Goal: Task Accomplishment & Management: Manage account settings

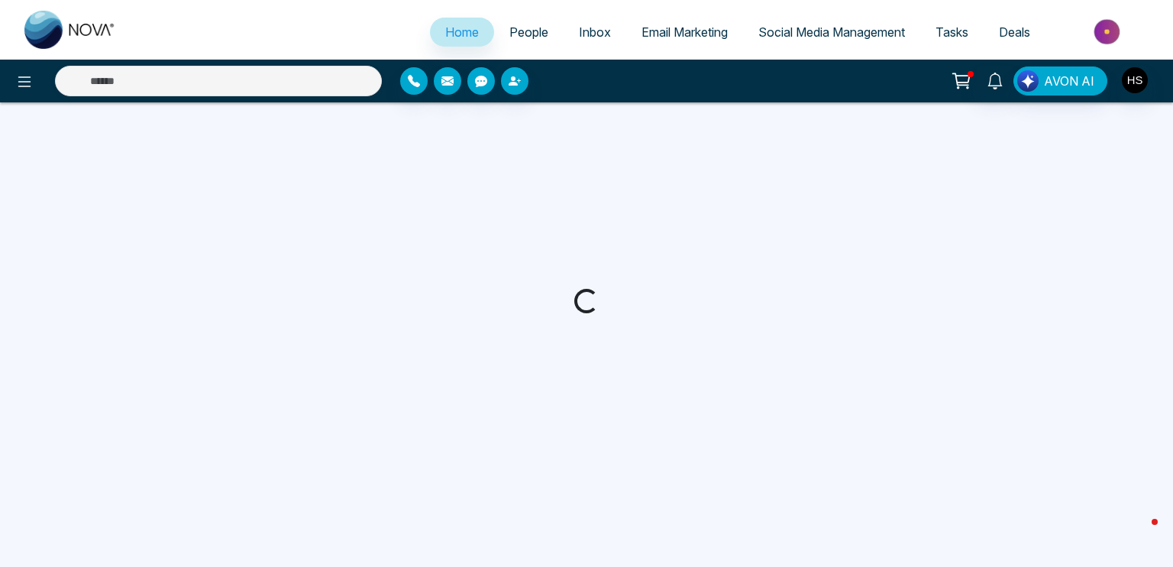
select select "*"
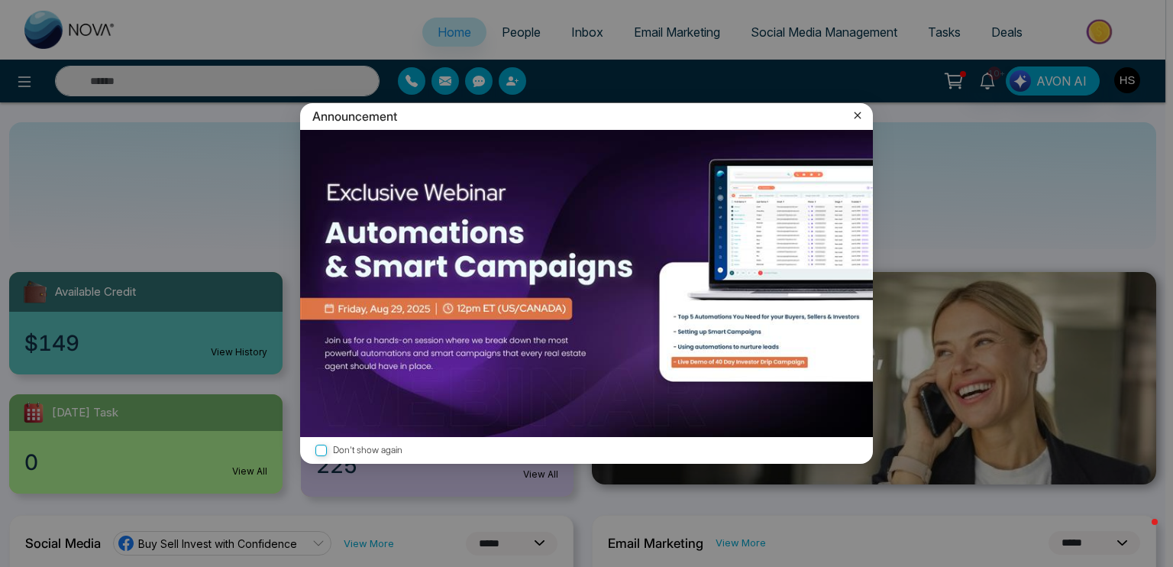
click at [857, 115] on icon at bounding box center [858, 115] width 7 height 7
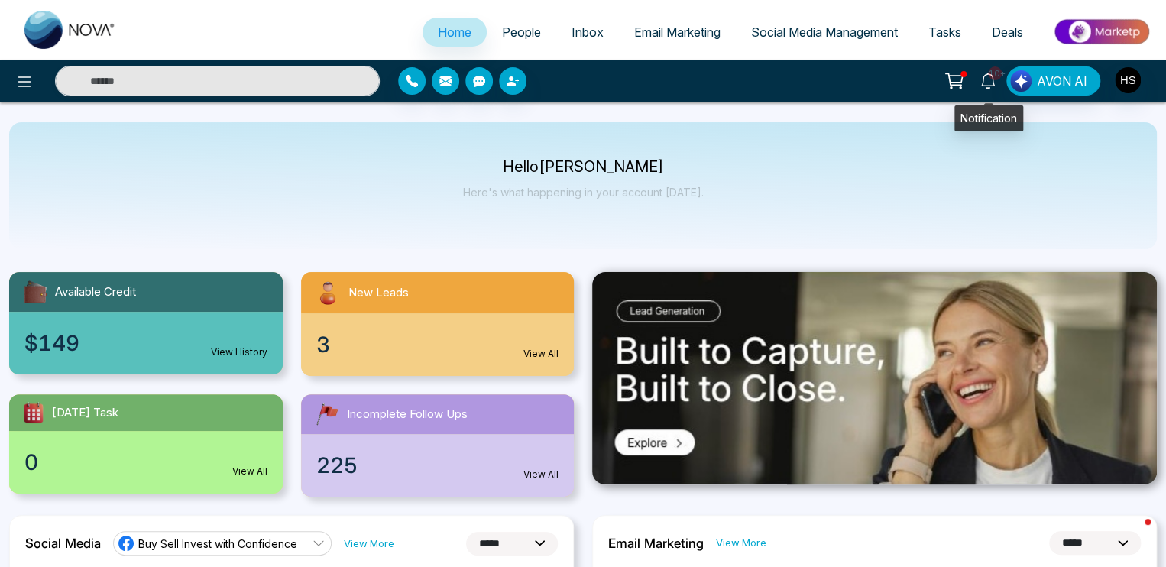
click at [984, 82] on icon at bounding box center [987, 81] width 17 height 17
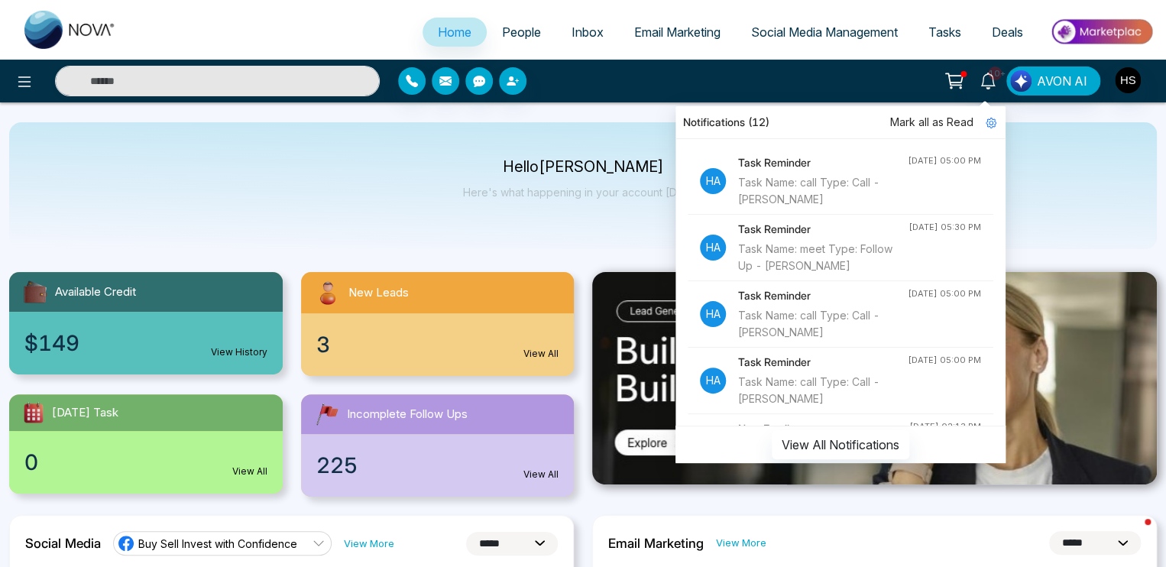
click at [956, 83] on icon at bounding box center [953, 80] width 21 height 21
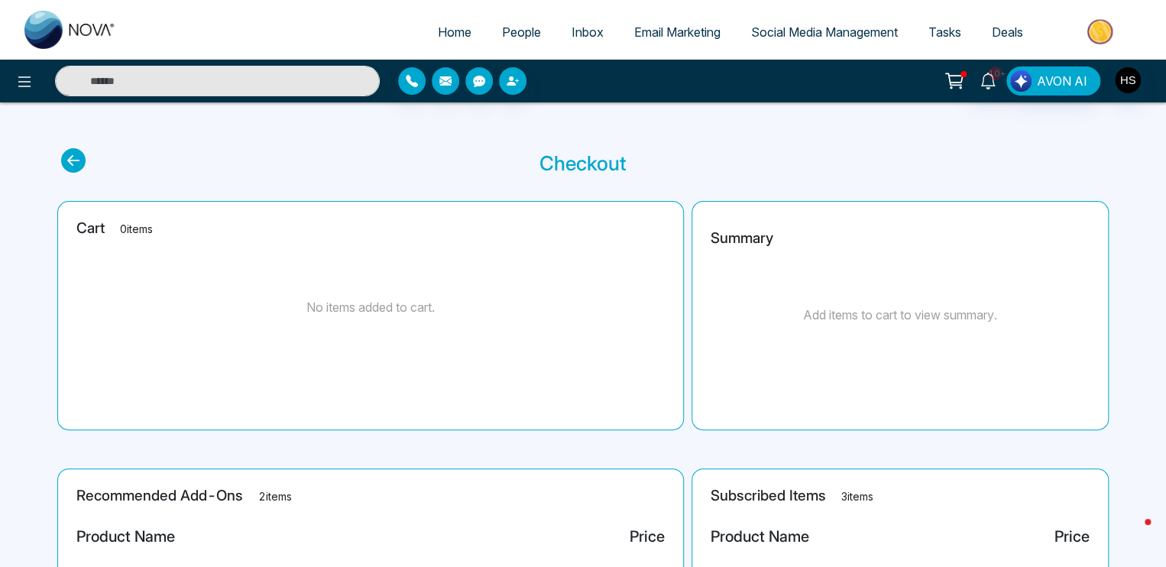
click at [67, 161] on icon at bounding box center [73, 160] width 24 height 24
select select "*"
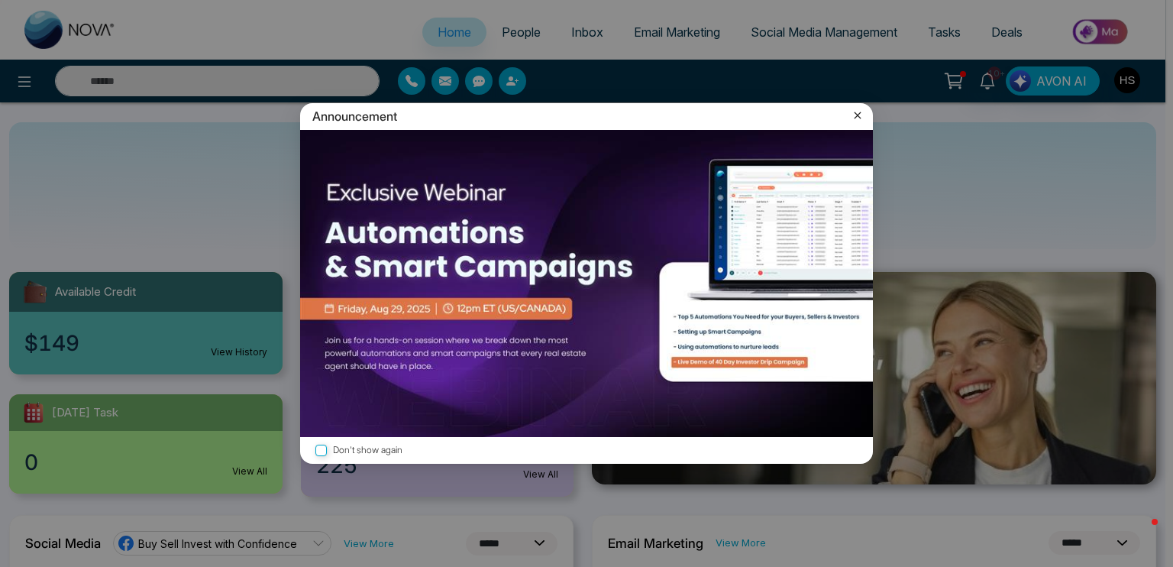
click at [859, 116] on icon at bounding box center [858, 115] width 7 height 7
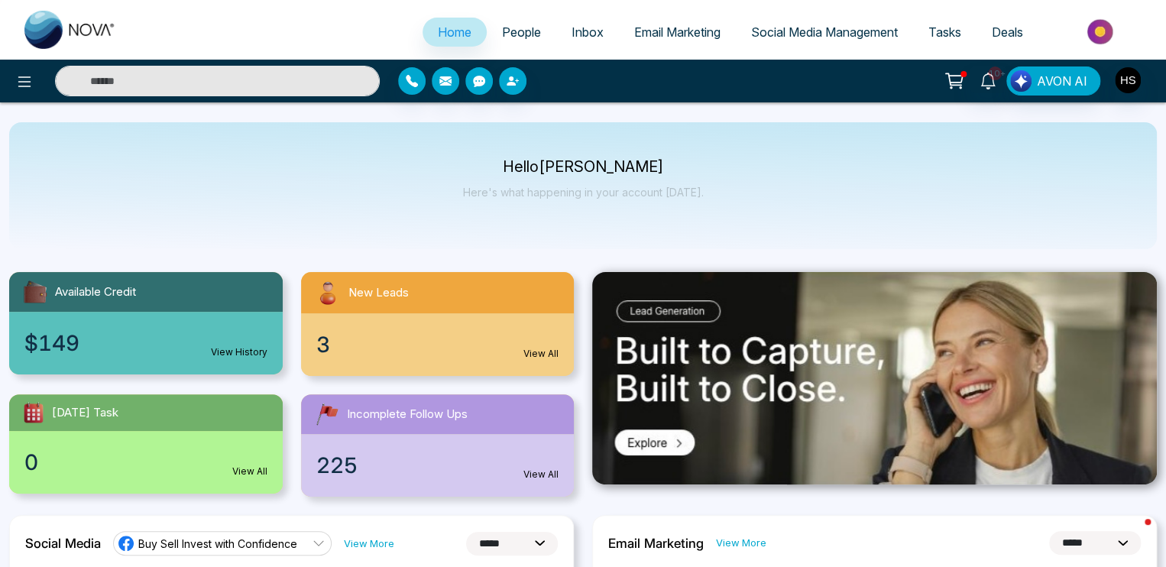
click at [211, 87] on input "text" at bounding box center [217, 81] width 325 height 31
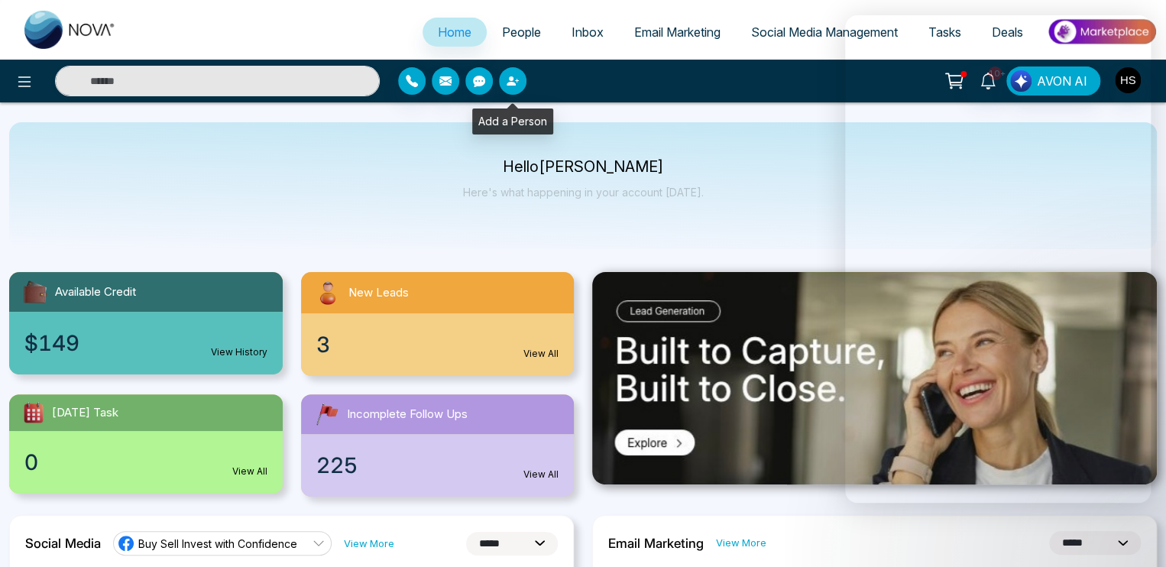
click at [523, 85] on button "button" at bounding box center [513, 81] width 28 height 28
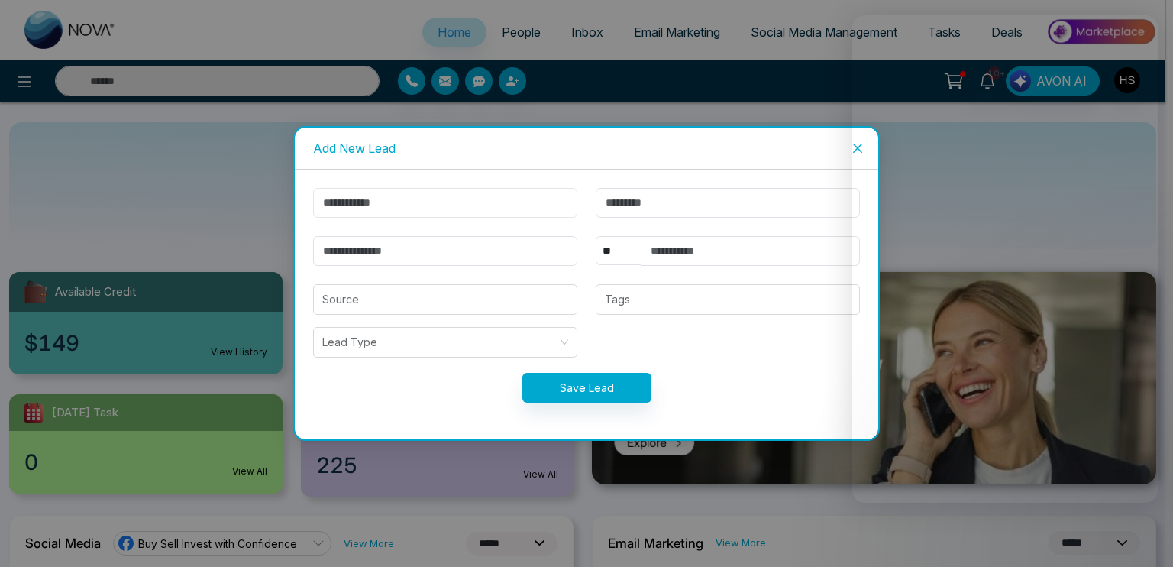
click at [461, 212] on input "text" at bounding box center [445, 203] width 264 height 30
paste input "**********"
type input "*****"
paste input "********"
type input "********"
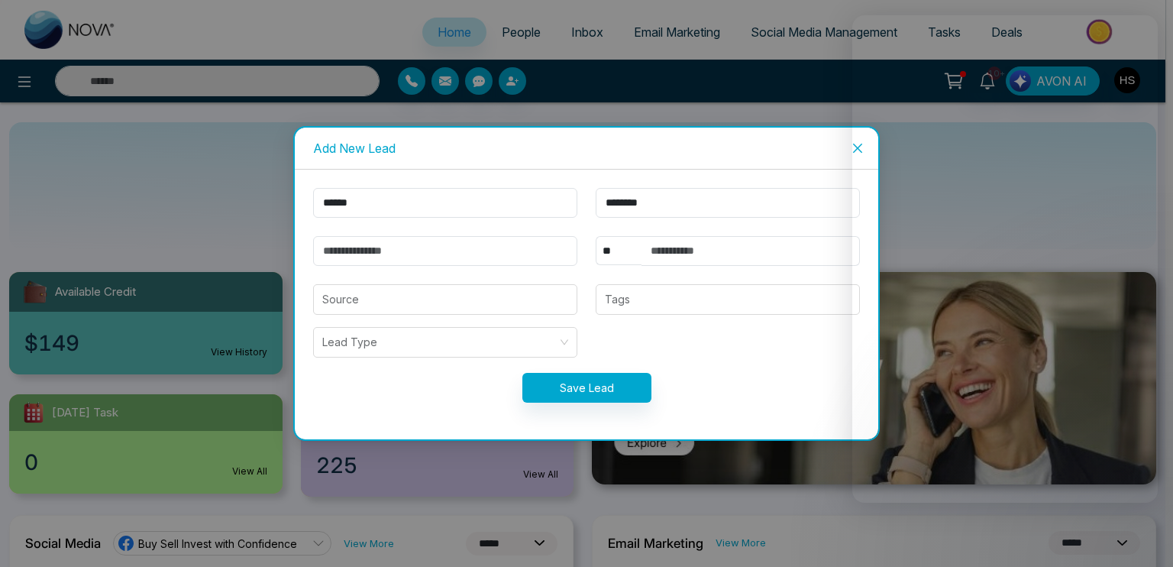
click at [15, 80] on div "Add New Lead ***** ******** ** **** *** *** *** **** *** Source Tags Lead Type …" at bounding box center [586, 283] width 1173 height 567
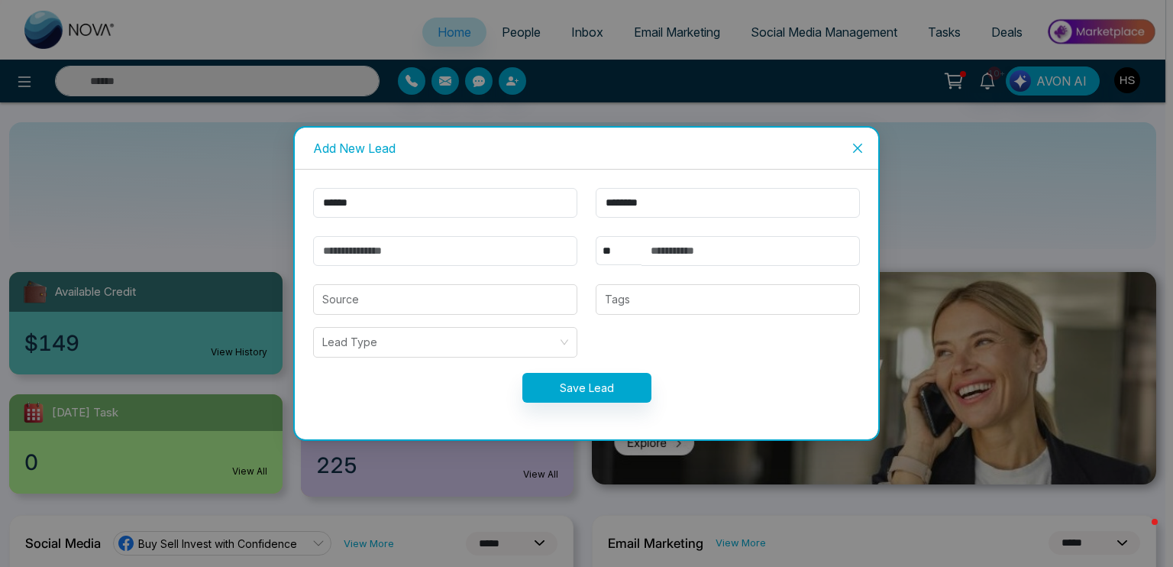
click at [20, 77] on div "Add New Lead ***** ******** ** **** *** *** *** **** *** Source Tags Lead Type …" at bounding box center [586, 283] width 1173 height 567
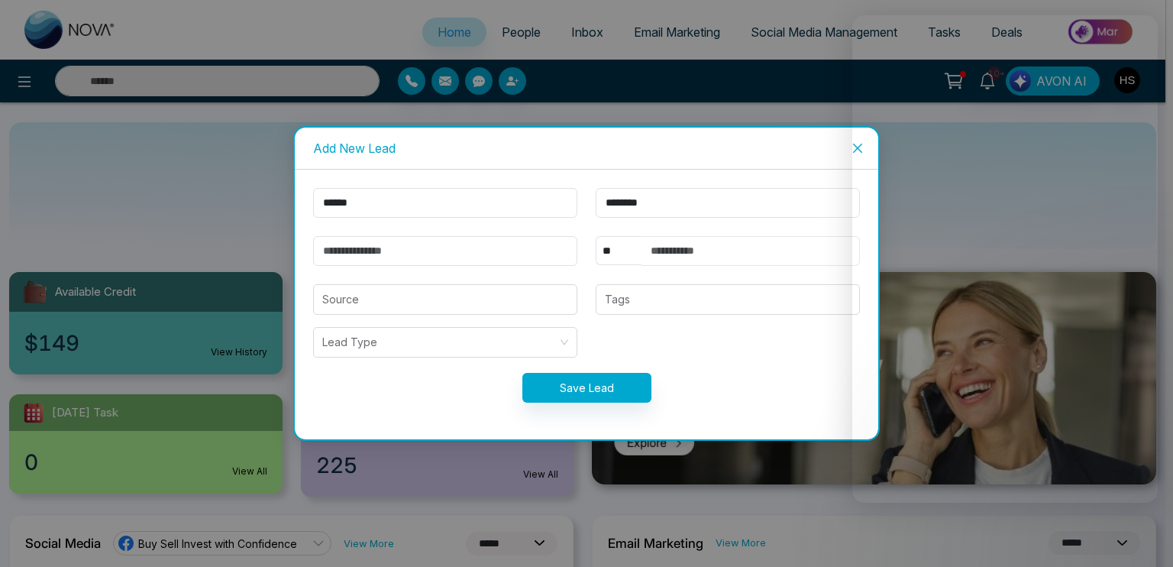
click at [687, 250] on input "text" at bounding box center [751, 251] width 218 height 30
paste input "**********"
type input "**********"
click at [547, 242] on input "email" at bounding box center [445, 251] width 264 height 30
paste input "**********"
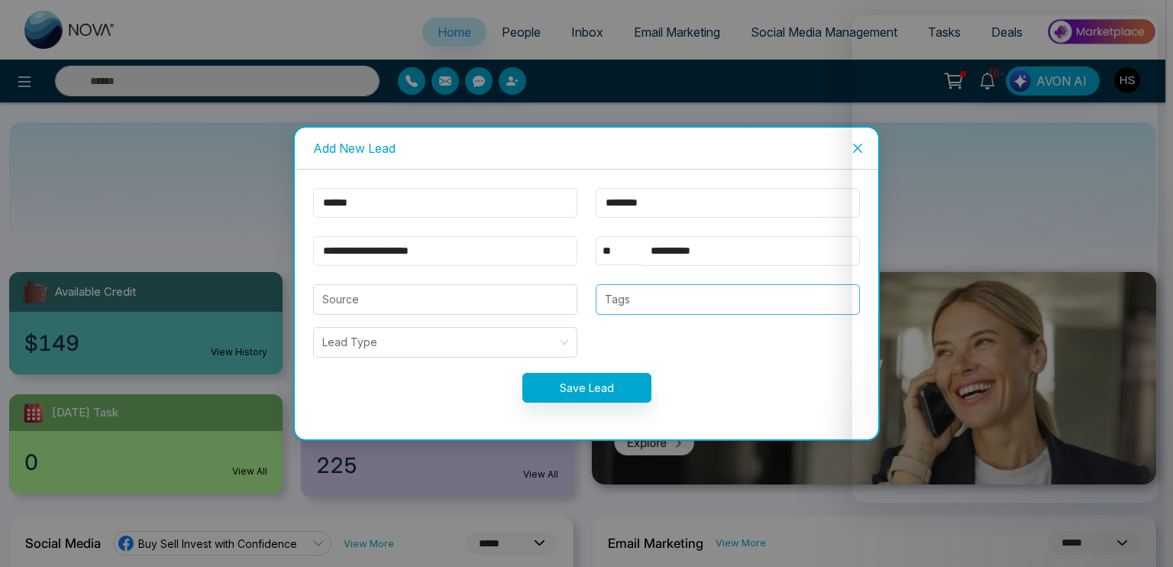
click at [651, 297] on div at bounding box center [727, 299] width 255 height 18
type input "**********"
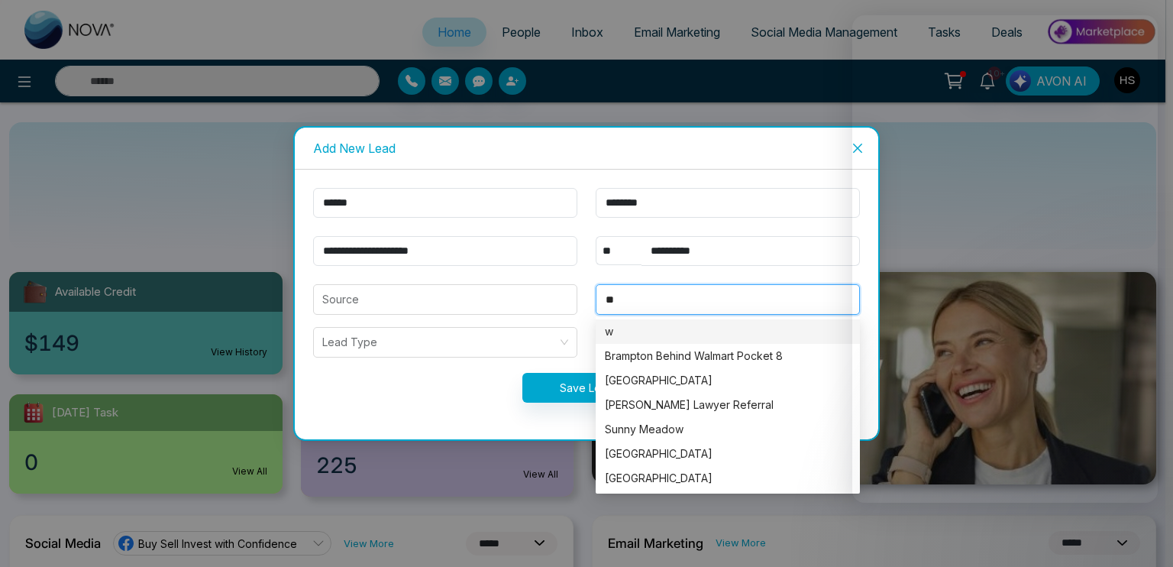
type input "***"
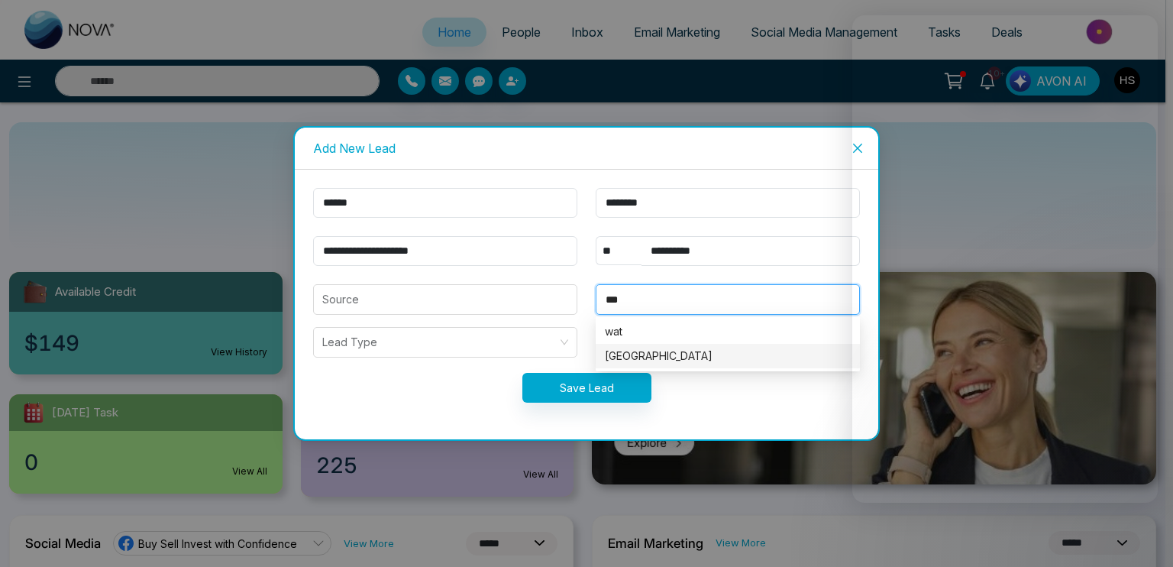
click at [657, 358] on div "[GEOGRAPHIC_DATA]" at bounding box center [728, 356] width 246 height 17
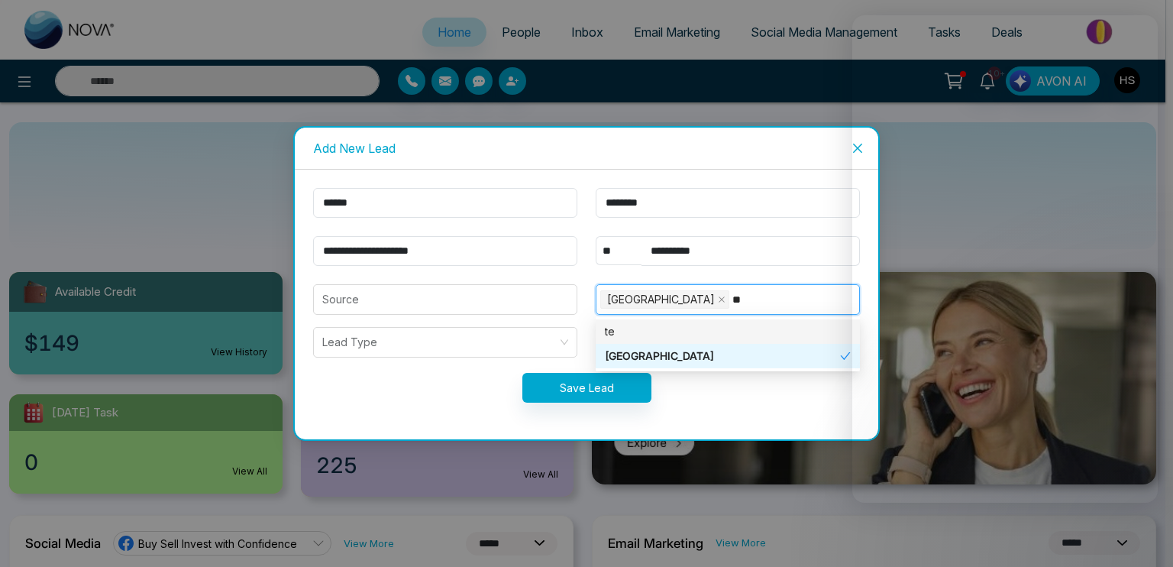
type input "***"
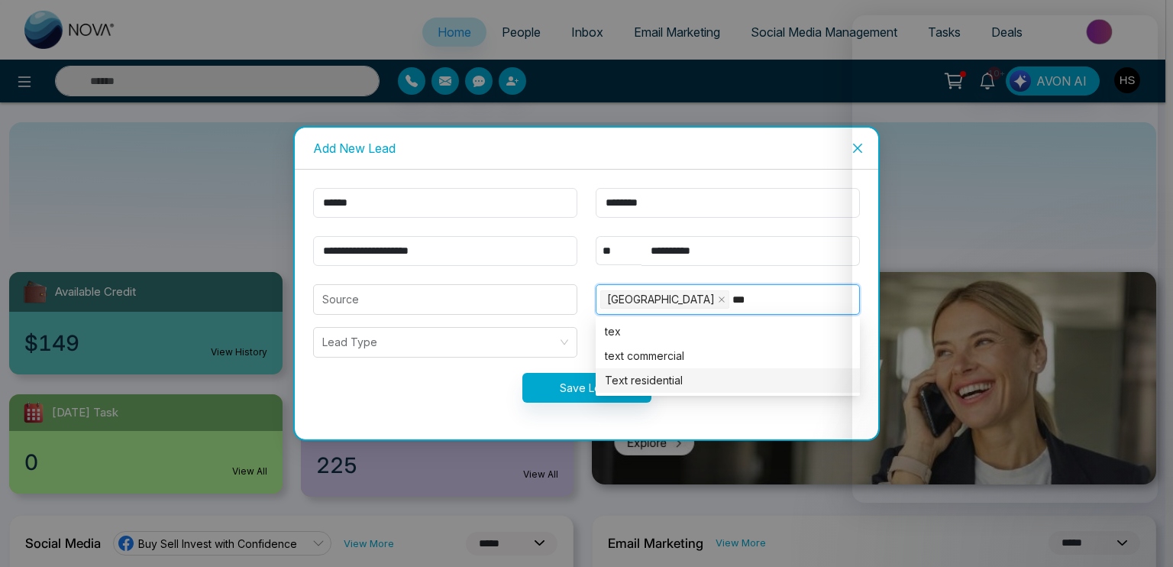
click at [655, 383] on div "Text residential" at bounding box center [728, 380] width 246 height 17
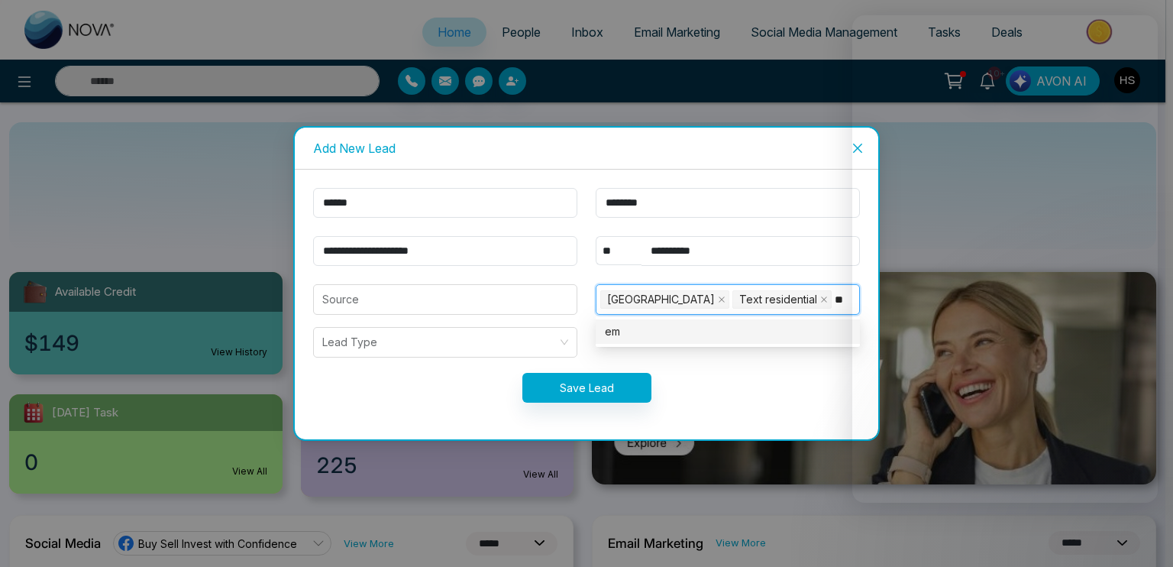
type input "***"
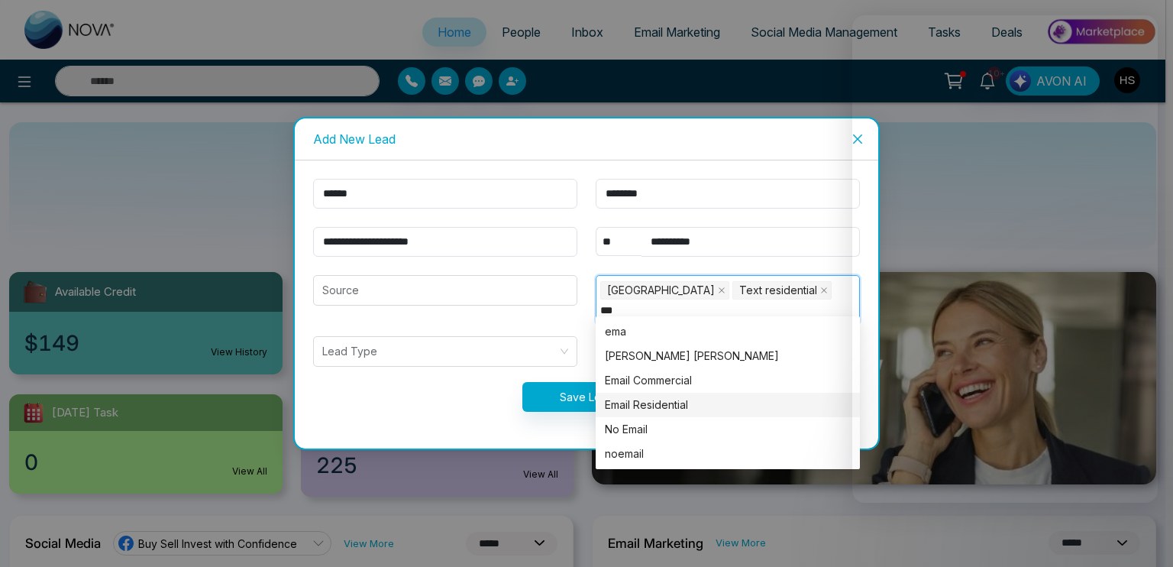
click at [660, 399] on div "Email Residential" at bounding box center [728, 404] width 246 height 17
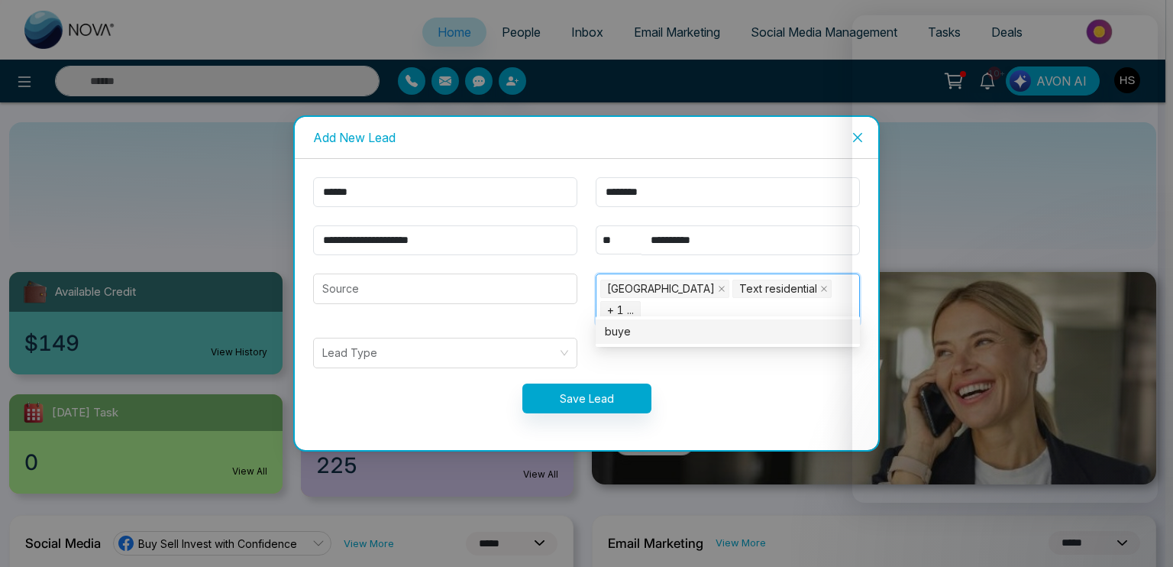
type input "*****"
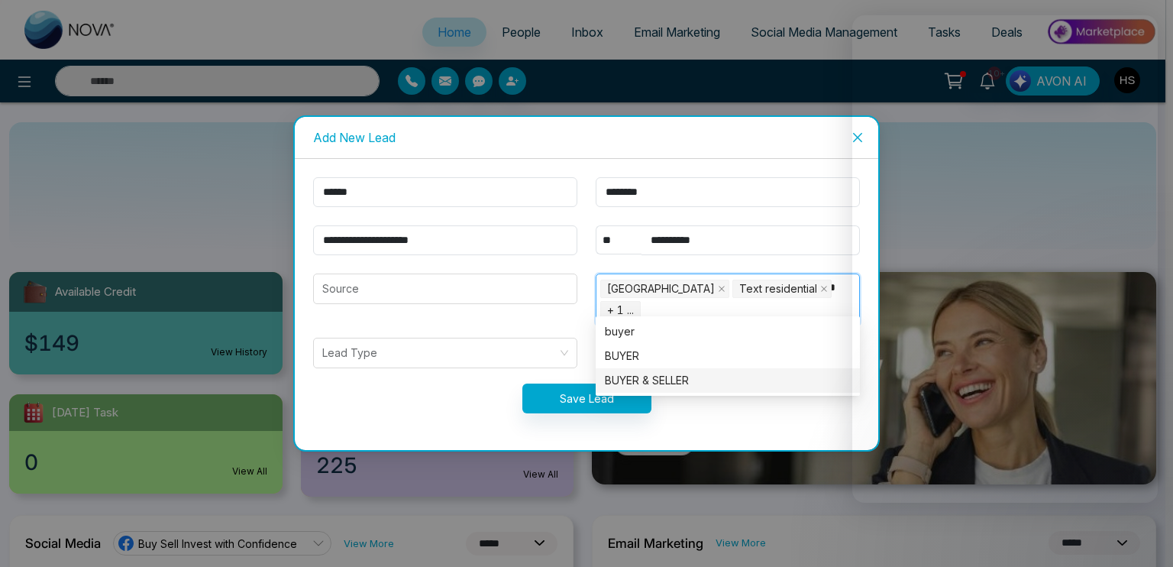
click at [697, 378] on div "BUYER & SELLER" at bounding box center [728, 380] width 246 height 17
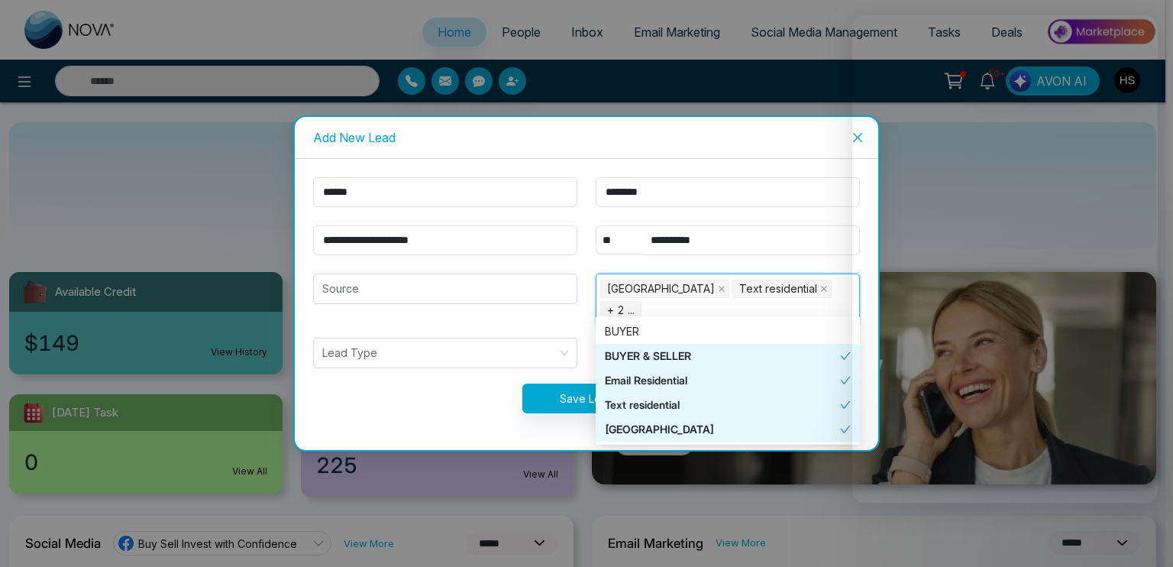
click at [473, 410] on form "**********" at bounding box center [586, 304] width 565 height 254
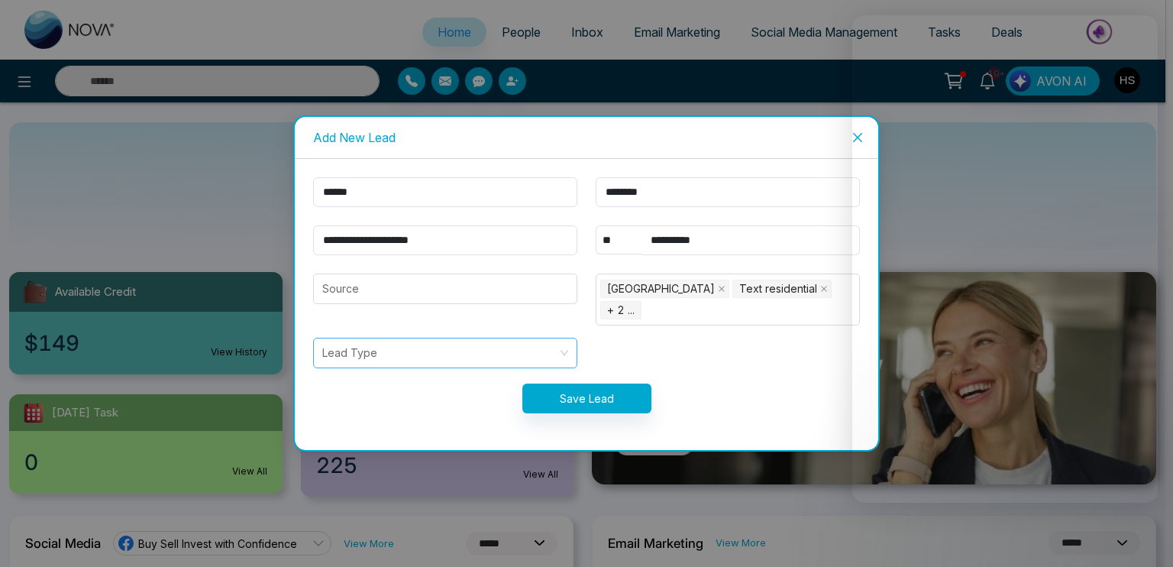
click at [482, 352] on input "search" at bounding box center [439, 352] width 235 height 29
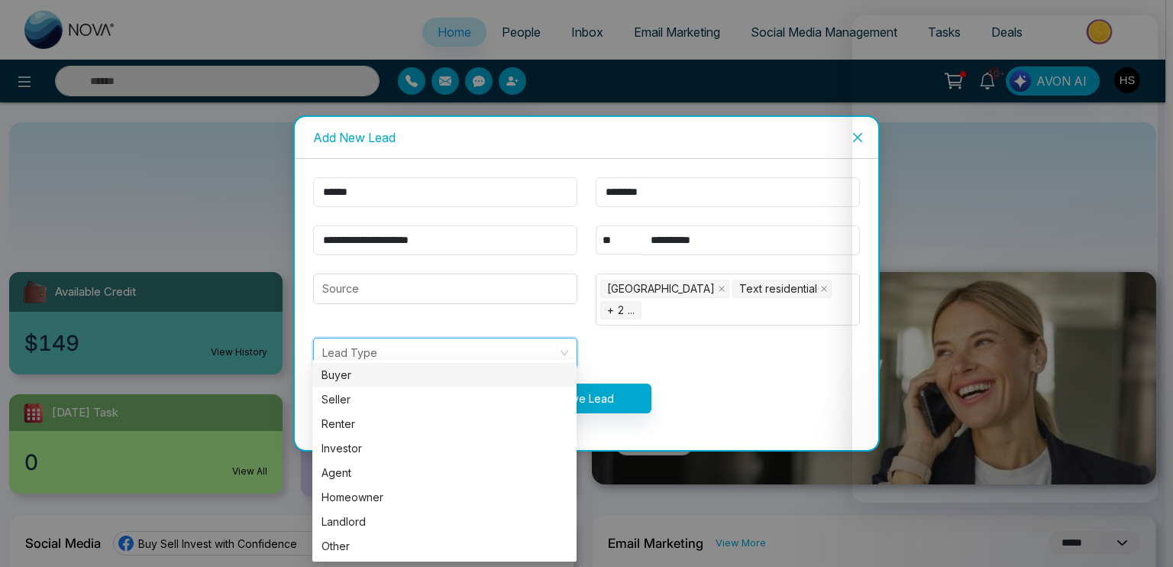
click at [461, 382] on div "Buyer" at bounding box center [445, 375] width 246 height 17
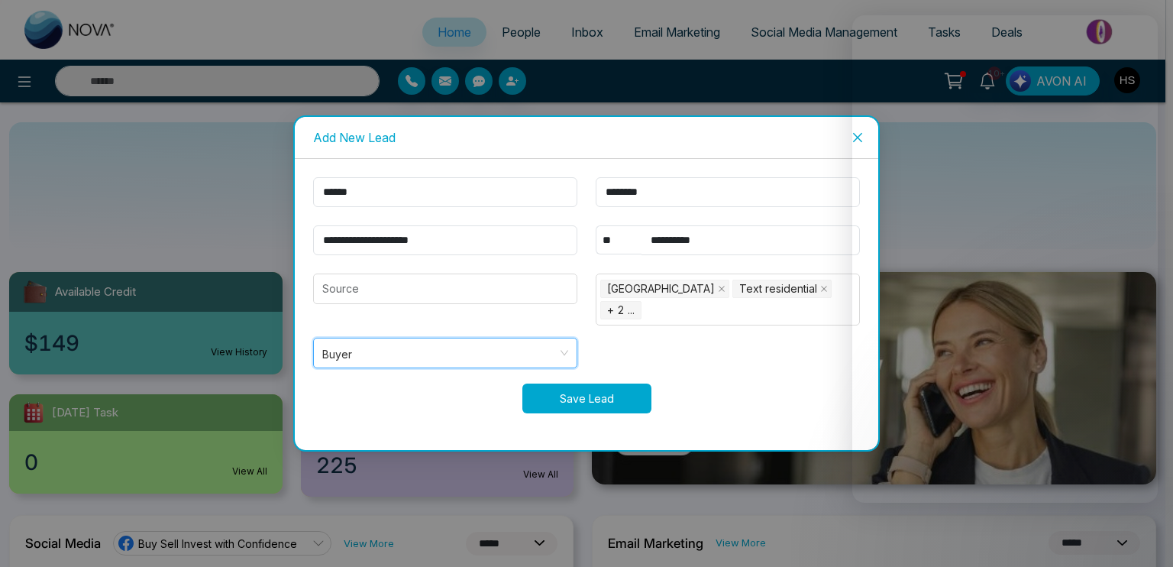
click at [560, 395] on button "Save Lead" at bounding box center [587, 398] width 129 height 30
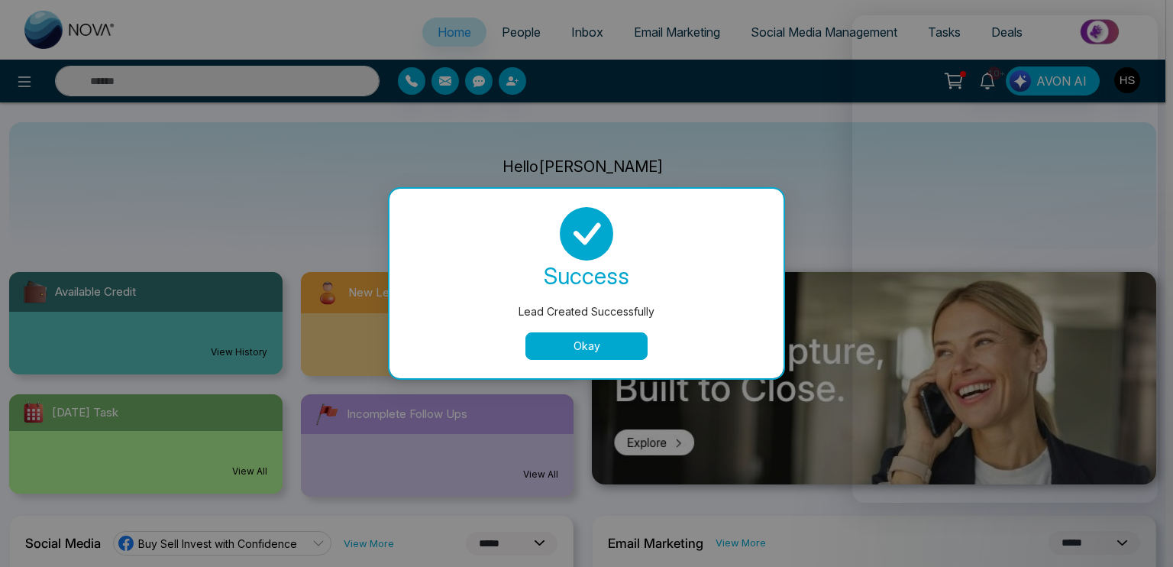
click at [590, 346] on button "Okay" at bounding box center [587, 346] width 122 height 28
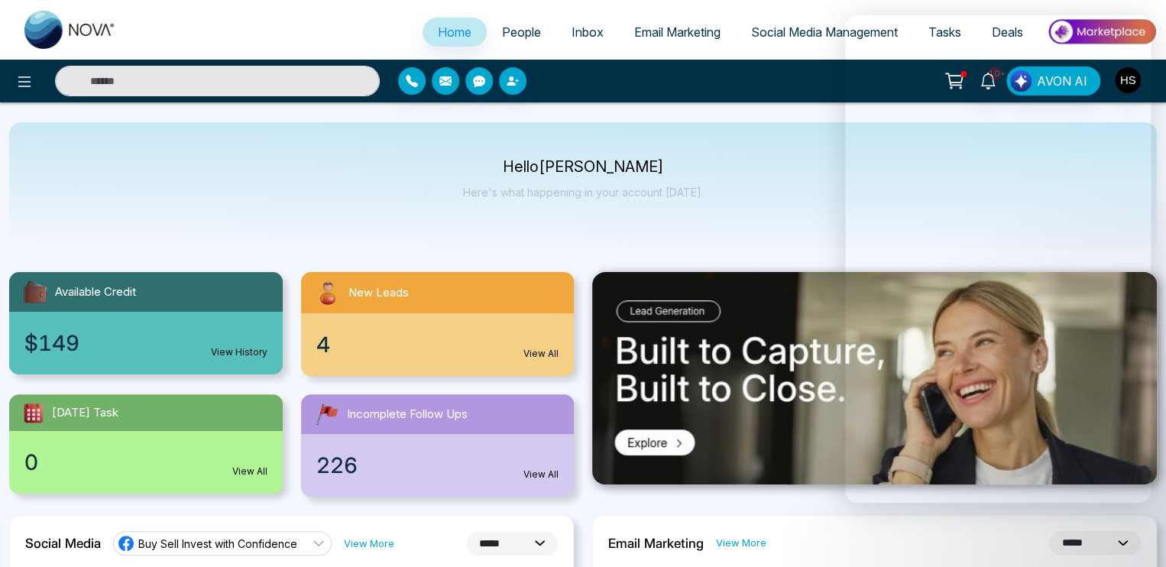
click at [515, 30] on span "People" at bounding box center [521, 31] width 39 height 15
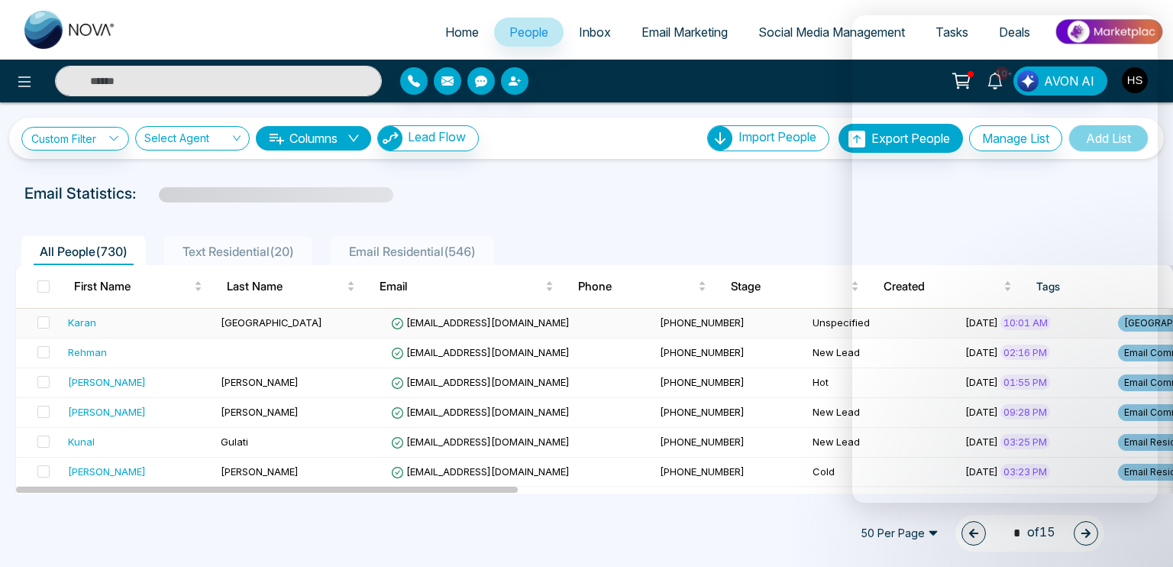
click at [89, 321] on div "Karan" at bounding box center [82, 322] width 28 height 15
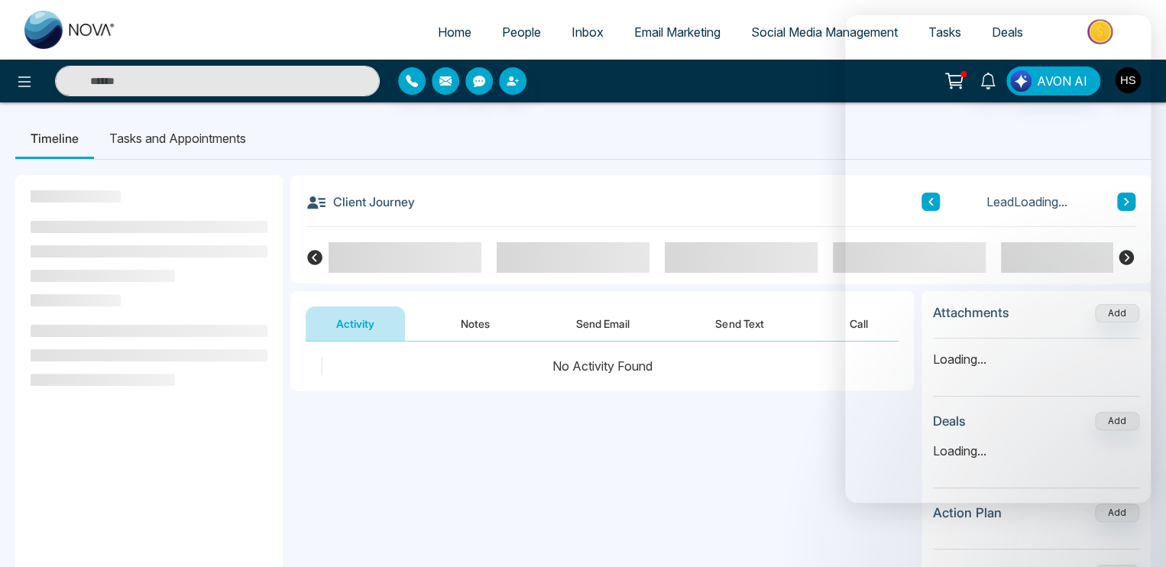
click at [475, 331] on button "Notes" at bounding box center [475, 323] width 90 height 34
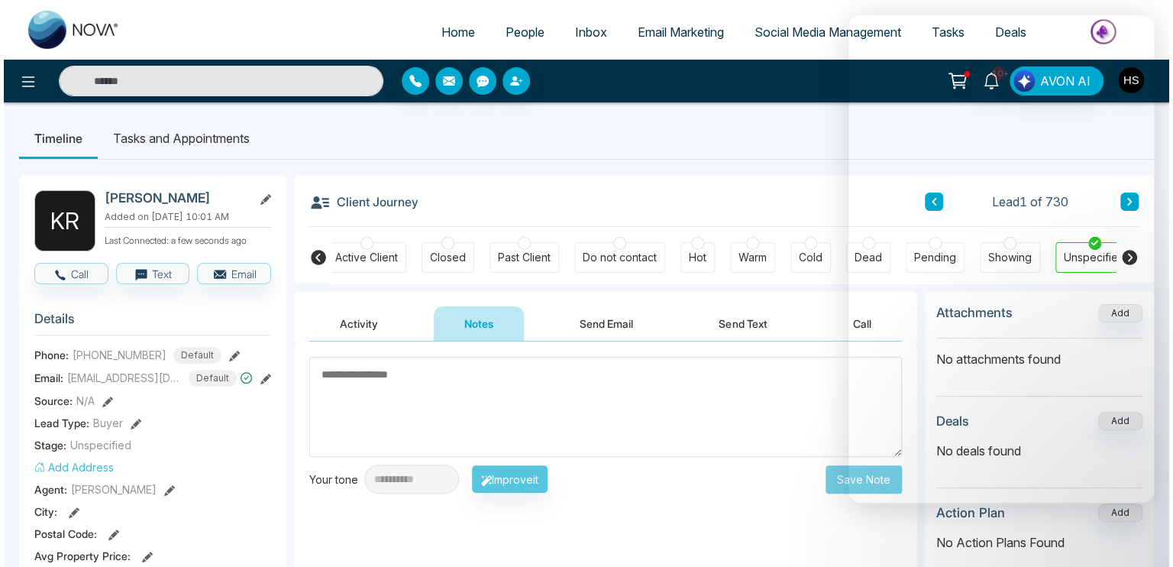
scroll to position [0, 340]
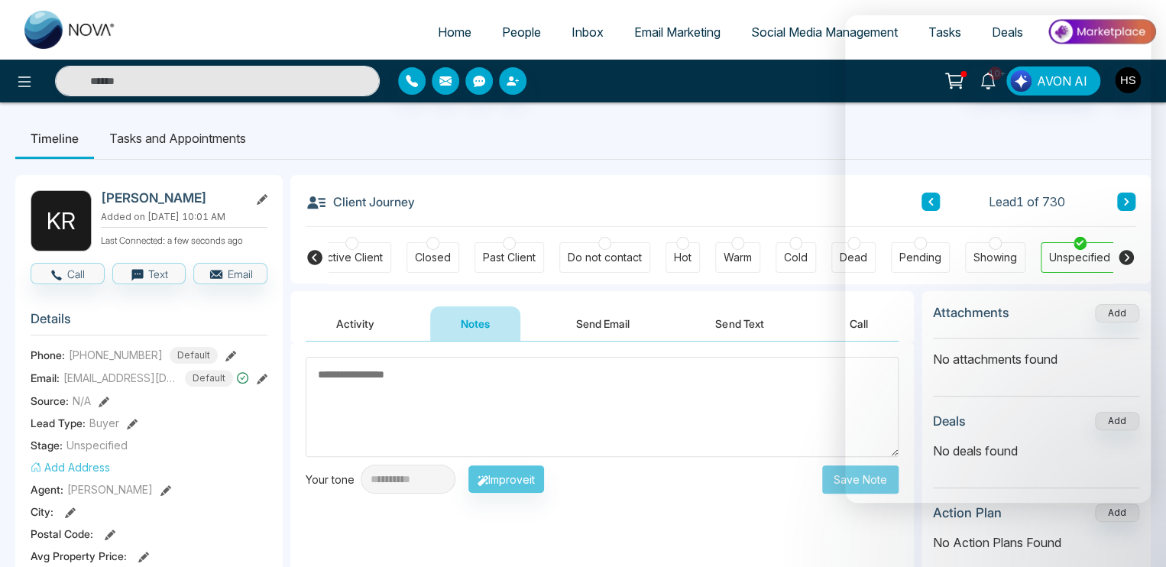
paste textarea "**********"
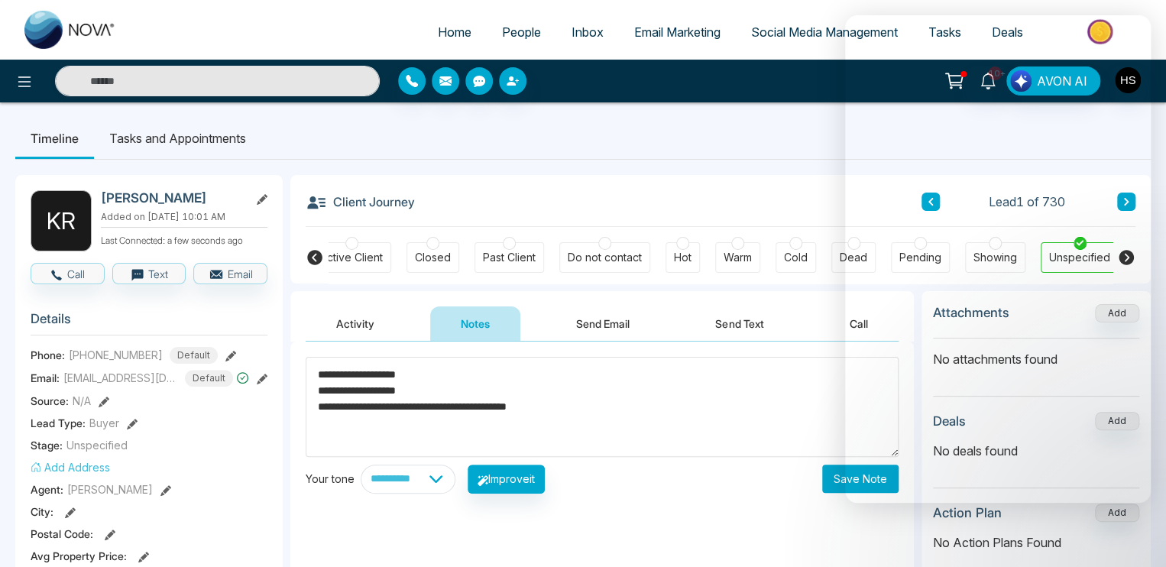
type textarea "**********"
click at [834, 480] on button "Save Note" at bounding box center [860, 478] width 76 height 28
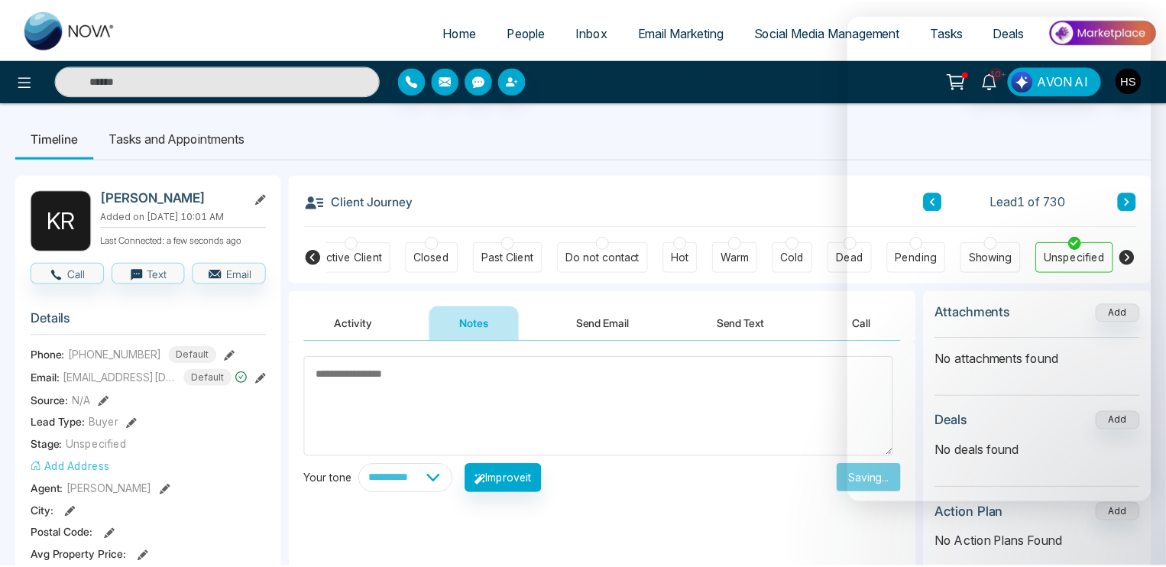
scroll to position [0, 339]
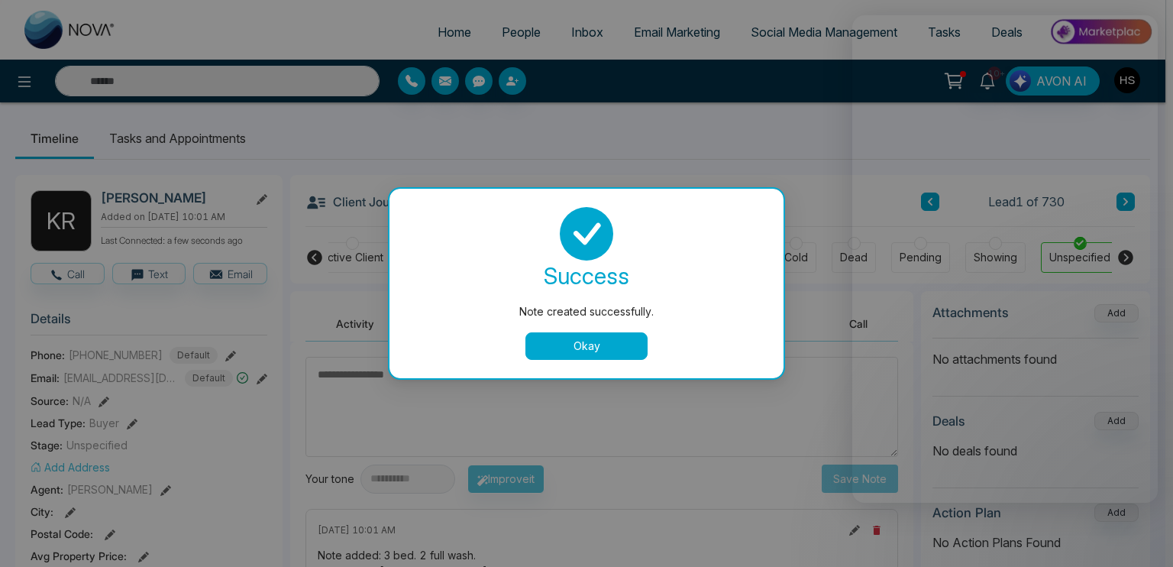
click at [587, 341] on button "Okay" at bounding box center [587, 346] width 122 height 28
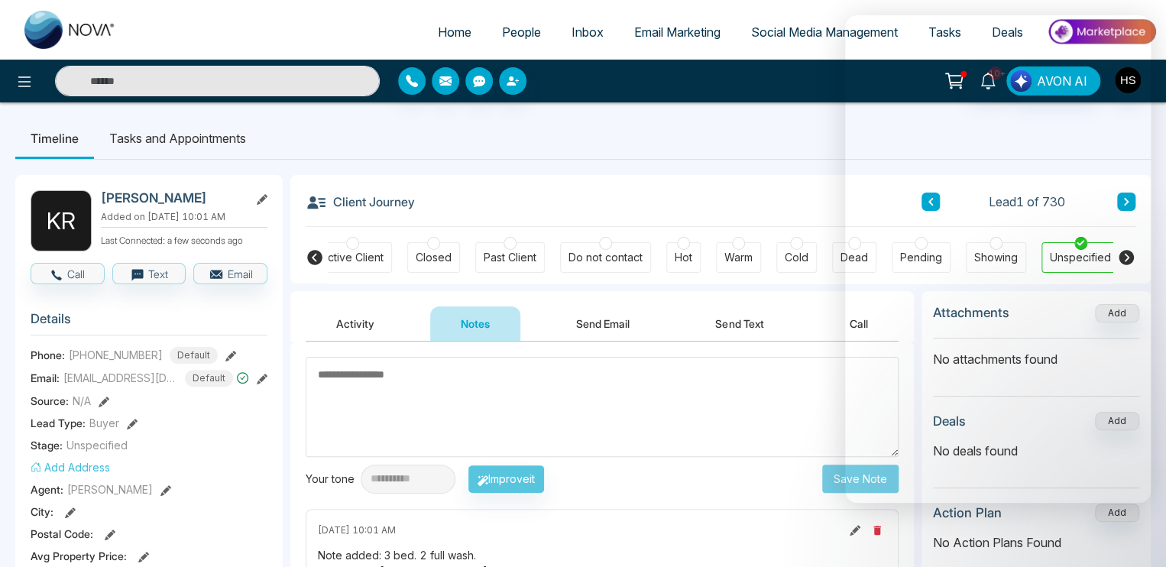
scroll to position [0, 332]
click at [684, 244] on div at bounding box center [690, 243] width 13 height 13
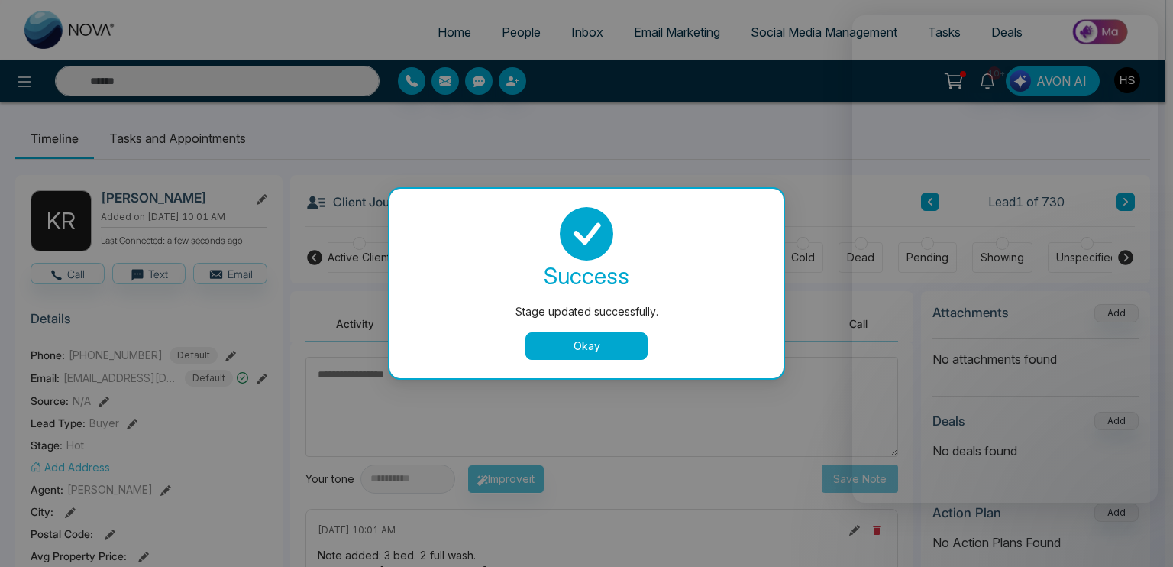
click at [555, 338] on button "Okay" at bounding box center [587, 346] width 122 height 28
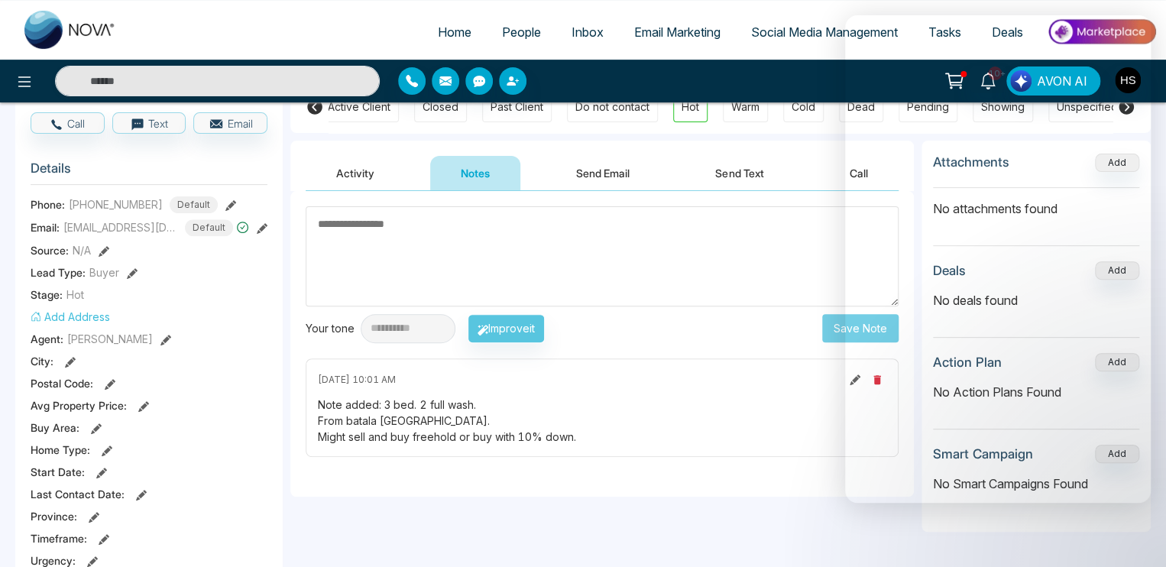
scroll to position [153, 0]
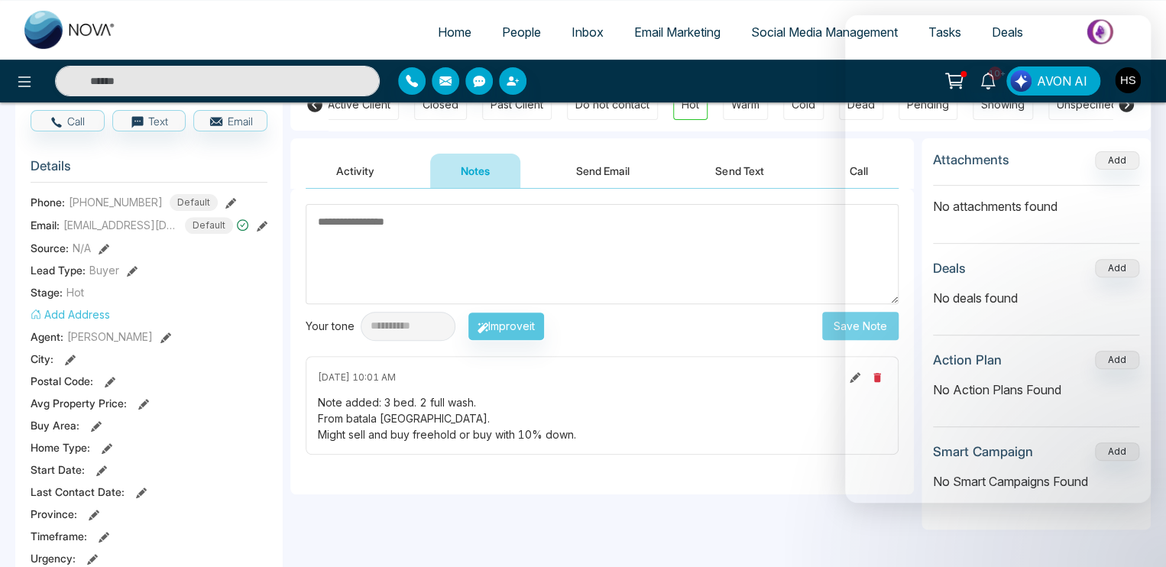
click at [73, 322] on button "Add Address" at bounding box center [70, 314] width 79 height 16
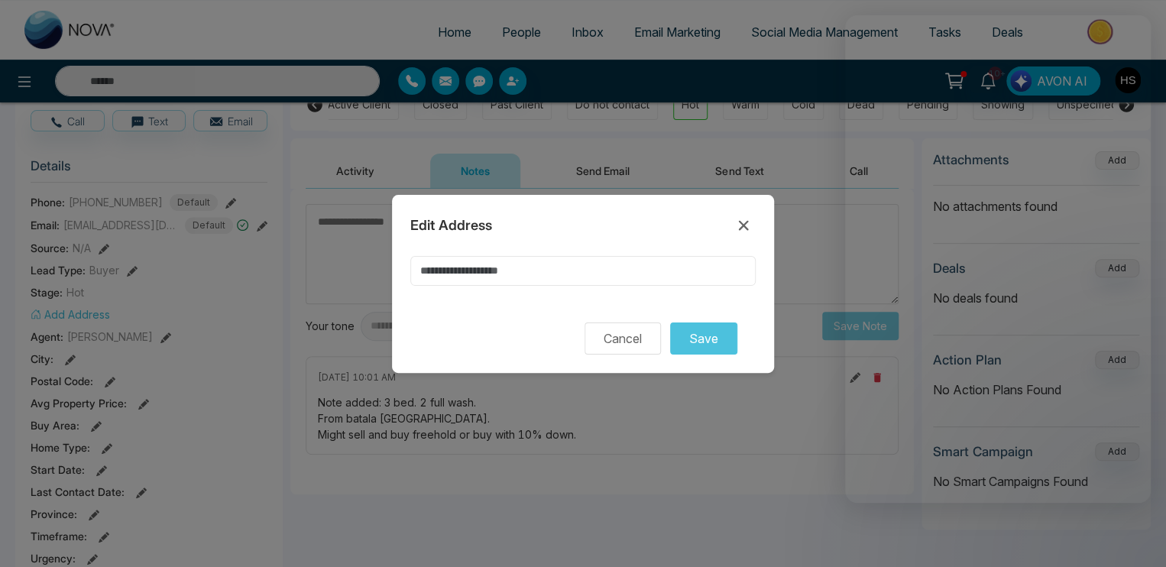
click at [502, 271] on input at bounding box center [582, 271] width 345 height 30
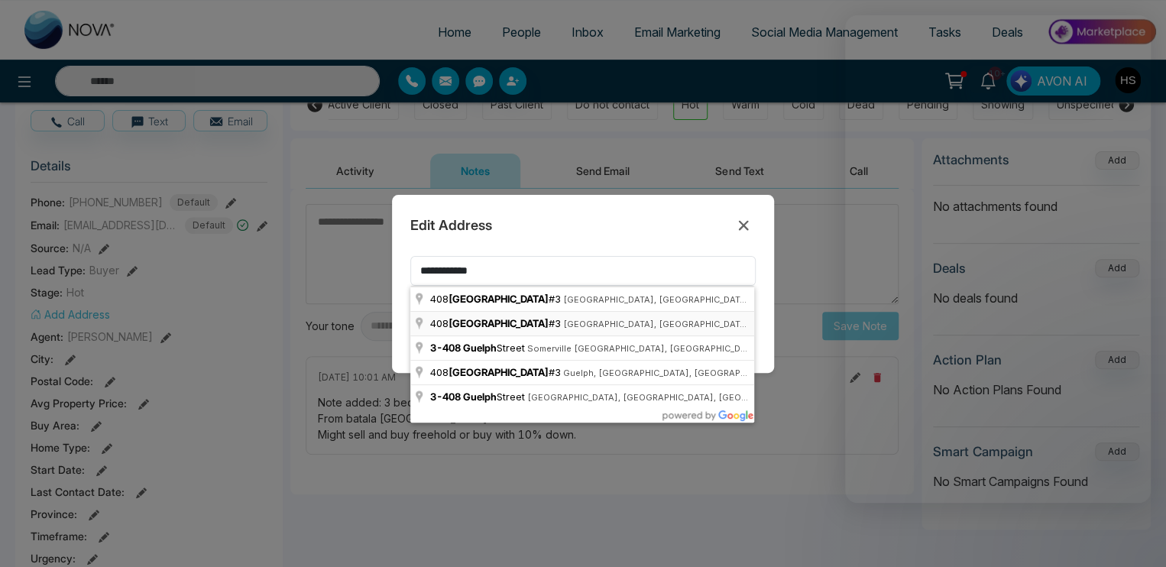
type input "**********"
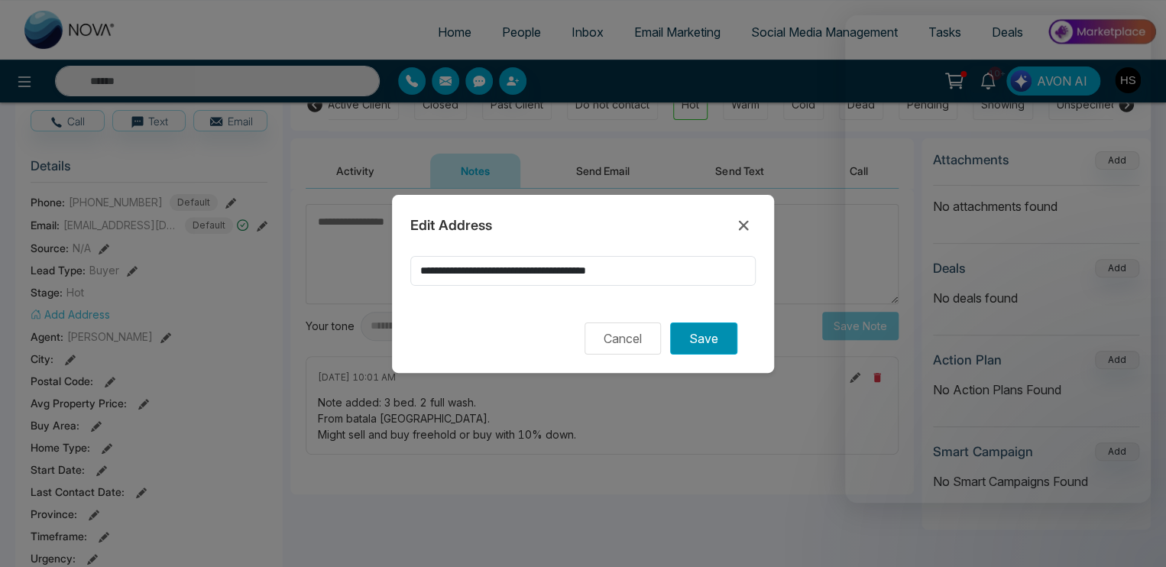
click at [695, 341] on button "Save" at bounding box center [703, 338] width 67 height 32
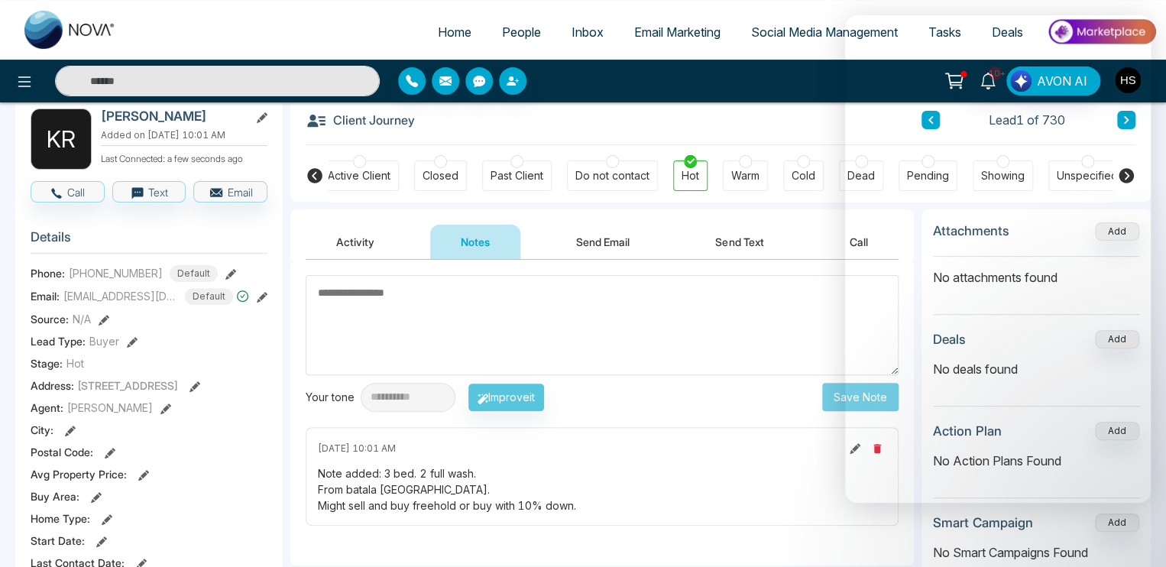
scroll to position [76, 0]
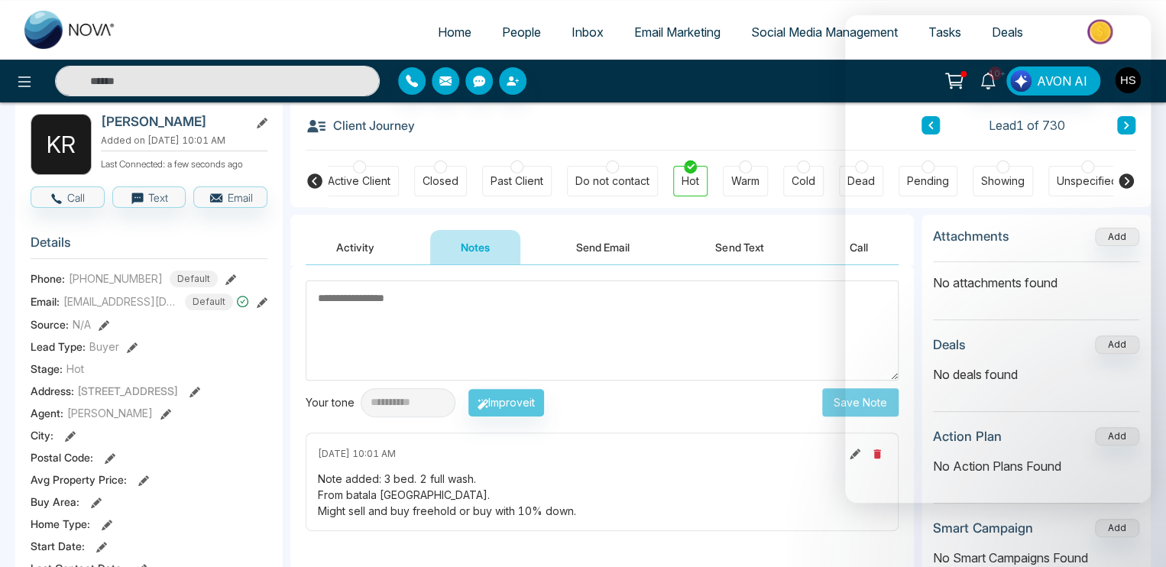
click at [650, 108] on div "Client Journey Lead 1 of 730" at bounding box center [721, 125] width 830 height 52
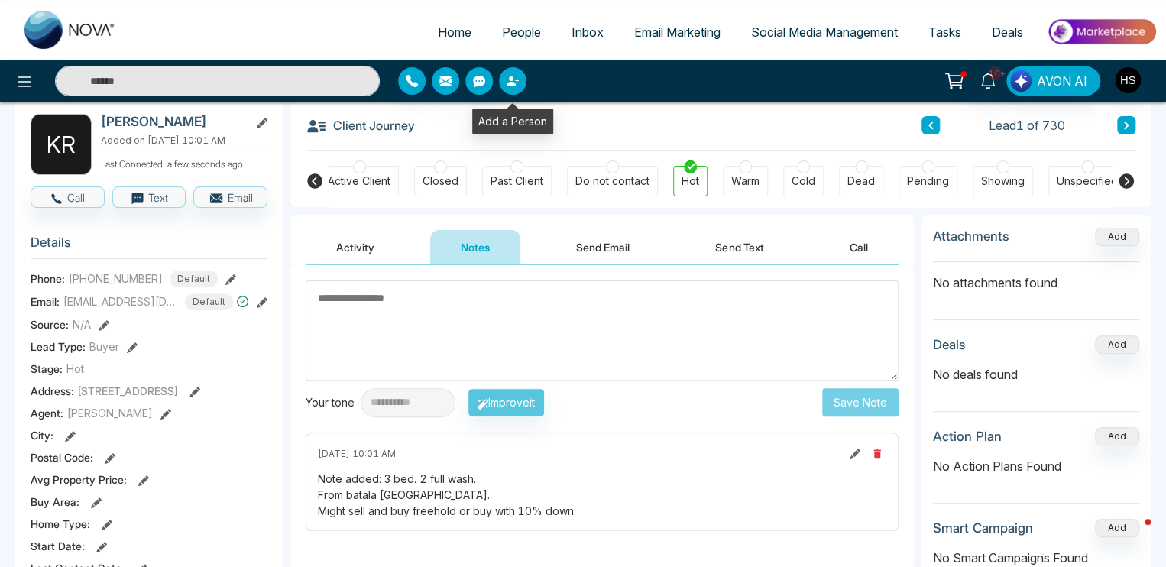
click at [507, 70] on button "button" at bounding box center [513, 81] width 28 height 28
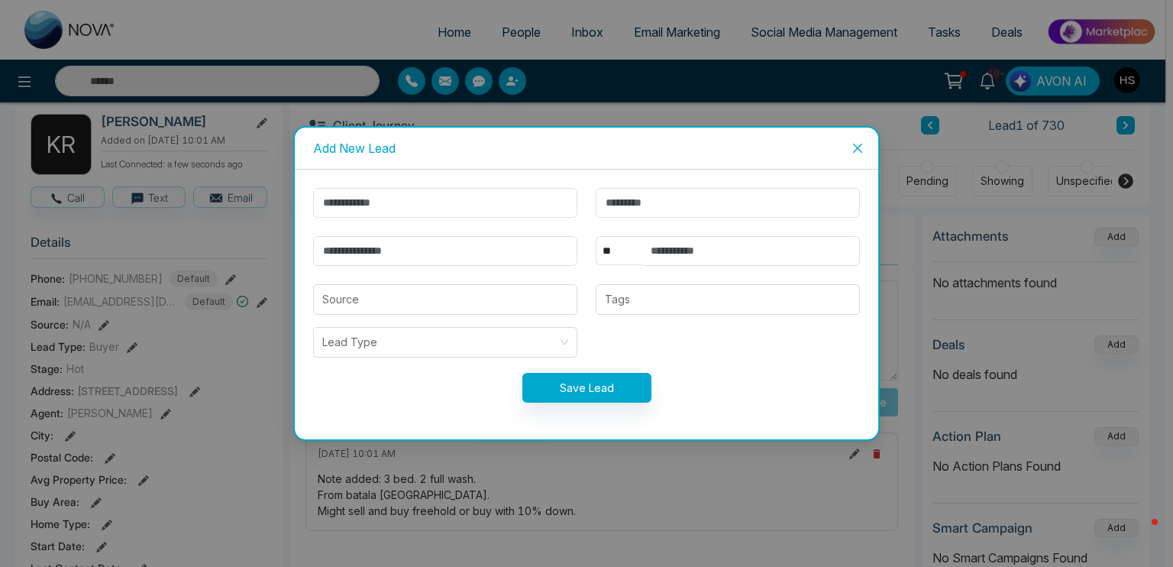
click at [852, 143] on icon "close" at bounding box center [858, 148] width 12 height 12
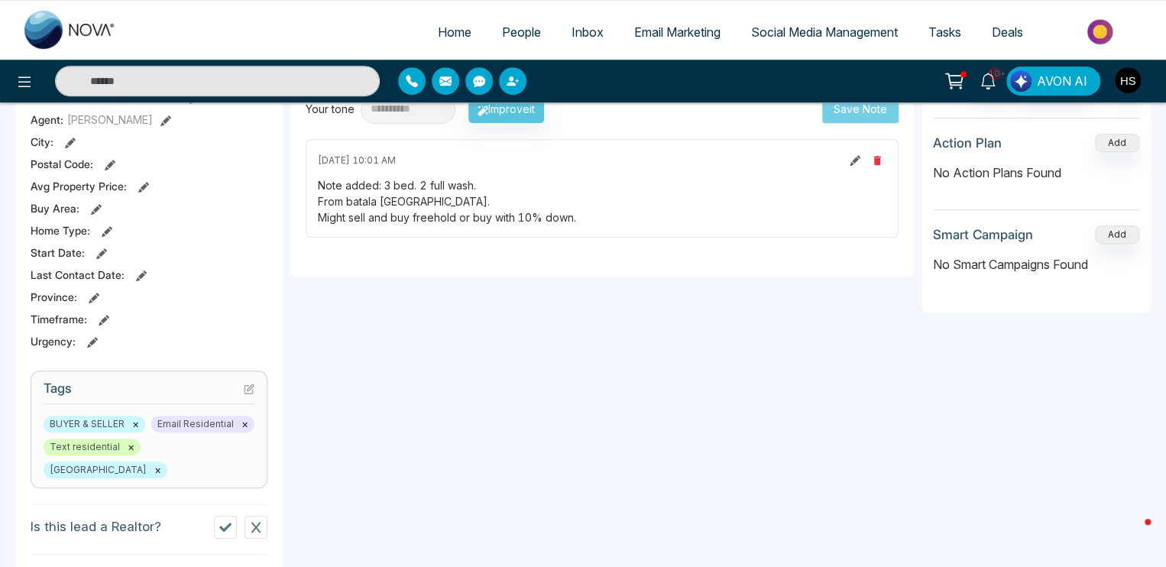
scroll to position [382, 0]
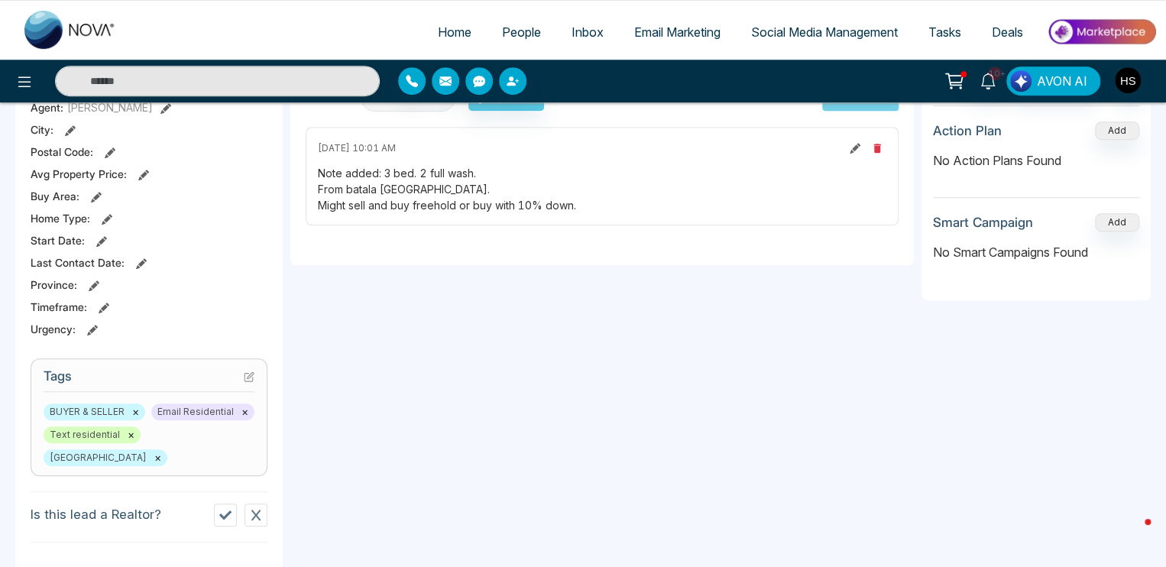
click at [251, 378] on icon at bounding box center [251, 375] width 6 height 6
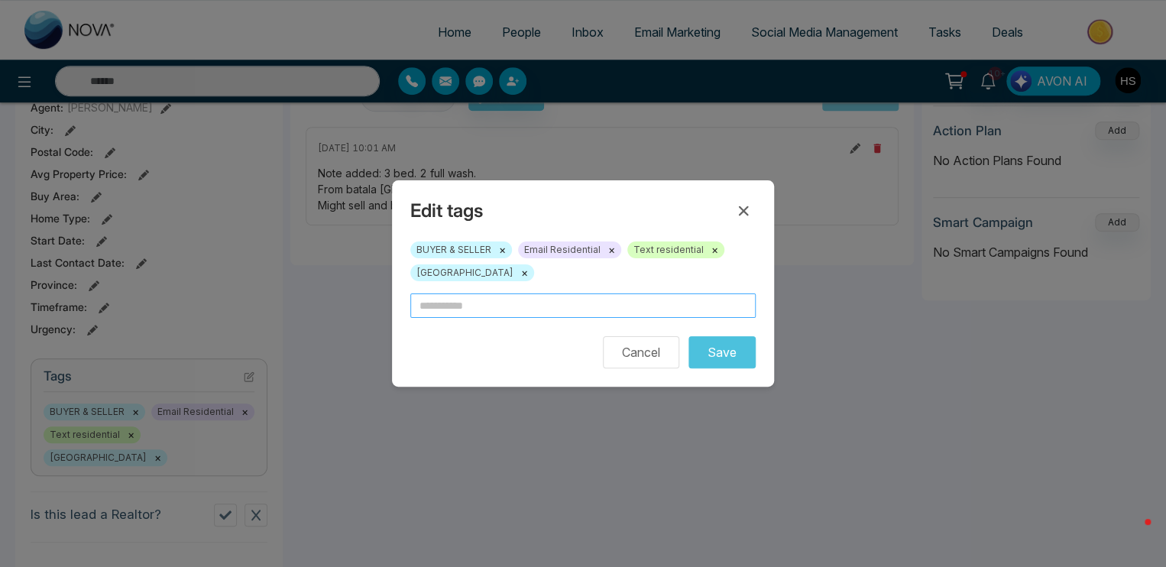
click at [538, 305] on input "text" at bounding box center [582, 305] width 345 height 24
type input "*"
click at [453, 311] on input "**********" at bounding box center [582, 305] width 345 height 24
click at [443, 314] on input "**********" at bounding box center [582, 305] width 345 height 24
type input "**********"
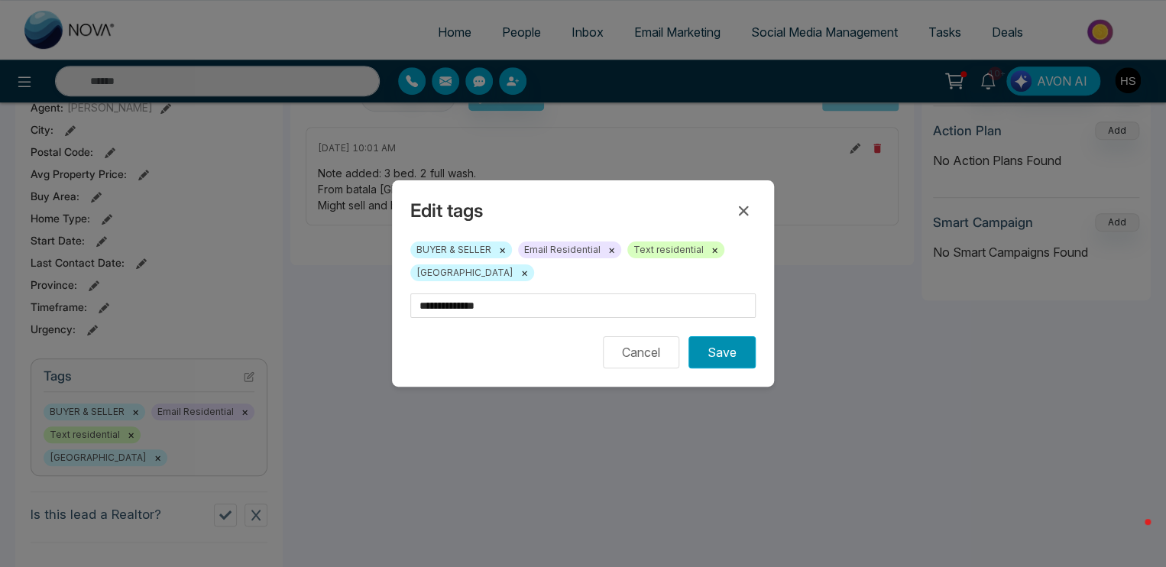
click at [744, 361] on button "Save" at bounding box center [721, 352] width 67 height 32
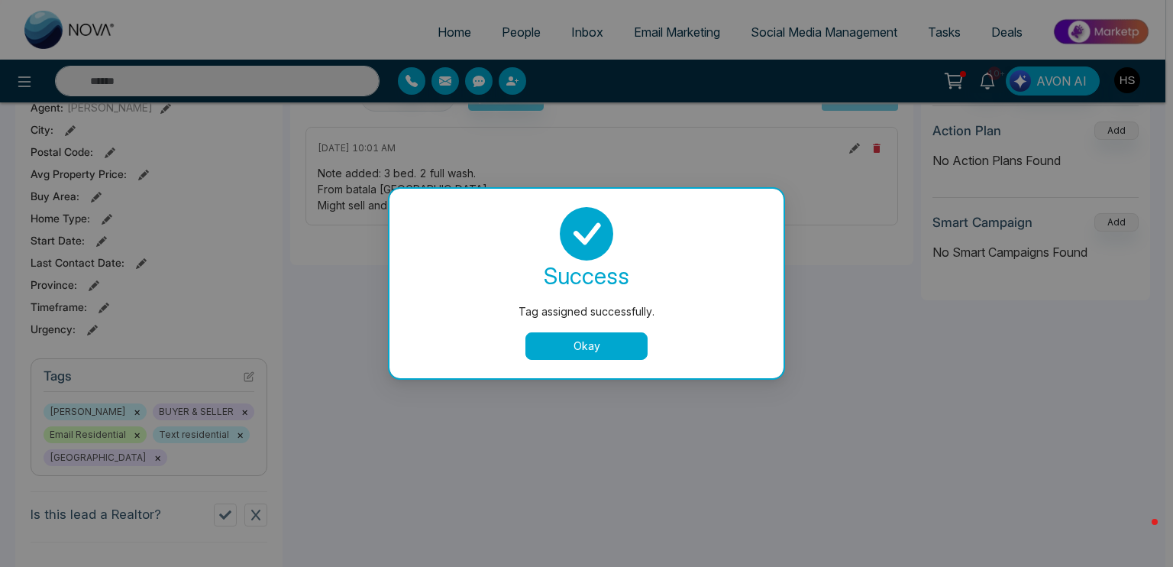
click at [635, 354] on button "Okay" at bounding box center [587, 346] width 122 height 28
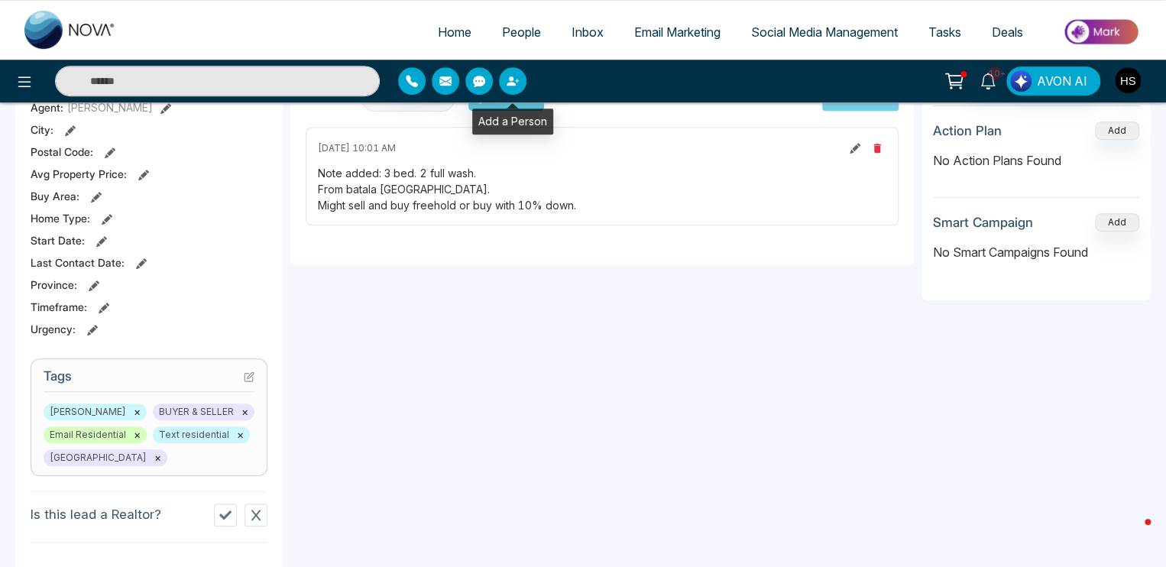
click at [514, 86] on icon "button" at bounding box center [512, 81] width 12 height 12
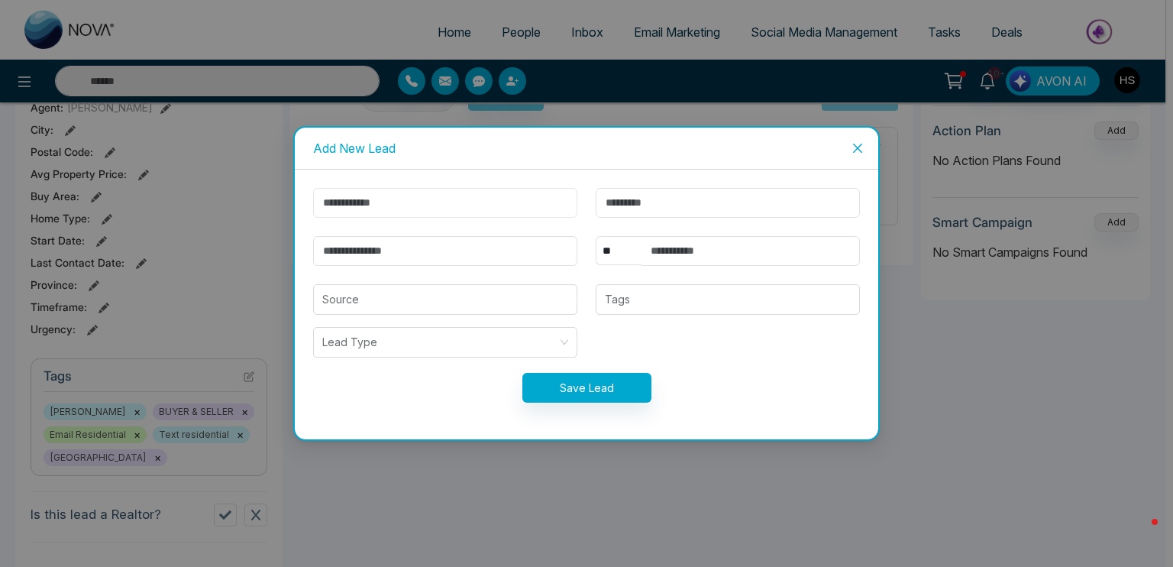
click at [490, 194] on input "text" at bounding box center [445, 203] width 264 height 30
paste input "*****"
type input "*****"
drag, startPoint x: 724, startPoint y: 261, endPoint x: 719, endPoint y: 245, distance: 16.9
click at [724, 261] on input "text" at bounding box center [751, 251] width 218 height 30
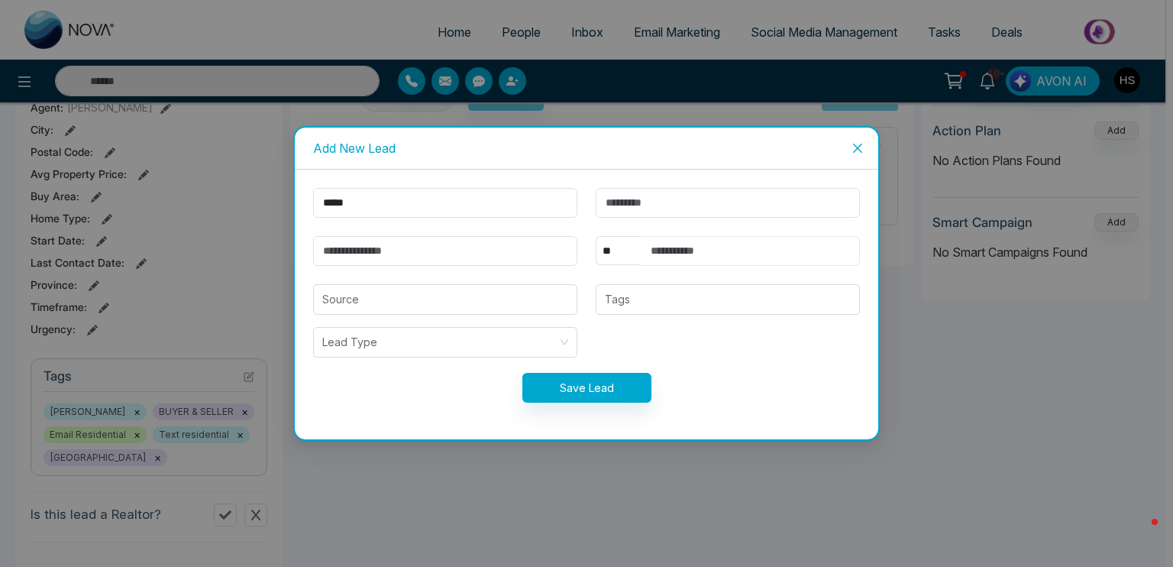
paste input "**********"
type input "**********"
click at [536, 254] on input "email" at bounding box center [445, 251] width 264 height 30
paste input "**********"
type input "**********"
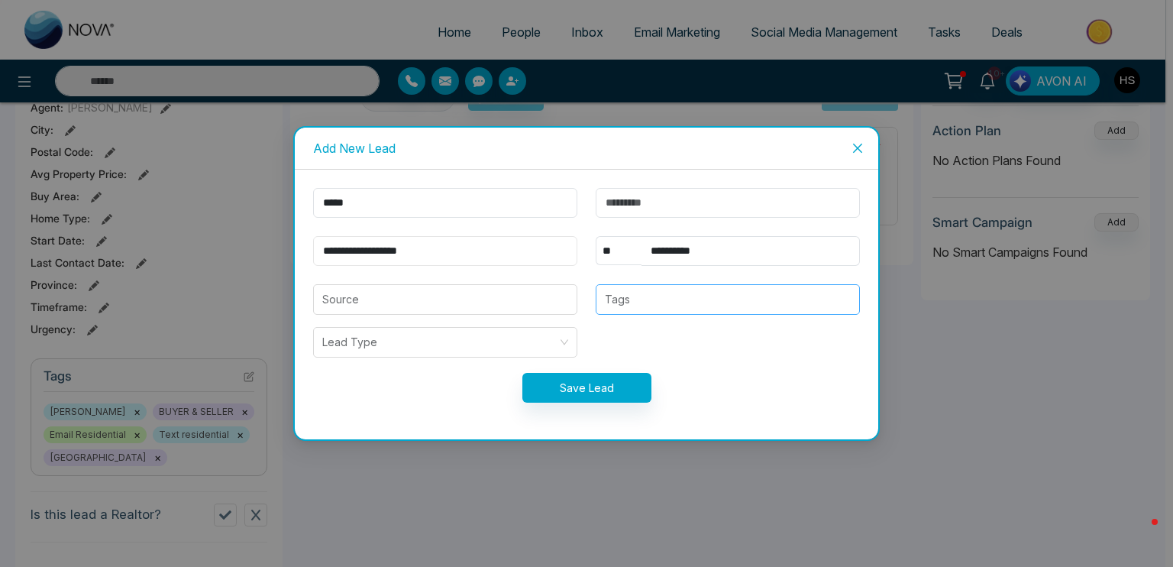
click at [734, 298] on div at bounding box center [727, 299] width 255 height 18
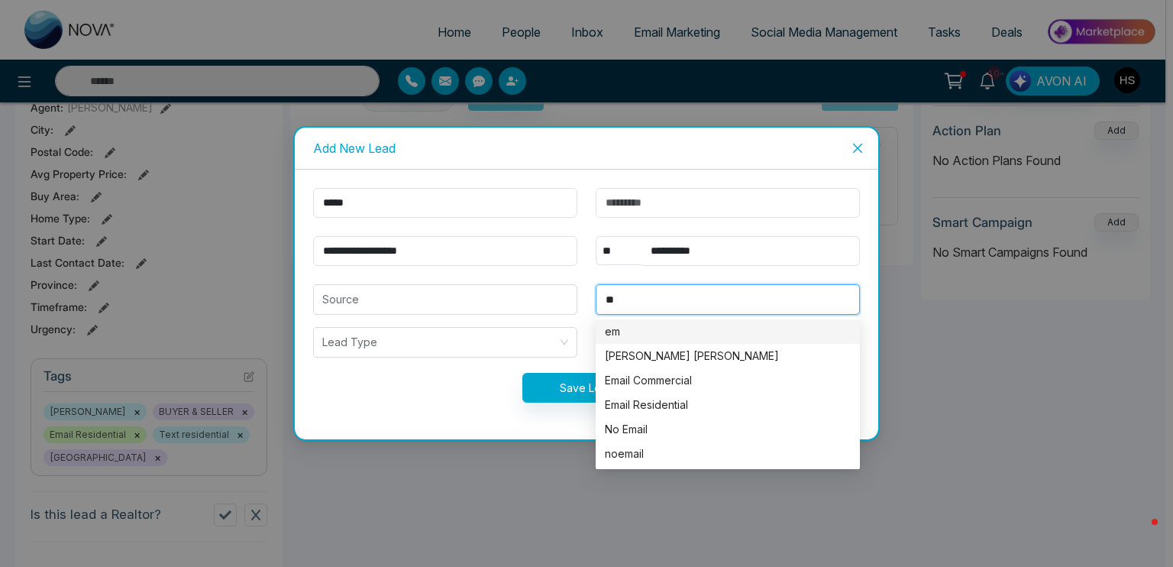
type input "***"
click at [684, 400] on div "Email Residential" at bounding box center [728, 404] width 246 height 17
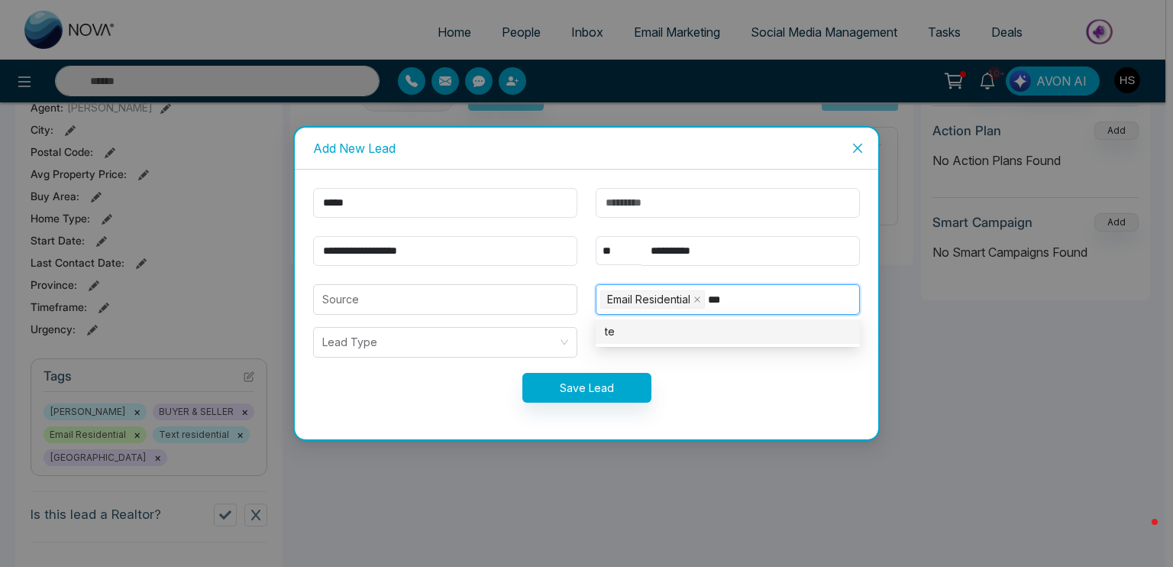
type input "****"
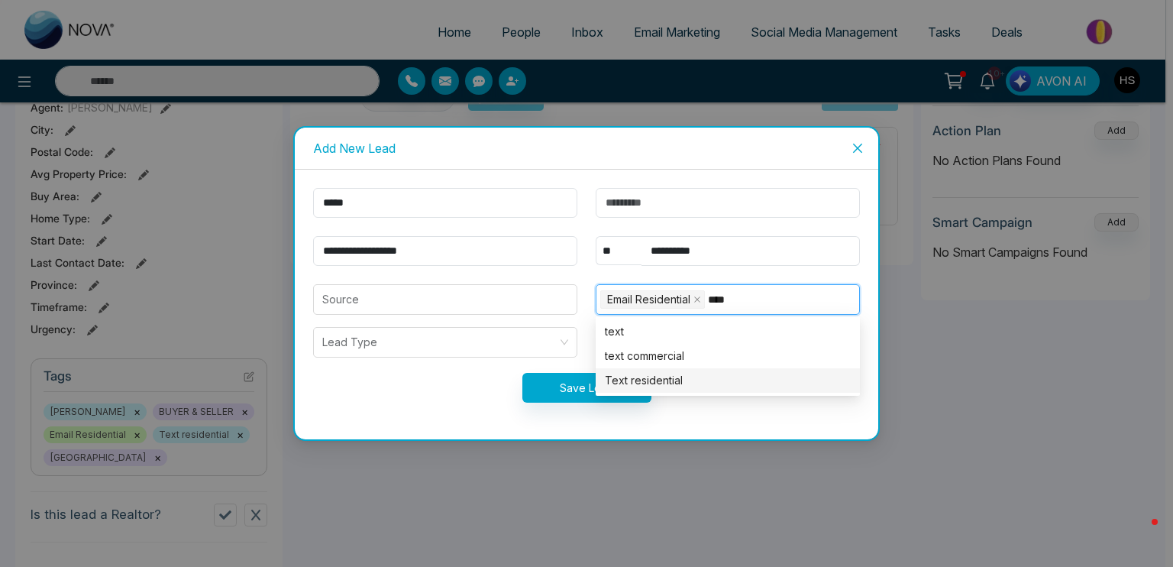
click at [668, 377] on div "Text residential" at bounding box center [728, 380] width 246 height 17
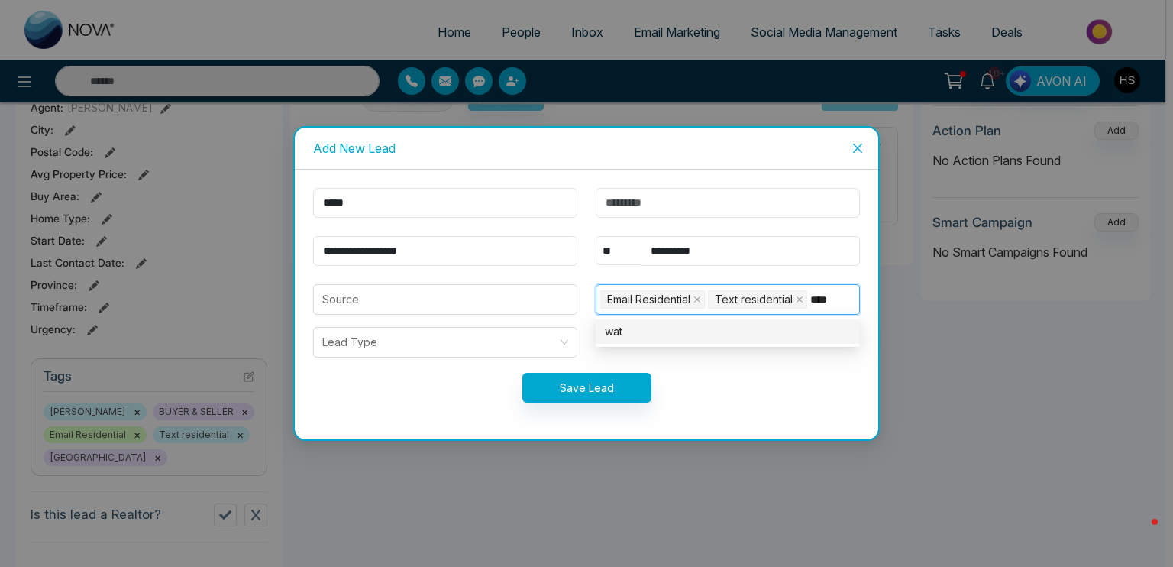
type input "*****"
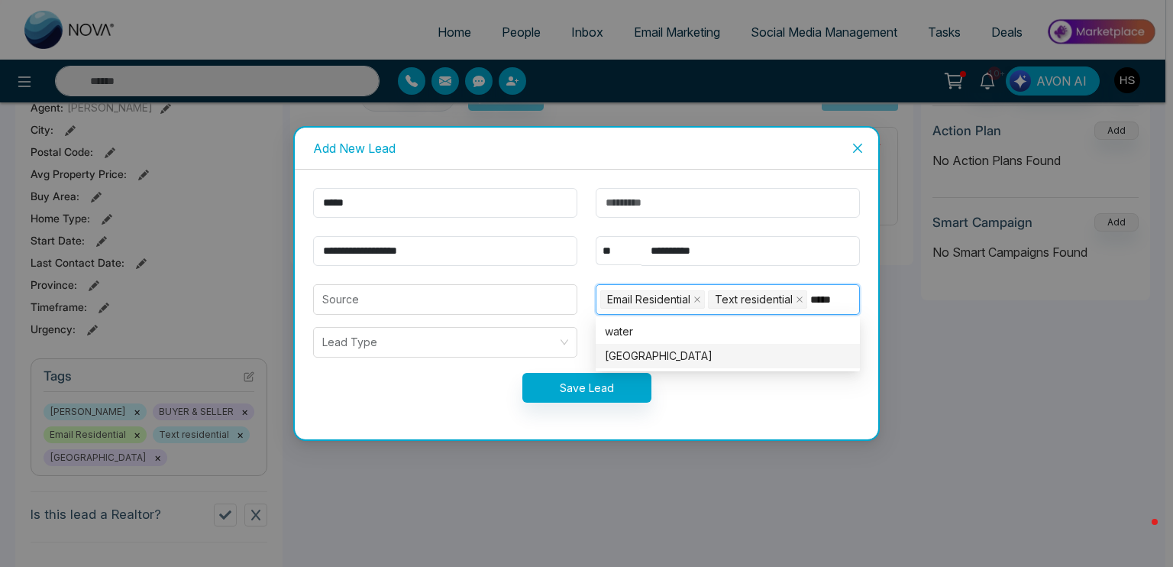
click at [652, 354] on div "[GEOGRAPHIC_DATA]" at bounding box center [728, 356] width 246 height 17
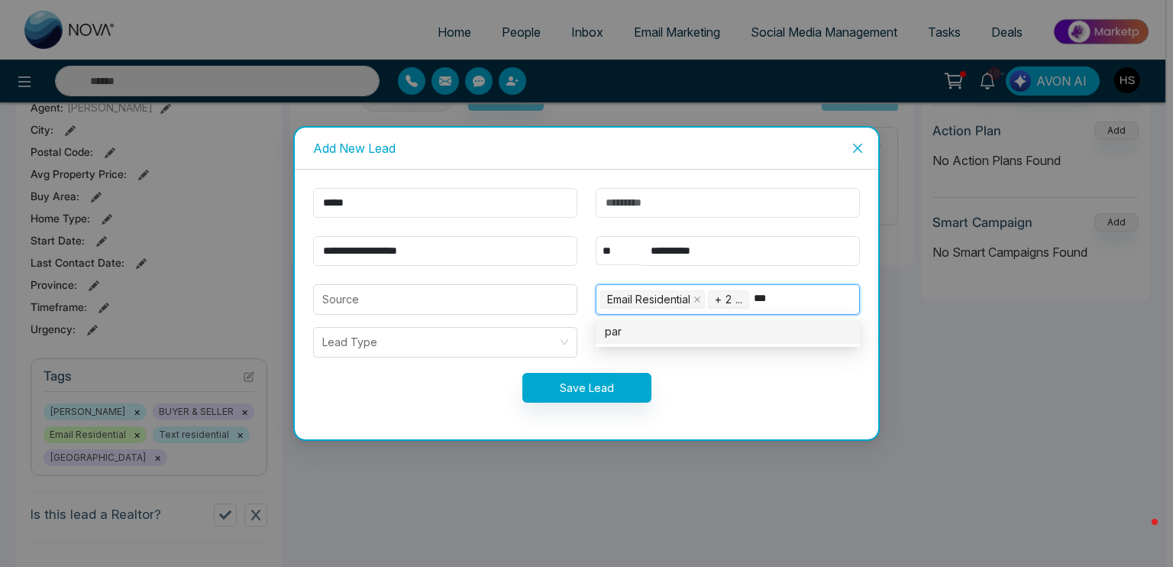
type input "****"
click at [652, 354] on div "[PERSON_NAME]" at bounding box center [728, 356] width 246 height 17
type input "*****"
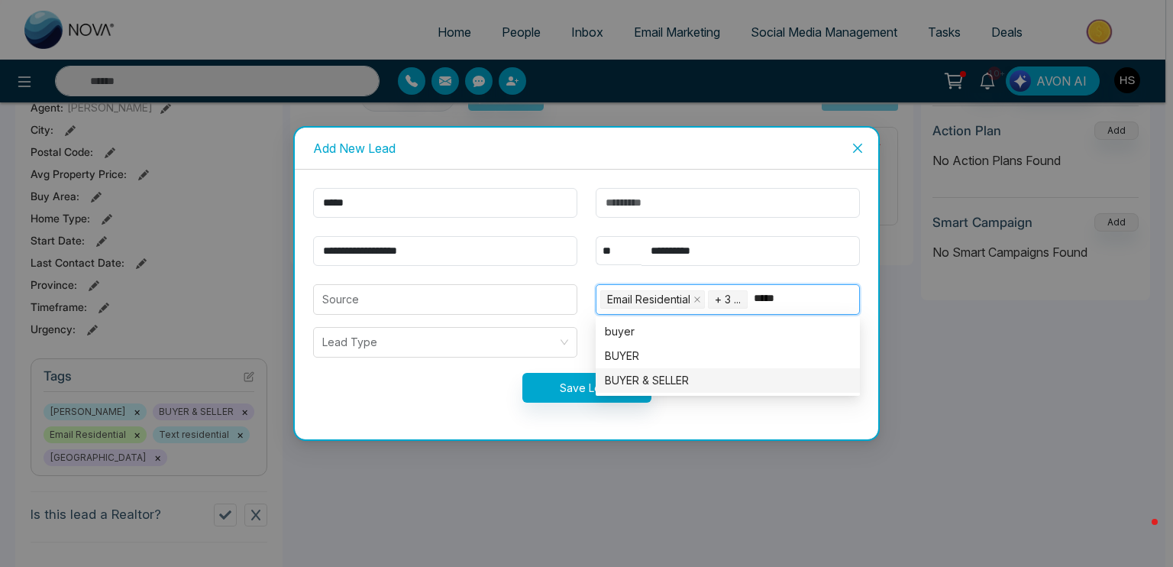
click at [634, 372] on div "BUYER & SELLER" at bounding box center [728, 380] width 246 height 17
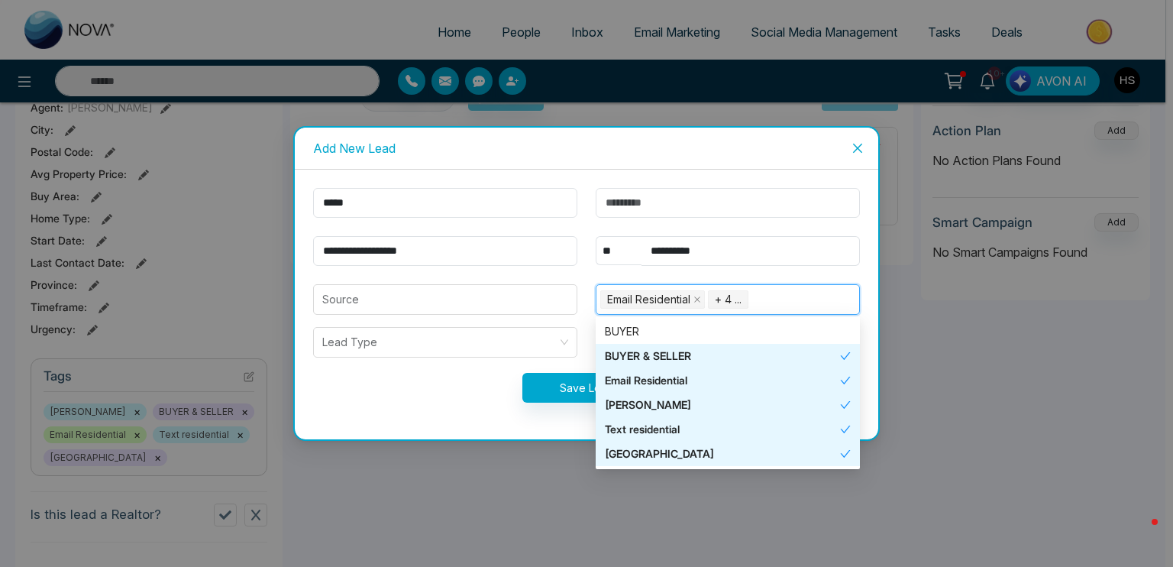
click at [446, 393] on div "Save Lead" at bounding box center [586, 388] width 565 height 30
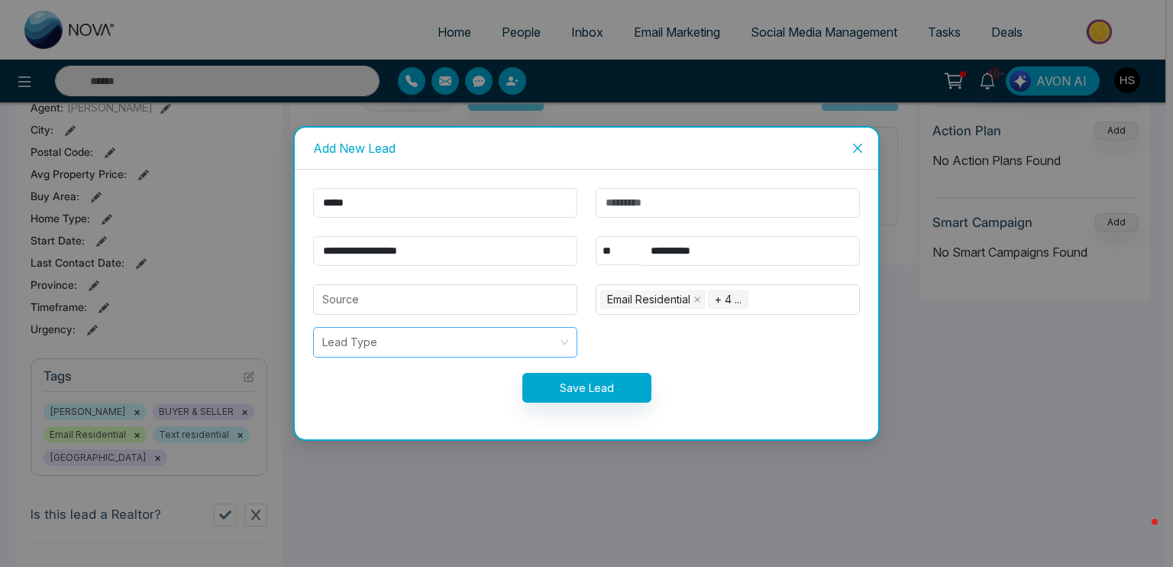
click at [548, 348] on input "search" at bounding box center [439, 342] width 235 height 29
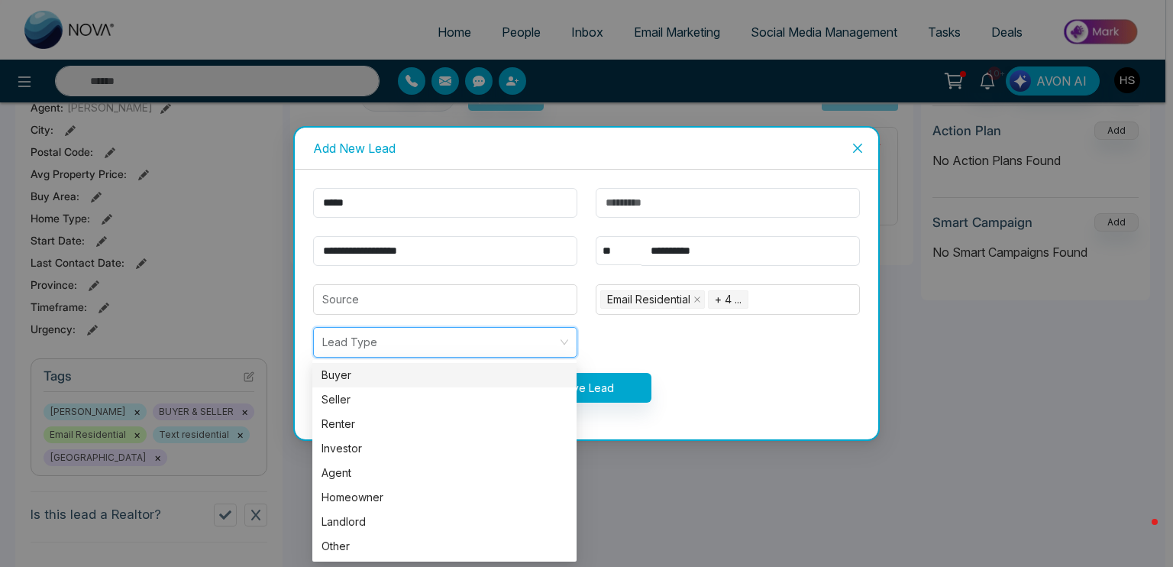
click at [473, 381] on div "Buyer" at bounding box center [445, 375] width 246 height 17
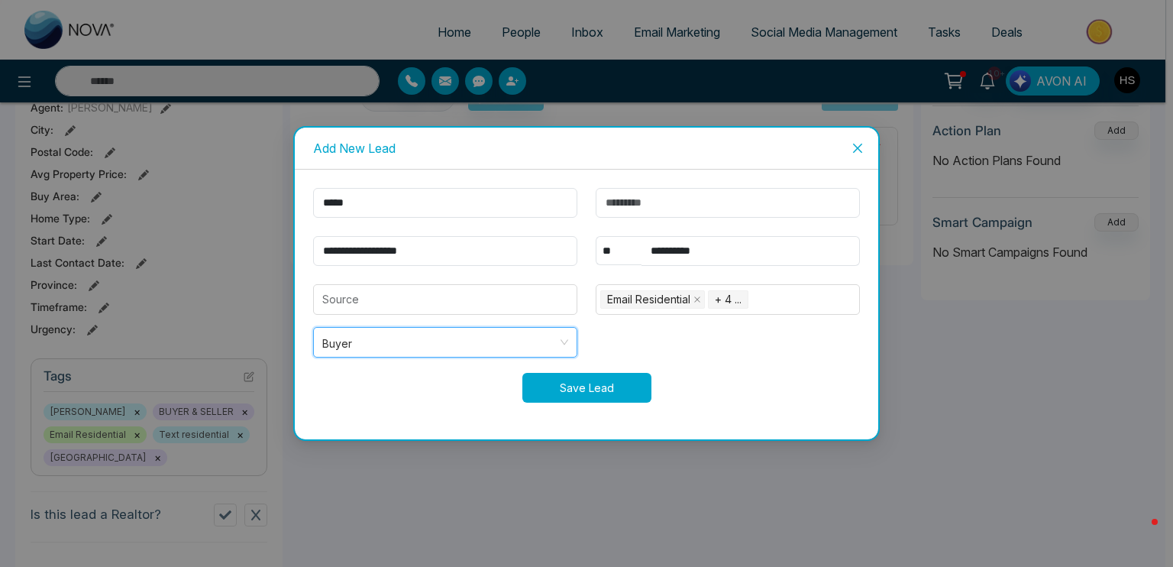
click at [547, 392] on button "Save Lead" at bounding box center [587, 388] width 129 height 30
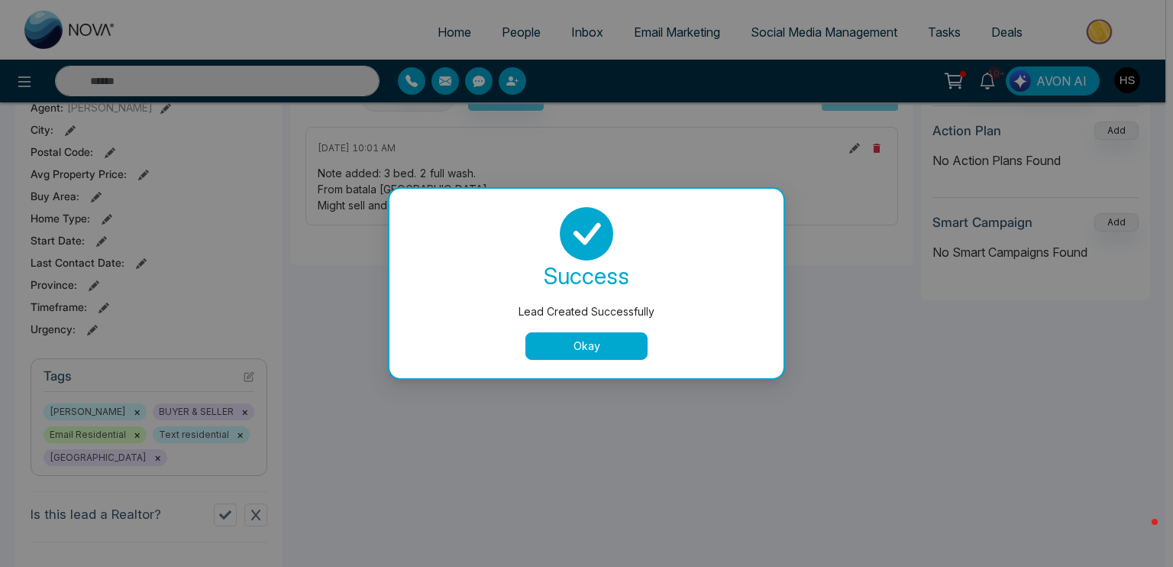
click at [578, 354] on button "Okay" at bounding box center [587, 346] width 122 height 28
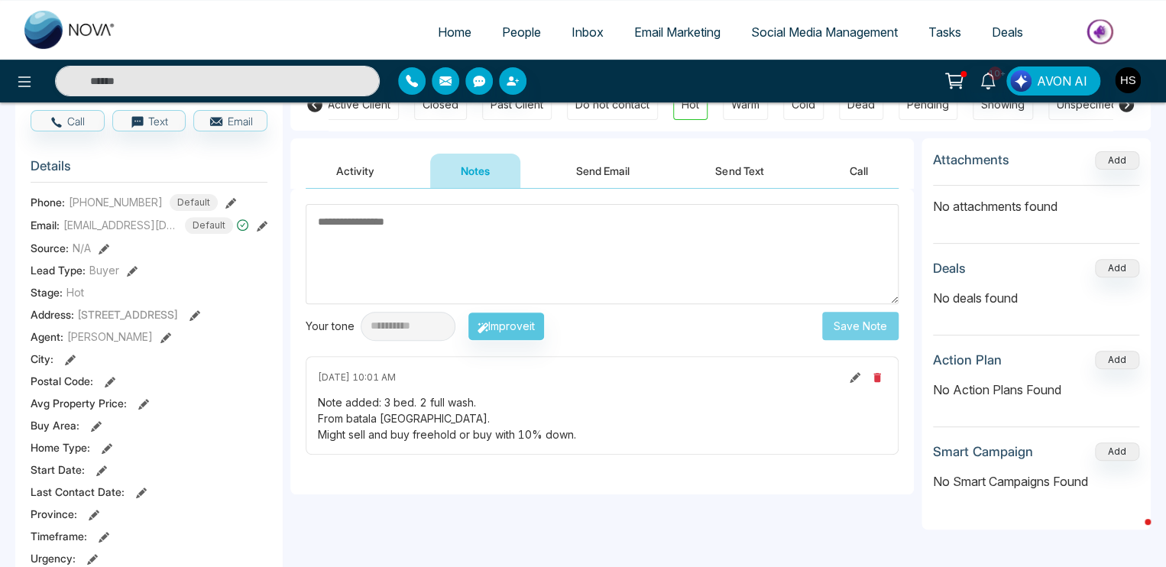
scroll to position [153, 0]
click at [511, 34] on span "People" at bounding box center [521, 31] width 39 height 15
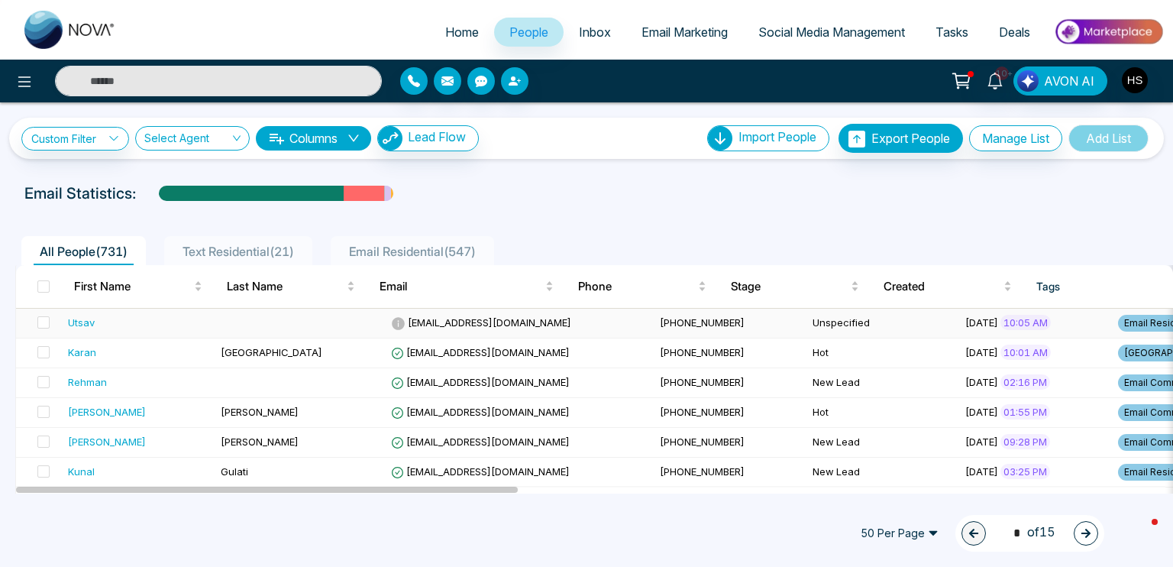
click at [68, 322] on div "Utsav" at bounding box center [81, 322] width 27 height 15
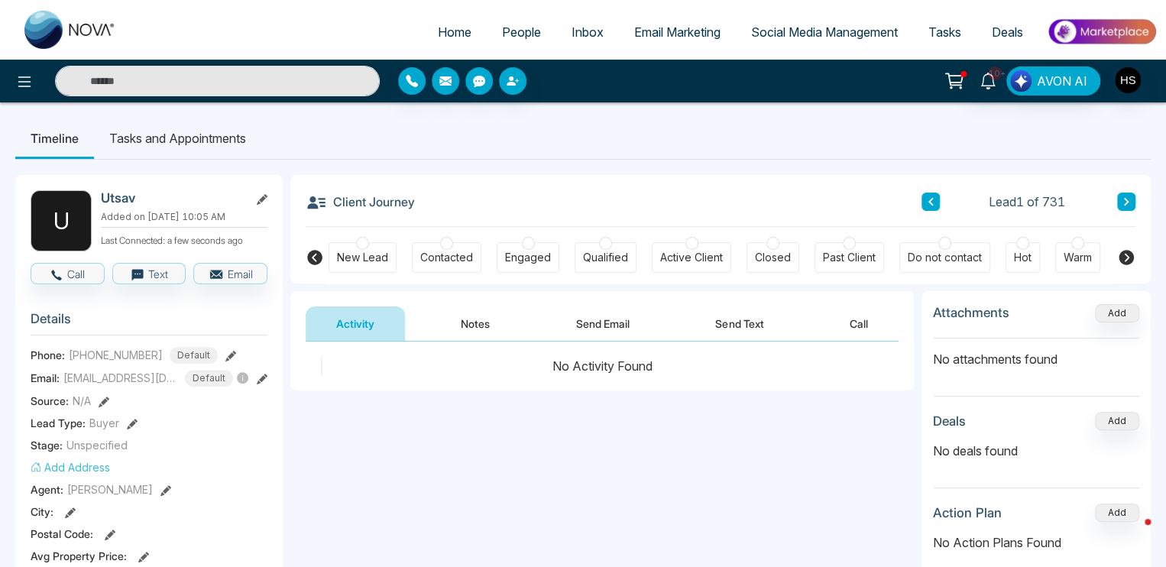
click at [1072, 244] on div at bounding box center [1077, 243] width 13 height 13
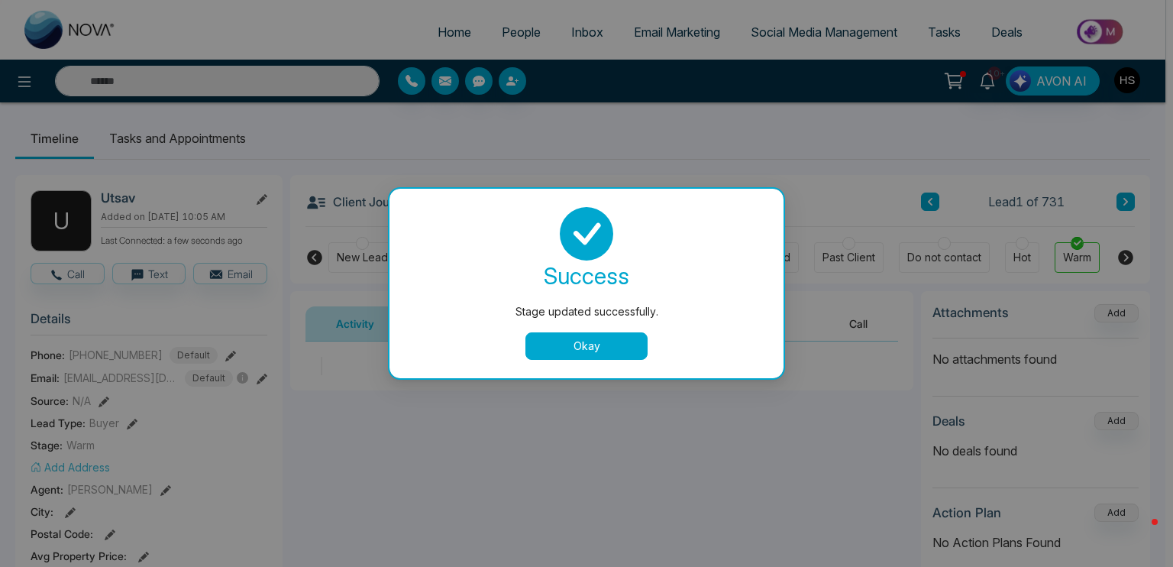
click at [616, 341] on button "Okay" at bounding box center [587, 346] width 122 height 28
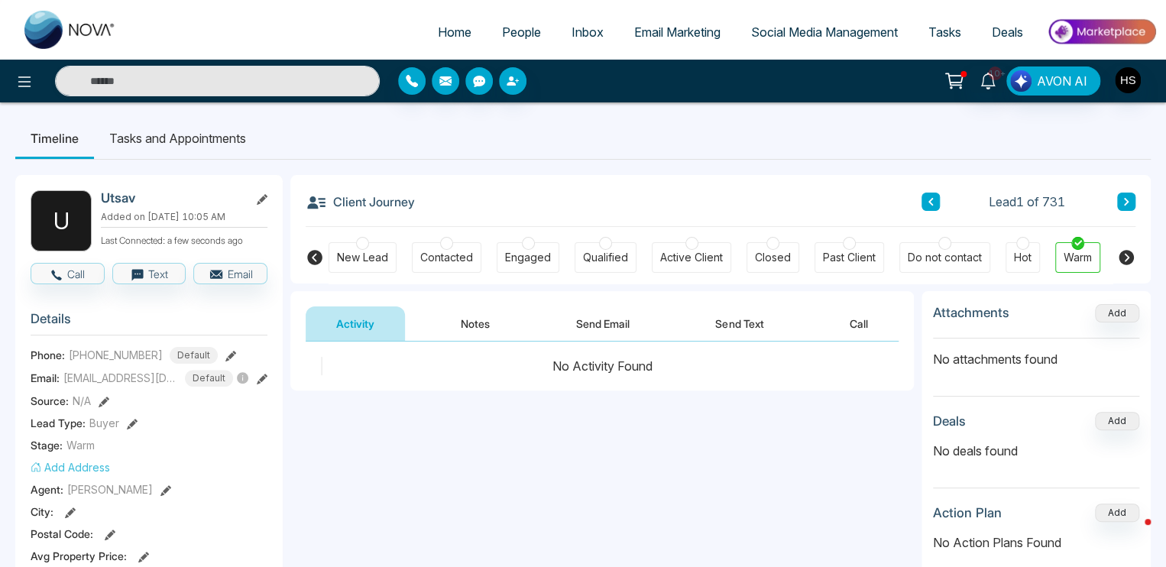
click at [1019, 244] on div at bounding box center [1022, 243] width 13 height 13
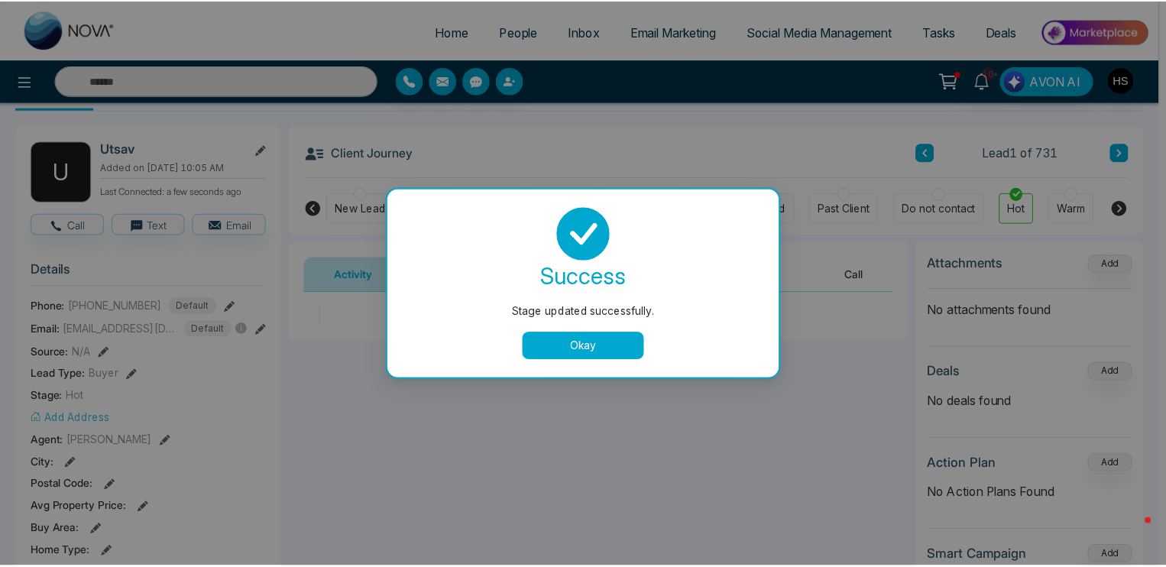
scroll to position [76, 0]
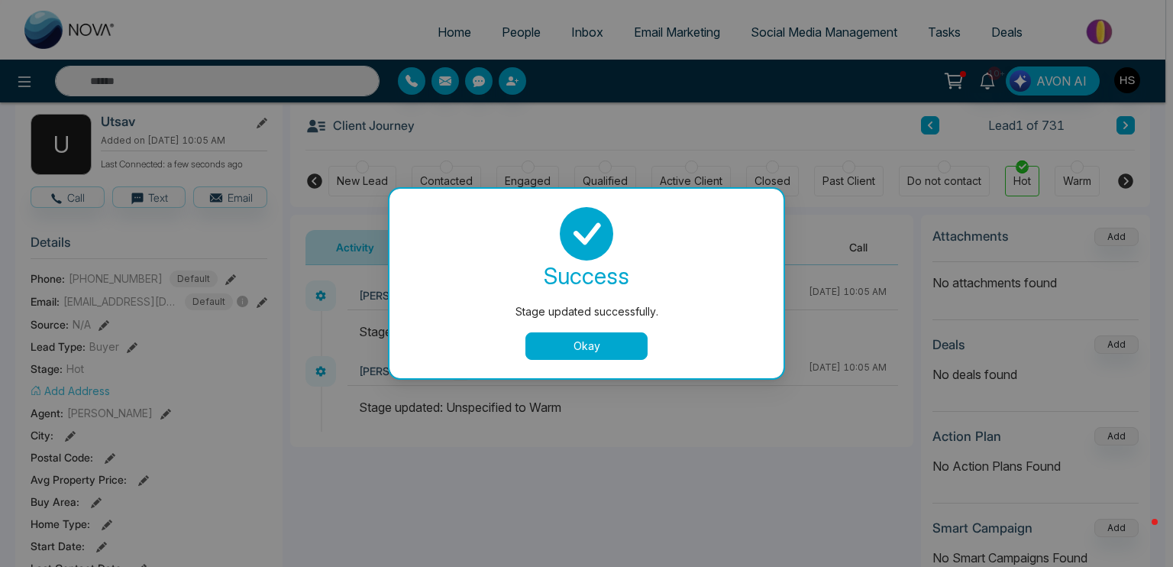
click at [561, 341] on button "Okay" at bounding box center [587, 346] width 122 height 28
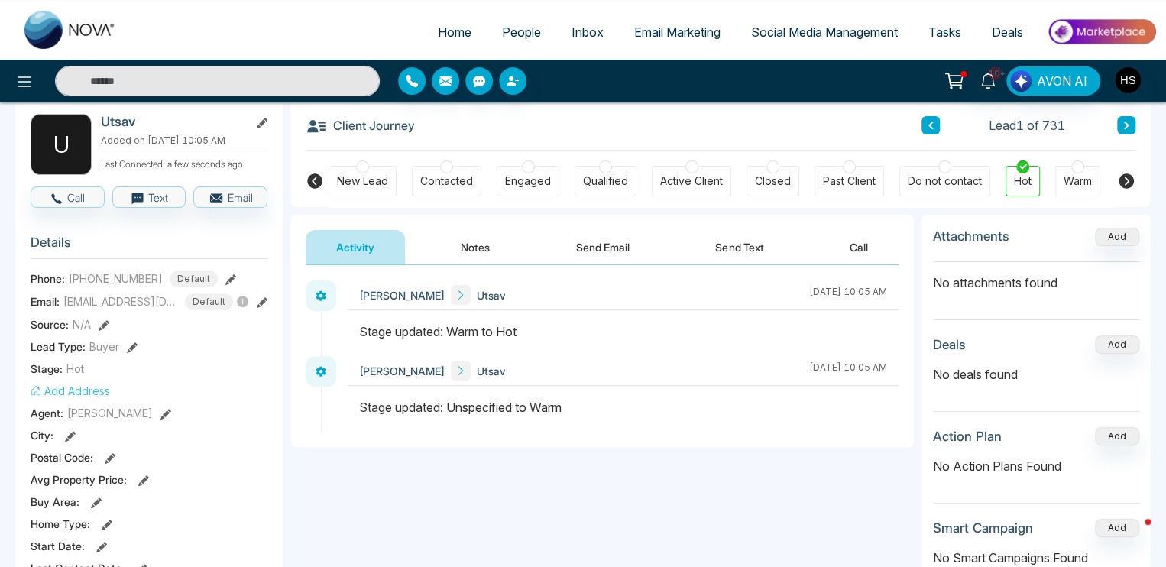
click at [76, 399] on button "Add Address" at bounding box center [70, 391] width 79 height 16
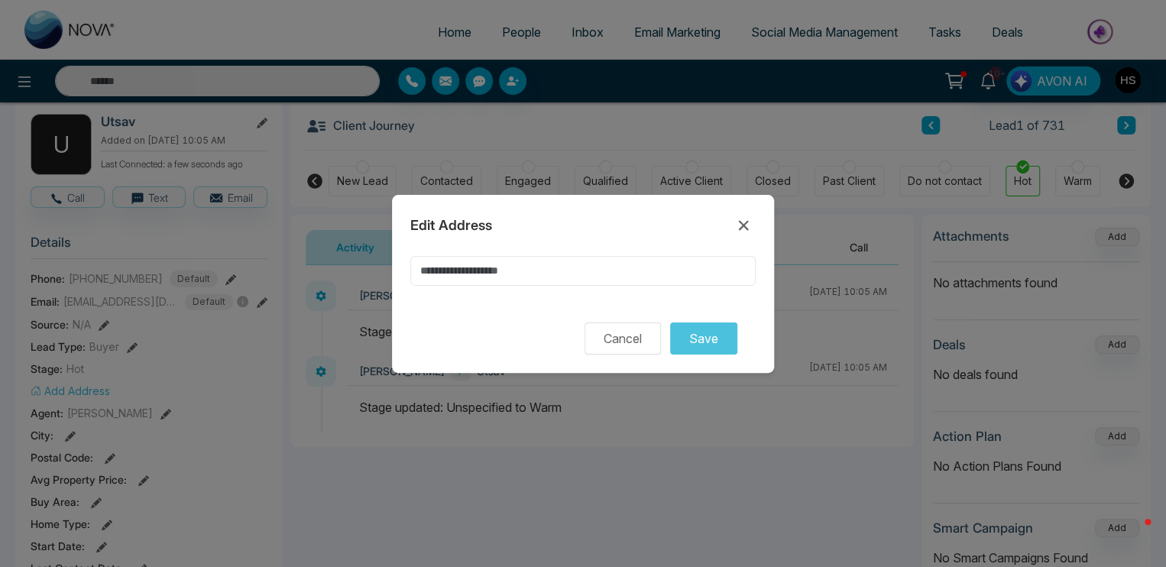
click at [452, 273] on input at bounding box center [582, 271] width 345 height 30
click at [428, 277] on input "**********" at bounding box center [582, 271] width 345 height 30
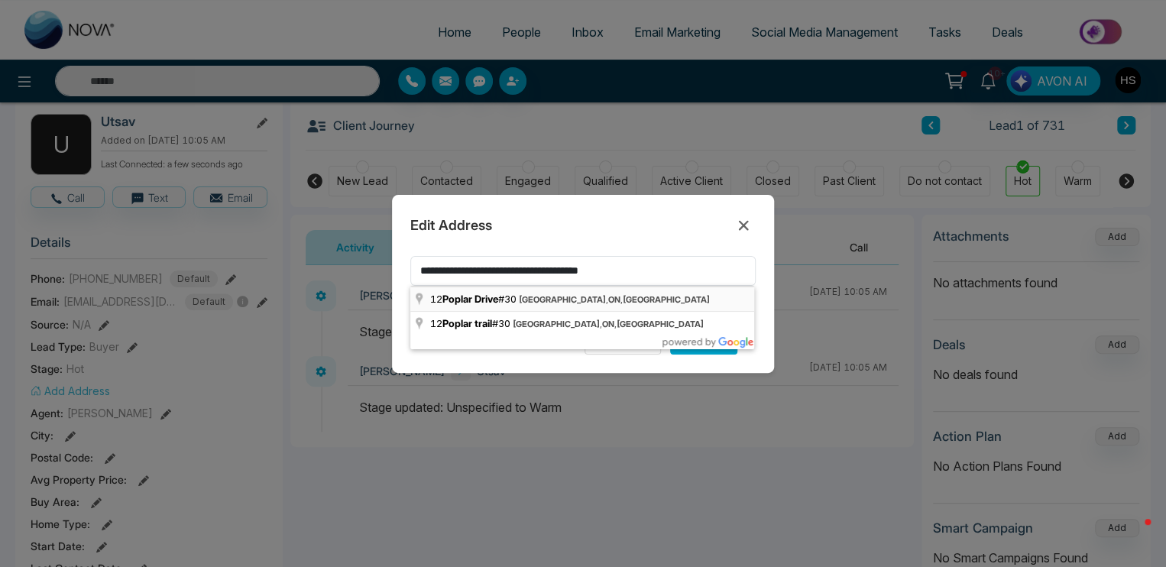
type input "**********"
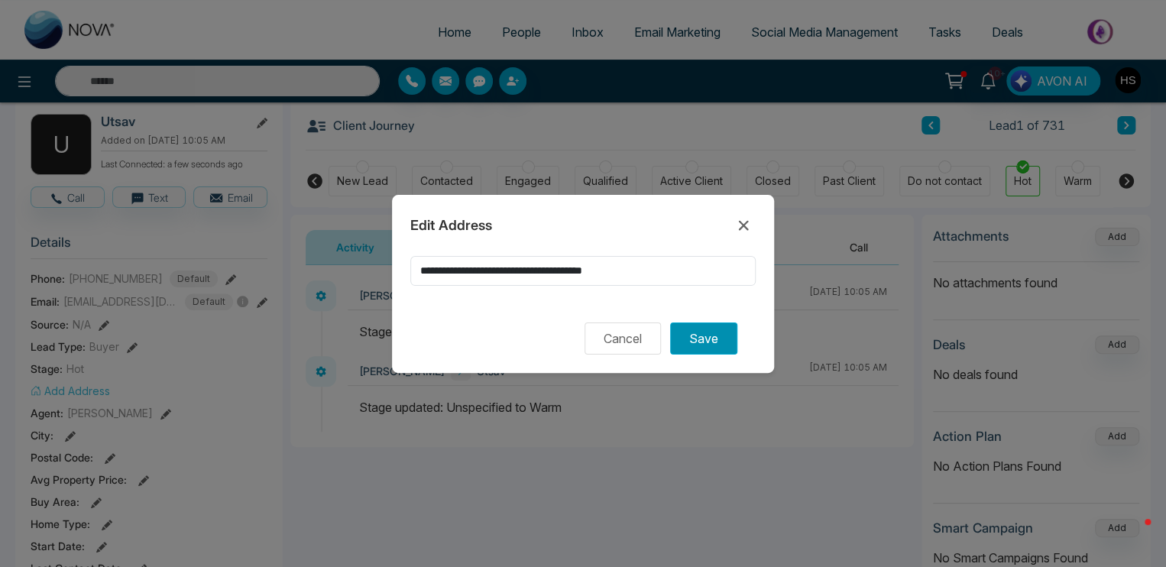
click at [704, 335] on button "Save" at bounding box center [703, 338] width 67 height 32
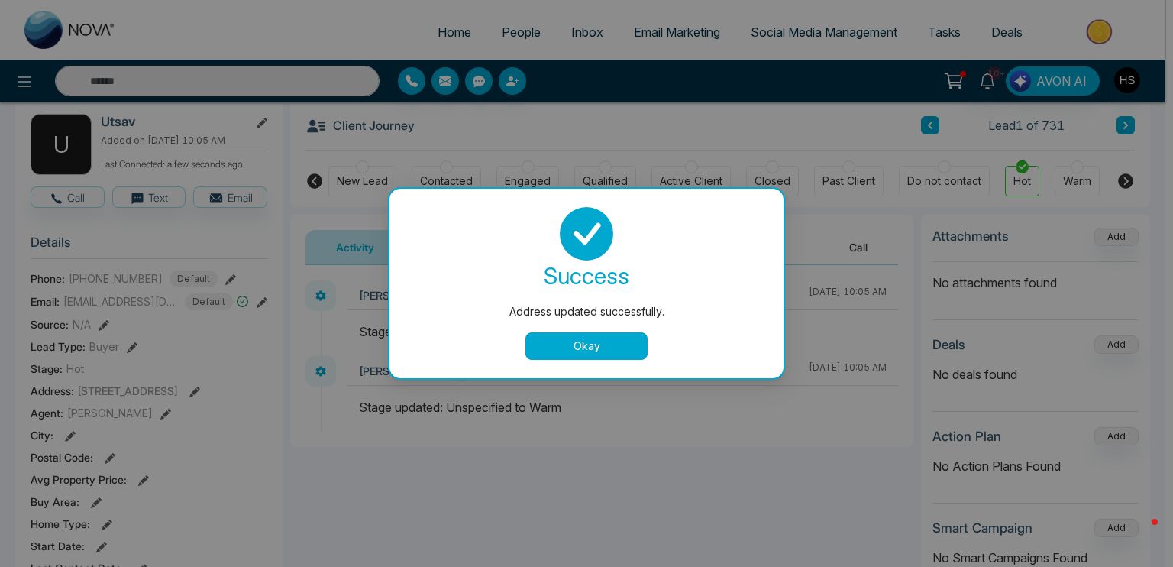
click at [603, 334] on button "Okay" at bounding box center [587, 346] width 122 height 28
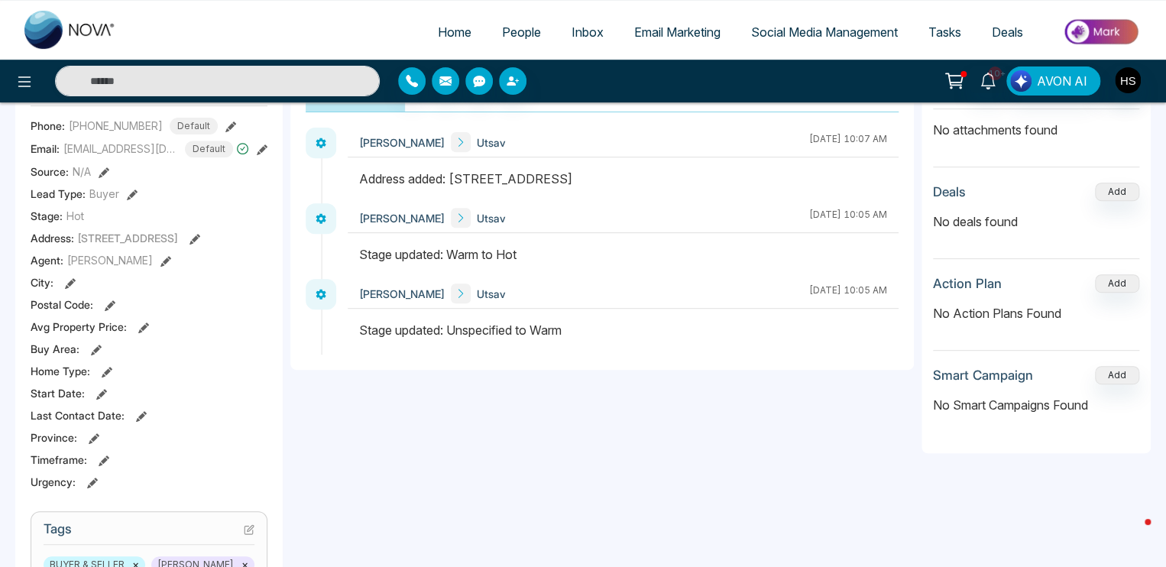
scroll to position [0, 0]
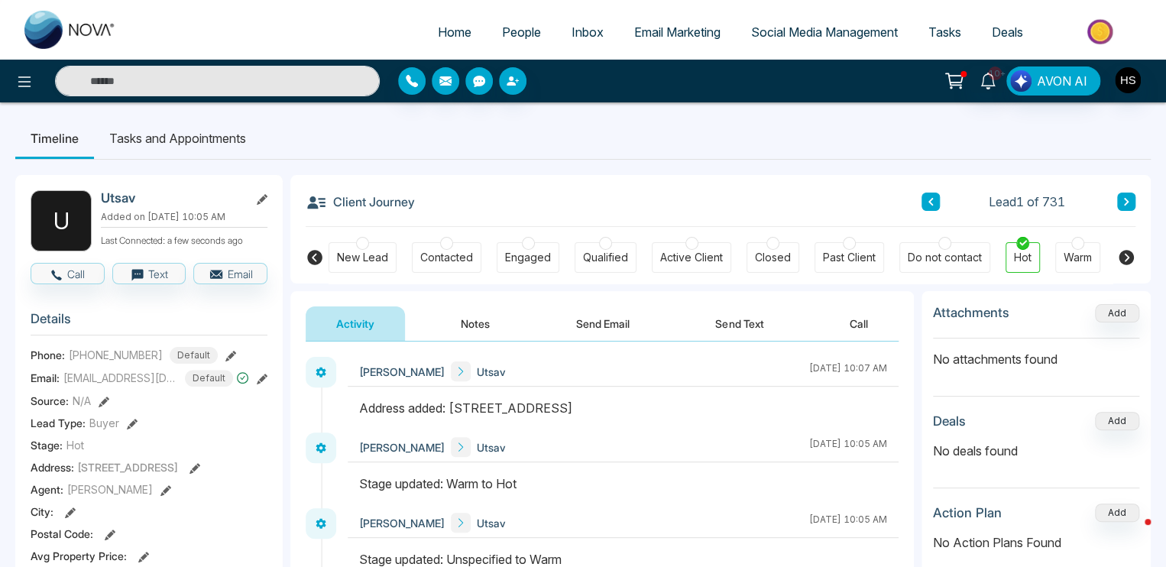
click at [492, 311] on button "Notes" at bounding box center [475, 323] width 90 height 34
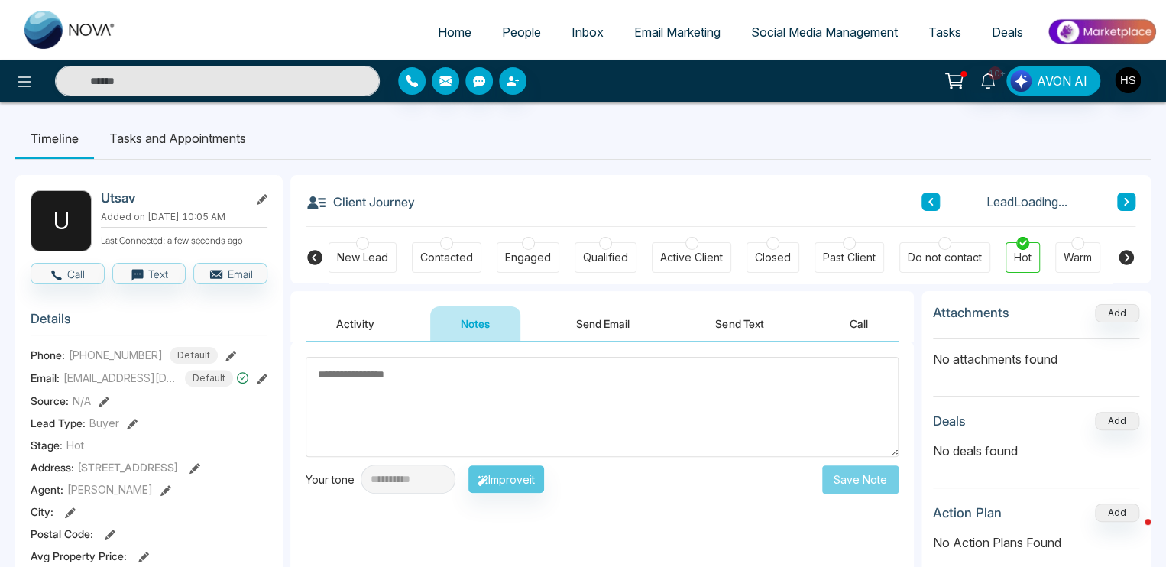
click at [476, 396] on textarea at bounding box center [602, 407] width 593 height 100
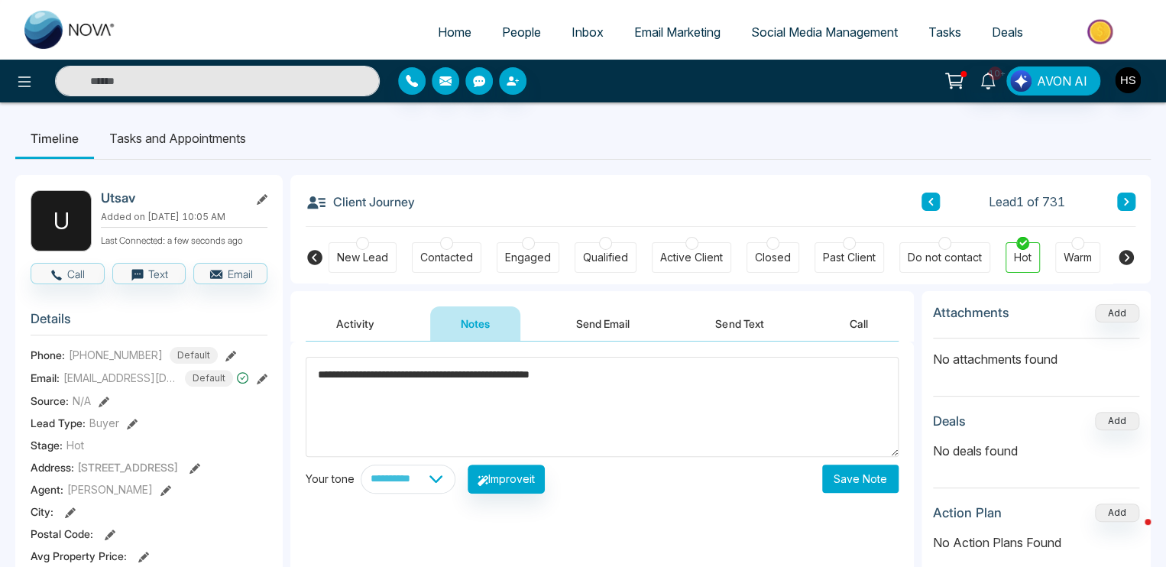
type textarea "**********"
click at [862, 472] on button "Save Note" at bounding box center [860, 478] width 76 height 28
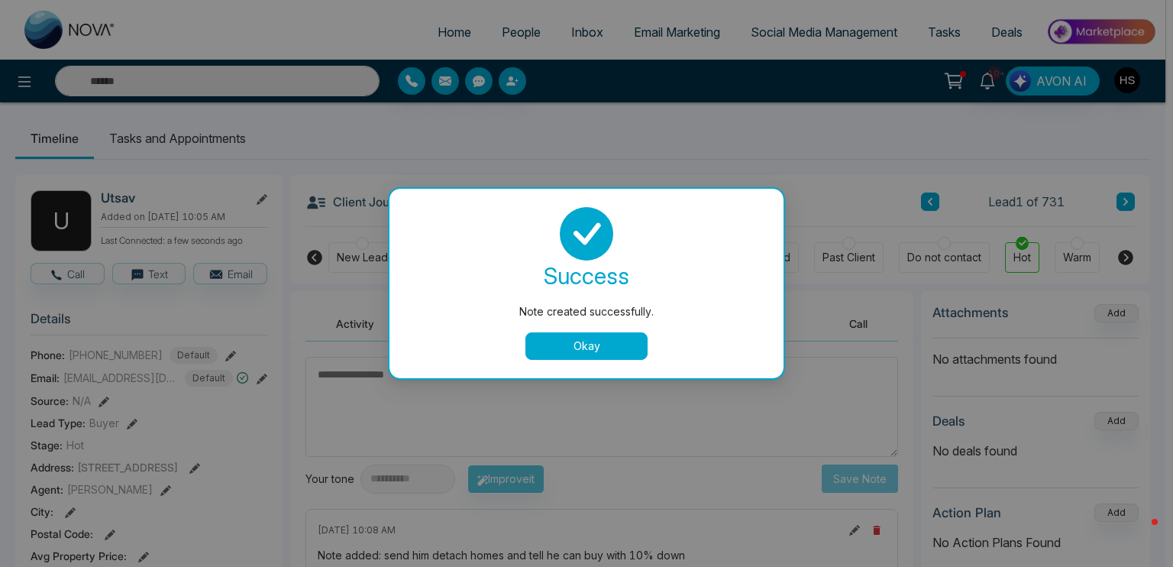
click at [614, 349] on button "Okay" at bounding box center [587, 346] width 122 height 28
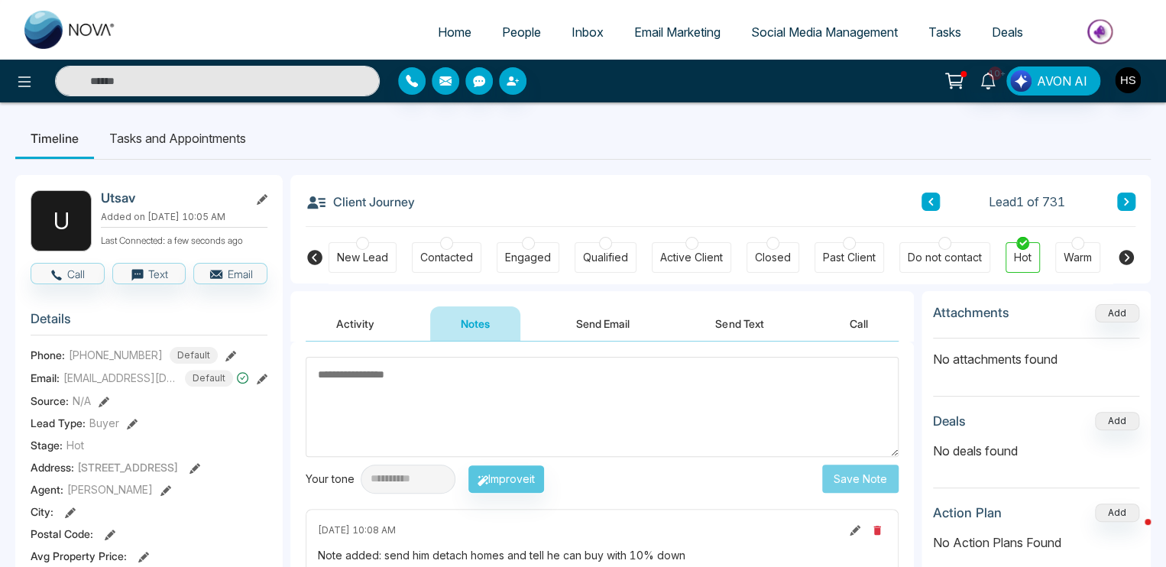
click at [519, 29] on span "People" at bounding box center [521, 31] width 39 height 15
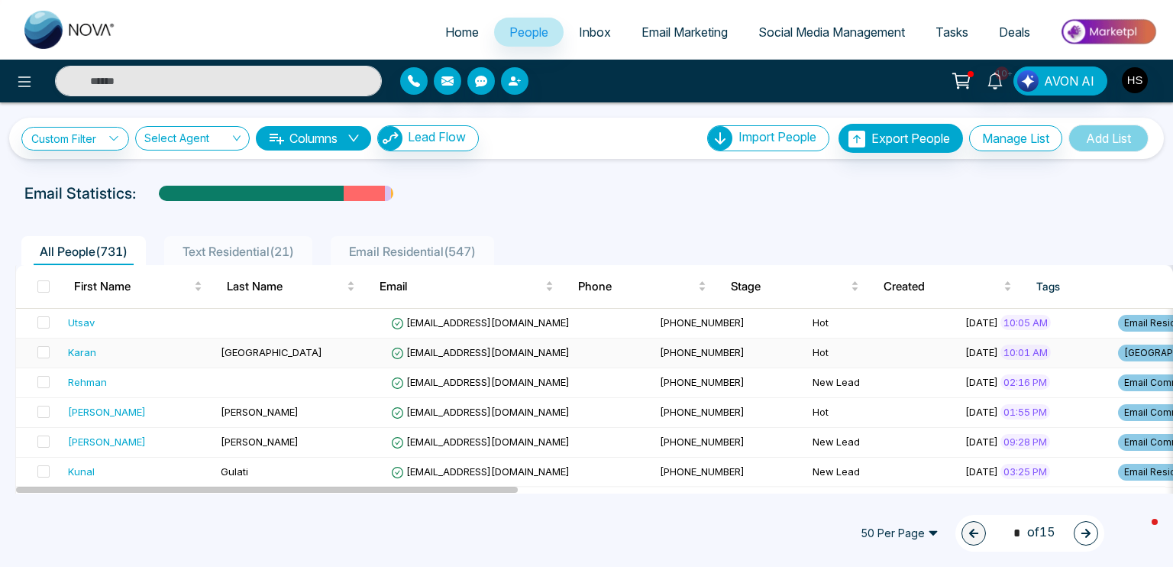
click at [82, 349] on div "Karan" at bounding box center [82, 352] width 28 height 15
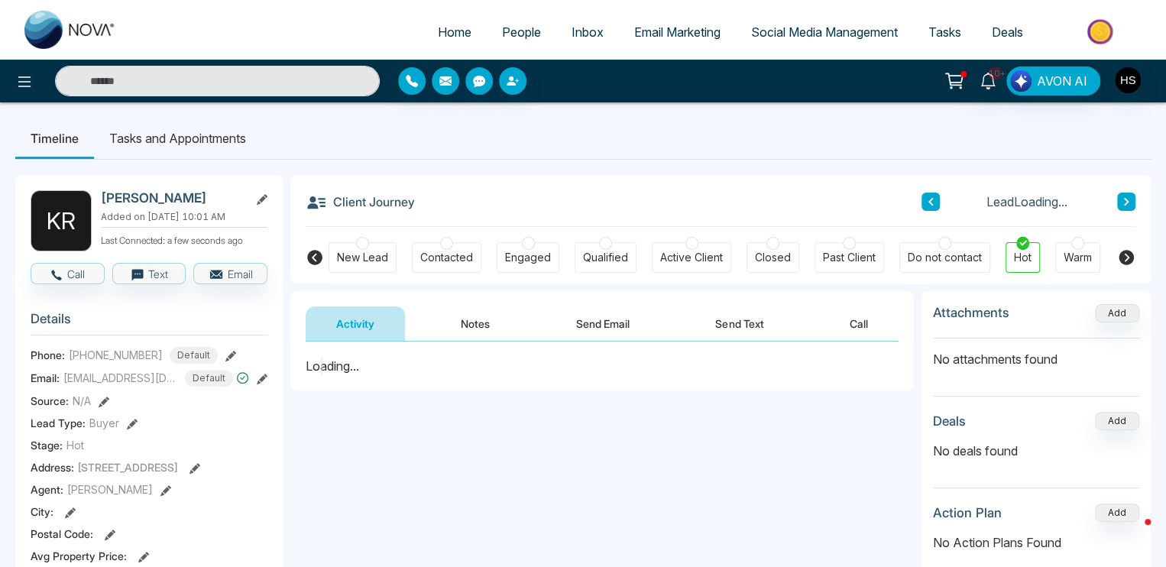
click at [471, 319] on button "Notes" at bounding box center [475, 323] width 90 height 34
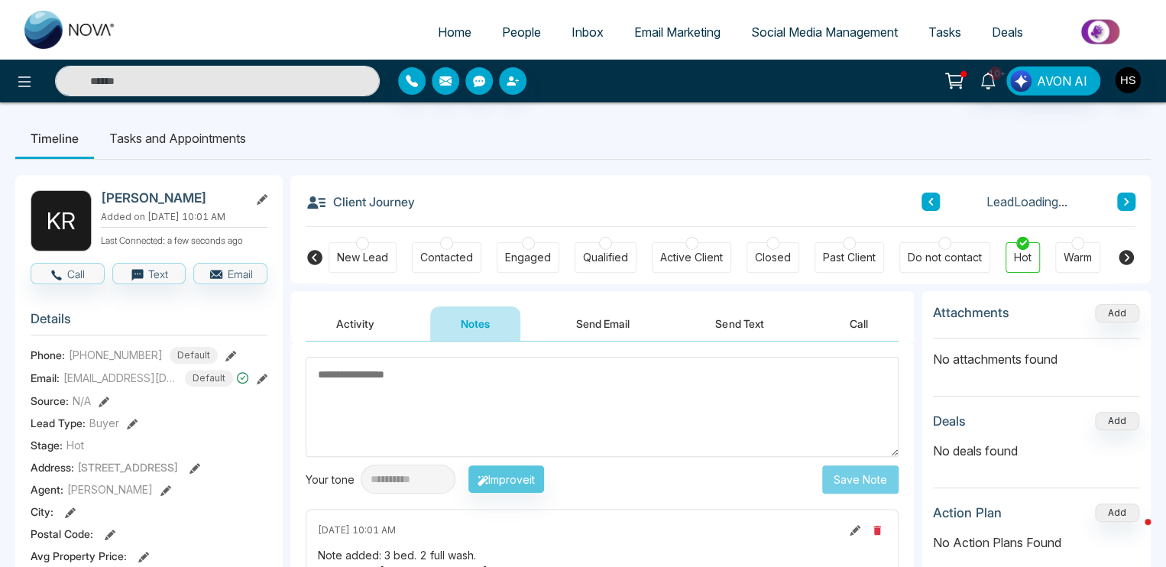
click at [495, 449] on textarea at bounding box center [602, 407] width 593 height 100
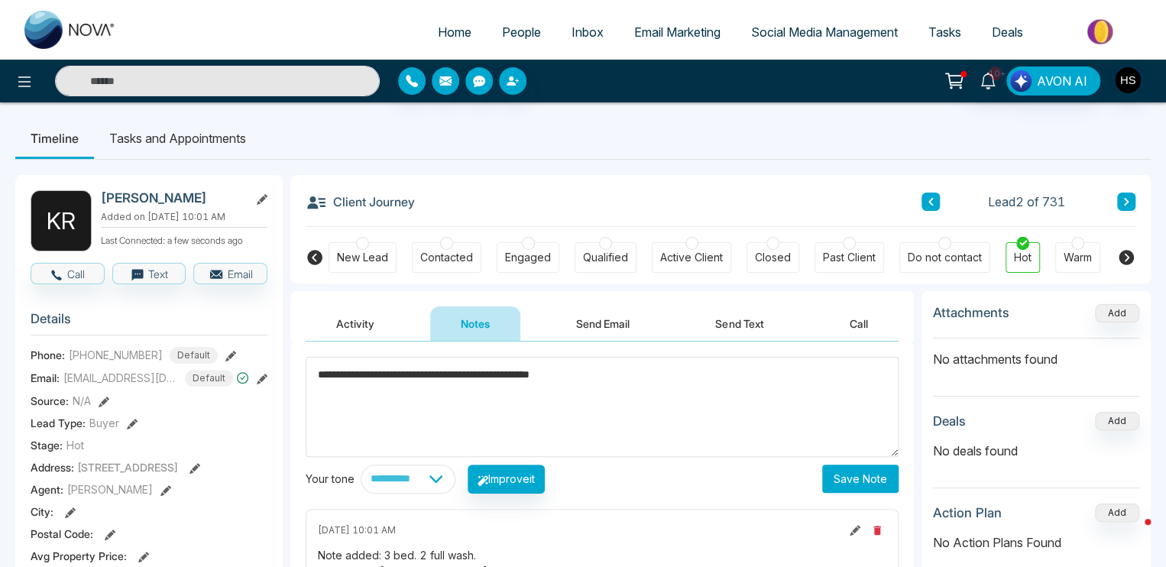
type textarea "**********"
click at [872, 495] on div "**********" at bounding box center [601, 494] width 623 height 306
click at [868, 484] on button "Save Note" at bounding box center [860, 478] width 76 height 28
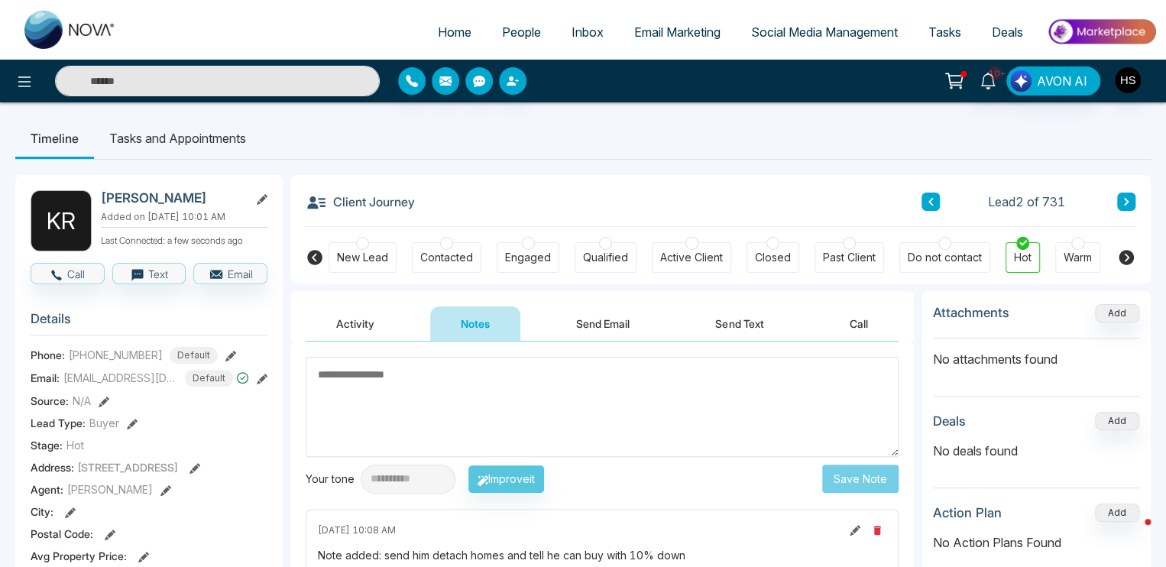
click at [523, 38] on span "People" at bounding box center [521, 31] width 39 height 15
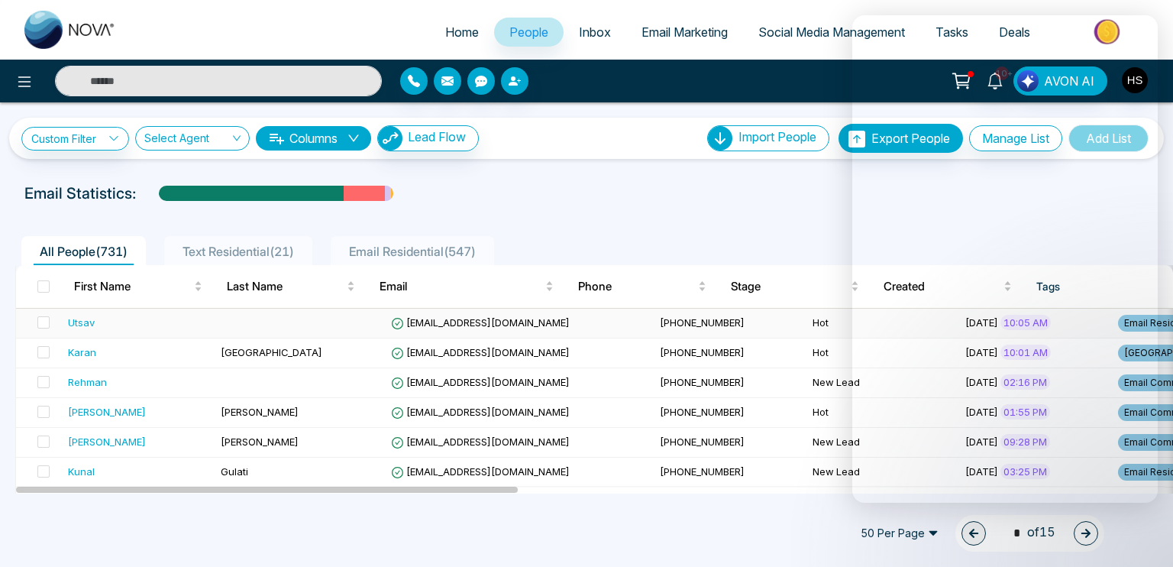
click at [71, 317] on div "Utsav" at bounding box center [81, 322] width 27 height 15
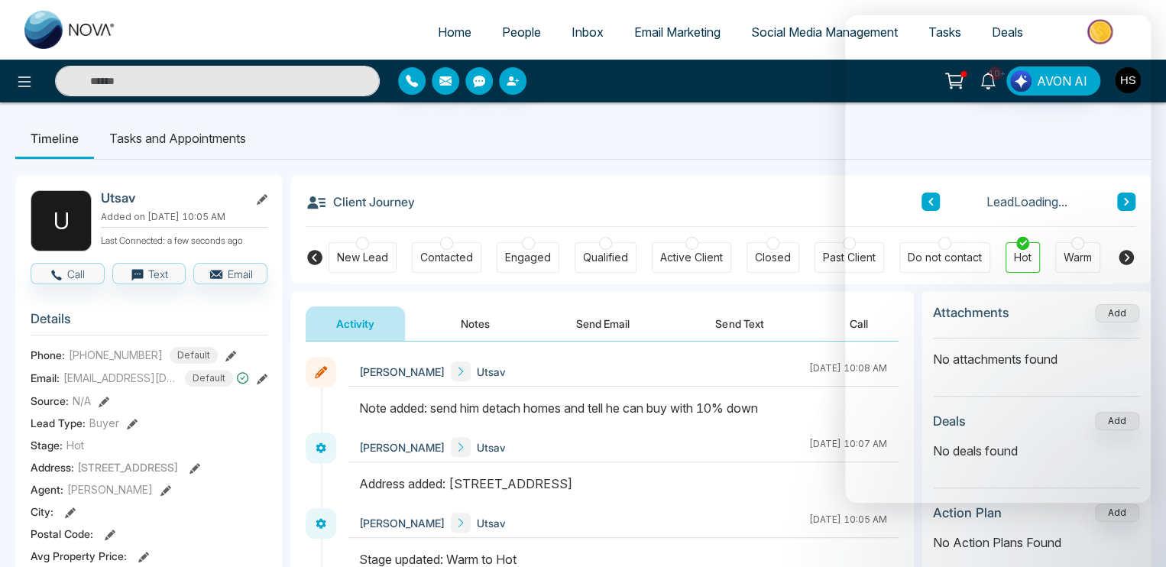
click at [471, 317] on button "Notes" at bounding box center [475, 323] width 90 height 34
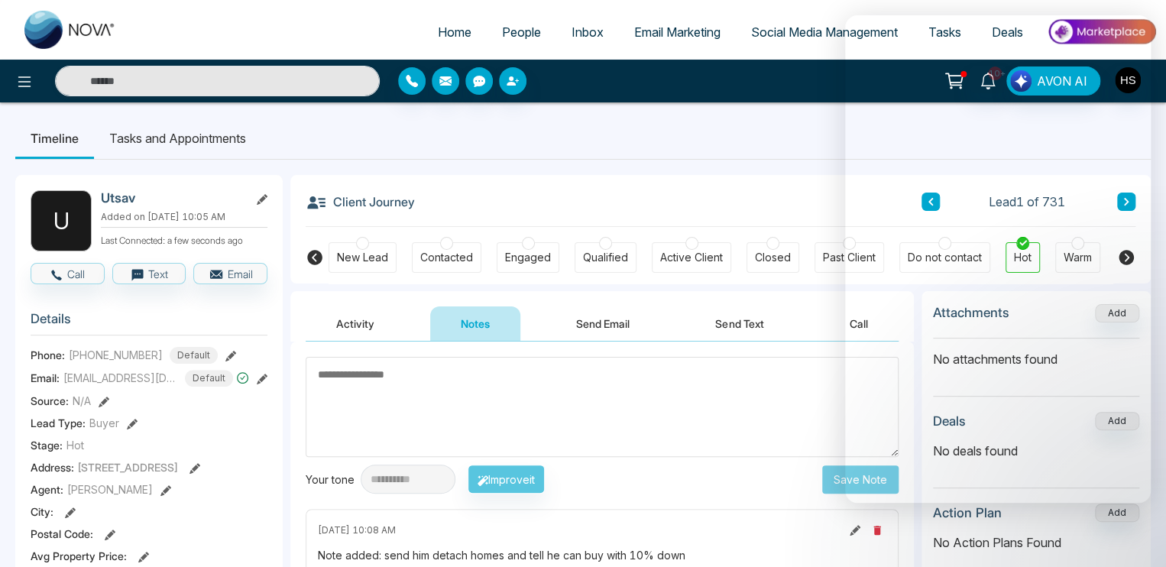
click at [853, 526] on icon at bounding box center [854, 530] width 11 height 11
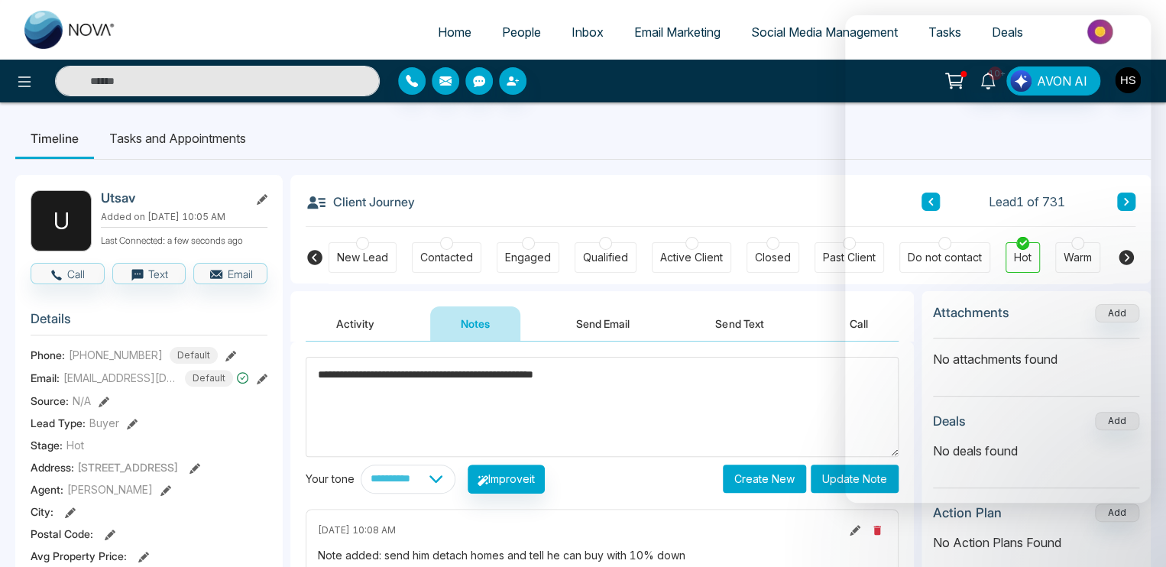
paste textarea "**********"
type textarea "**********"
click at [828, 479] on button "Update Note" at bounding box center [854, 478] width 88 height 28
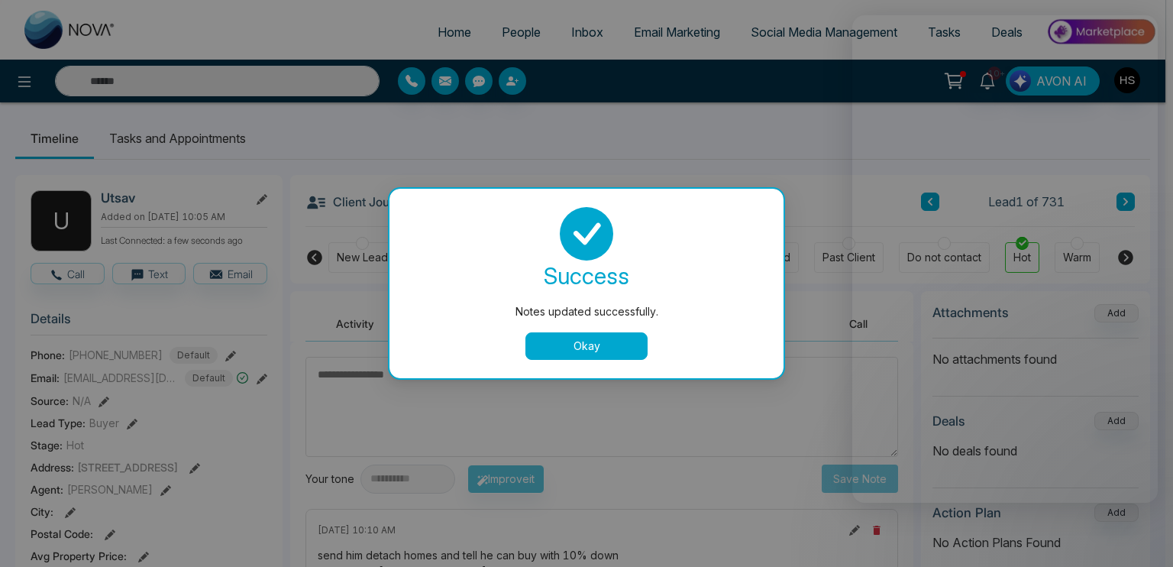
click at [626, 351] on button "Okay" at bounding box center [587, 346] width 122 height 28
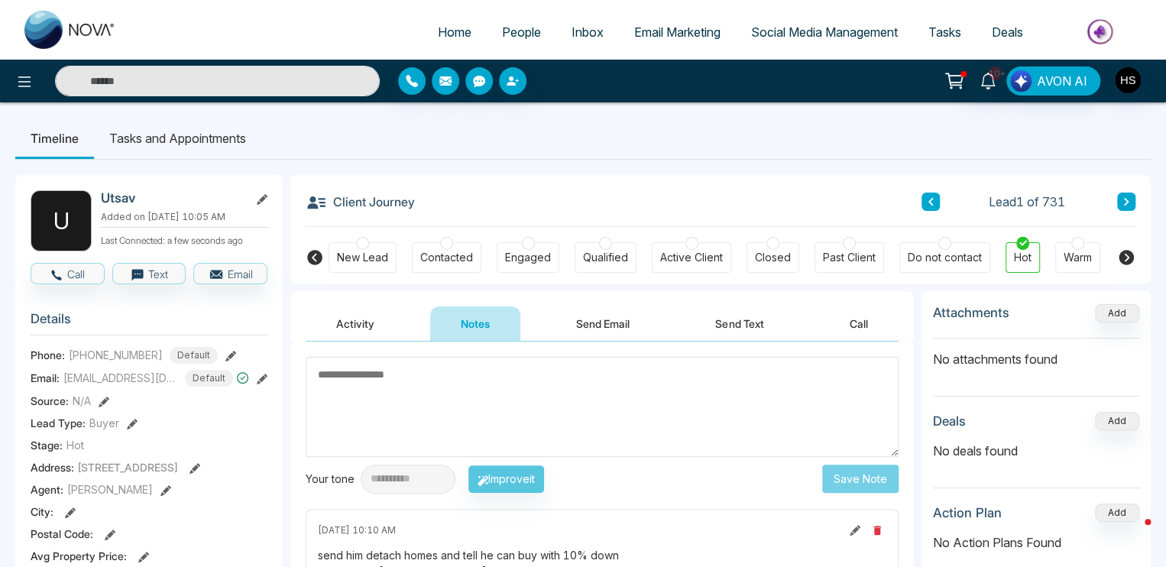
click at [762, 37] on span "Social Media Management" at bounding box center [824, 31] width 147 height 15
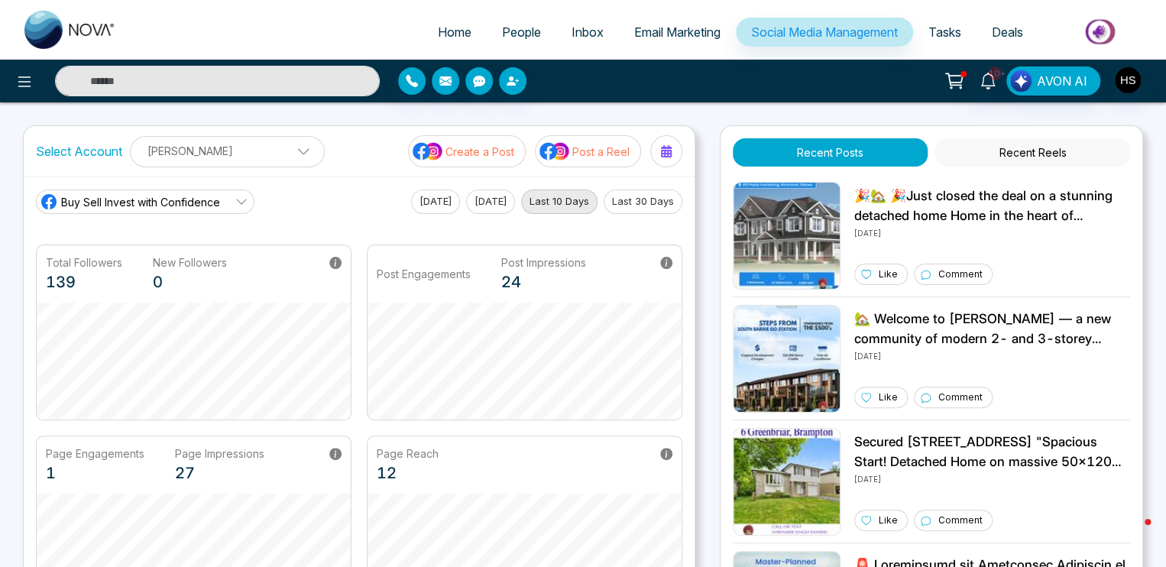
click at [226, 204] on link "Buy Sell Invest with Confidence" at bounding box center [145, 201] width 218 height 24
click at [366, 200] on div "Buy Sell Invest with Confidence Buy Sell Invest with Confidence [PERSON_NAME] […" at bounding box center [359, 201] width 646 height 24
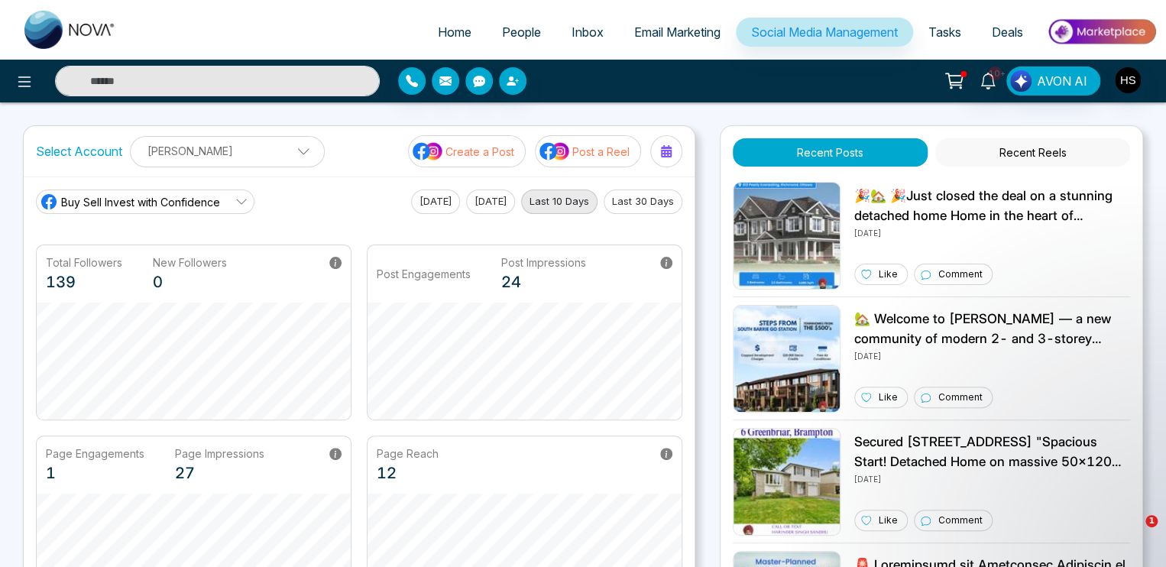
click at [211, 196] on span "Buy Sell Invest with Confidence" at bounding box center [140, 202] width 159 height 16
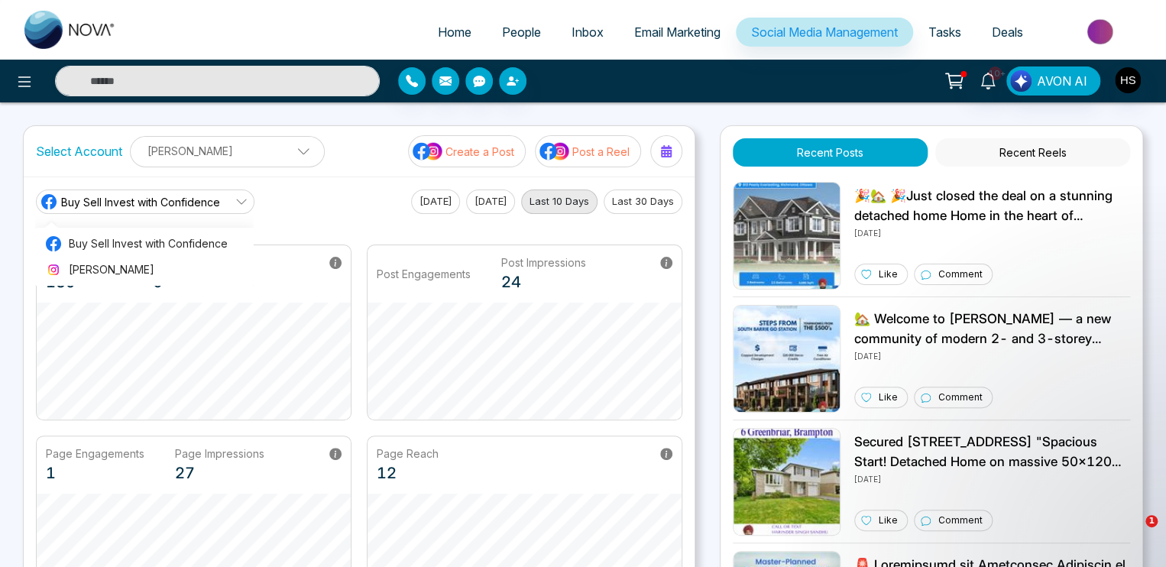
click at [207, 212] on link "Buy Sell Invest with Confidence" at bounding box center [145, 201] width 218 height 24
click at [165, 209] on div "Buy Sell Invest with Confidence" at bounding box center [130, 202] width 180 height 18
click at [319, 202] on div "Buy Sell Invest with Confidence Buy Sell Invest with Confidence [PERSON_NAME] […" at bounding box center [359, 201] width 646 height 24
click at [587, 144] on p "Post a Reel" at bounding box center [600, 152] width 57 height 16
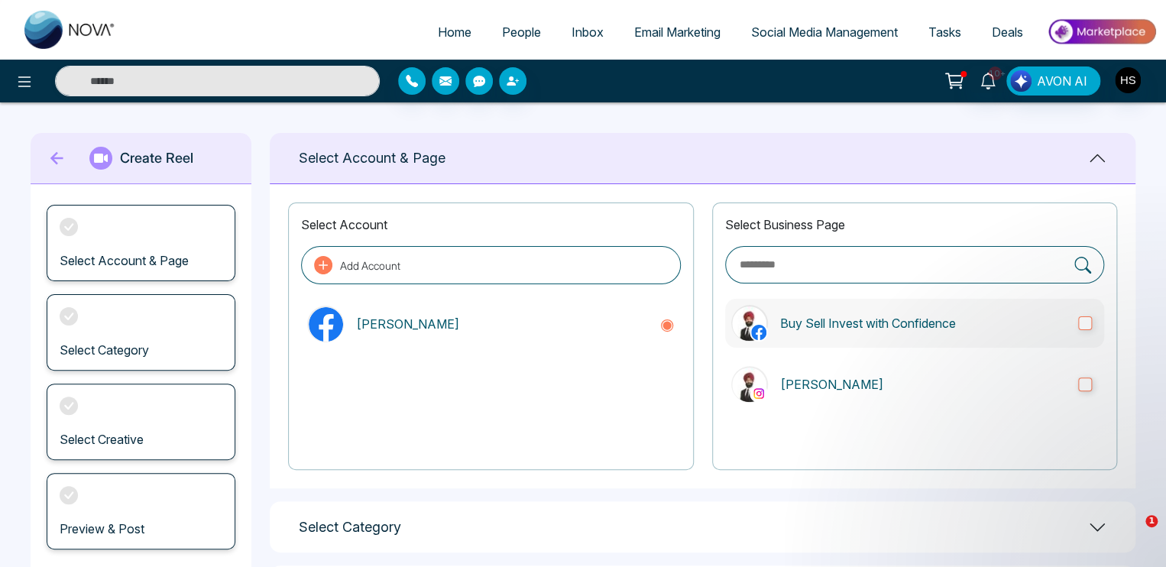
click at [924, 338] on label "Buy Sell Invest with Confidence" at bounding box center [914, 323] width 379 height 49
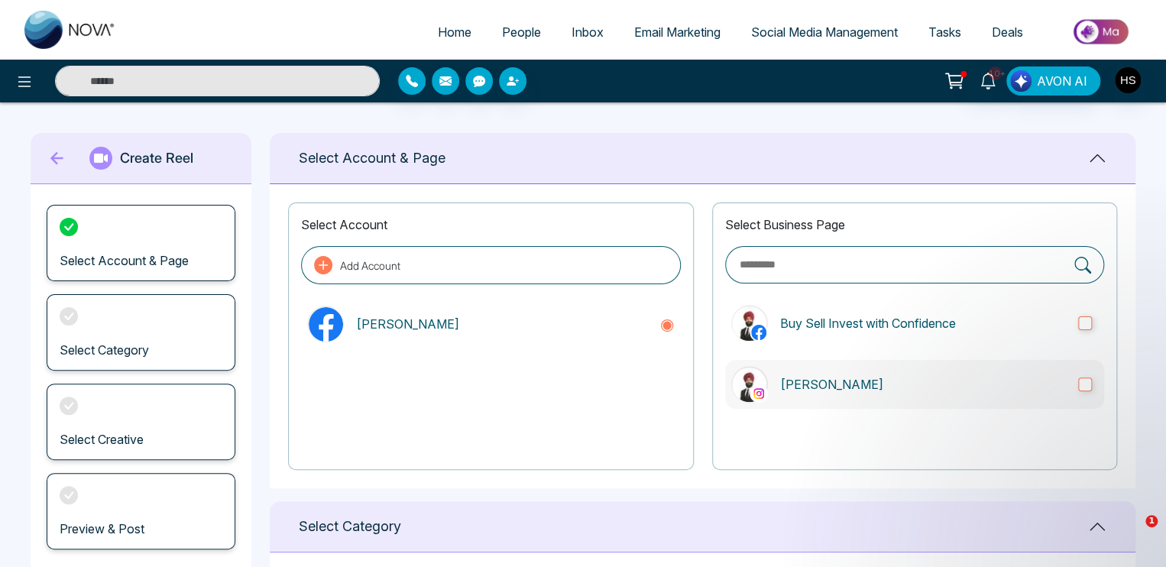
click at [913, 389] on p "[PERSON_NAME]" at bounding box center [923, 384] width 286 height 18
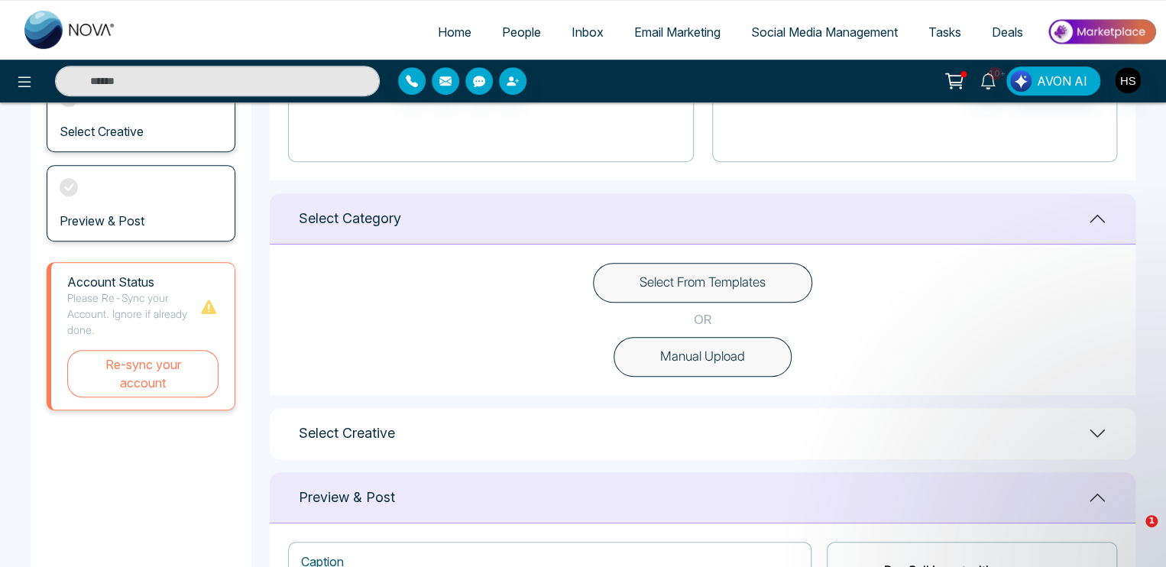
scroll to position [209, 0]
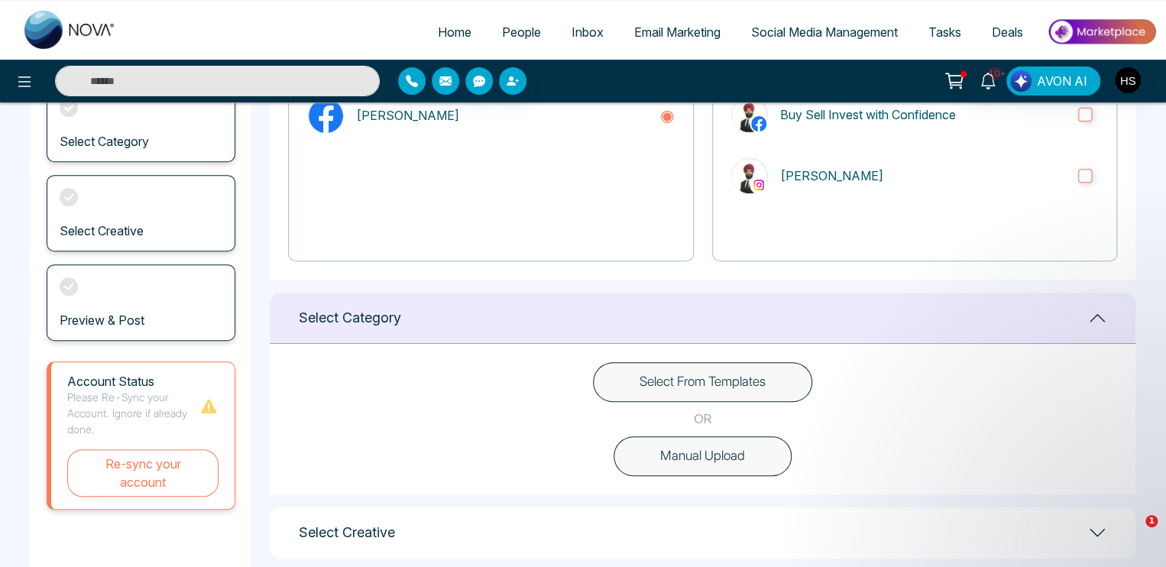
click at [726, 387] on button "Select From Templates" at bounding box center [702, 382] width 219 height 40
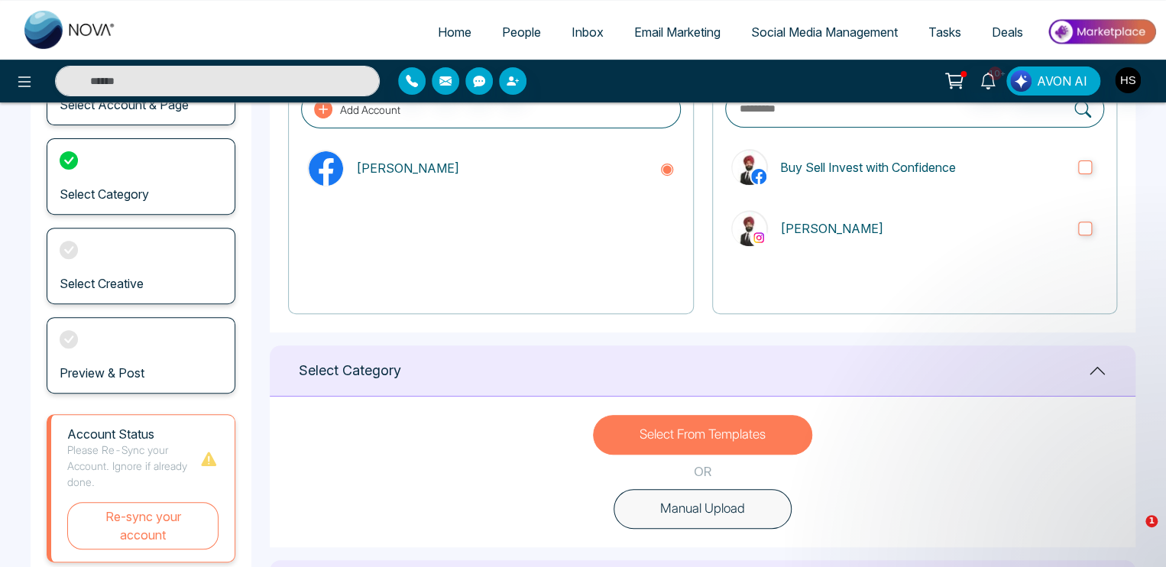
scroll to position [132, 0]
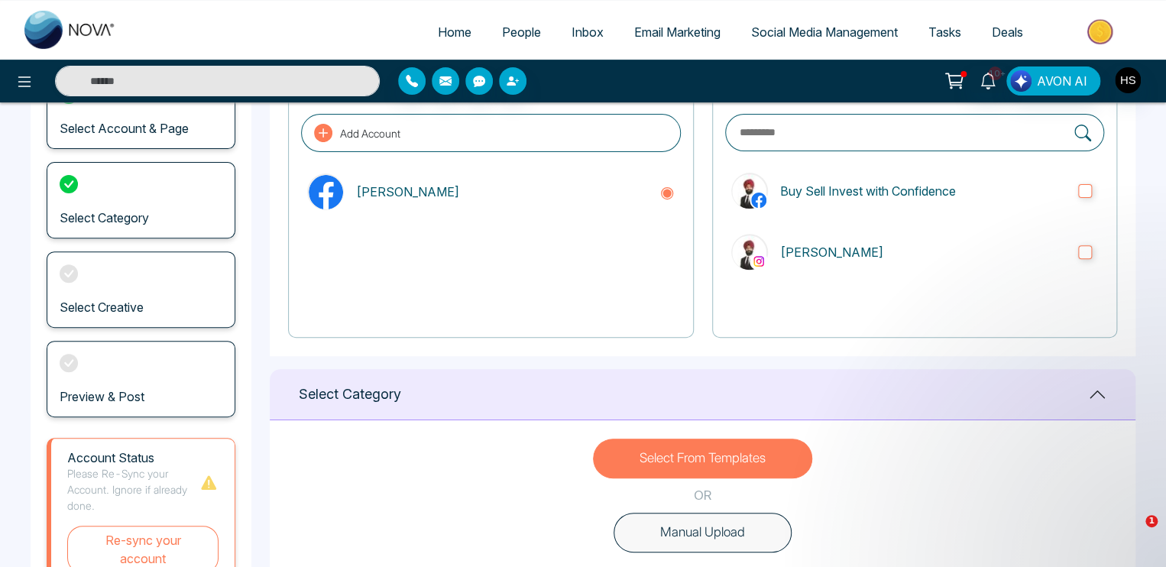
click at [676, 455] on button "Select From Templates" at bounding box center [702, 458] width 219 height 40
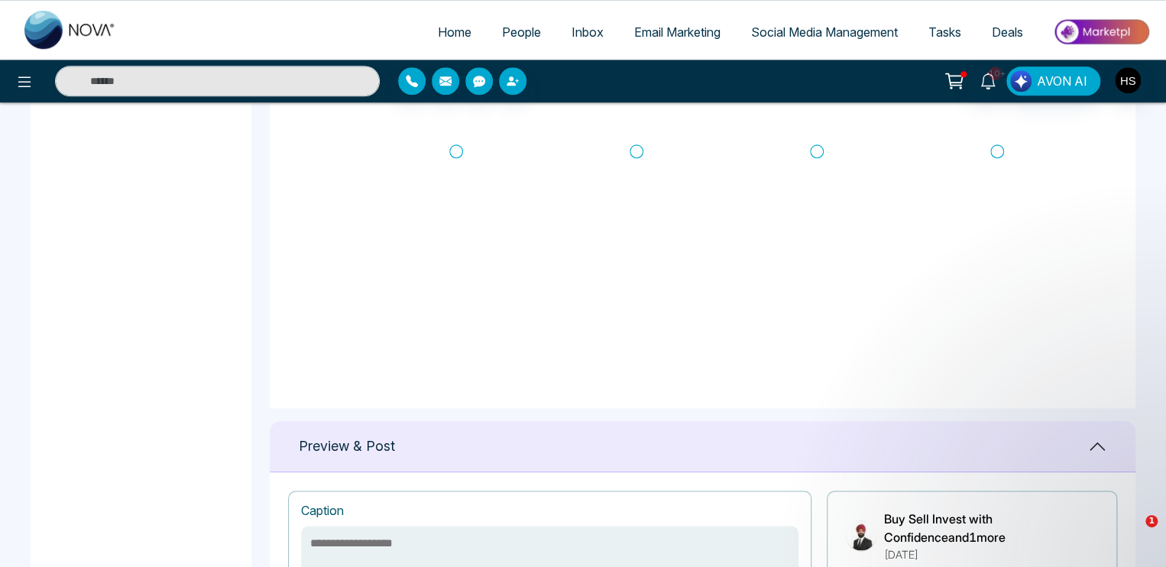
scroll to position [667, 0]
click at [34, 89] on button at bounding box center [24, 81] width 31 height 31
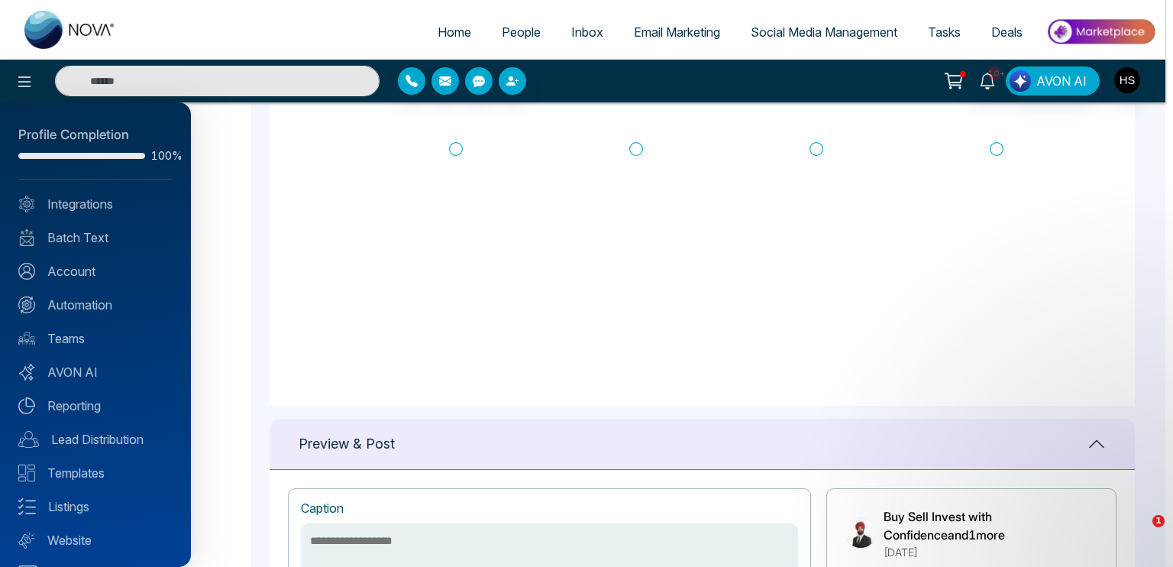
click at [513, 34] on div at bounding box center [586, 283] width 1173 height 567
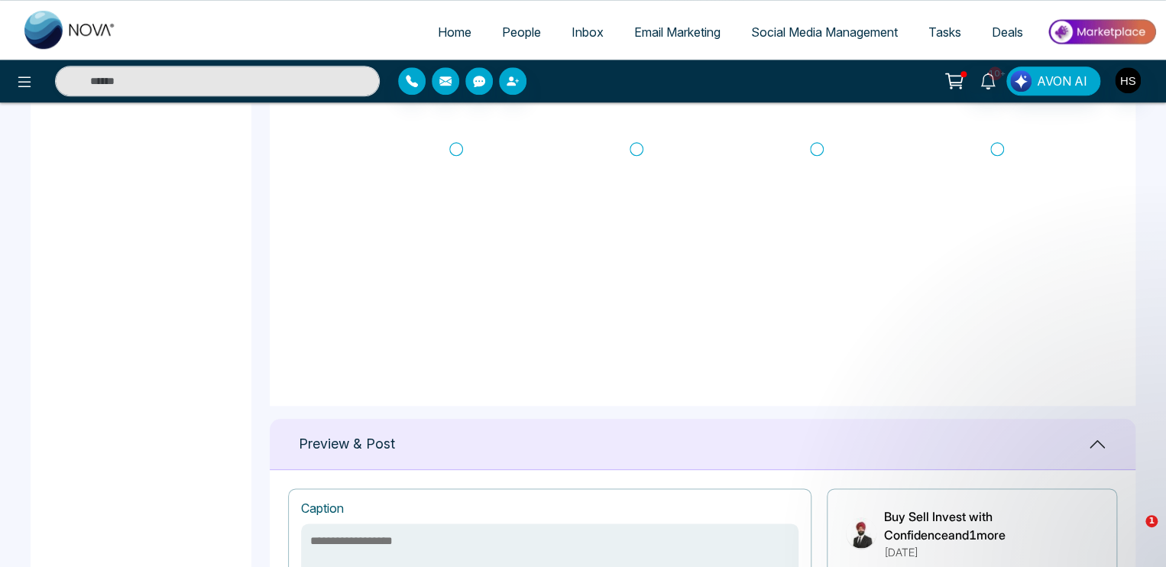
click at [510, 34] on span "People" at bounding box center [521, 31] width 39 height 15
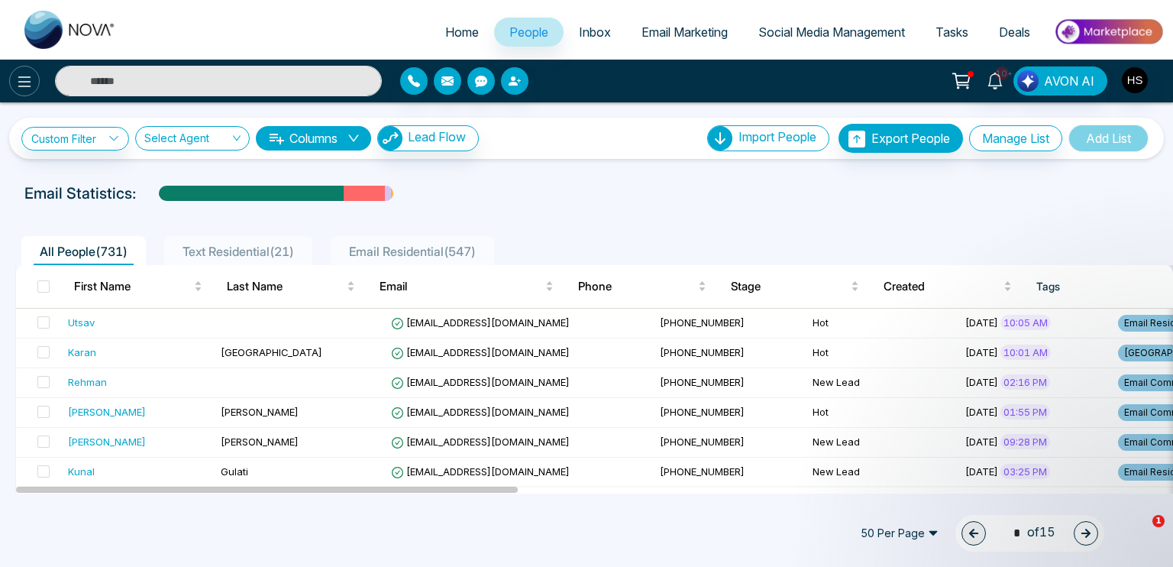
click at [29, 89] on icon at bounding box center [24, 82] width 18 height 18
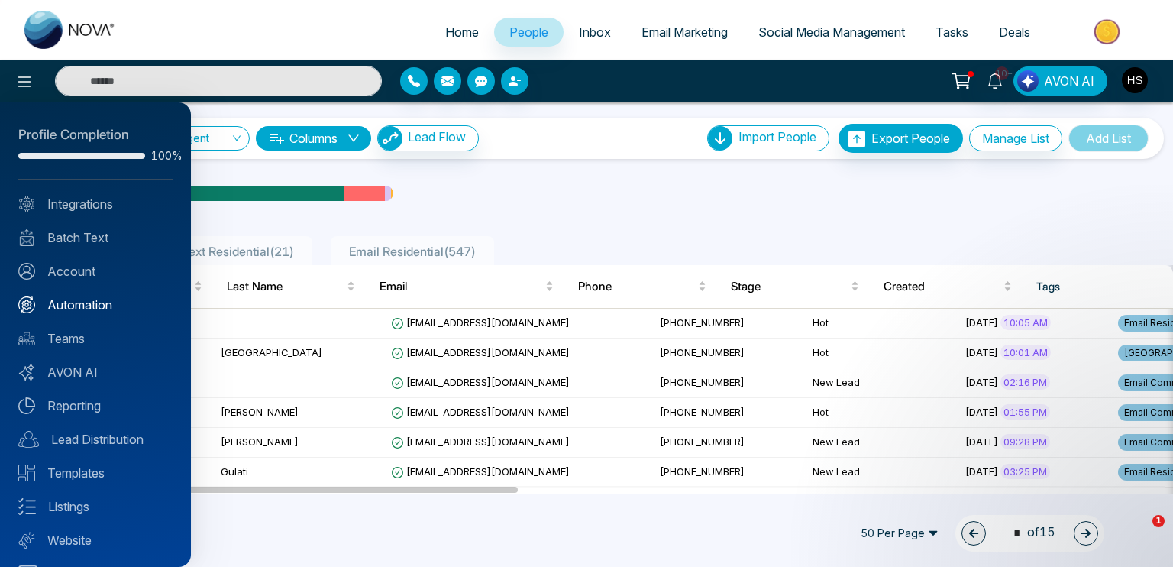
click at [86, 303] on link "Automation" at bounding box center [95, 305] width 154 height 18
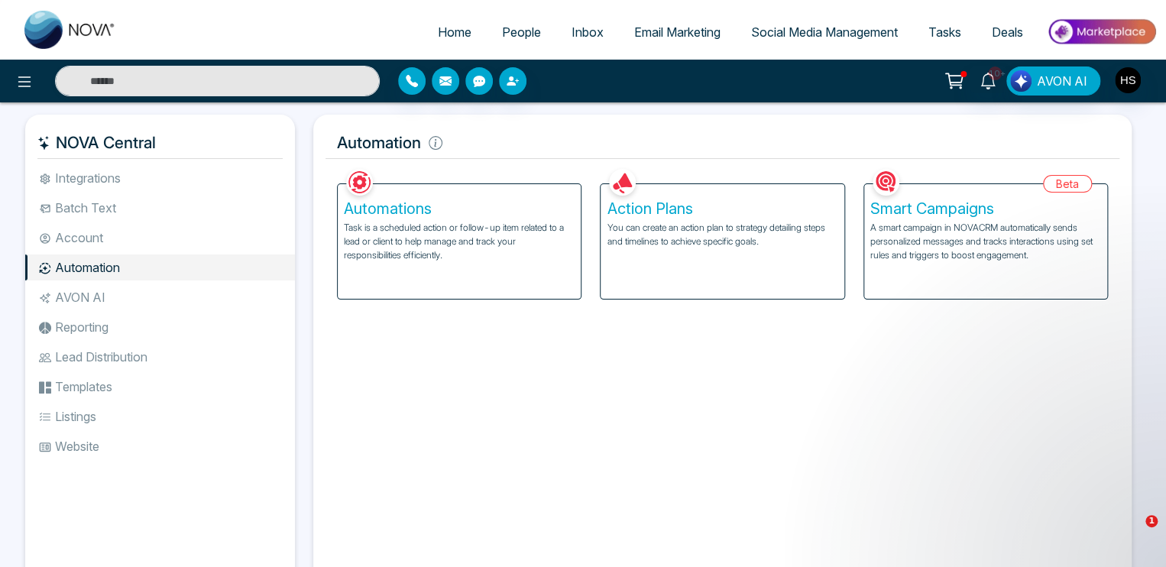
click at [662, 225] on p "You can create an action plan to strategy detailing steps and timelines to achi…" at bounding box center [722, 235] width 231 height 28
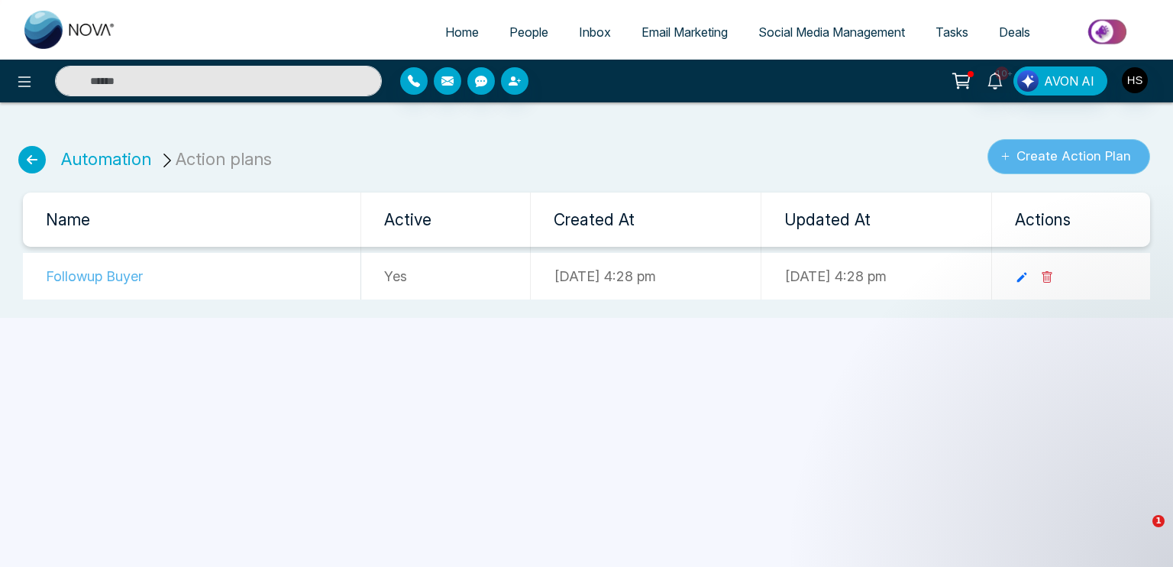
click at [1008, 158] on icon "submit" at bounding box center [1006, 156] width 10 height 10
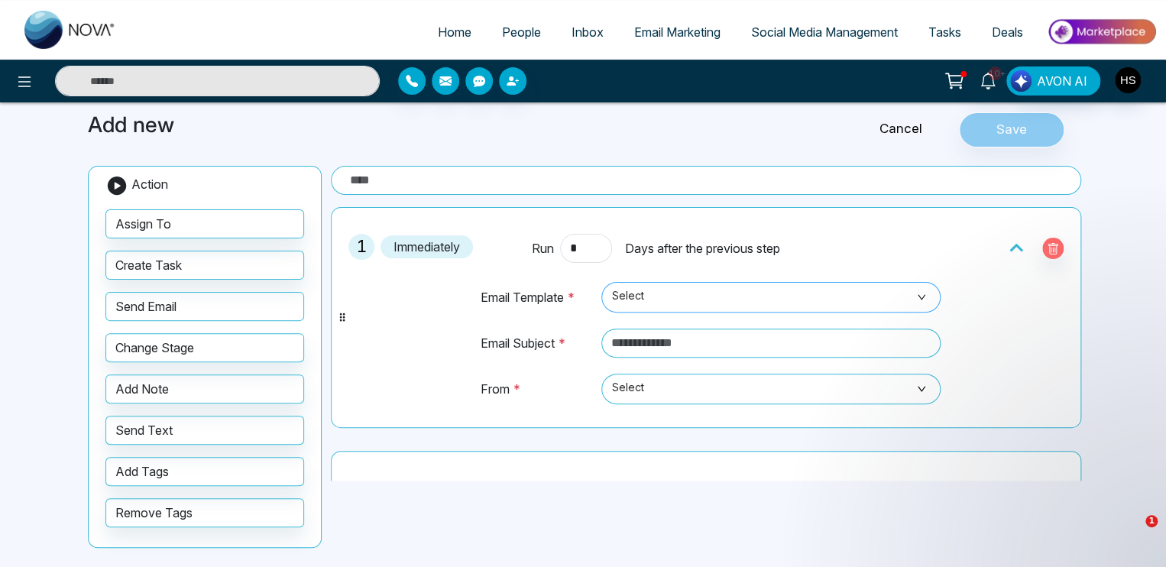
click at [660, 304] on span "Select" at bounding box center [771, 297] width 318 height 26
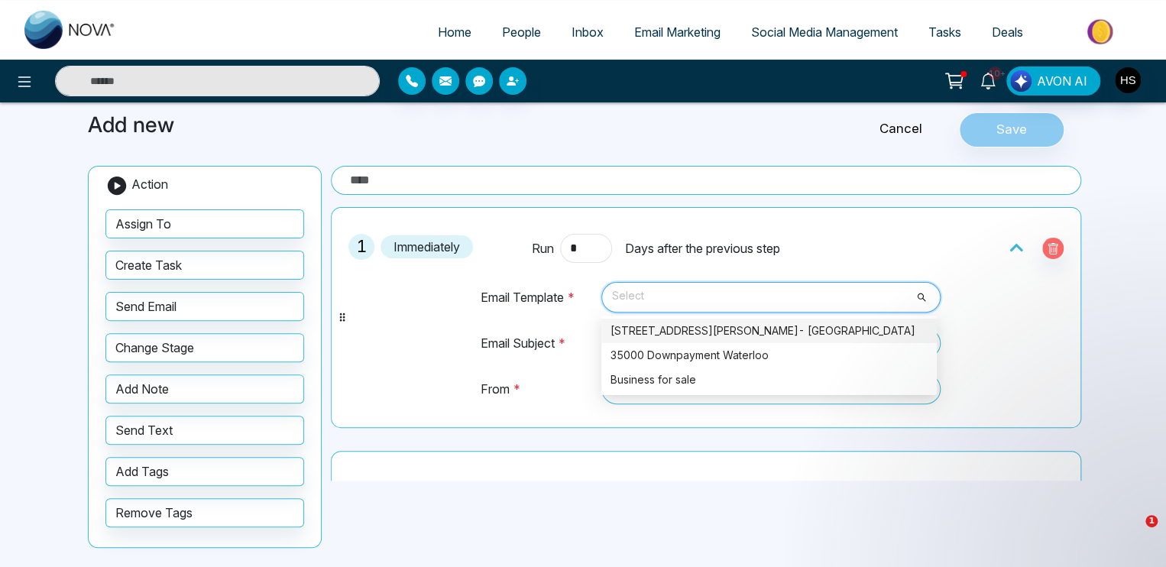
click at [453, 319] on div "1 Immediately Run * Days after the previous step Email Template * Select 6451 6…" at bounding box center [705, 317] width 733 height 204
click at [685, 303] on span "Select" at bounding box center [771, 297] width 318 height 26
click at [455, 332] on div "1 Immediately Run * Days after the previous step Email Template * Select 6451 6…" at bounding box center [705, 317] width 733 height 204
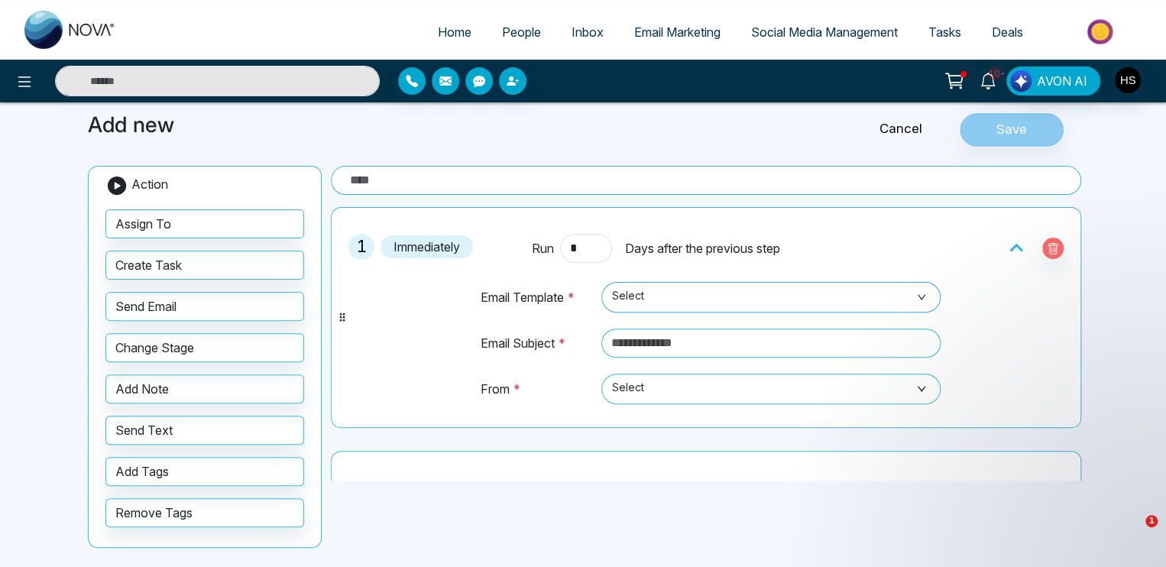
click at [740, 293] on span "Select" at bounding box center [771, 297] width 318 height 26
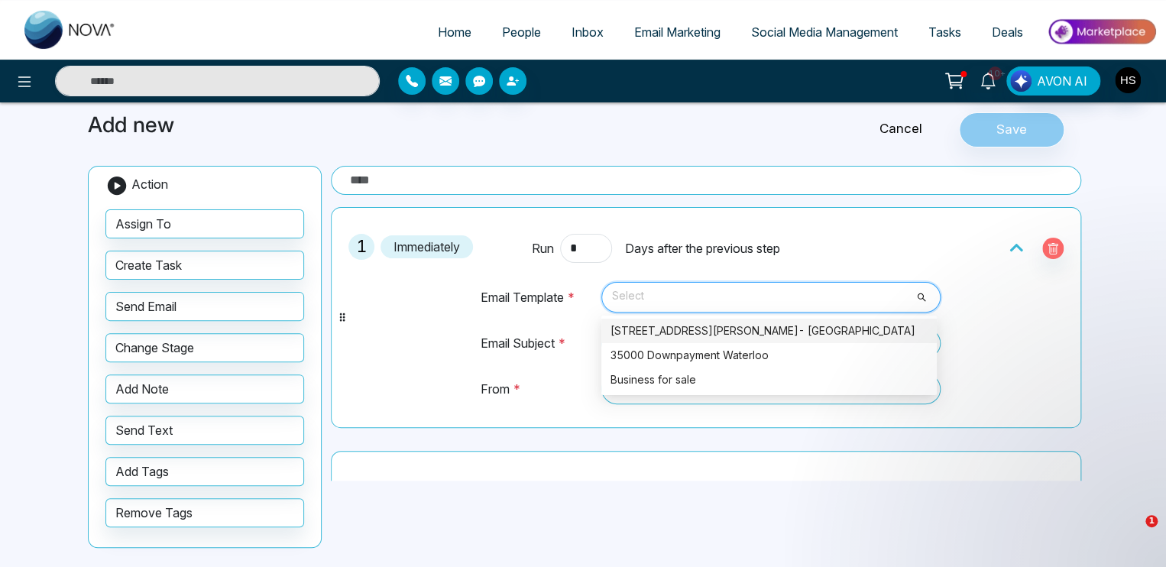
click at [406, 341] on div "1 Immediately Run * Days after the previous step Email Template * Select 6451 6…" at bounding box center [705, 317] width 733 height 204
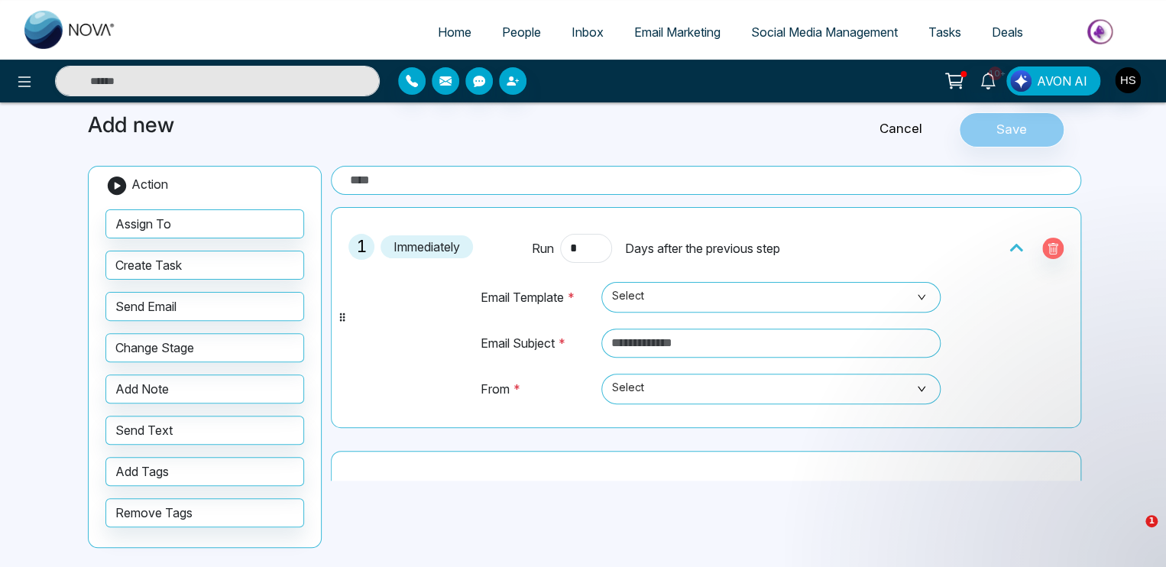
click at [679, 31] on span "Email Marketing" at bounding box center [677, 31] width 86 height 15
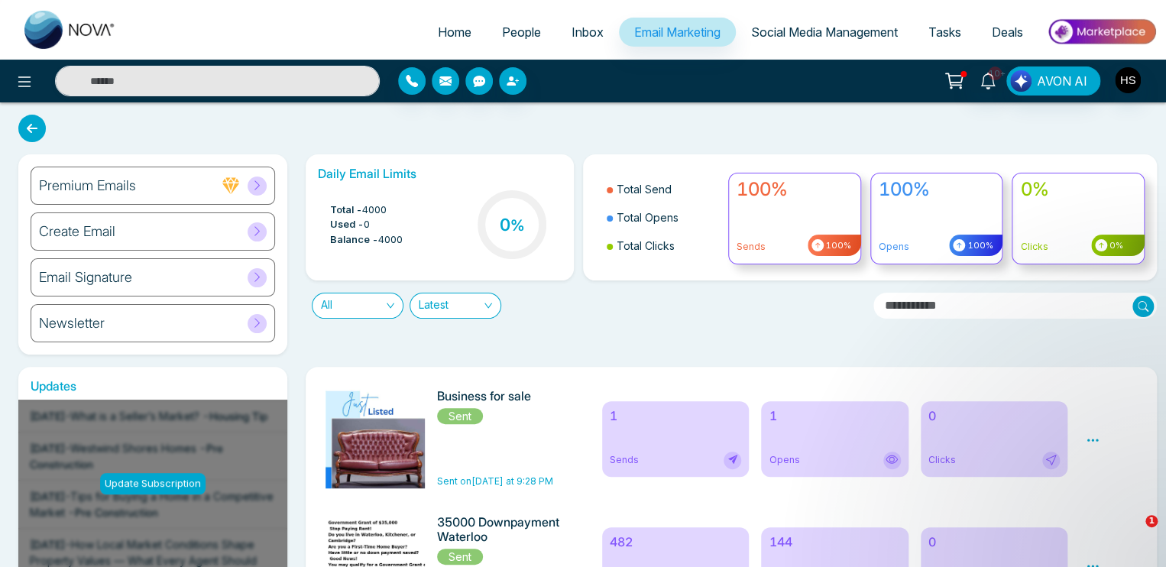
click at [177, 189] on div "Premium Emails" at bounding box center [153, 186] width 244 height 38
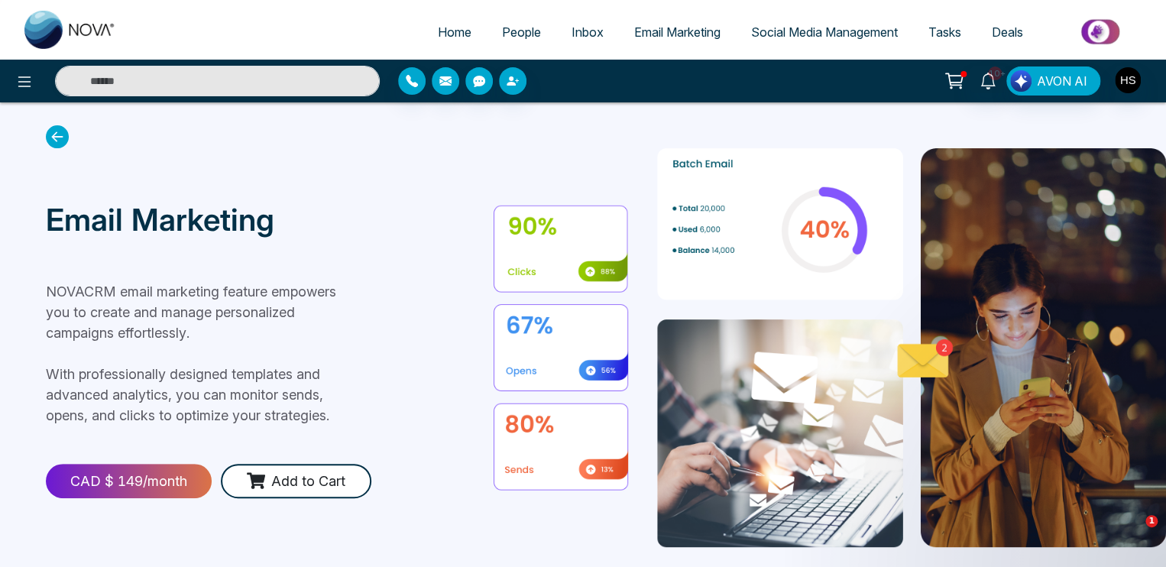
click at [56, 135] on icon at bounding box center [57, 136] width 23 height 23
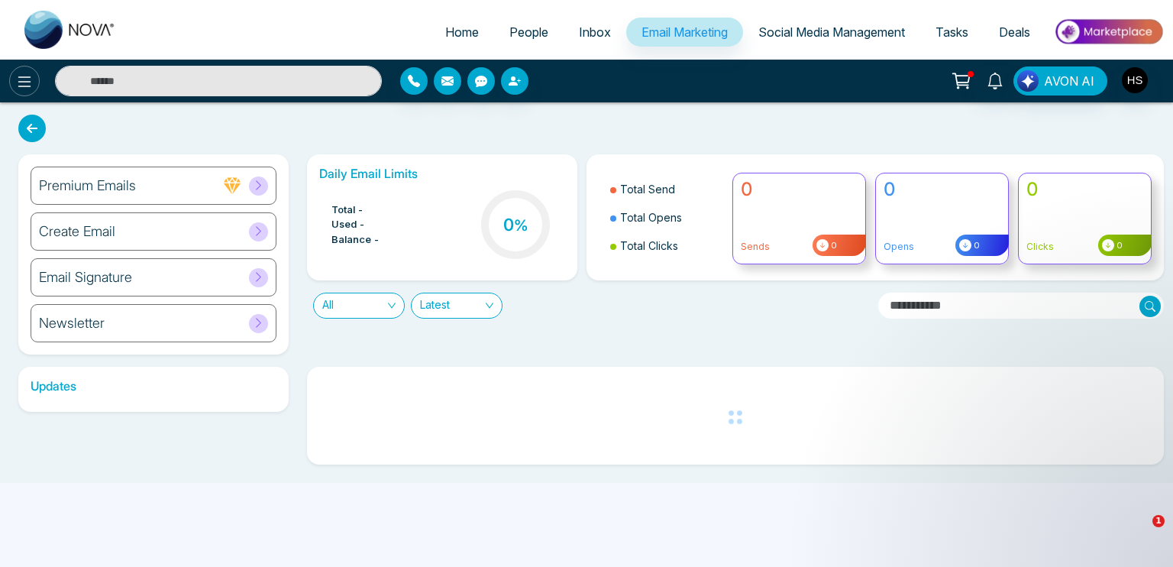
click at [26, 77] on icon at bounding box center [24, 82] width 18 height 18
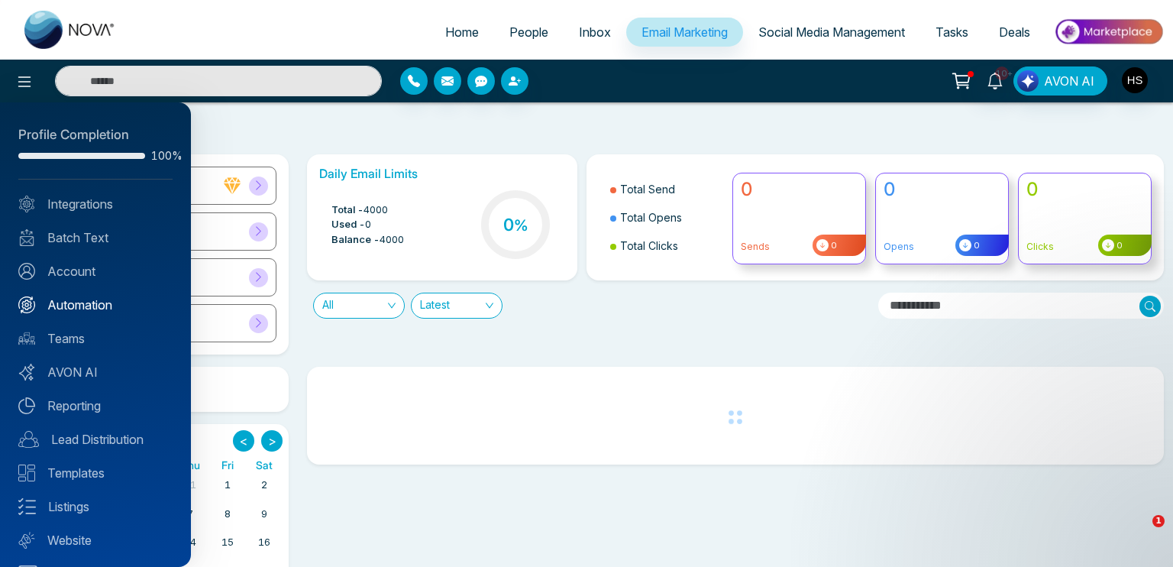
click at [86, 304] on link "Automation" at bounding box center [95, 305] width 154 height 18
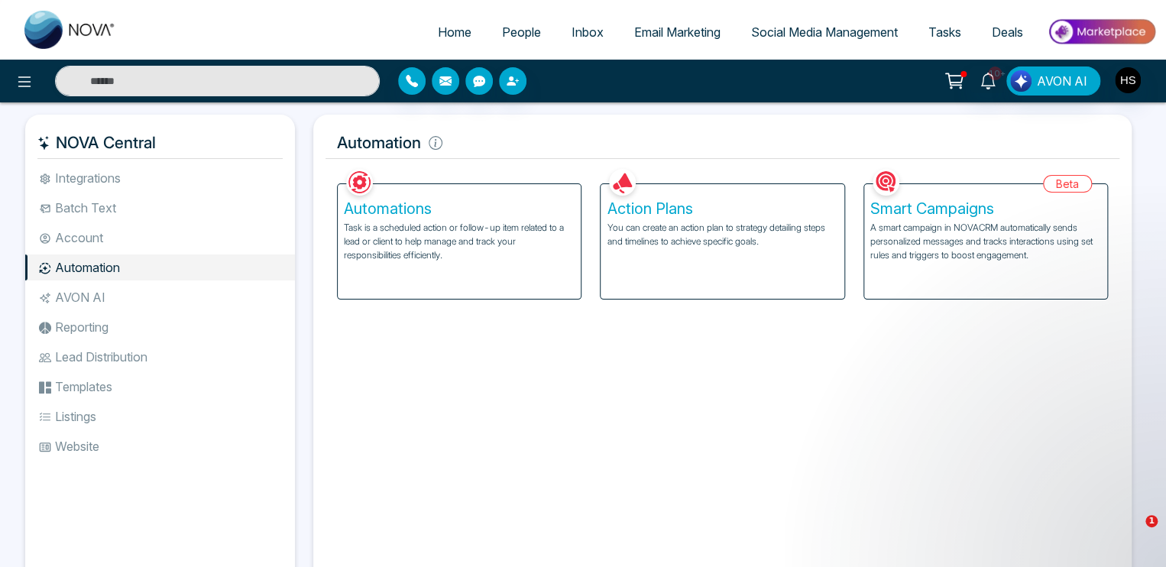
click at [956, 240] on p "A smart campaign in NOVACRM automatically sends personalized messages and track…" at bounding box center [985, 241] width 231 height 41
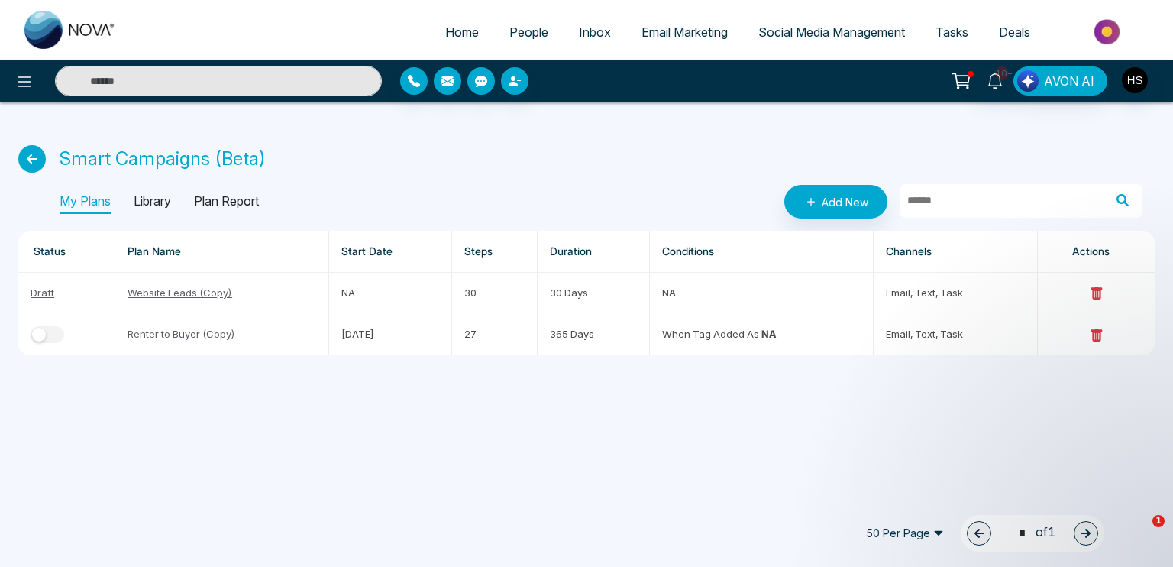
click at [220, 202] on p "Plan Report" at bounding box center [226, 201] width 65 height 24
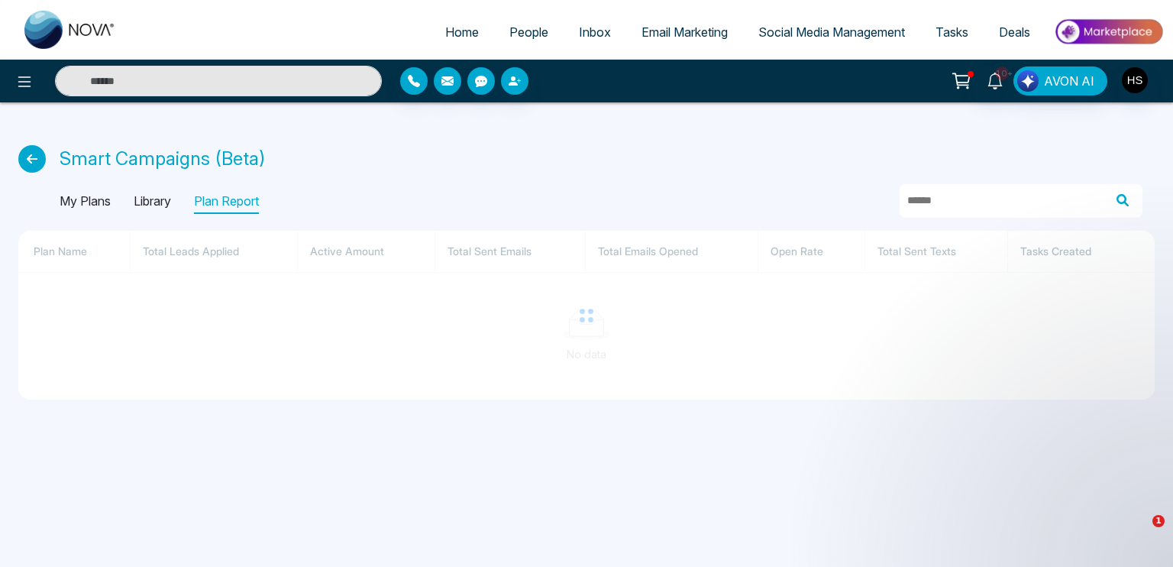
click at [147, 197] on p "Library" at bounding box center [152, 201] width 37 height 24
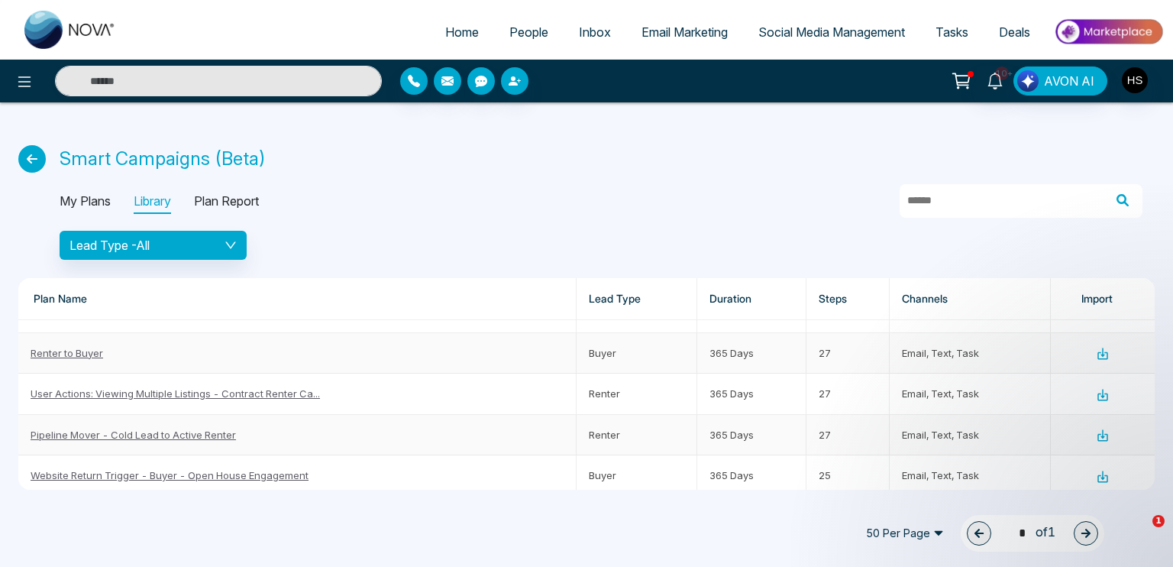
scroll to position [229, 0]
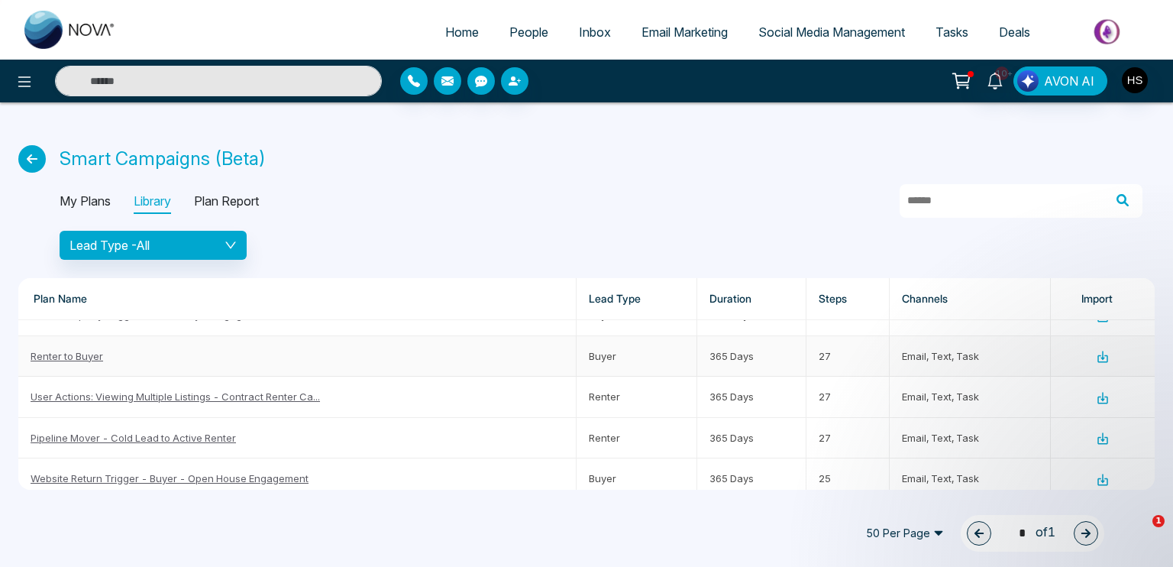
click at [1098, 357] on icon at bounding box center [1103, 359] width 11 height 8
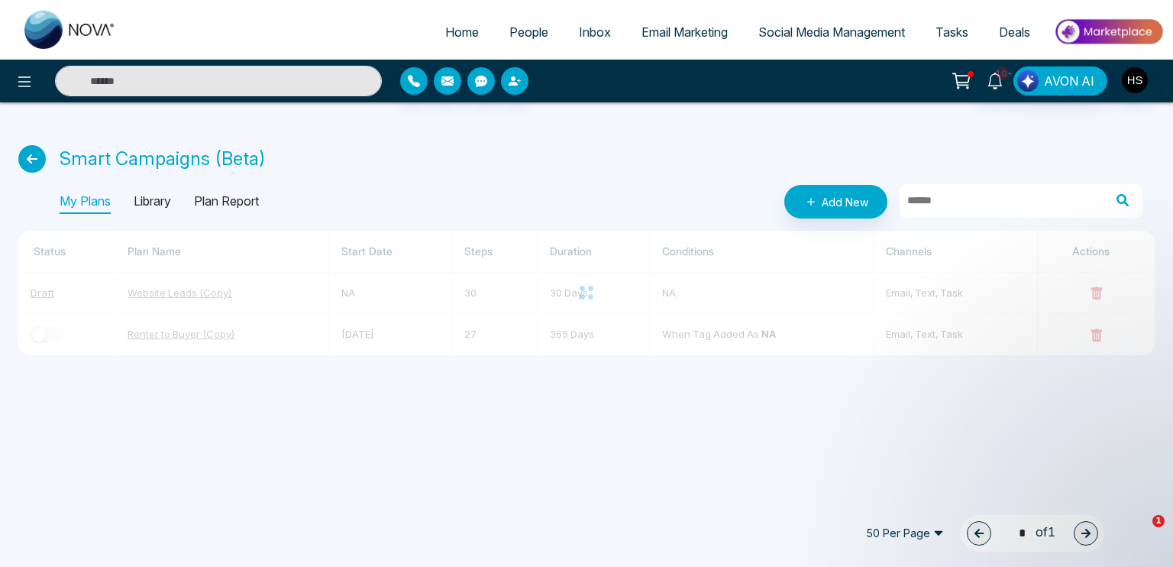
scroll to position [0, 0]
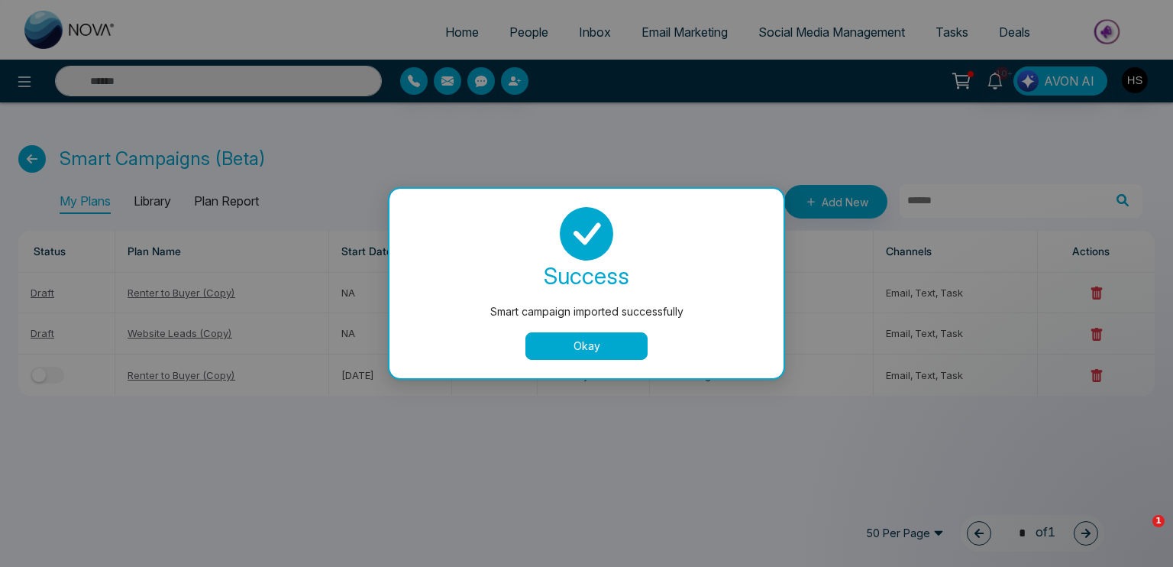
click at [633, 351] on button "Okay" at bounding box center [587, 346] width 122 height 28
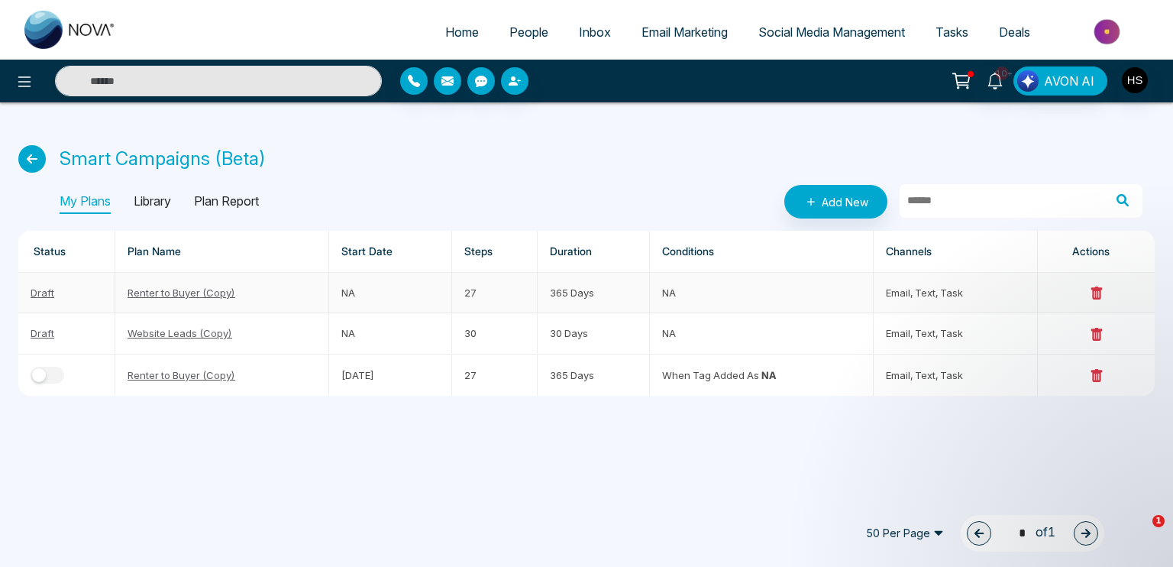
click at [152, 286] on link "Renter to Buyer (Copy)" at bounding box center [182, 292] width 108 height 12
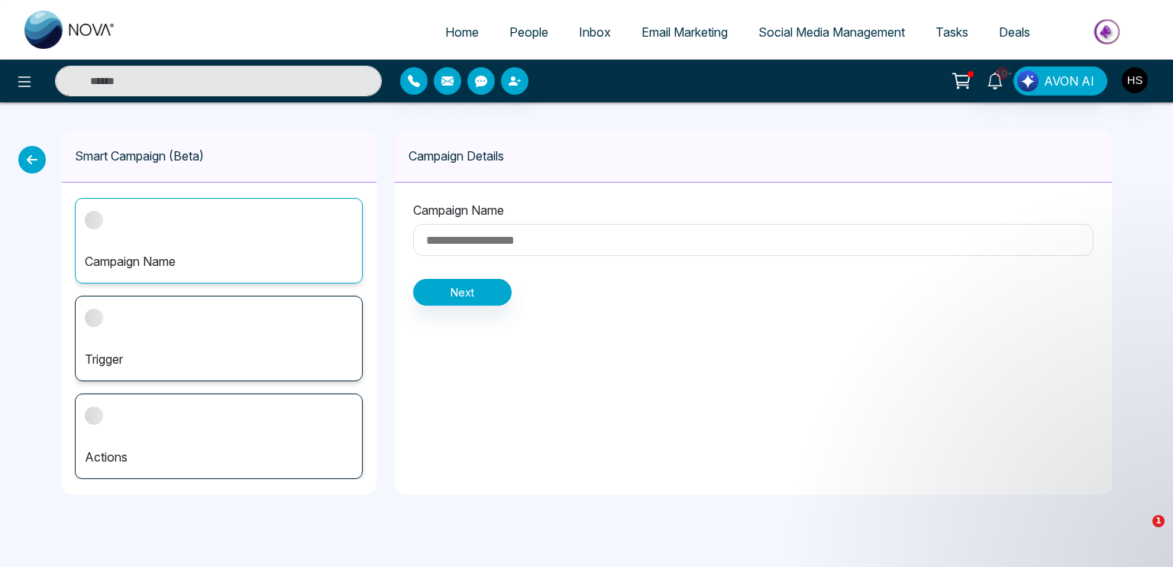
type input "**********"
click at [479, 284] on button "Next" at bounding box center [462, 292] width 99 height 27
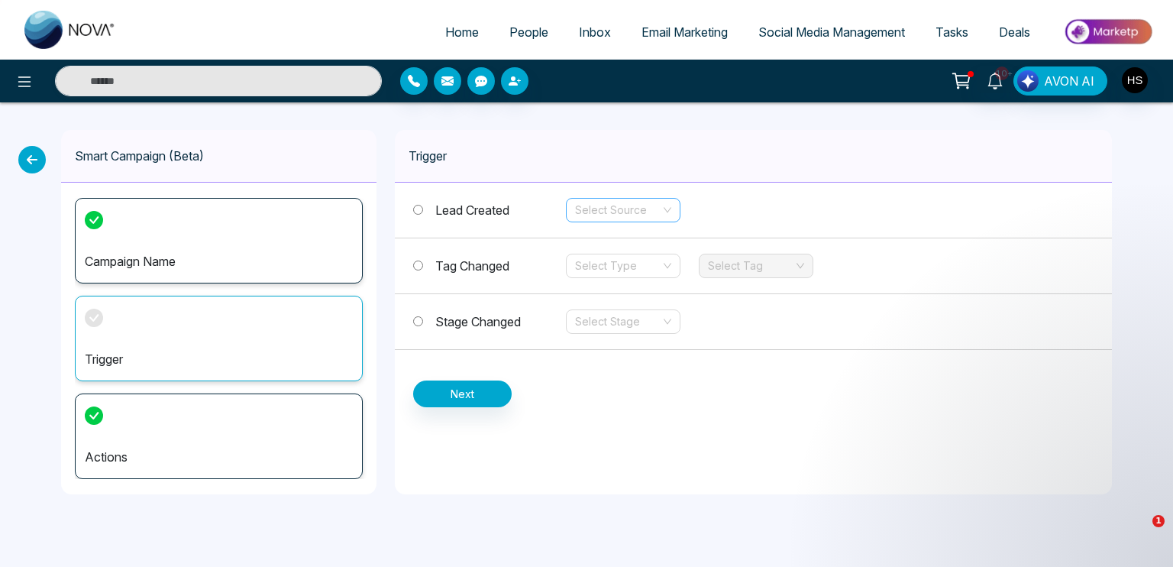
click at [617, 212] on input "search" at bounding box center [618, 210] width 86 height 23
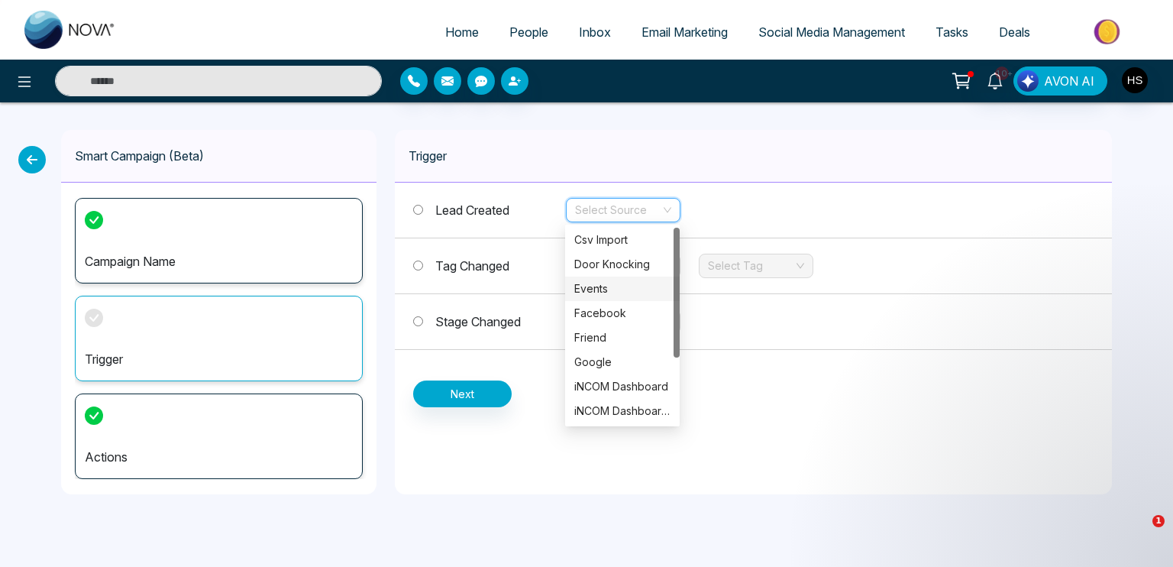
click at [471, 260] on span "Tag Changed" at bounding box center [472, 265] width 74 height 15
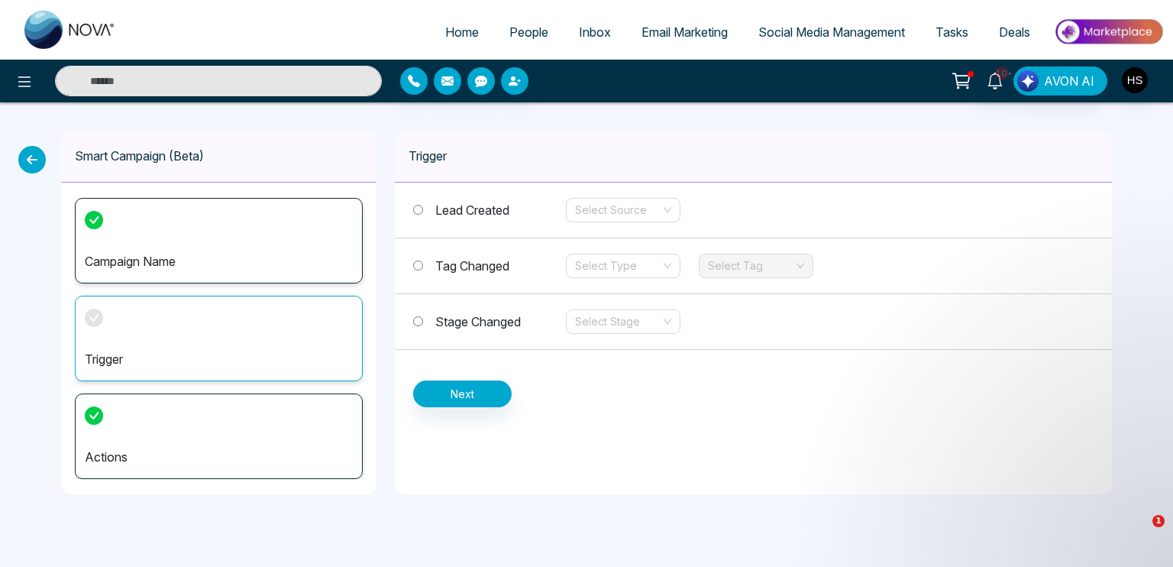
click at [510, 321] on span "Stage Changed" at bounding box center [478, 321] width 86 height 15
click at [627, 323] on input "search" at bounding box center [618, 321] width 86 height 23
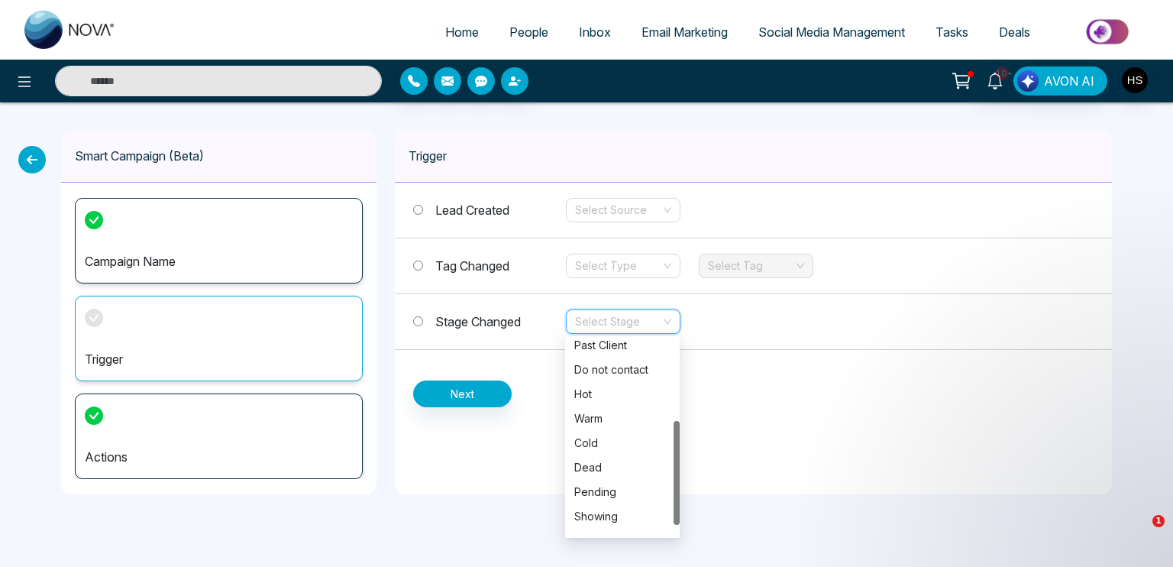
scroll to position [171, 0]
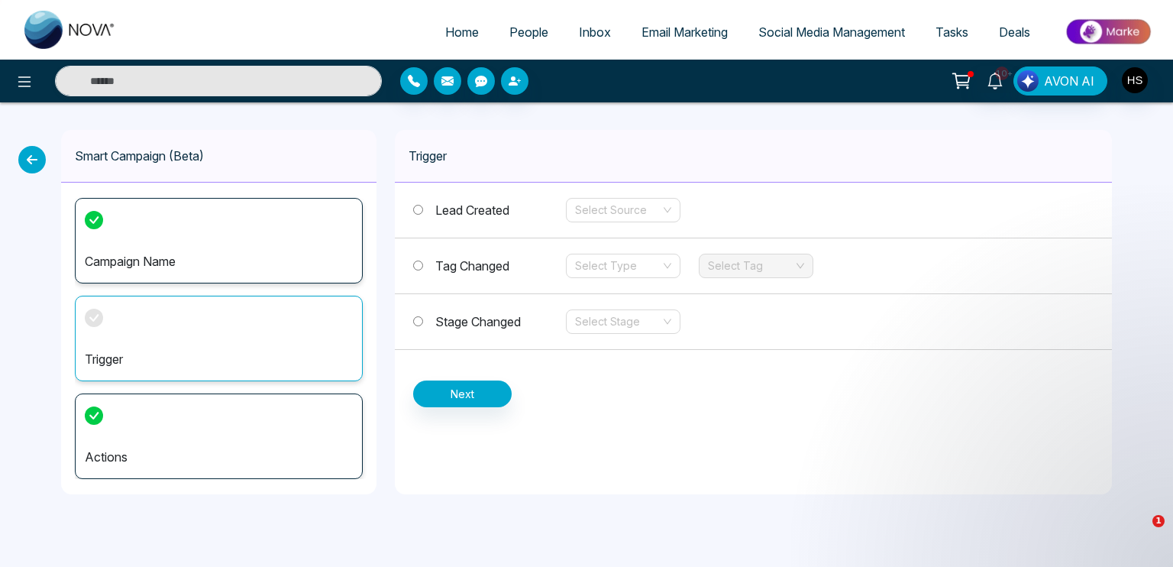
click at [538, 386] on div "Lead Created Select Source Tag Changed Select Type Select Tag Stage Changed Sel…" at bounding box center [753, 295] width 717 height 225
click at [470, 262] on span "Tag Changed" at bounding box center [472, 265] width 74 height 15
click at [658, 260] on input "search" at bounding box center [618, 265] width 86 height 23
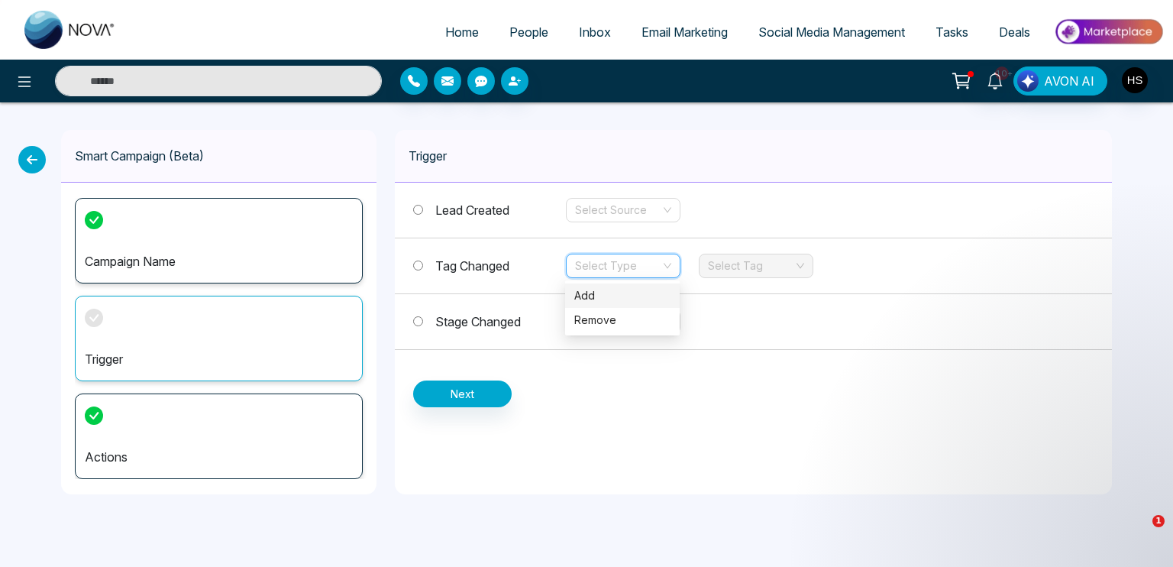
click at [641, 296] on div "Add" at bounding box center [622, 295] width 96 height 17
click at [727, 270] on input "search" at bounding box center [751, 265] width 86 height 23
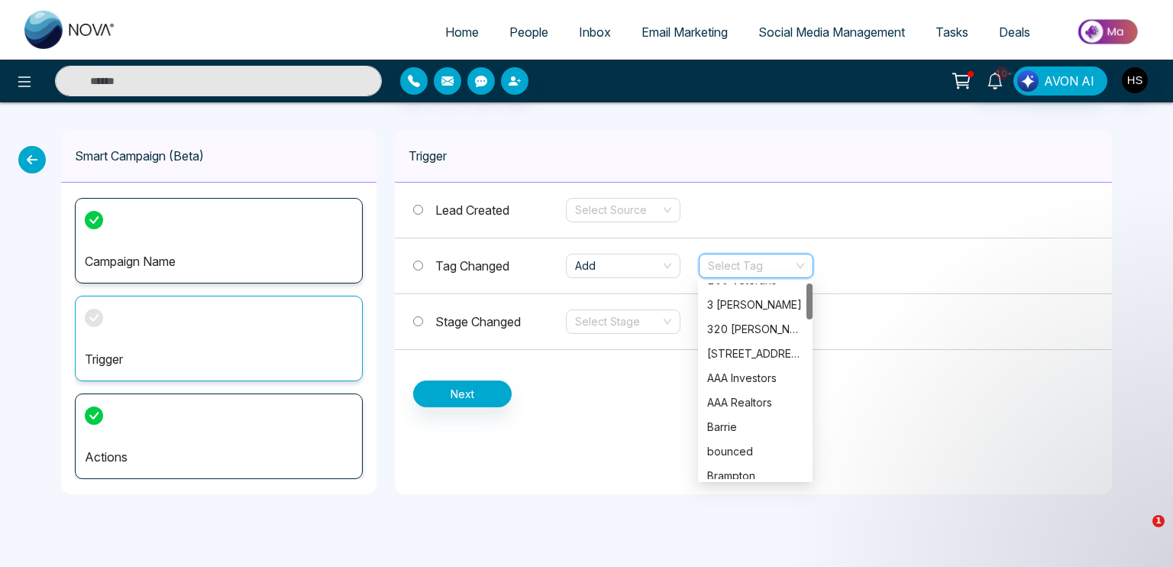
scroll to position [0, 0]
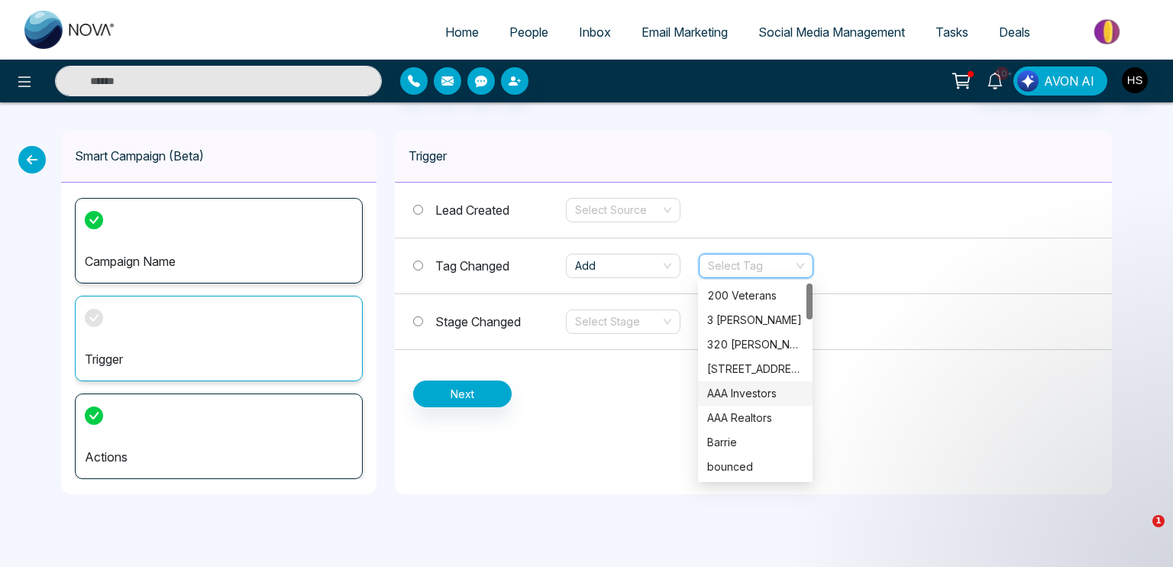
click at [642, 396] on div "Lead Created Select Source Tag Changed Add Select Tag Stage Changed Select Stag…" at bounding box center [753, 295] width 717 height 225
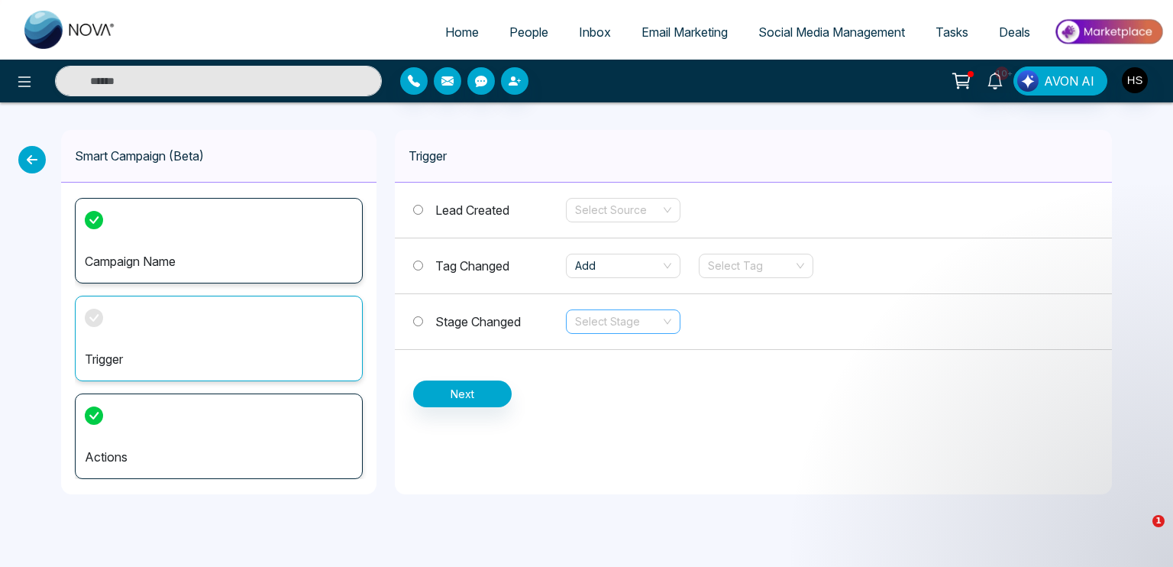
click at [616, 324] on input "search" at bounding box center [618, 321] width 86 height 23
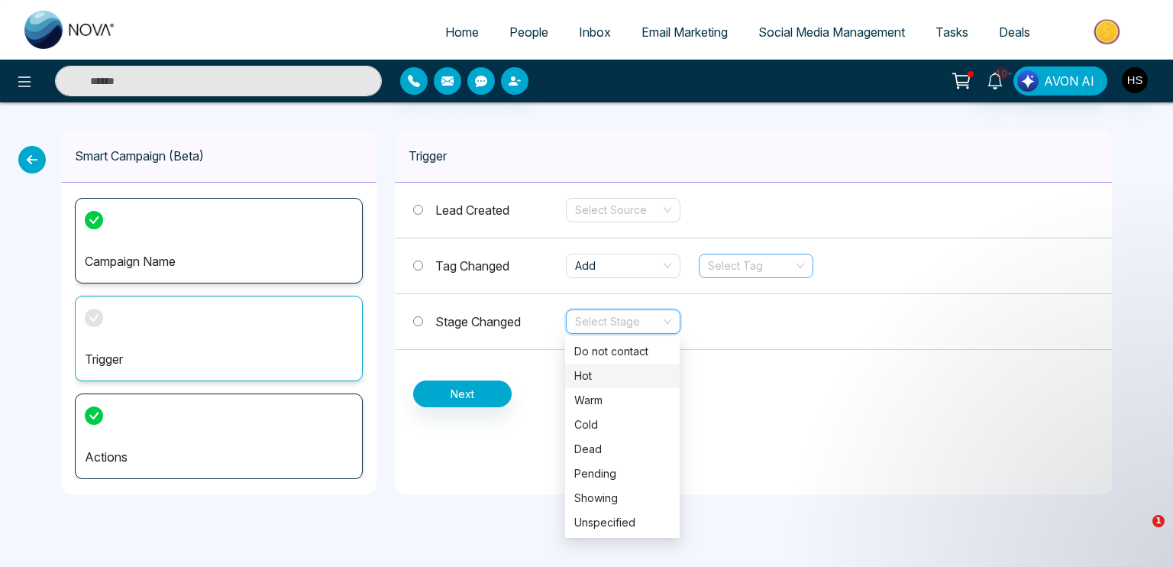
click at [768, 260] on input "search" at bounding box center [751, 265] width 86 height 23
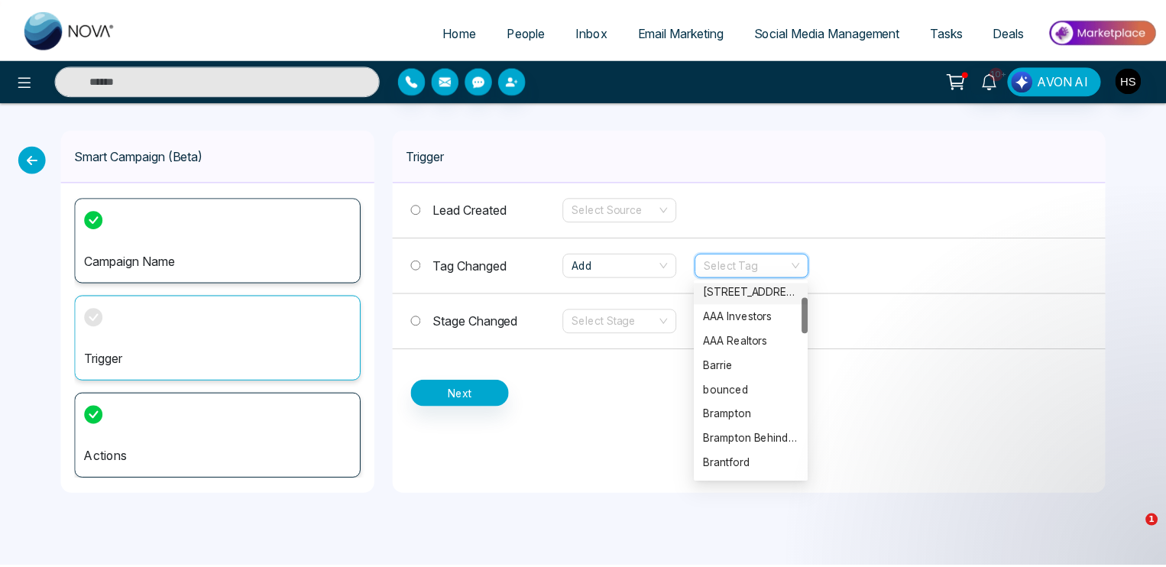
scroll to position [382, 0]
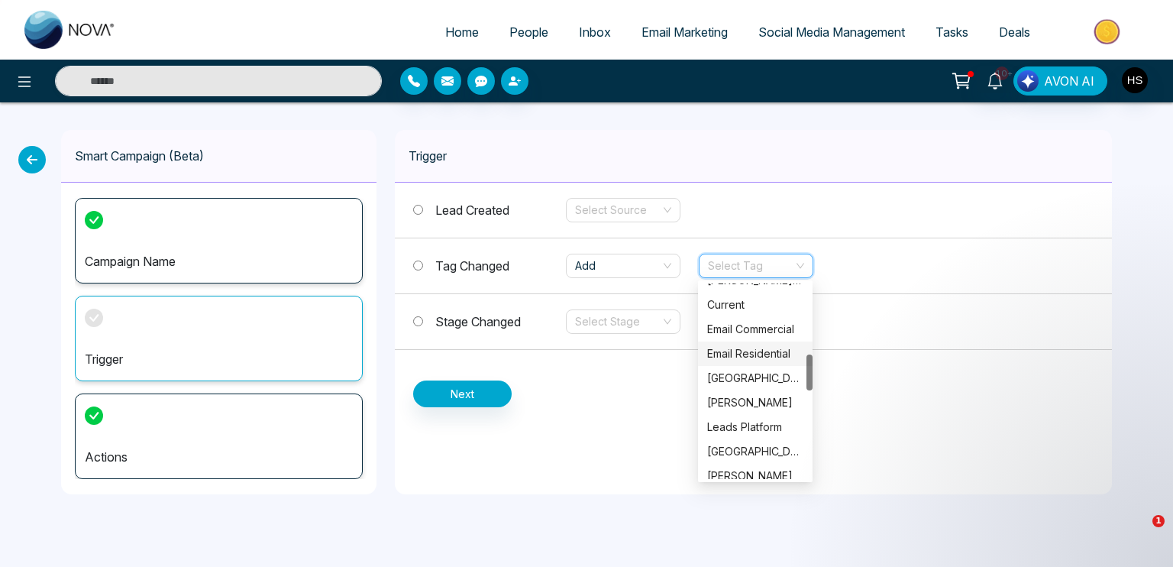
click at [758, 357] on div "Email Residential" at bounding box center [755, 353] width 96 height 17
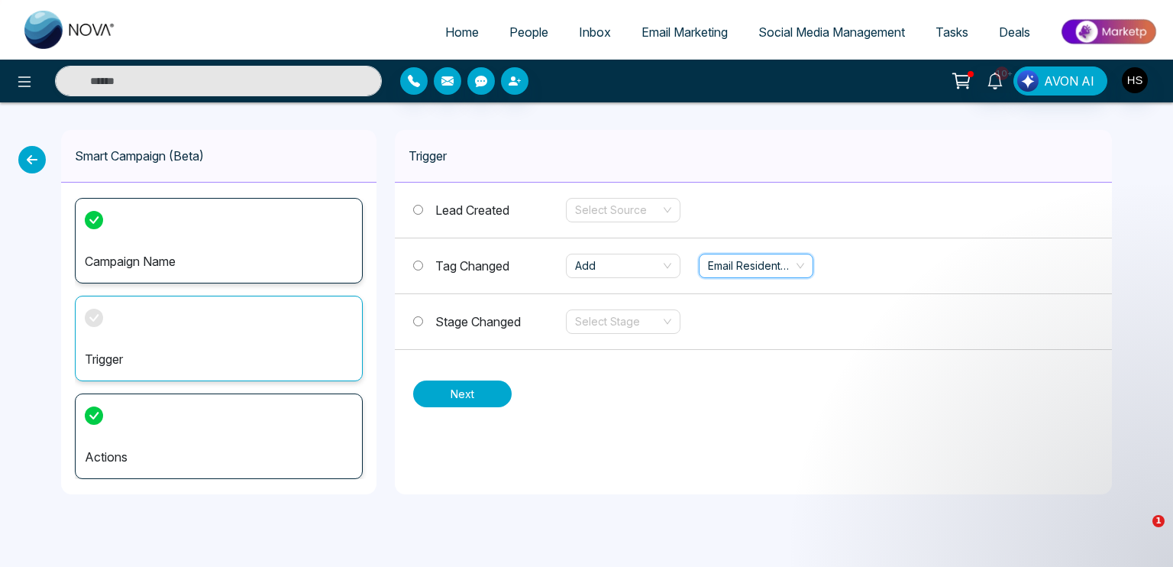
click at [474, 387] on button "Next" at bounding box center [462, 393] width 99 height 27
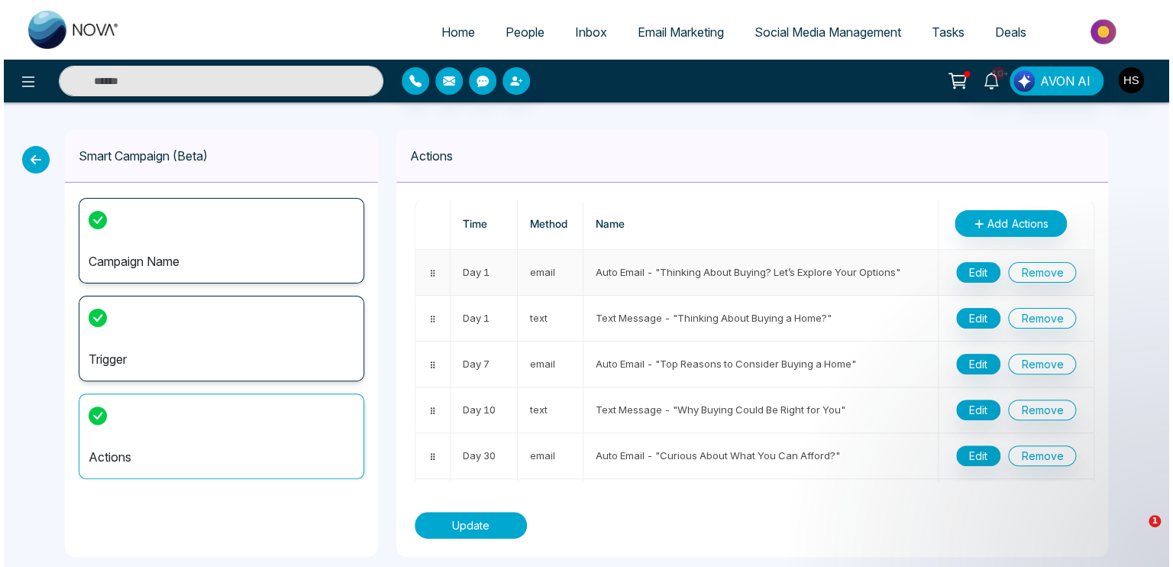
scroll to position [0, 0]
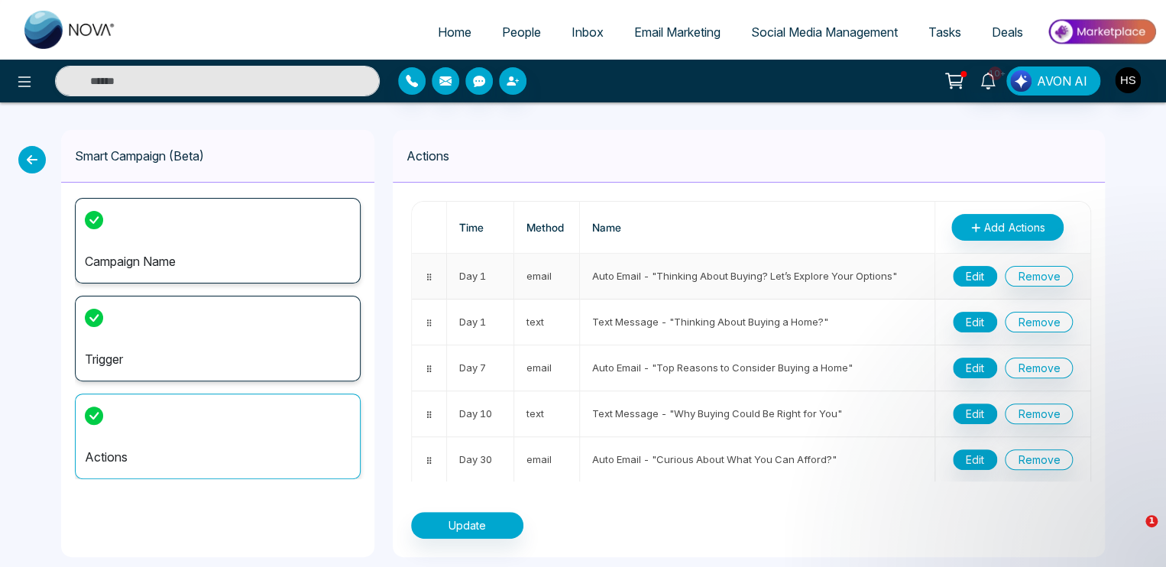
click at [969, 273] on button "Edit" at bounding box center [975, 276] width 44 height 21
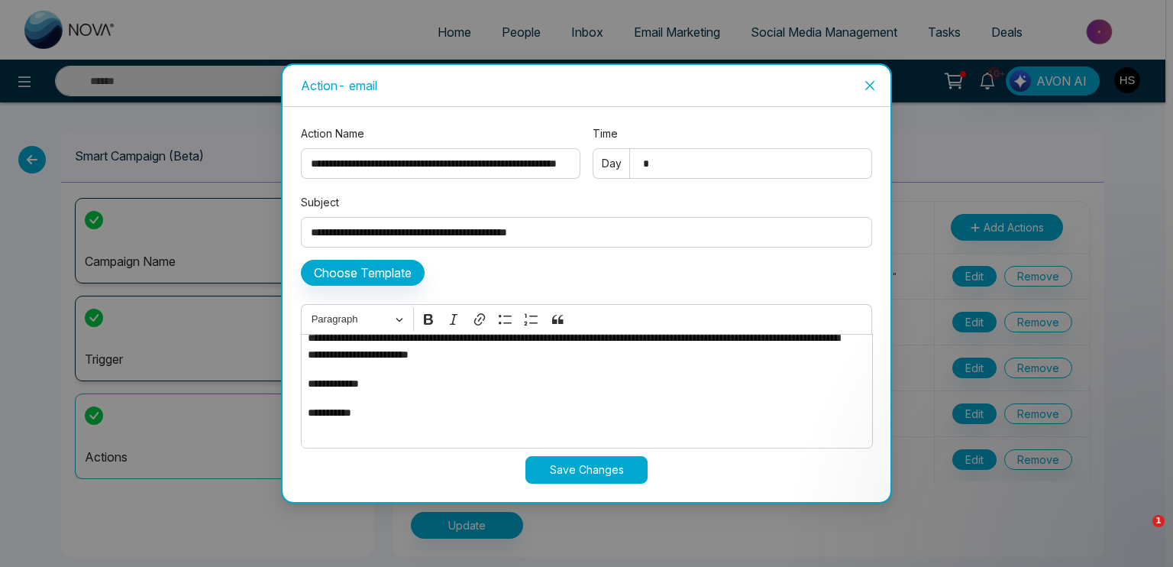
scroll to position [163, 0]
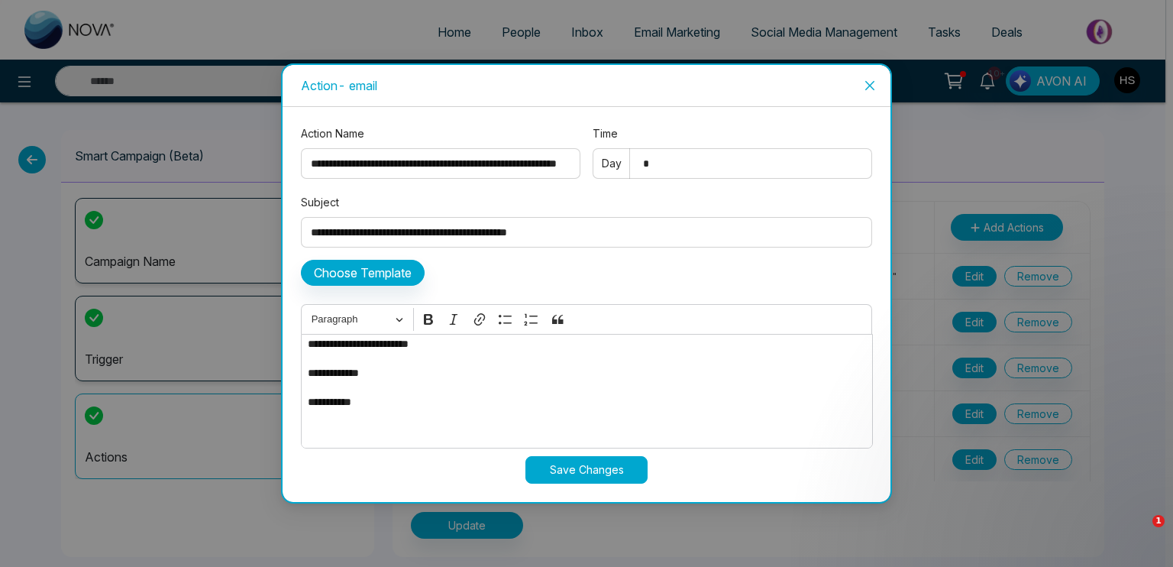
click at [390, 409] on p "**********" at bounding box center [583, 401] width 550 height 17
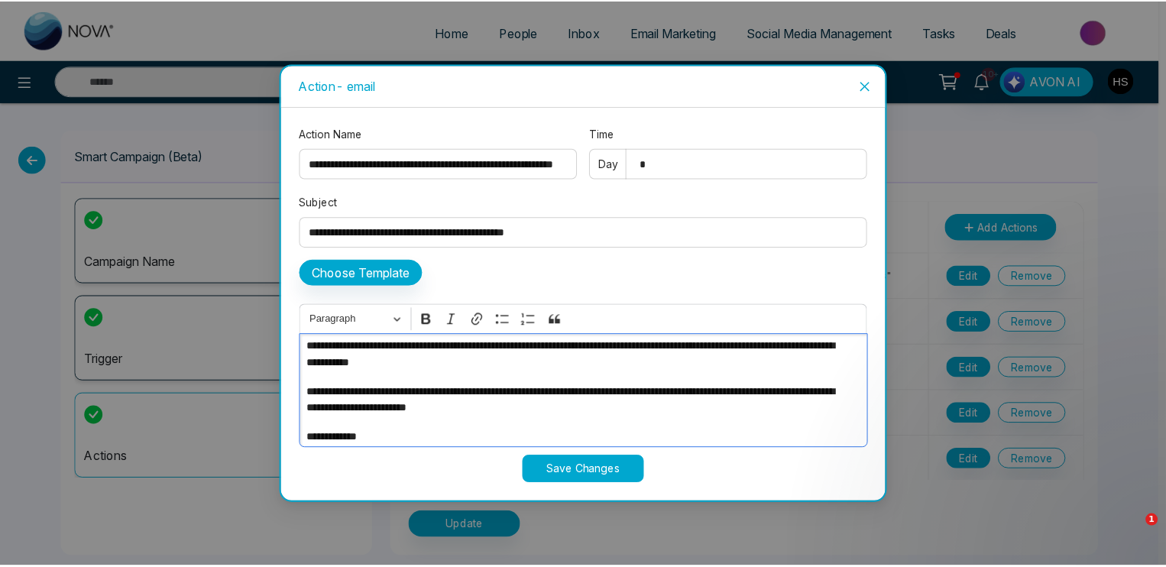
scroll to position [0, 0]
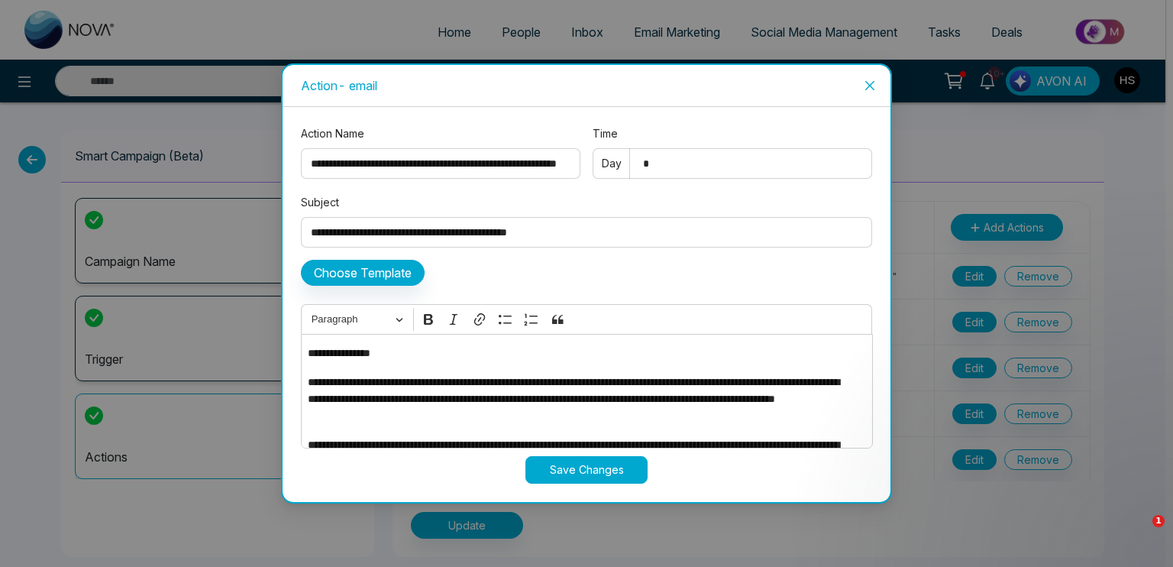
click at [877, 85] on span "Close" at bounding box center [869, 85] width 41 height 41
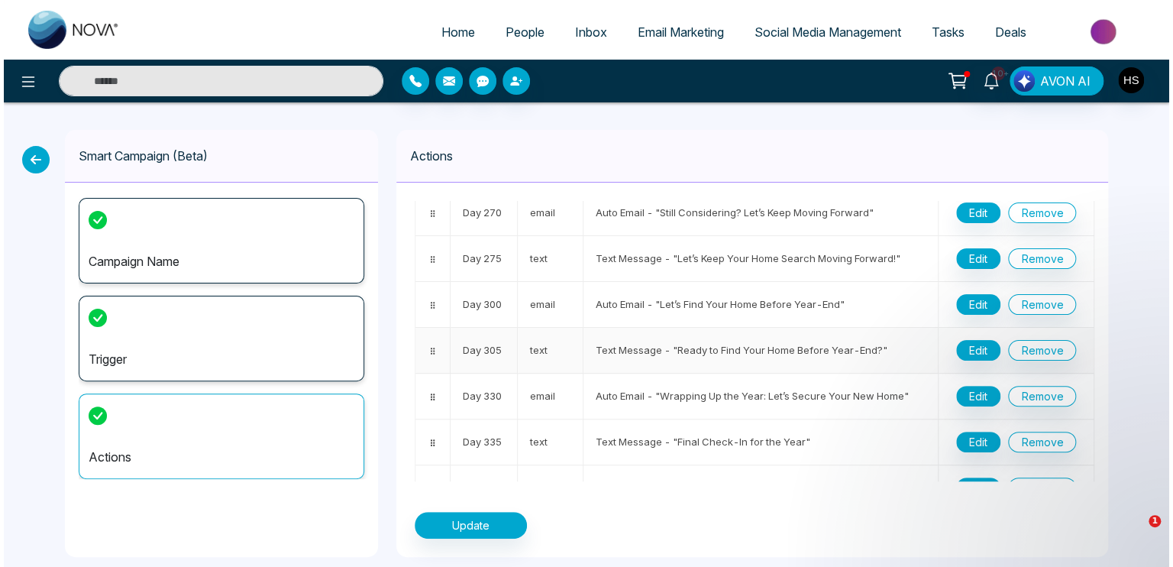
scroll to position [996, 0]
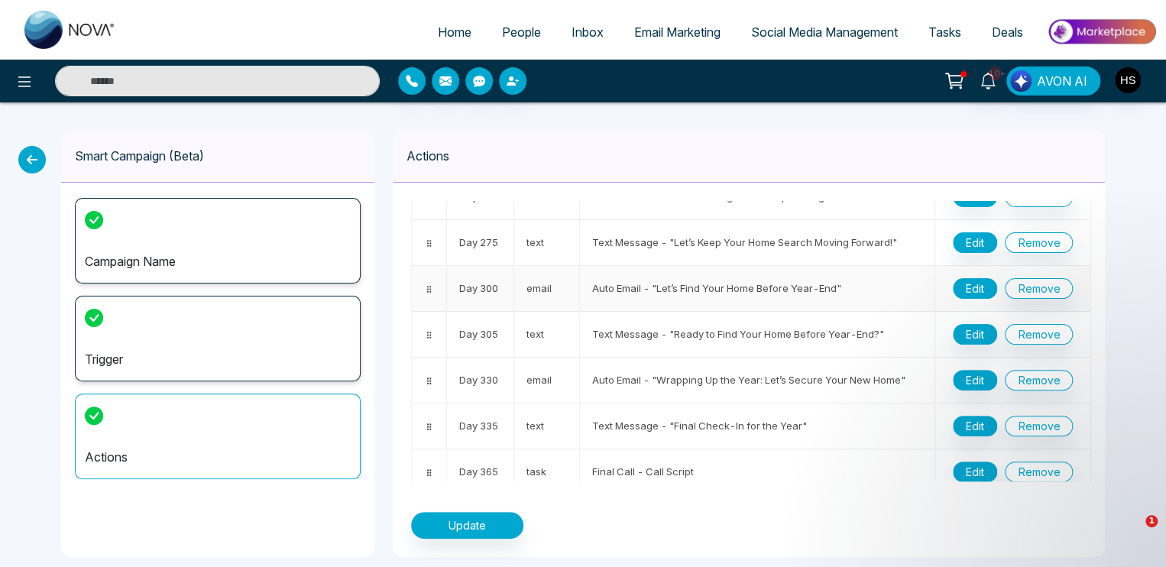
click at [974, 278] on button "Edit" at bounding box center [975, 288] width 44 height 21
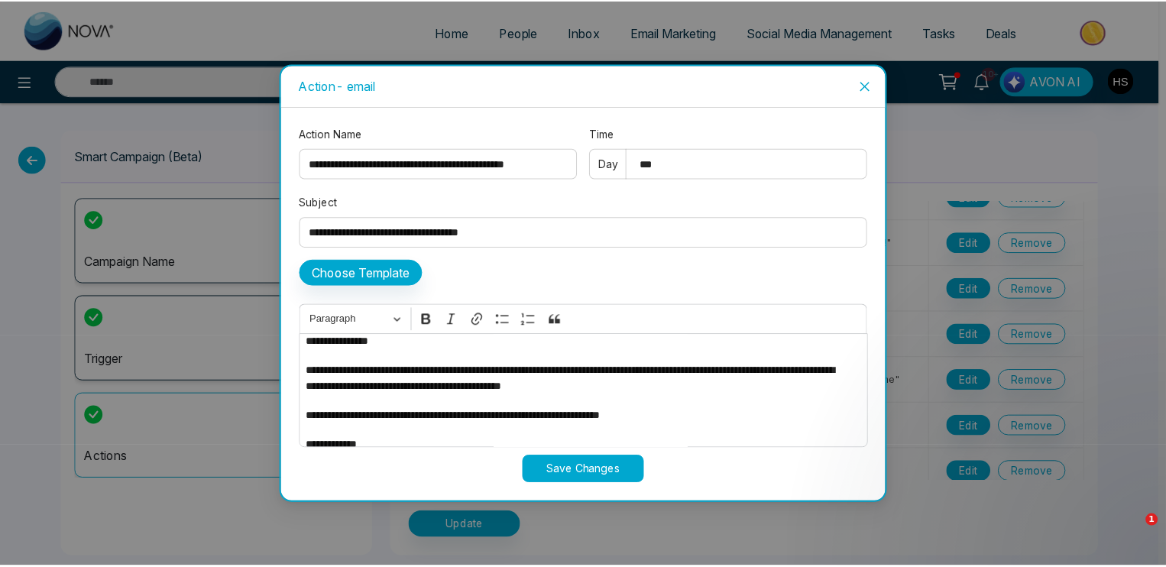
scroll to position [0, 0]
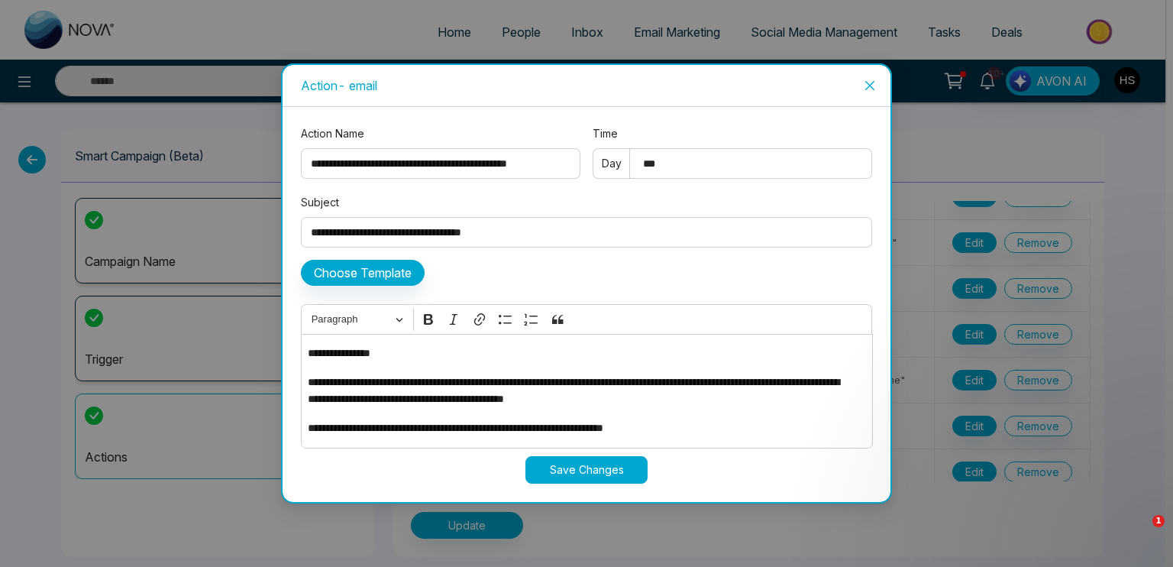
click at [868, 78] on span "Close" at bounding box center [869, 85] width 41 height 41
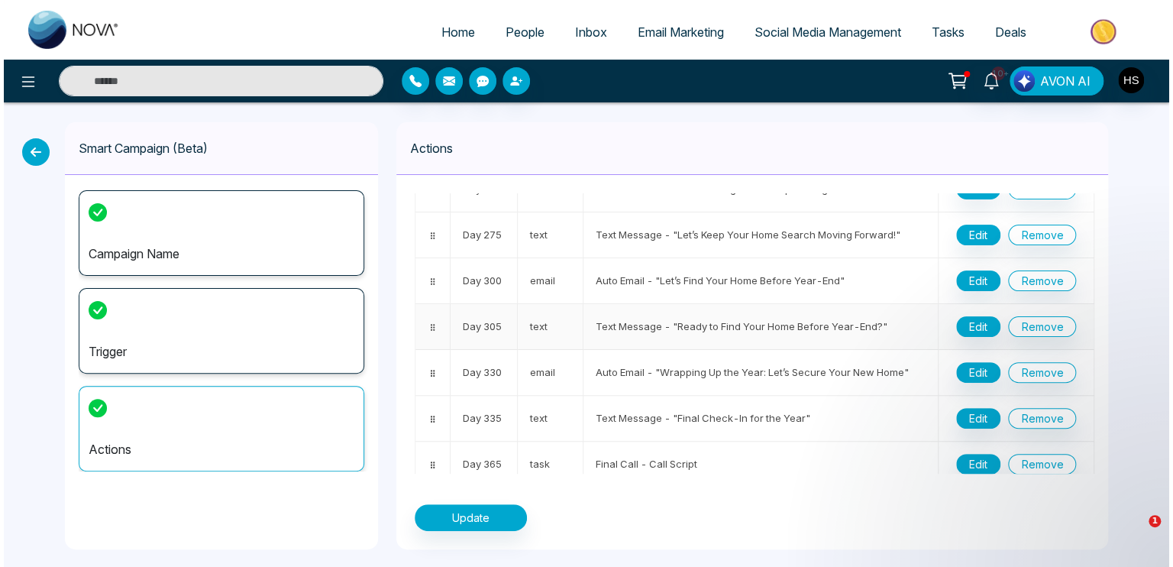
scroll to position [17, 0]
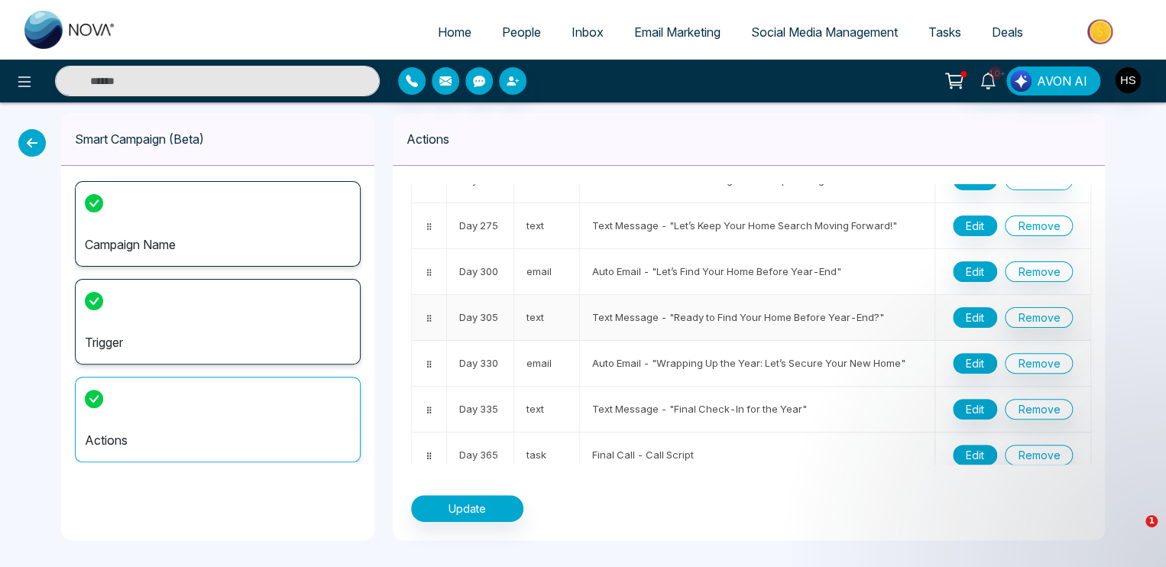
click at [963, 308] on button "Edit" at bounding box center [975, 317] width 44 height 21
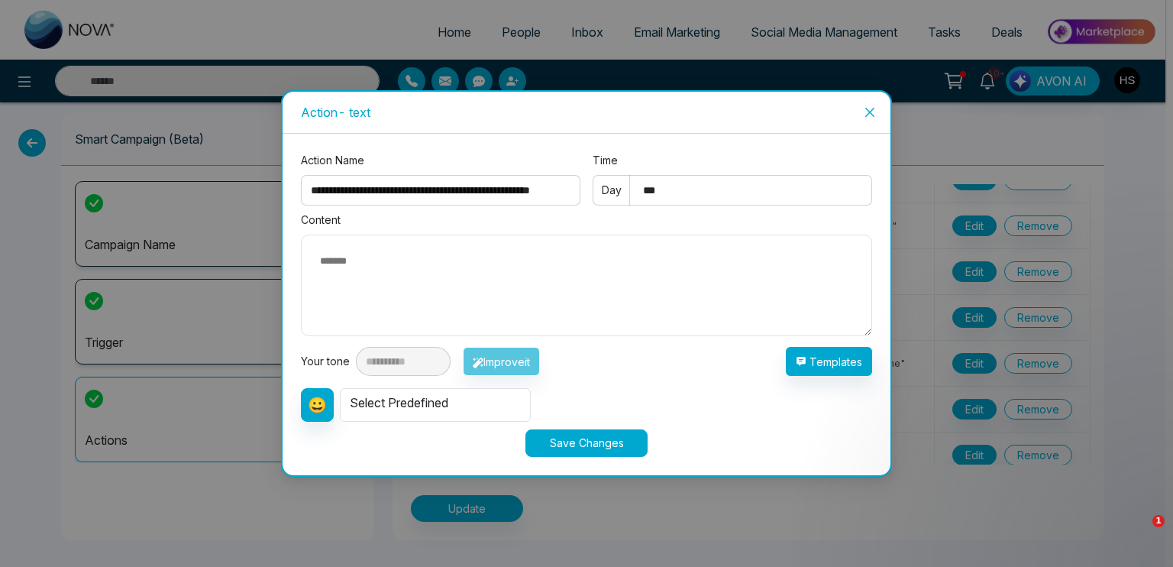
click at [870, 115] on icon "close" at bounding box center [870, 112] width 12 height 12
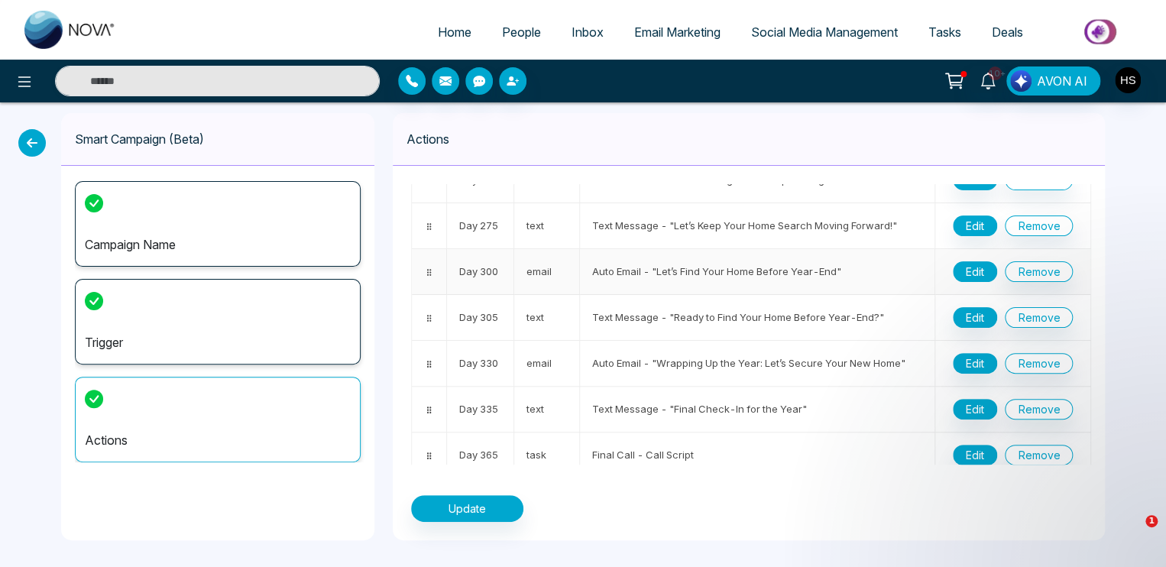
click at [969, 261] on button "Edit" at bounding box center [975, 271] width 44 height 21
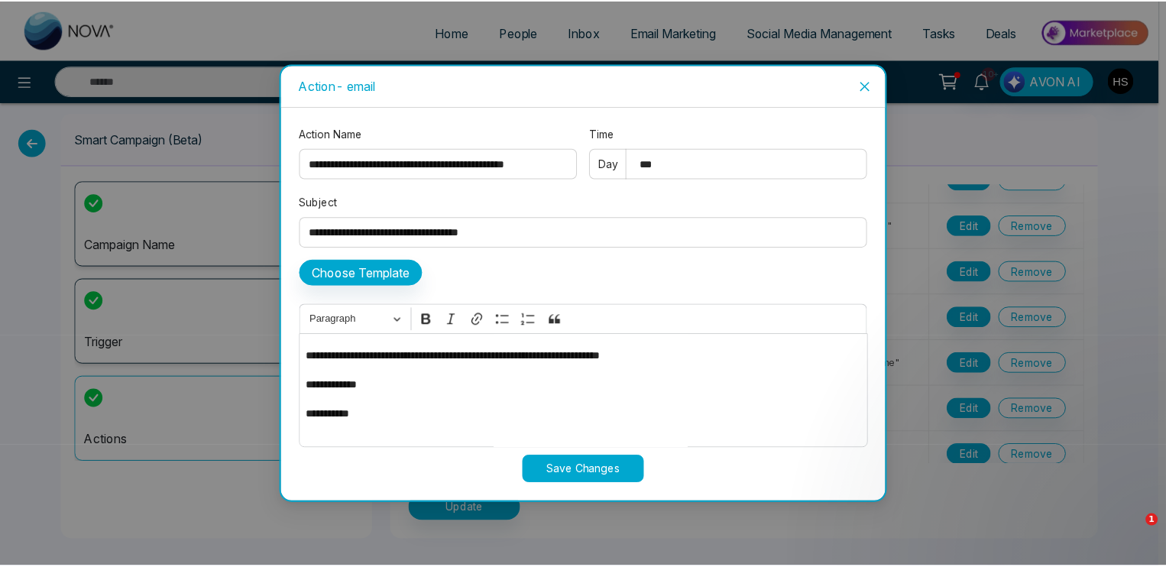
scroll to position [84, 0]
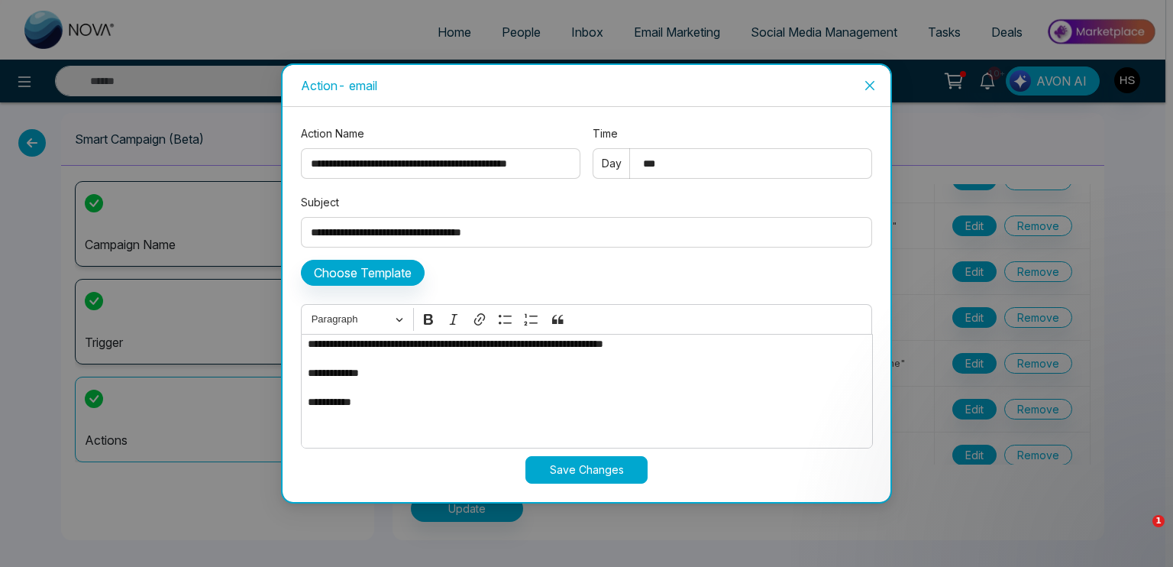
click at [872, 85] on icon "close" at bounding box center [870, 85] width 12 height 12
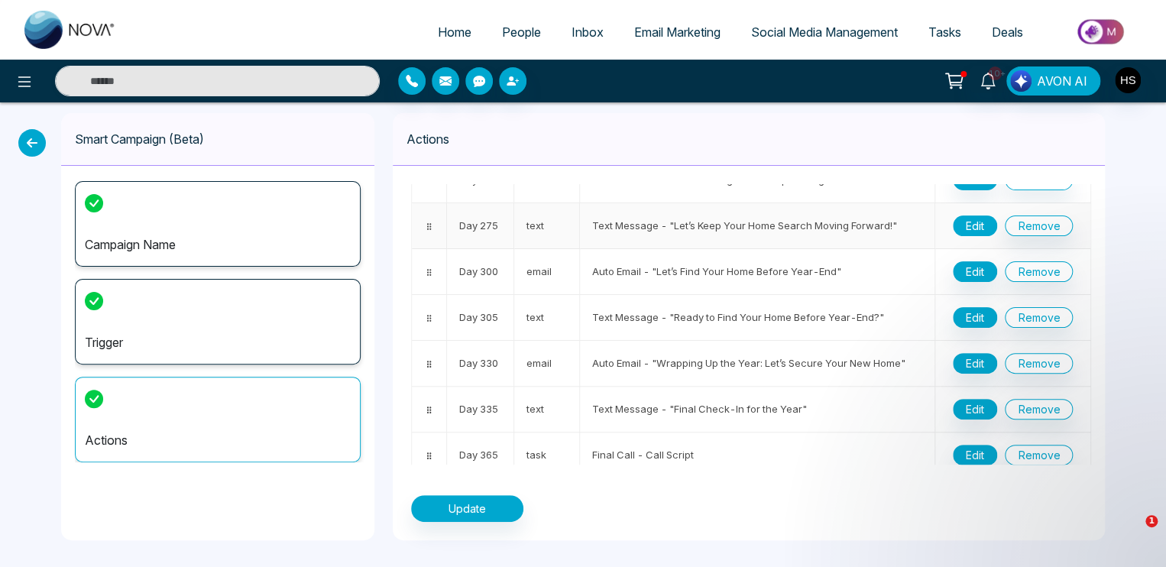
click at [965, 215] on button "Edit" at bounding box center [975, 225] width 44 height 21
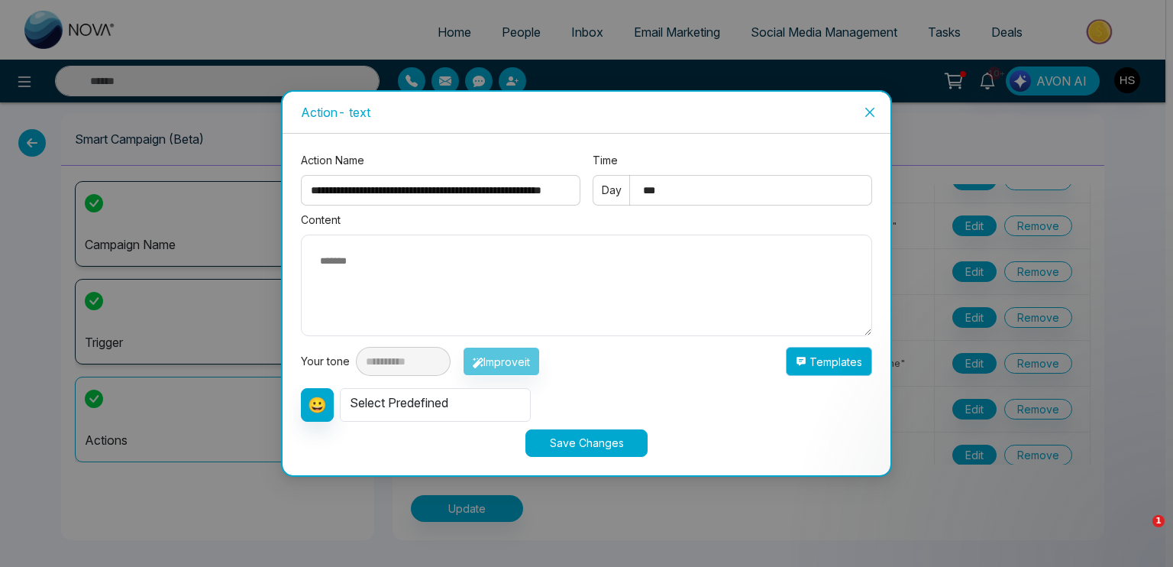
click at [804, 368] on button "Templates" at bounding box center [829, 361] width 86 height 29
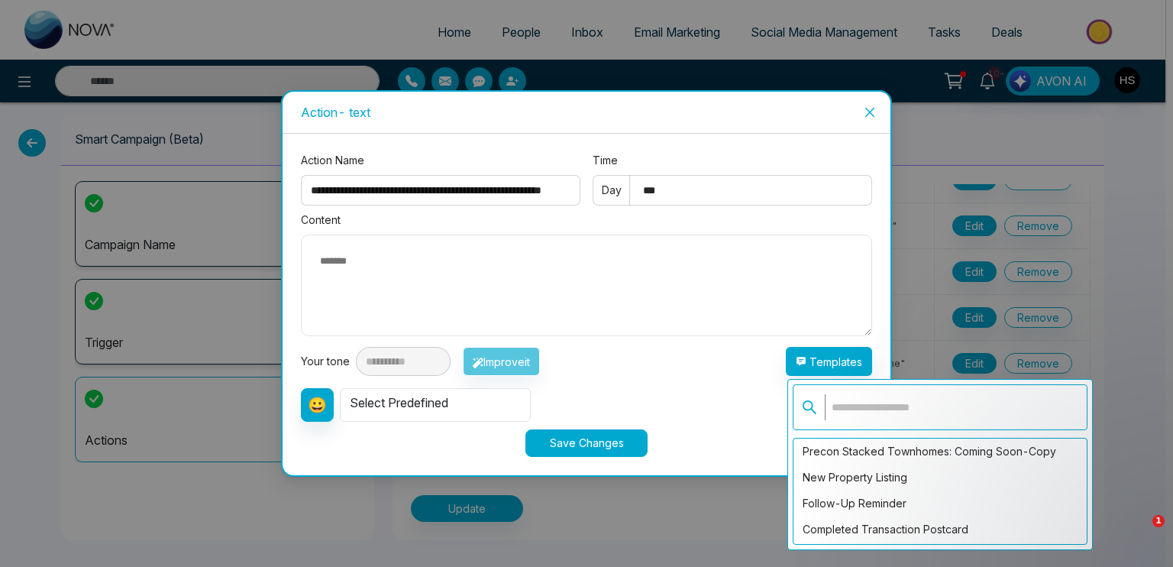
click at [751, 400] on div "**********" at bounding box center [586, 328] width 571 height 187
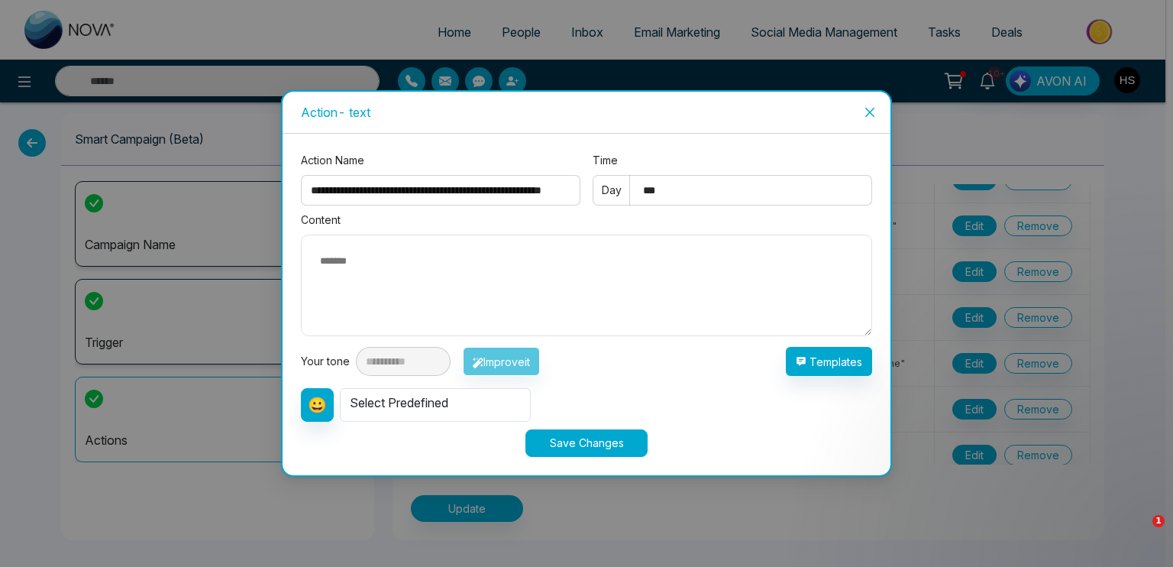
click at [869, 112] on icon "close" at bounding box center [869, 112] width 9 height 9
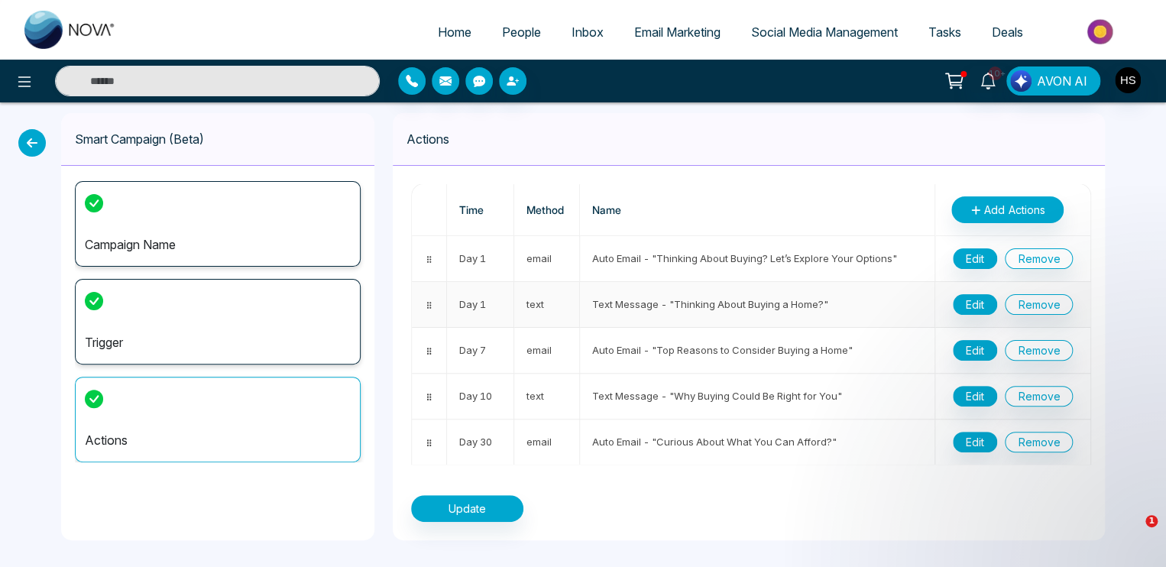
scroll to position [0, 0]
click at [969, 304] on button "Edit" at bounding box center [975, 305] width 44 height 21
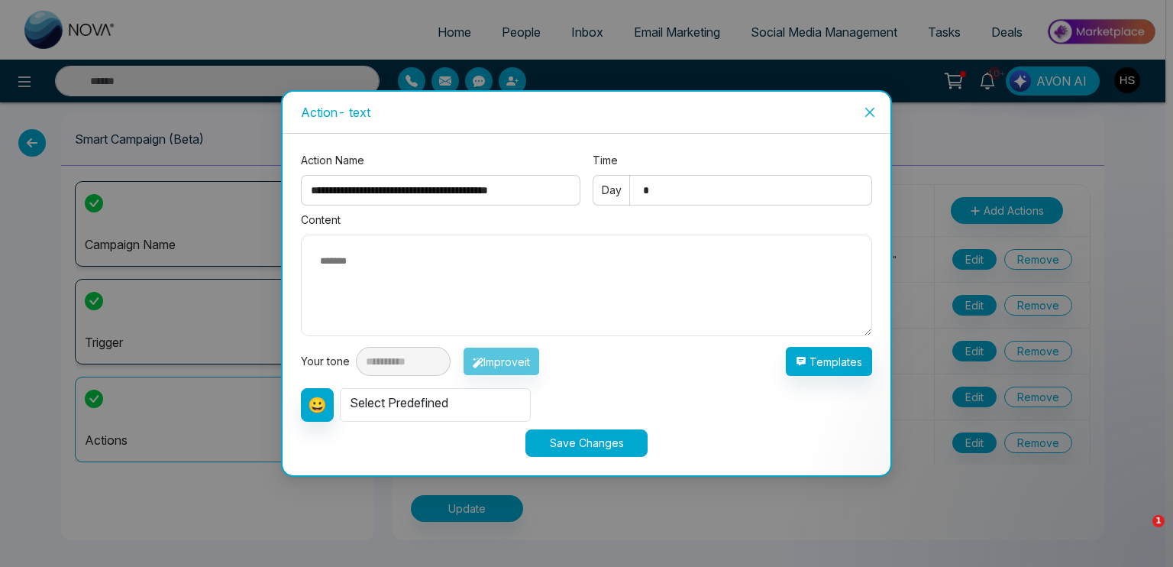
click at [872, 114] on icon "close" at bounding box center [869, 112] width 9 height 9
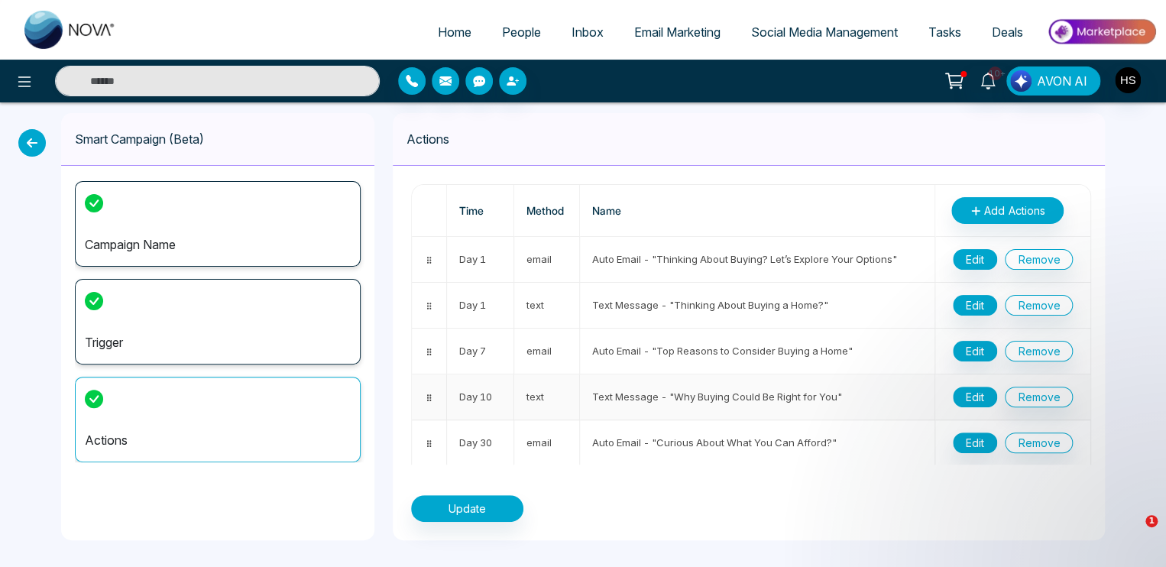
click at [960, 393] on button "Edit" at bounding box center [975, 397] width 44 height 21
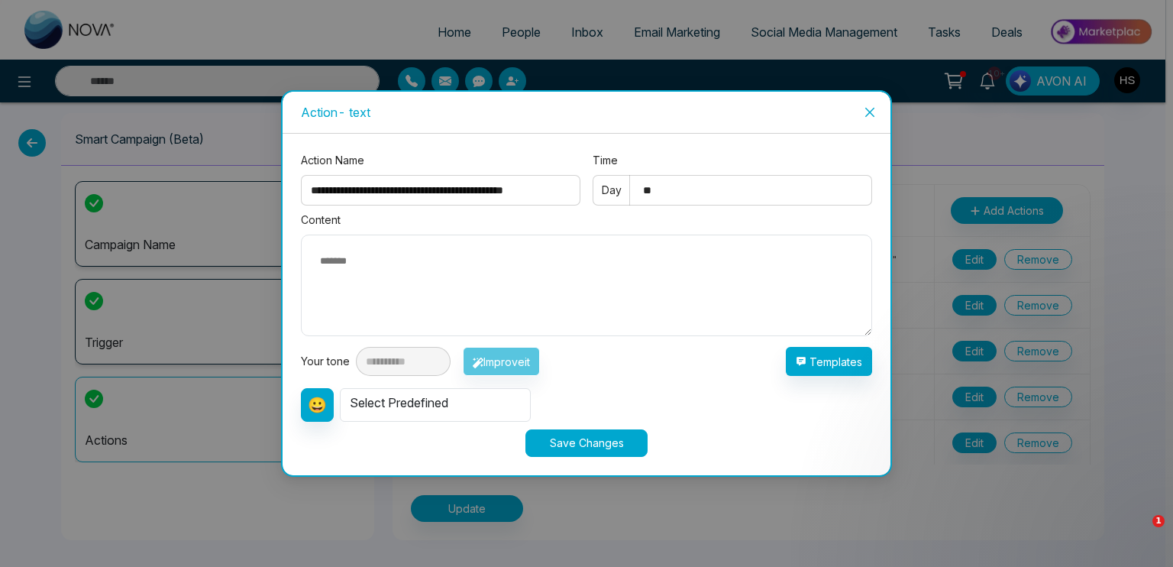
click at [874, 119] on span "Close" at bounding box center [869, 112] width 41 height 41
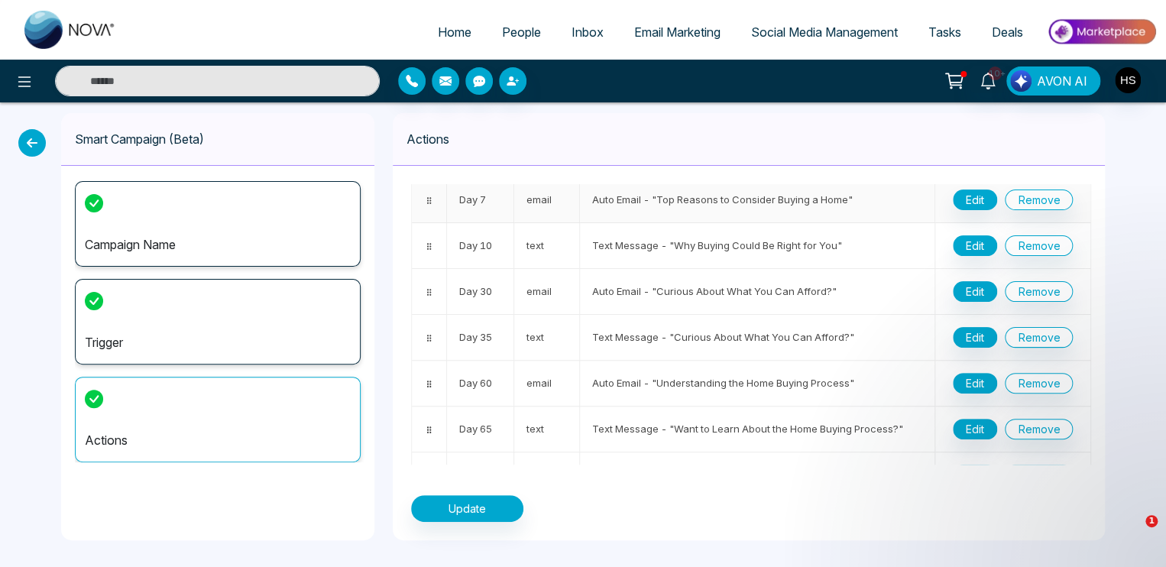
scroll to position [153, 0]
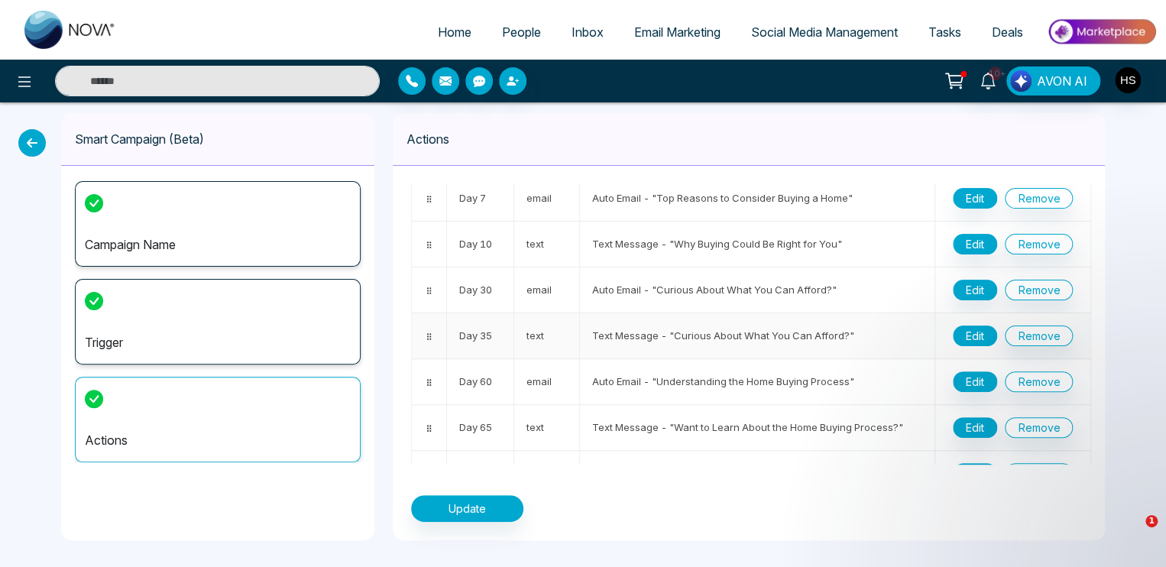
click at [966, 332] on button "Edit" at bounding box center [975, 335] width 44 height 21
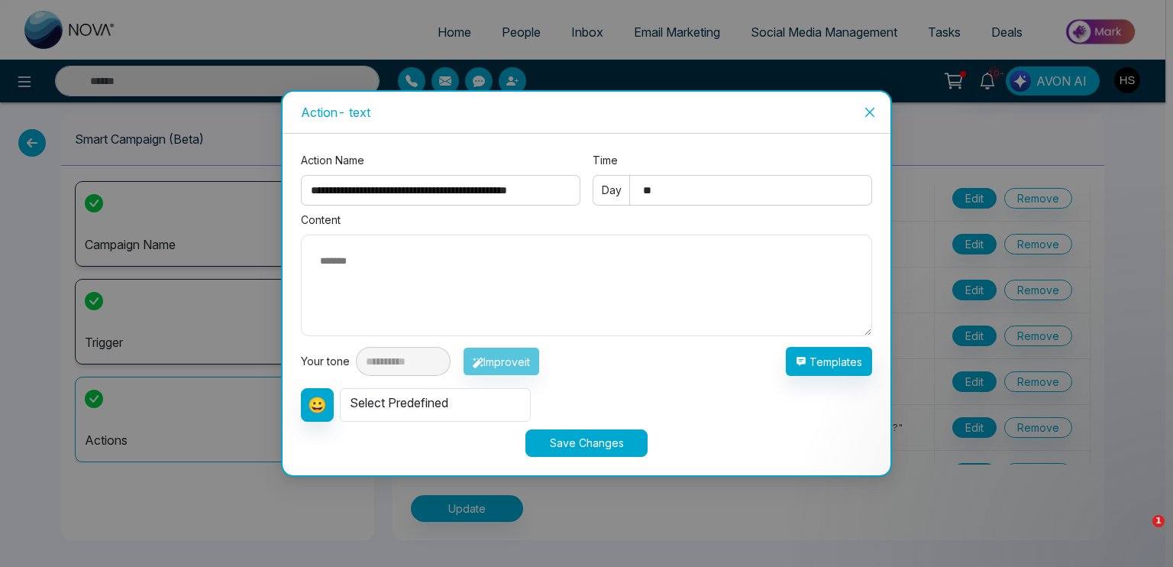
click at [872, 109] on icon "close" at bounding box center [869, 112] width 9 height 9
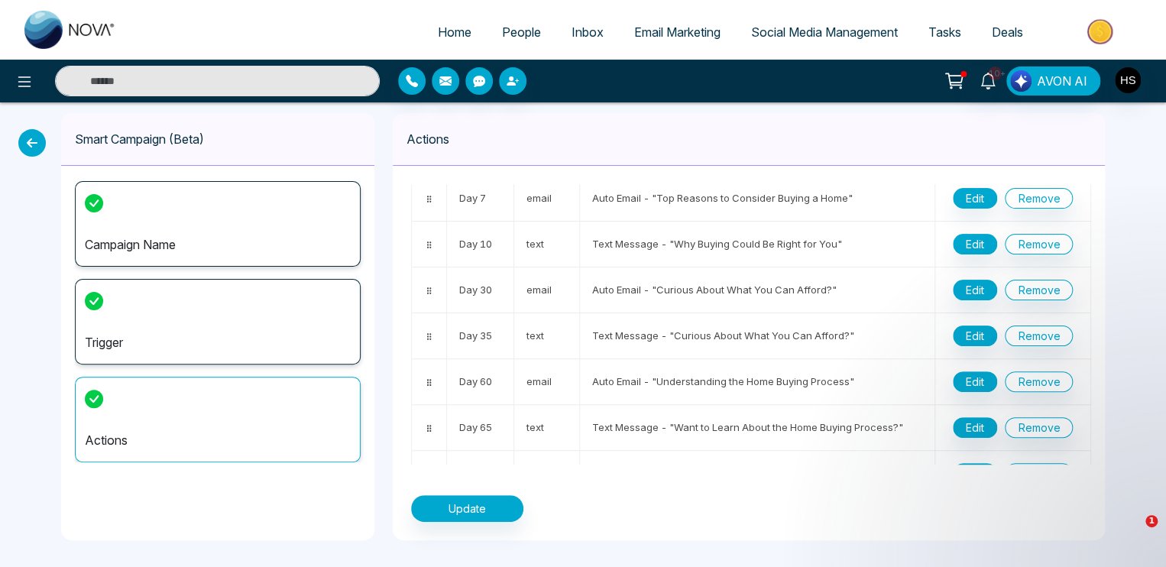
click at [33, 141] on icon at bounding box center [32, 143] width 28 height 28
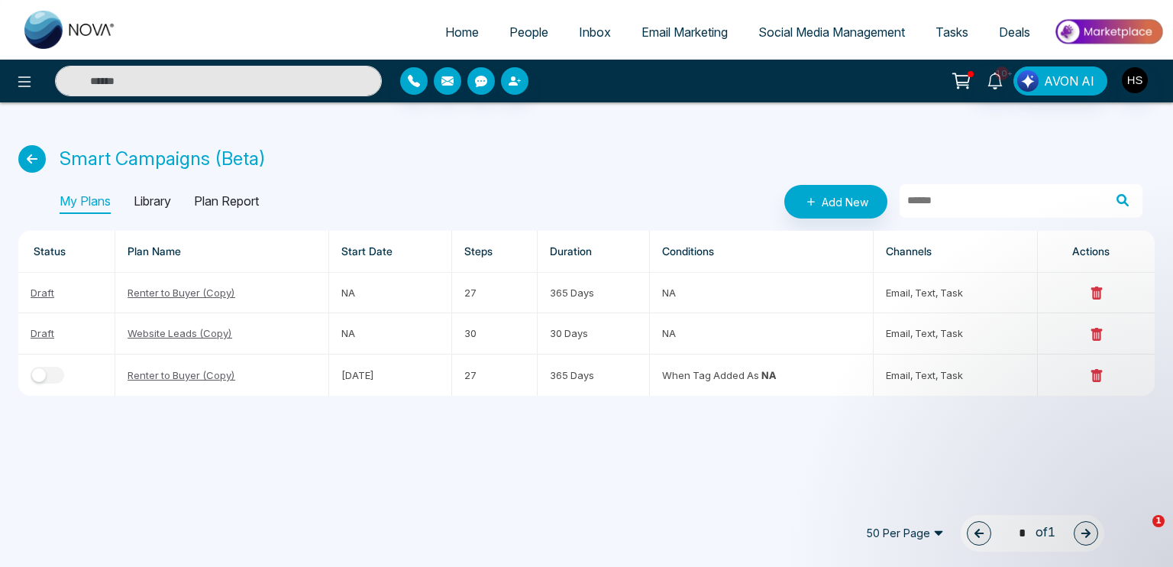
click at [152, 203] on p "Library" at bounding box center [152, 201] width 37 height 24
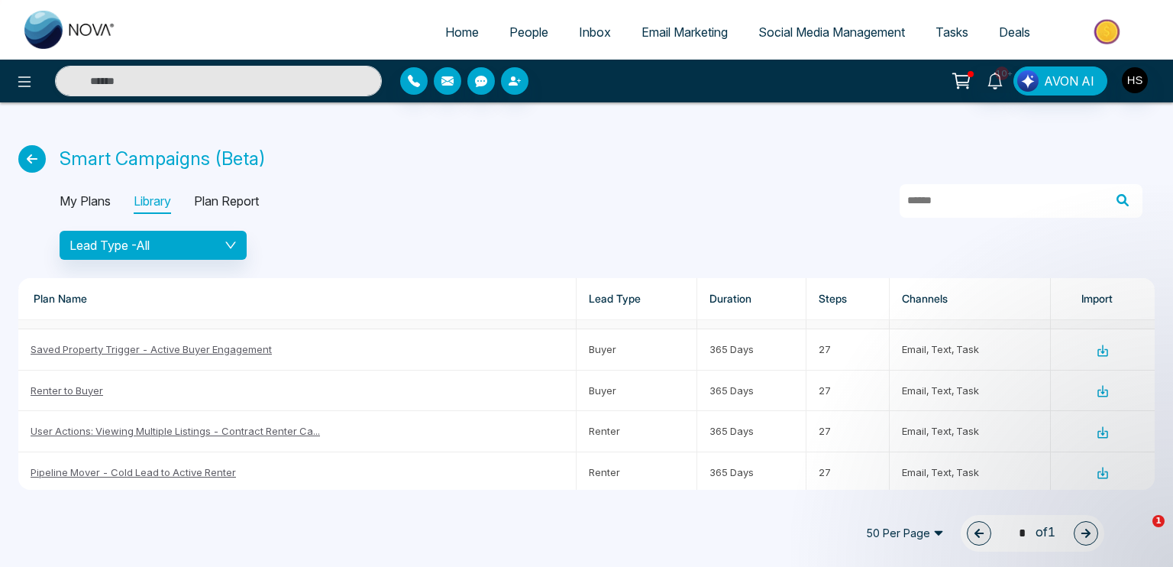
scroll to position [229, 0]
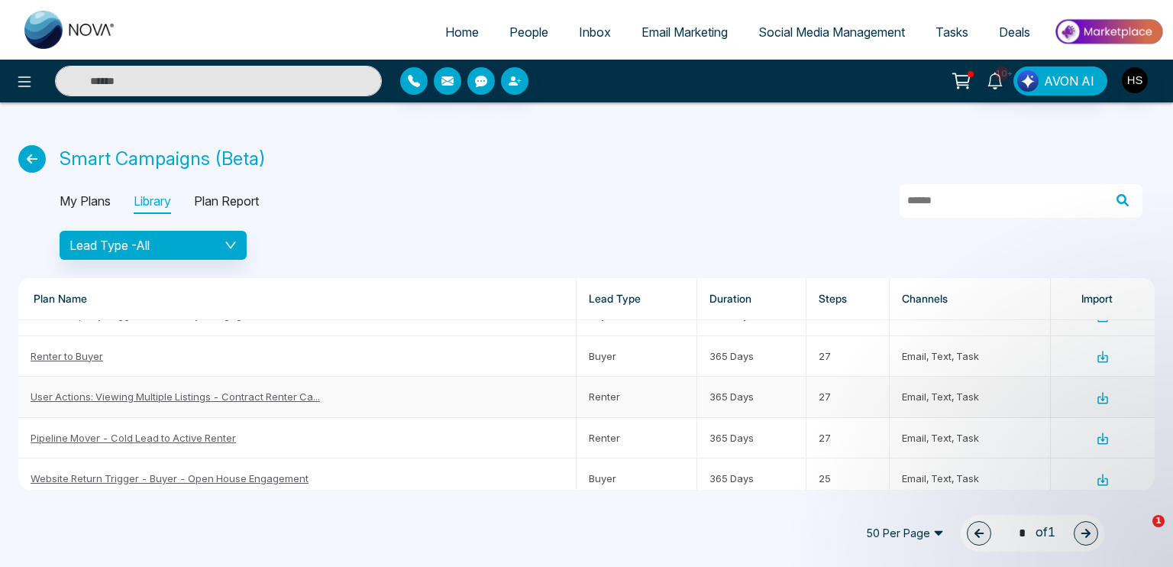
click at [1096, 396] on icon at bounding box center [1103, 398] width 14 height 14
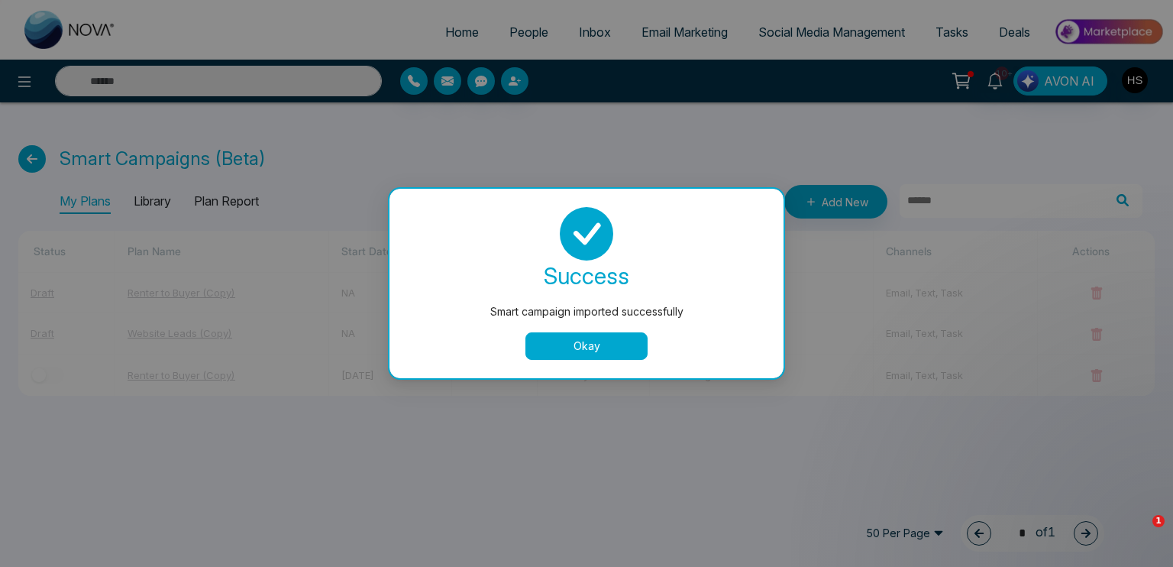
scroll to position [0, 0]
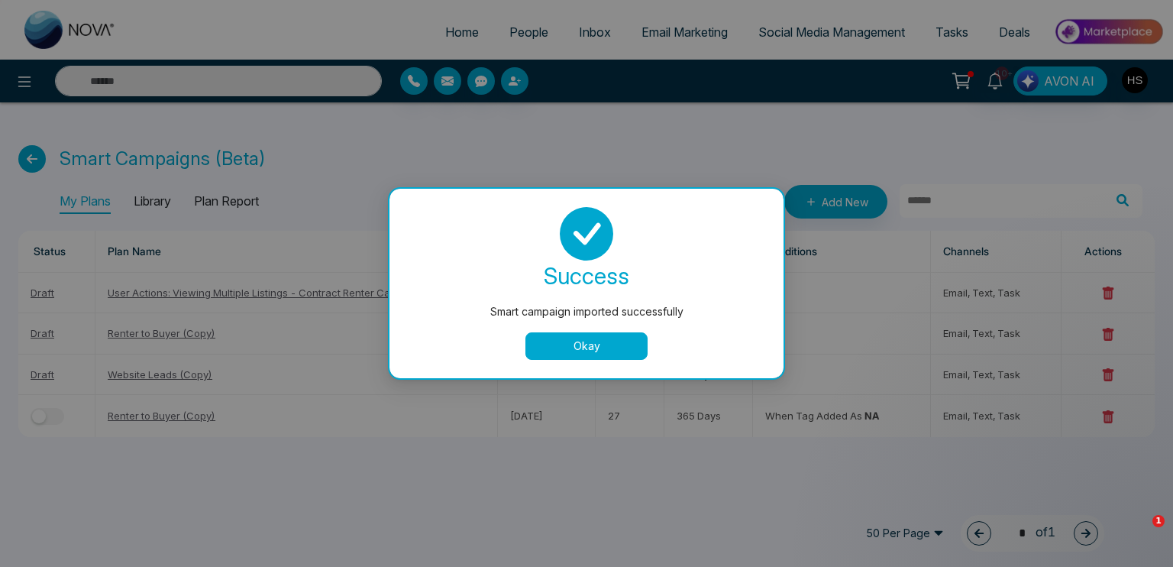
click at [546, 341] on button "Okay" at bounding box center [587, 346] width 122 height 28
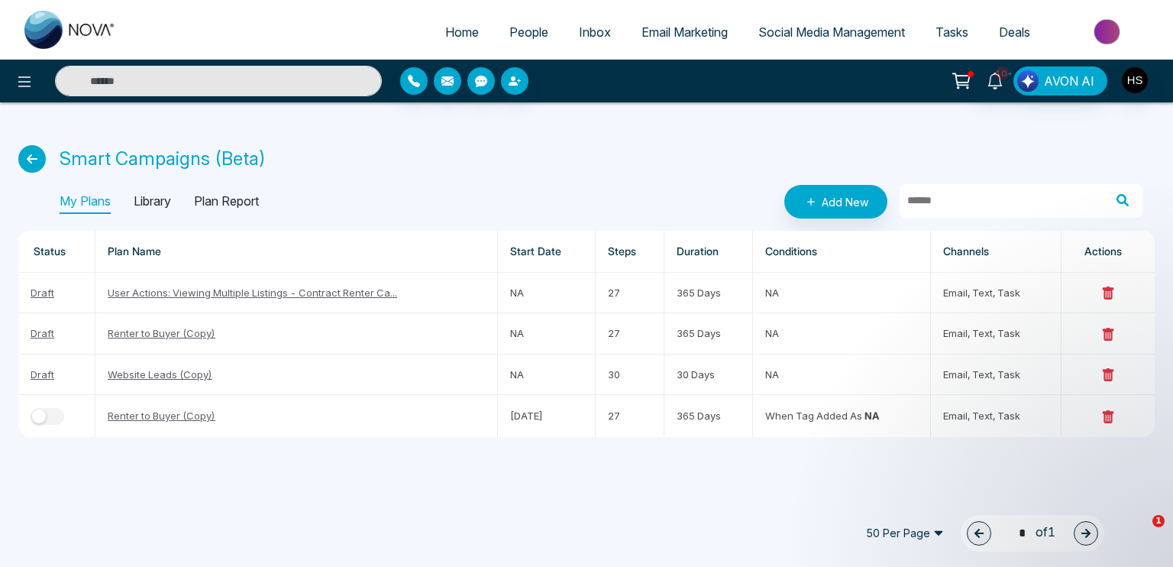
click at [163, 204] on p "Library" at bounding box center [152, 201] width 37 height 24
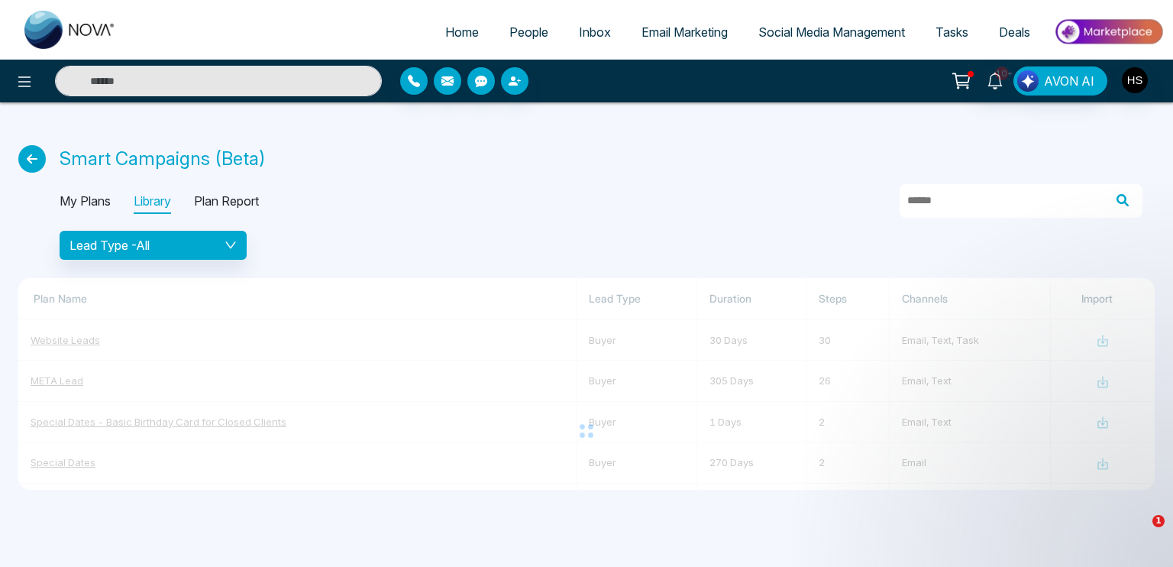
click at [92, 205] on p "My Plans" at bounding box center [85, 201] width 51 height 24
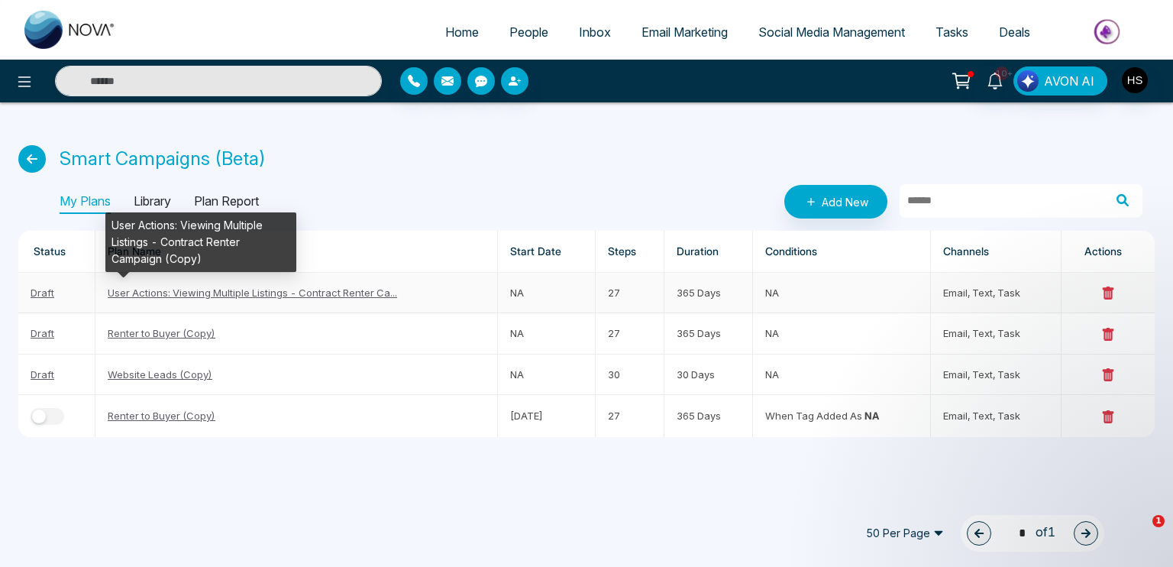
click at [281, 292] on link "User Actions: Viewing Multiple Listings - Contract Renter Ca..." at bounding box center [253, 292] width 290 height 12
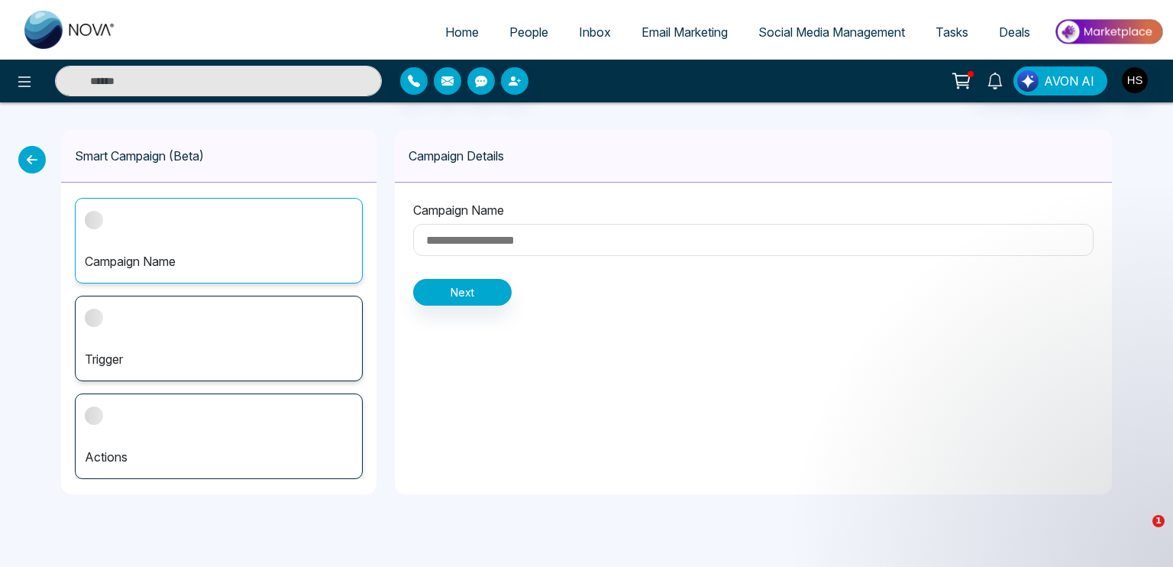
type input "**********"
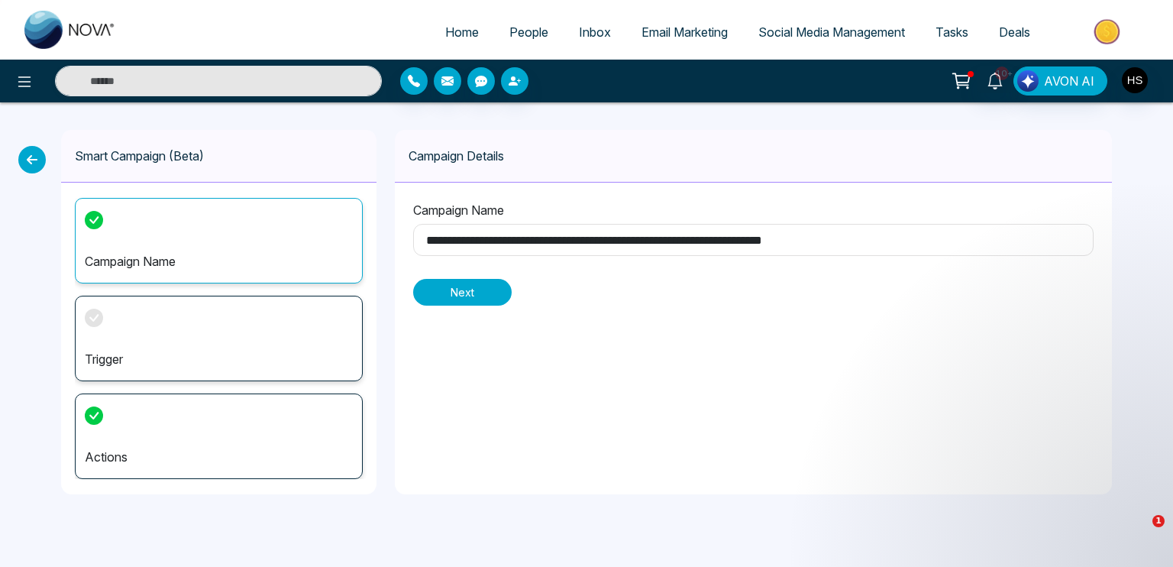
click at [471, 293] on button "Next" at bounding box center [462, 292] width 99 height 27
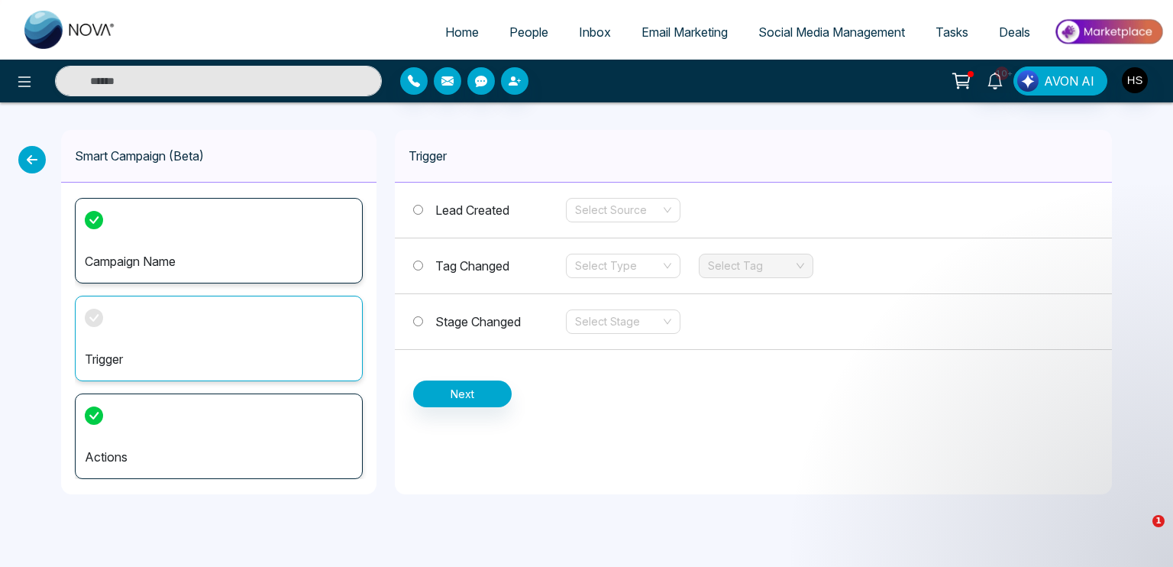
click at [481, 266] on span "Tag Changed" at bounding box center [472, 265] width 74 height 15
click at [600, 276] on input "search" at bounding box center [618, 265] width 86 height 23
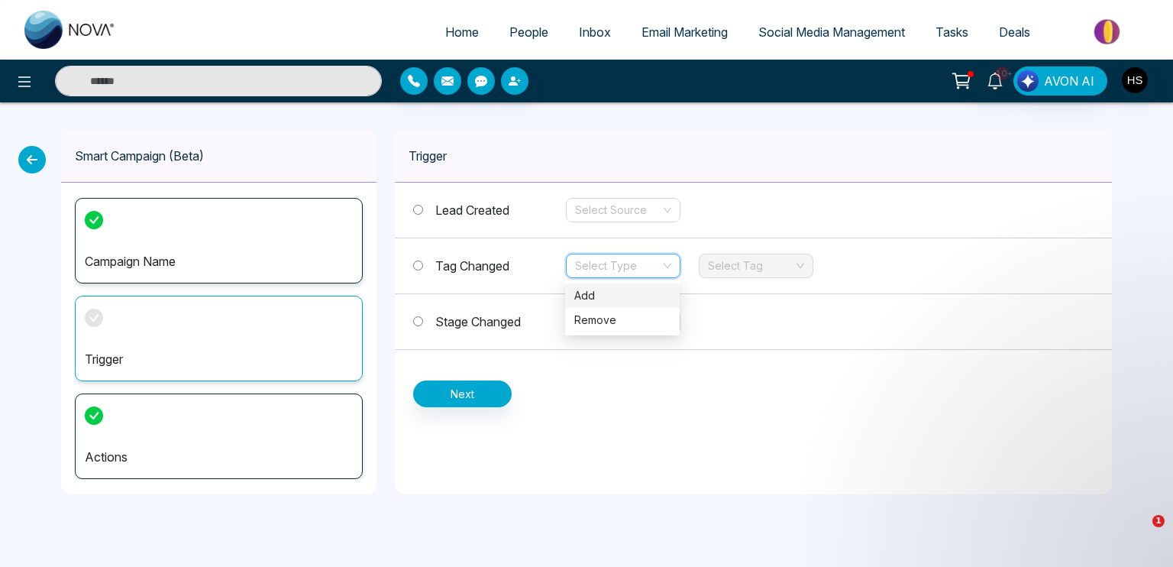
click at [600, 290] on div "Add" at bounding box center [622, 295] width 96 height 17
click at [719, 274] on input "search" at bounding box center [751, 265] width 86 height 23
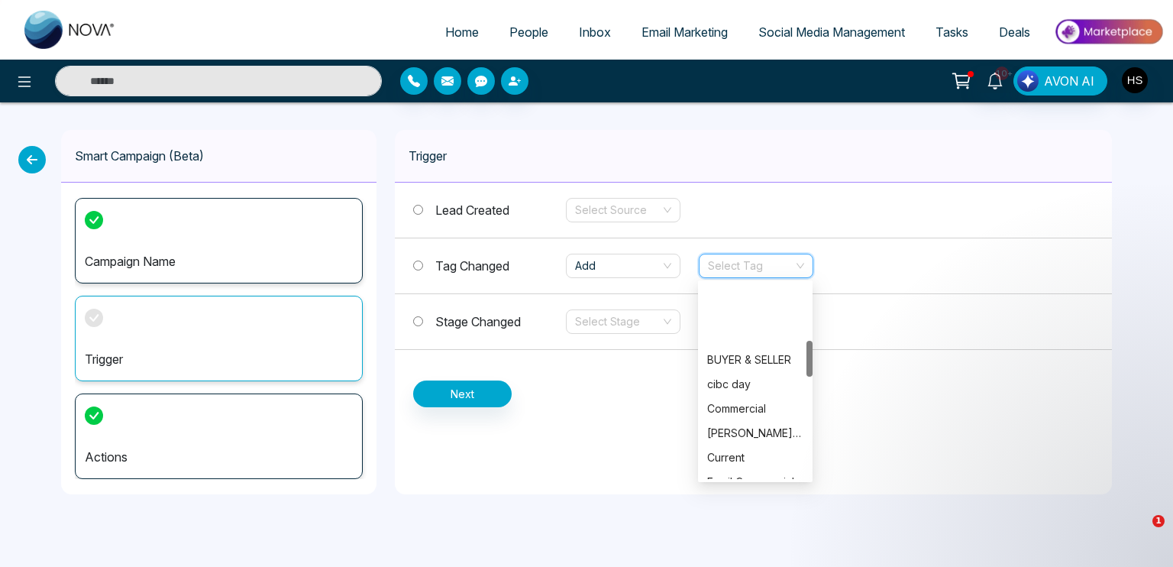
scroll to position [306, 0]
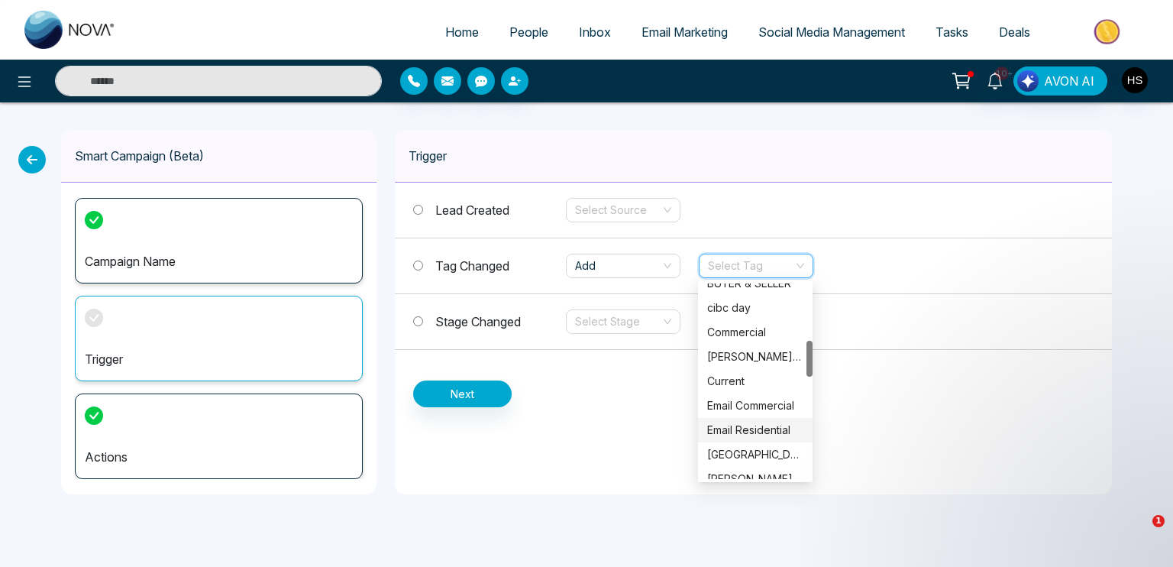
click at [745, 429] on div "Email Residential" at bounding box center [755, 430] width 96 height 17
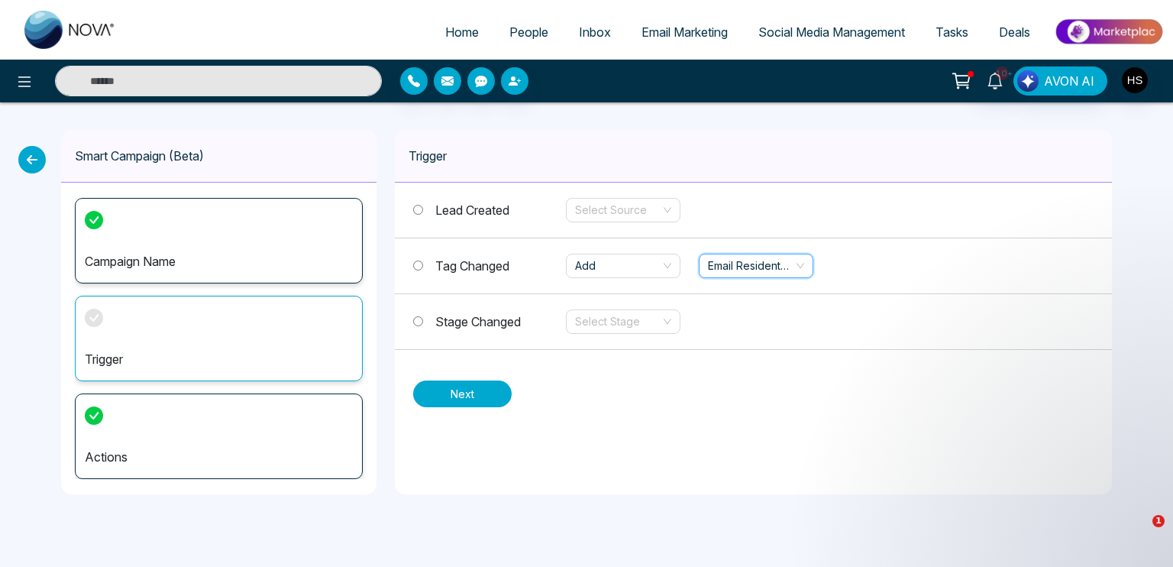
click at [458, 393] on button "Next" at bounding box center [462, 393] width 99 height 27
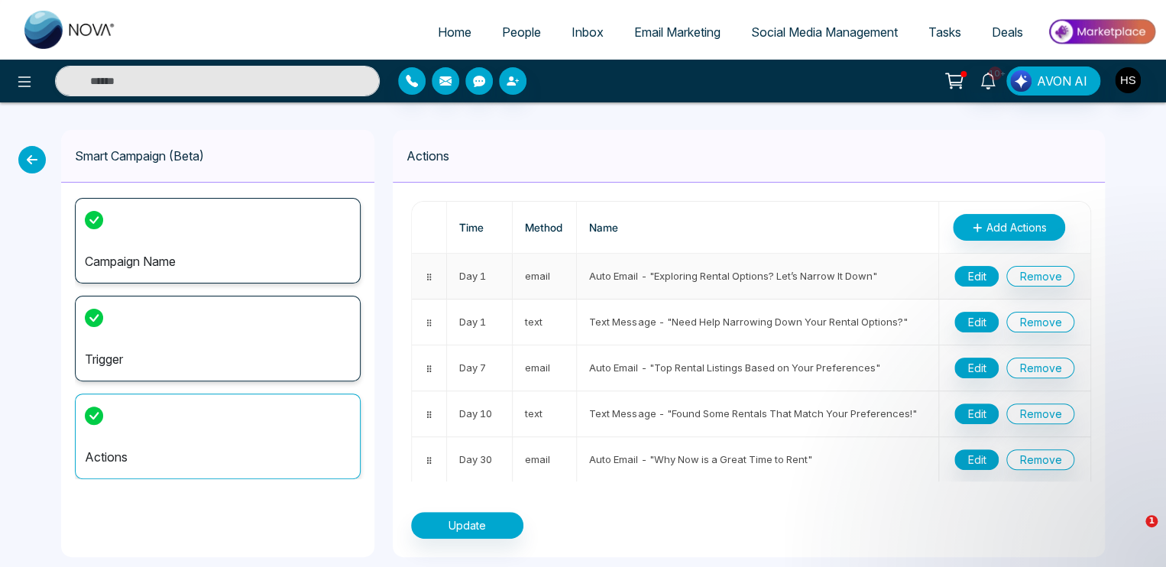
click at [969, 280] on button "Edit" at bounding box center [976, 276] width 44 height 21
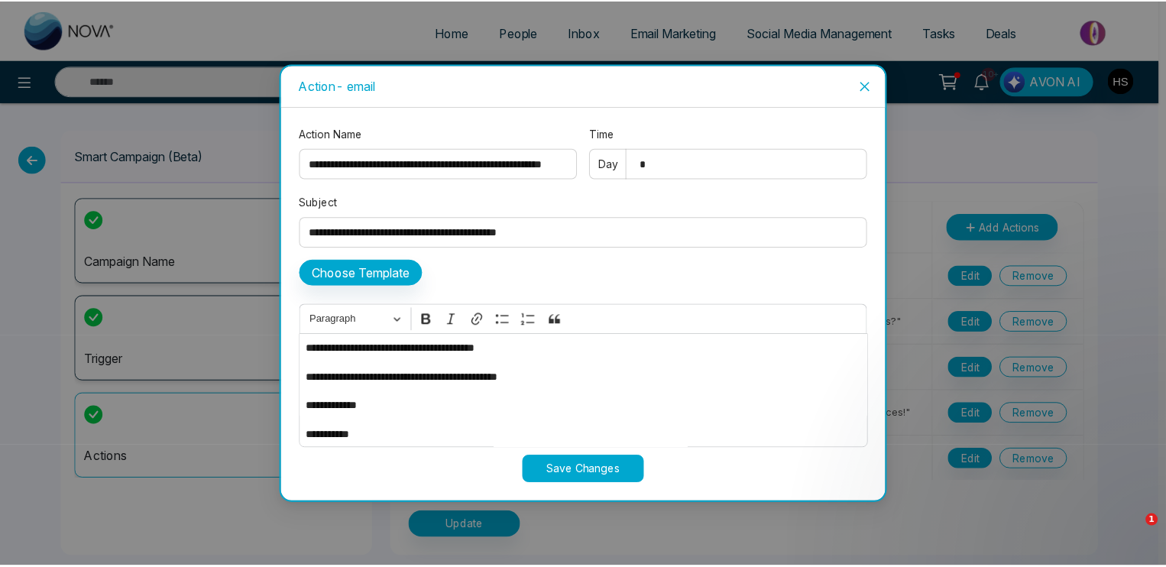
scroll to position [118, 0]
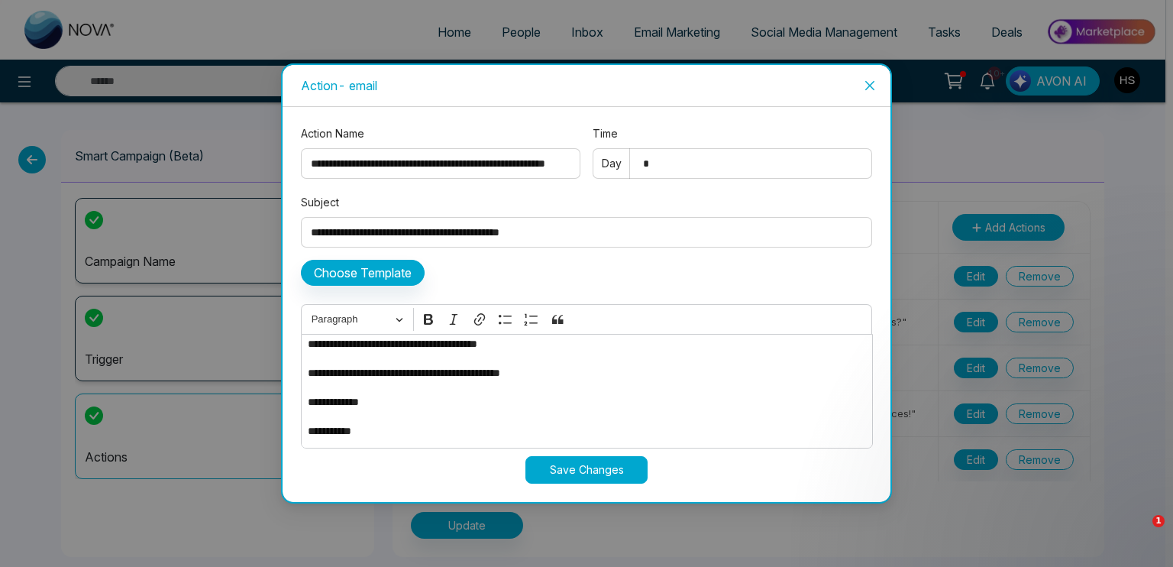
click at [867, 88] on icon "close" at bounding box center [870, 85] width 12 height 12
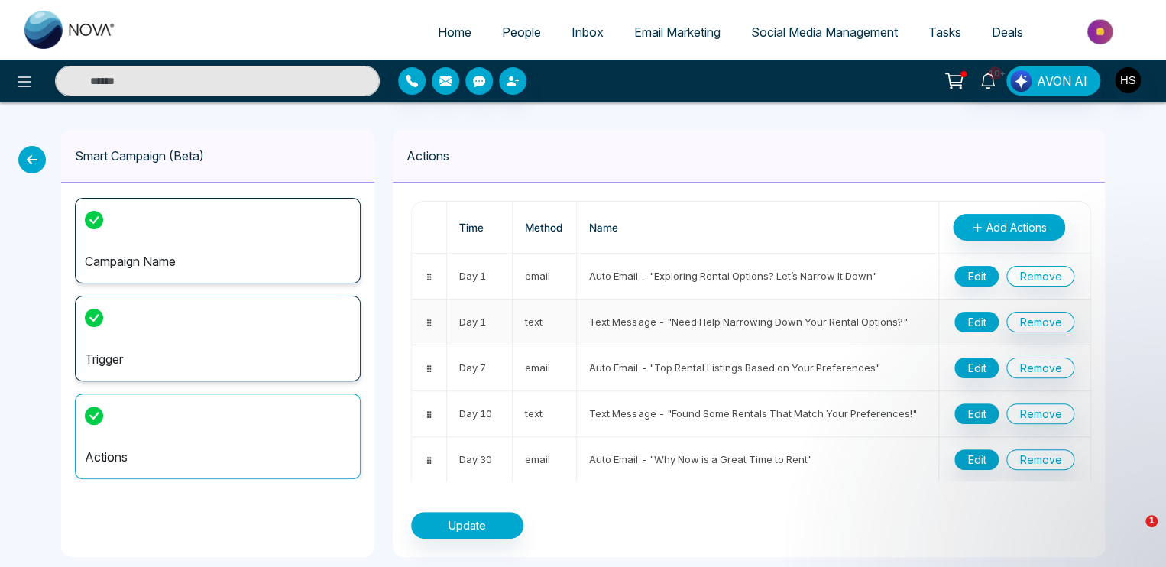
click at [972, 317] on button "Edit" at bounding box center [976, 322] width 44 height 21
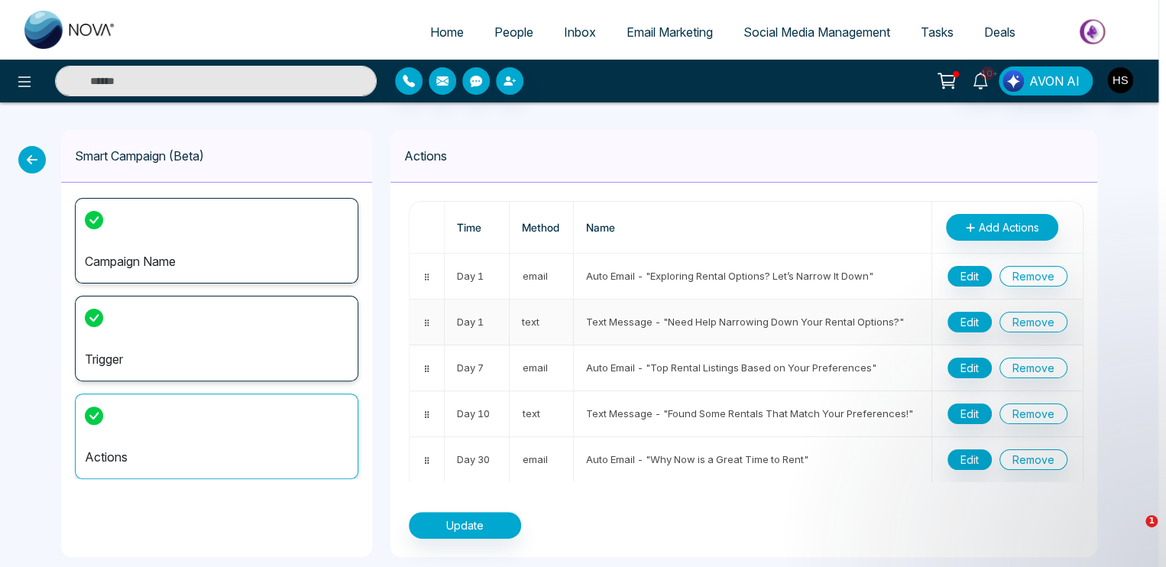
type input "**********"
type input "*"
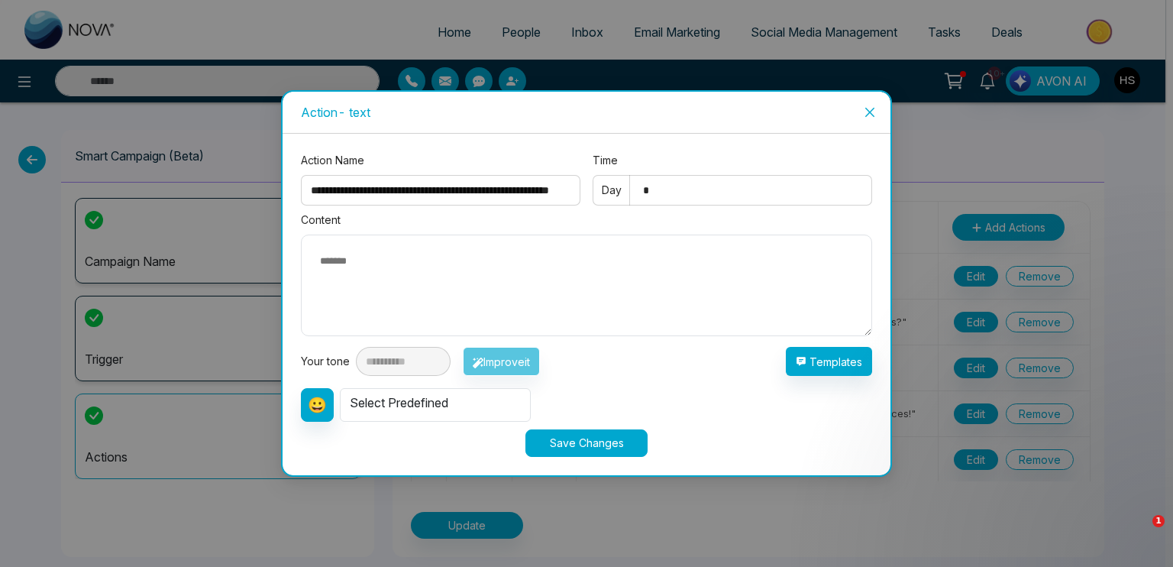
click at [867, 109] on icon "close" at bounding box center [869, 112] width 9 height 9
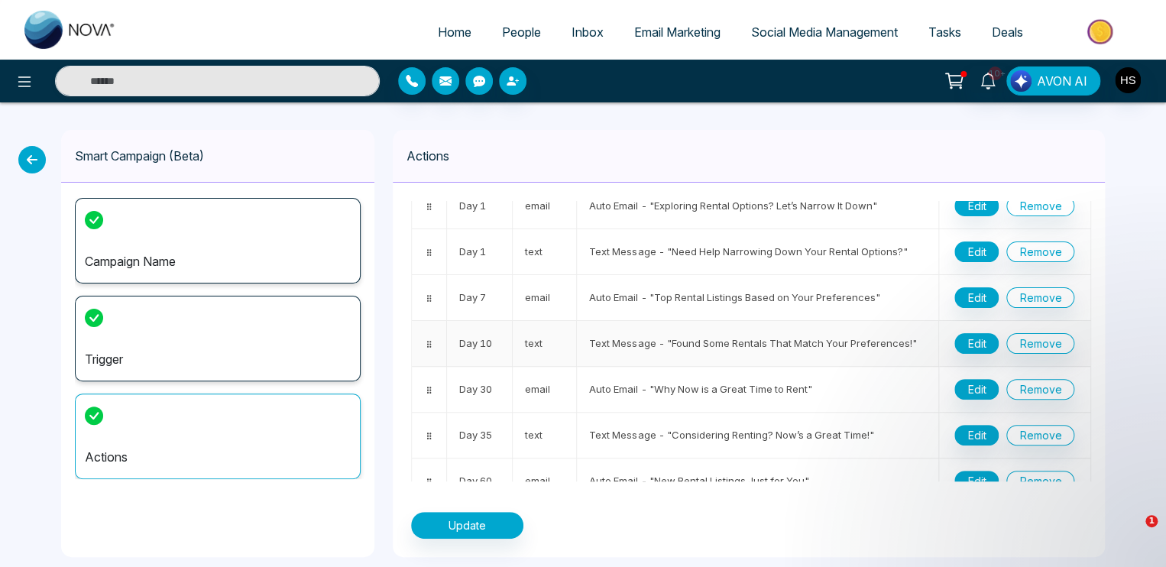
scroll to position [76, 0]
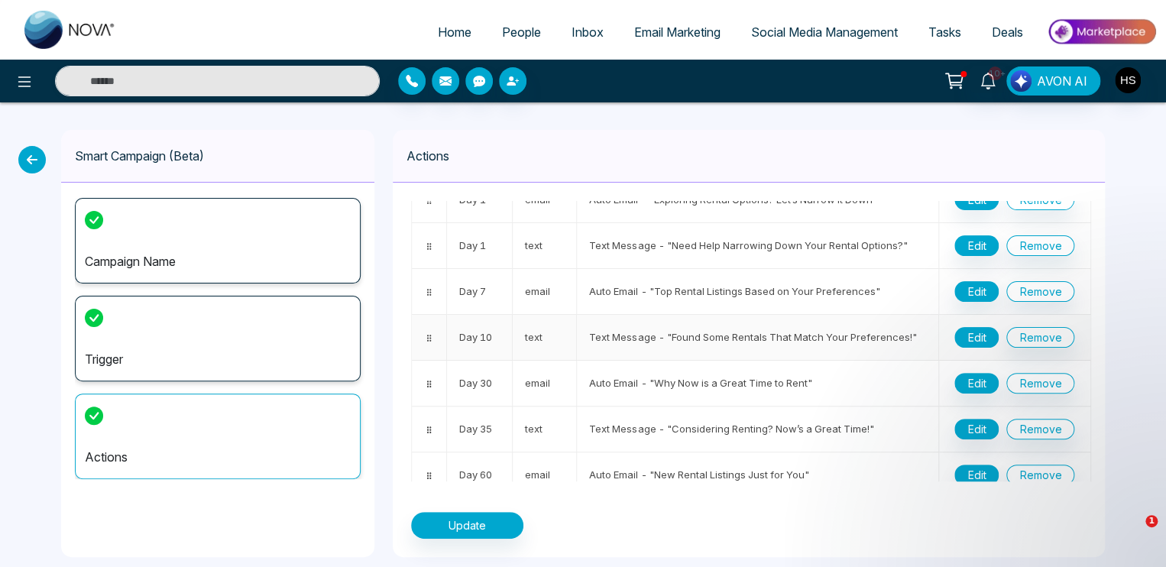
click at [969, 329] on button "Edit" at bounding box center [976, 337] width 44 height 21
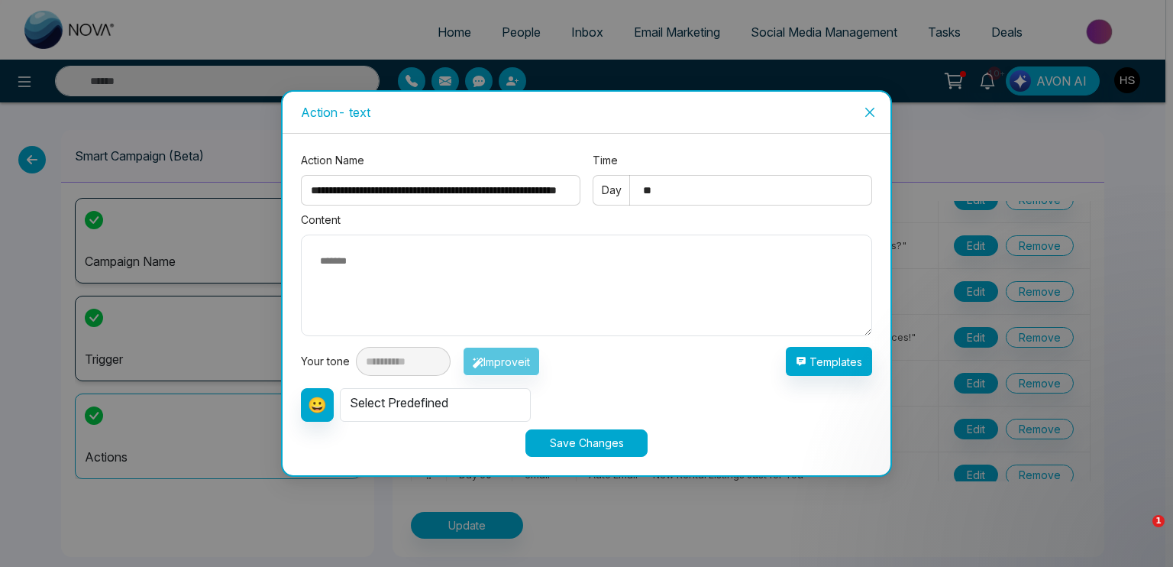
click at [869, 113] on icon "close" at bounding box center [869, 112] width 9 height 9
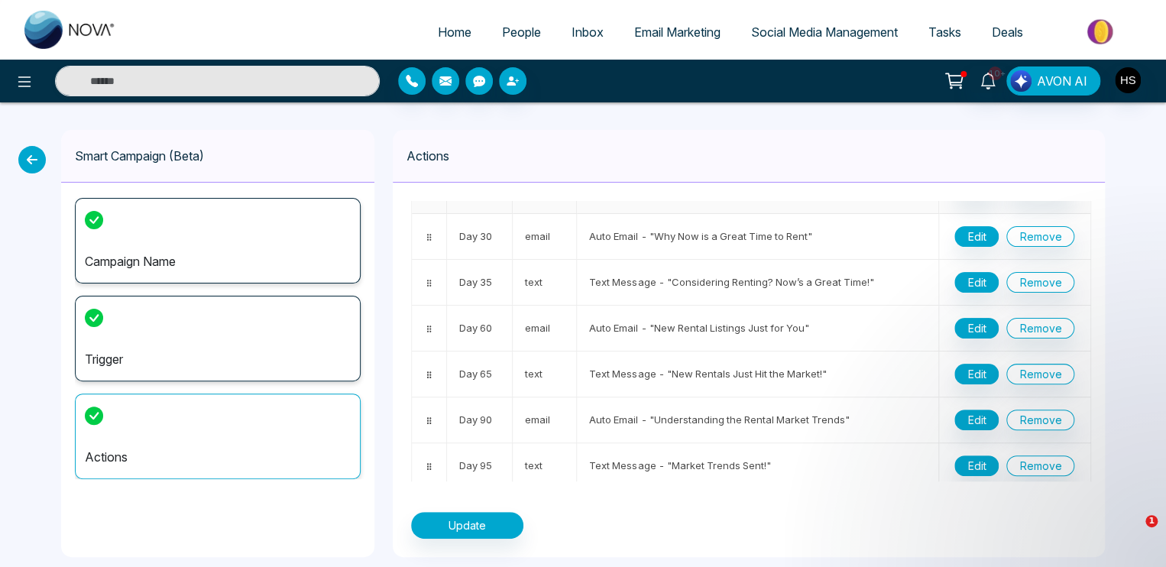
scroll to position [229, 0]
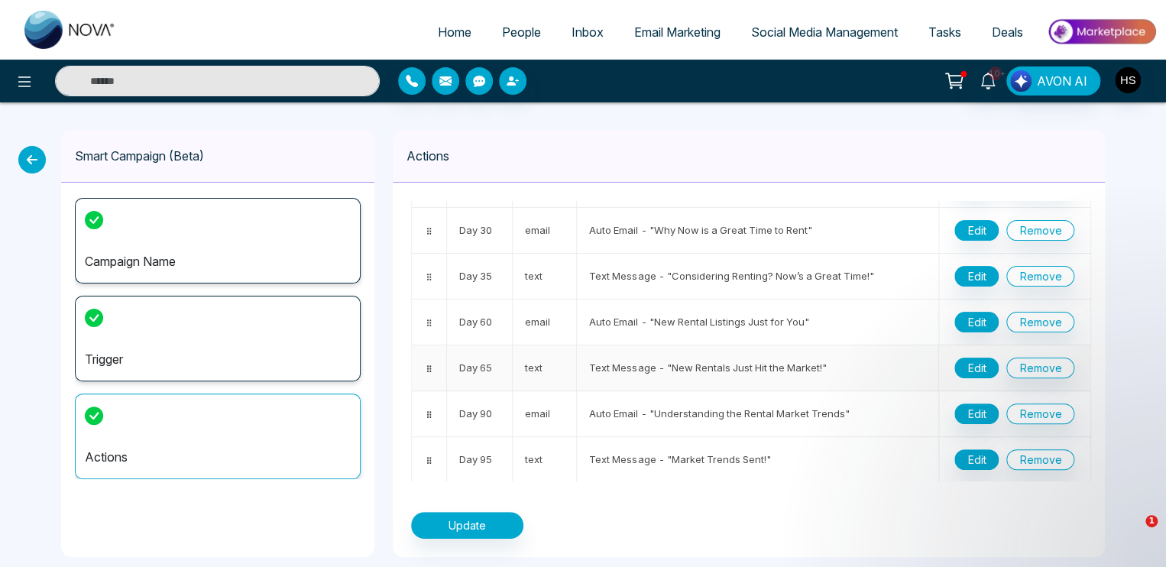
click at [975, 369] on button "Edit" at bounding box center [976, 368] width 44 height 21
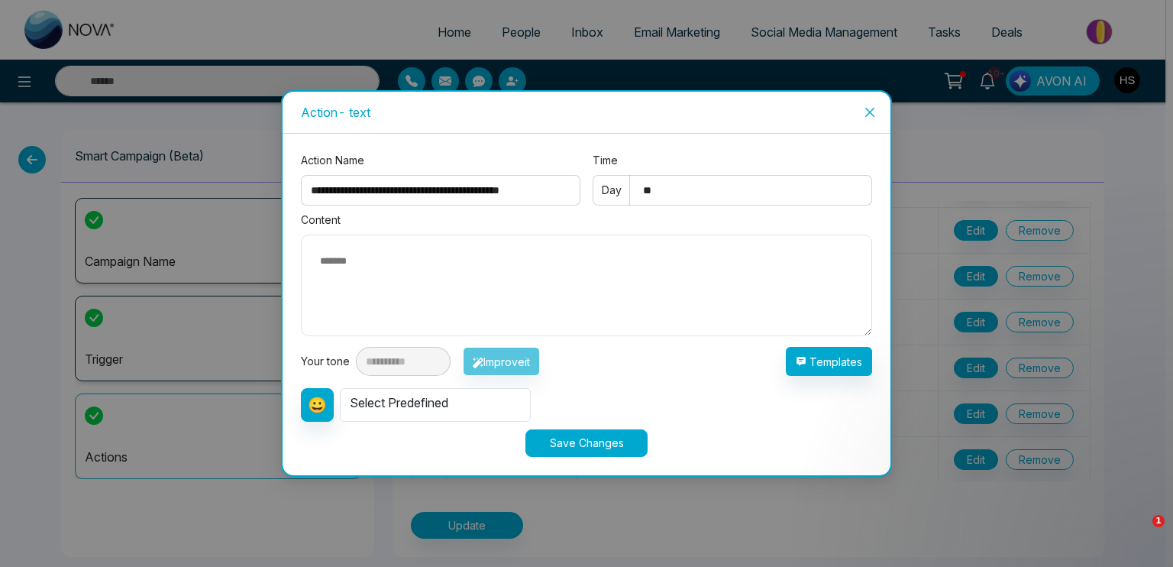
click at [874, 107] on icon "close" at bounding box center [870, 112] width 12 height 12
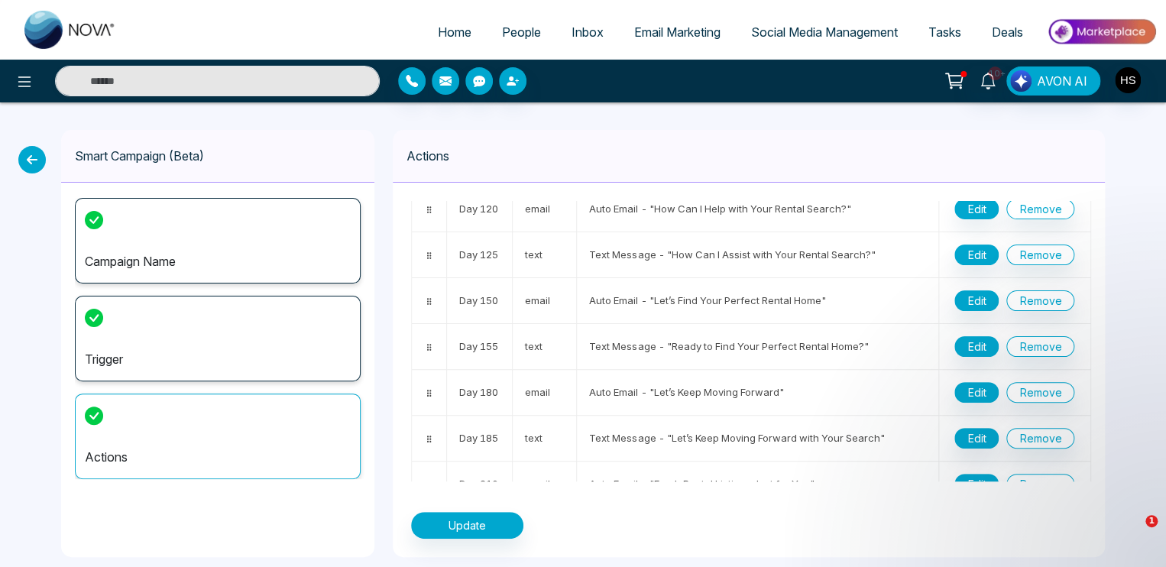
scroll to position [535, 0]
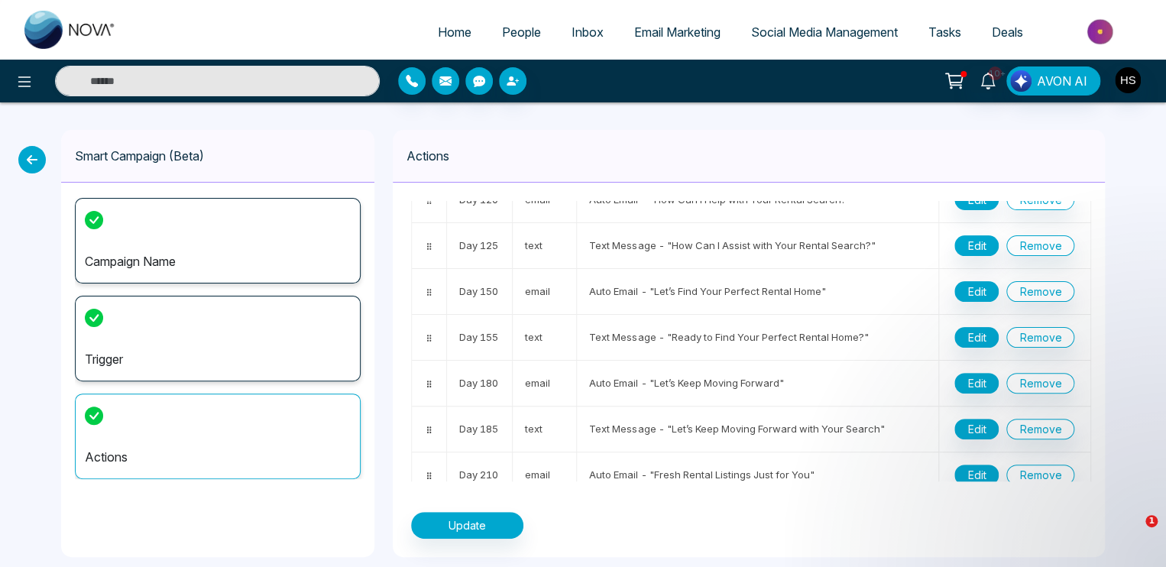
click at [19, 158] on icon at bounding box center [32, 160] width 28 height 28
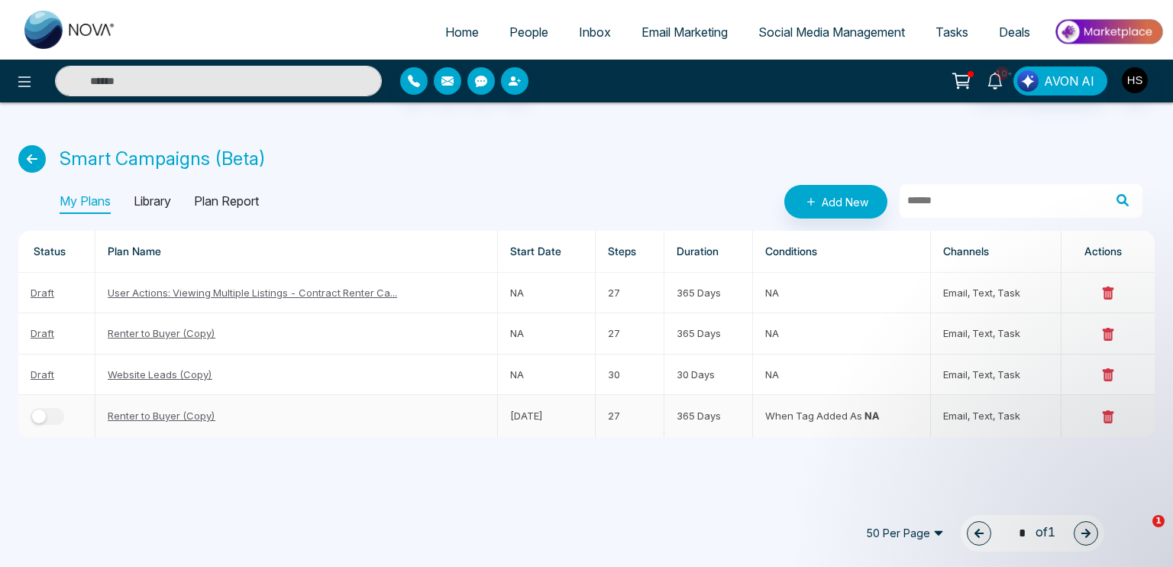
click at [151, 413] on link "Renter to Buyer (Copy)" at bounding box center [162, 415] width 108 height 12
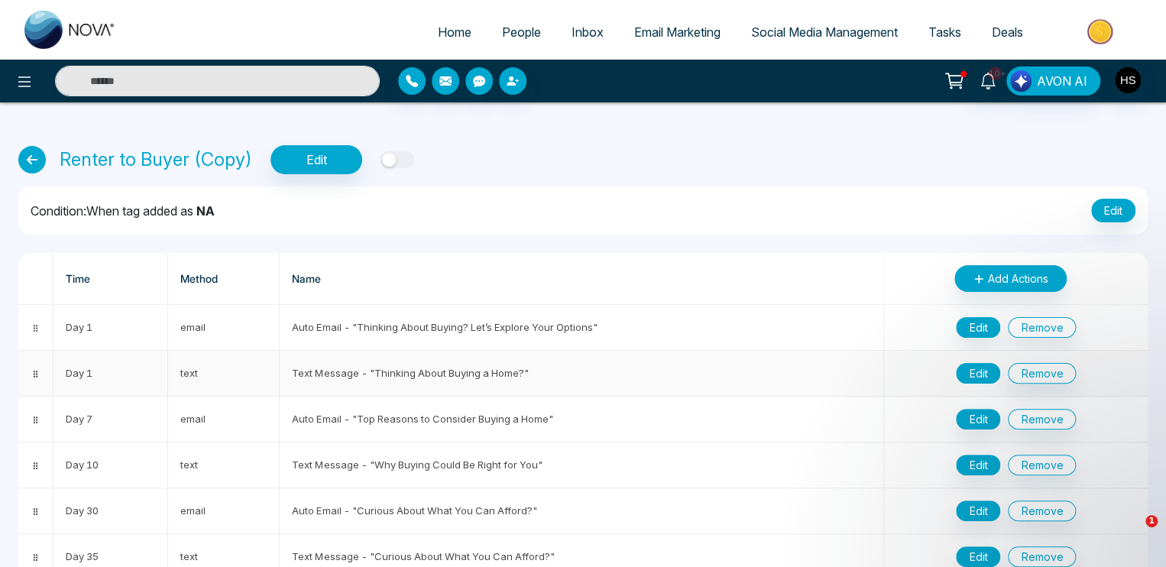
click at [972, 369] on button "Edit" at bounding box center [978, 373] width 44 height 21
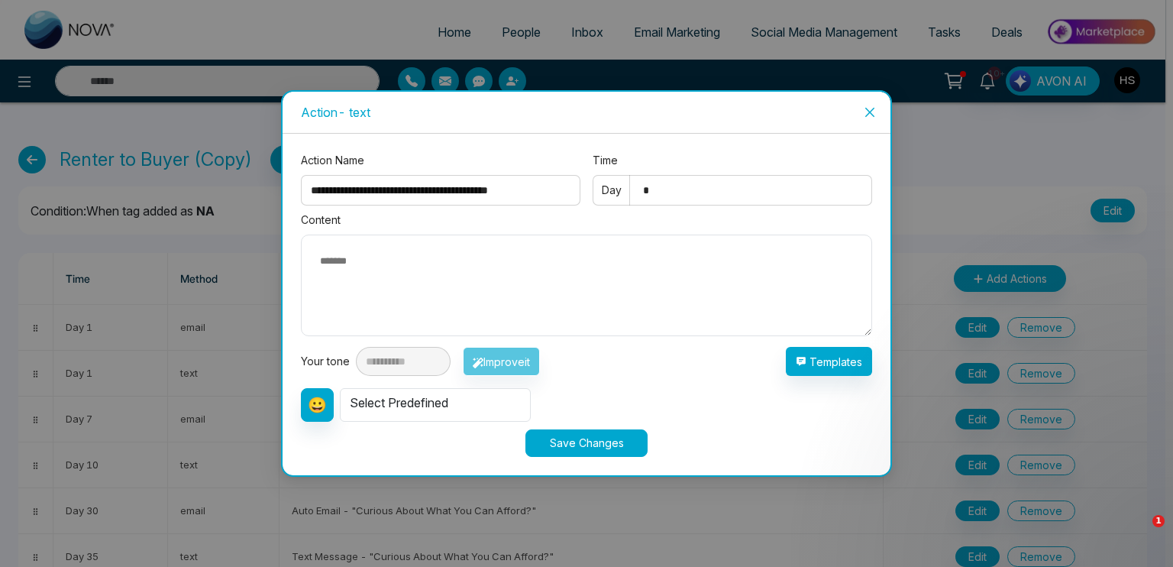
click at [868, 112] on icon "close" at bounding box center [870, 112] width 12 height 12
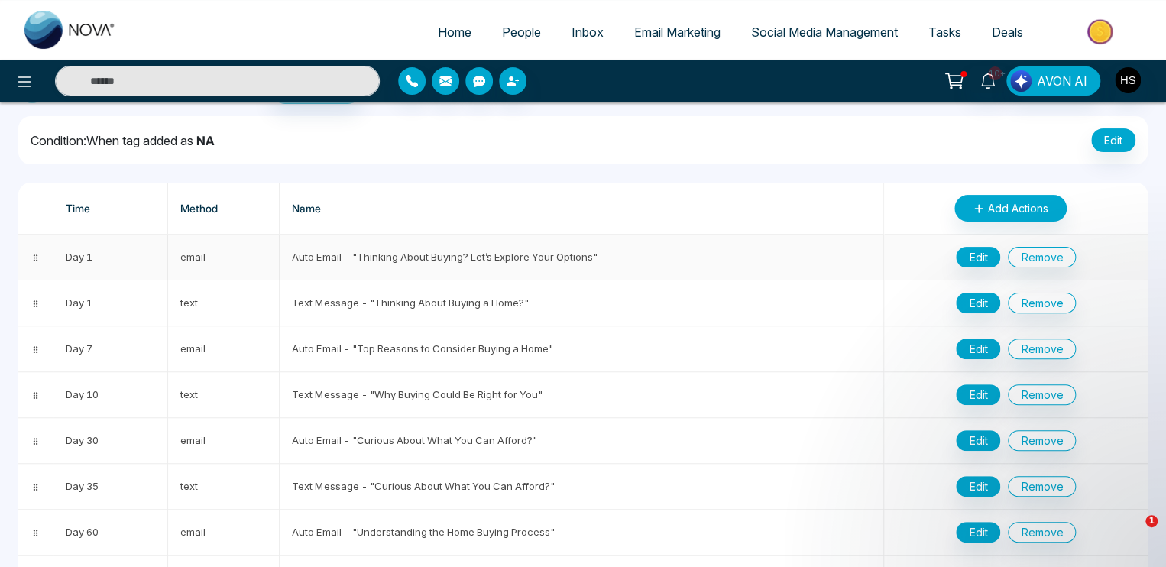
scroll to position [76, 0]
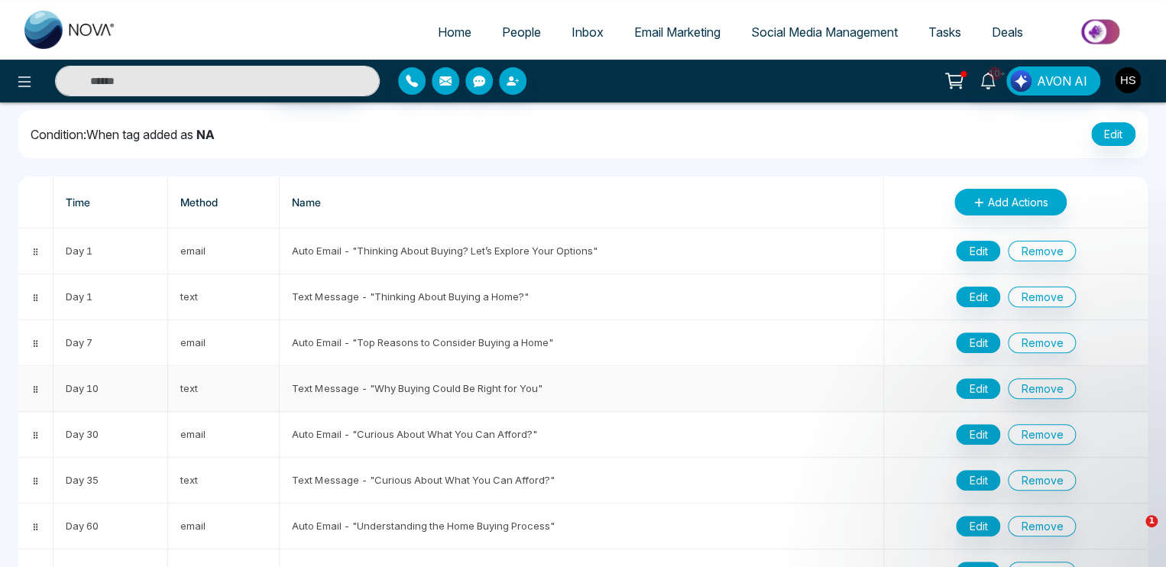
click at [991, 380] on button "Edit" at bounding box center [978, 388] width 44 height 21
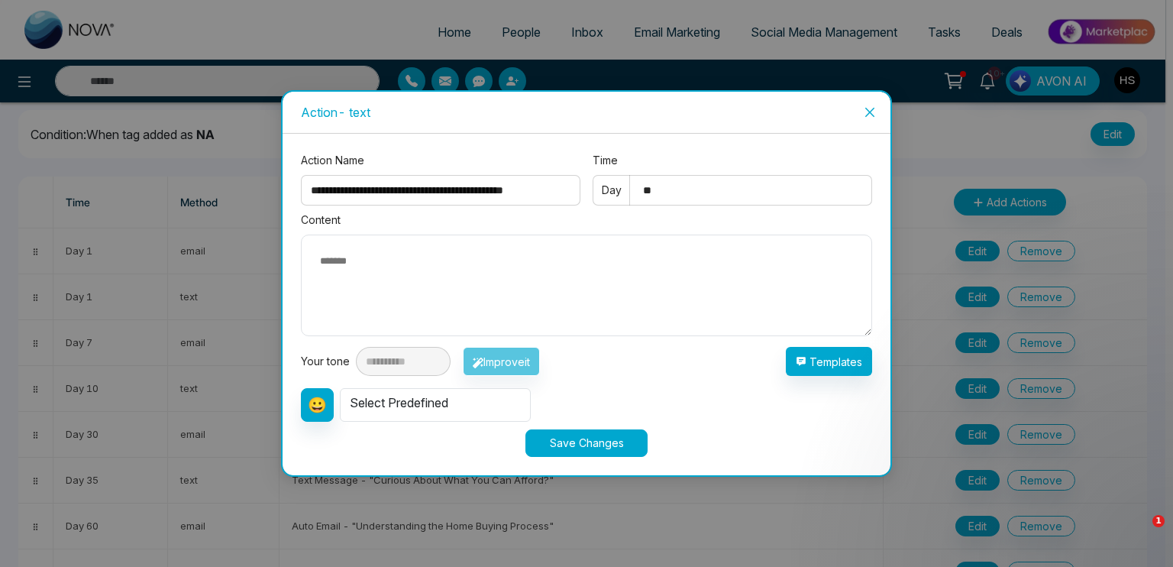
click at [865, 112] on icon "close" at bounding box center [870, 112] width 12 height 12
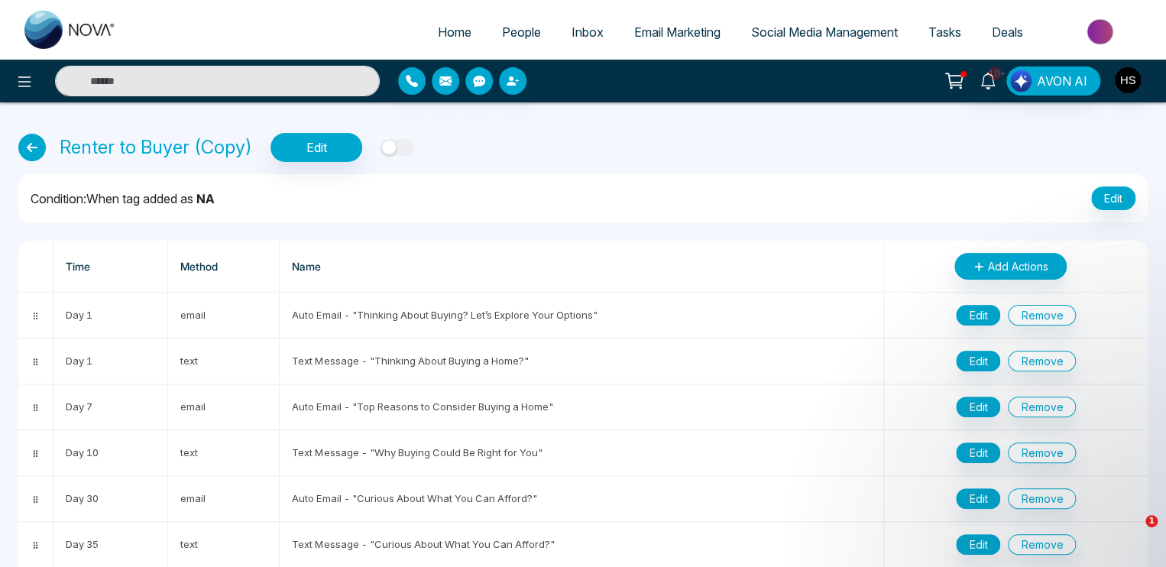
scroll to position [0, 0]
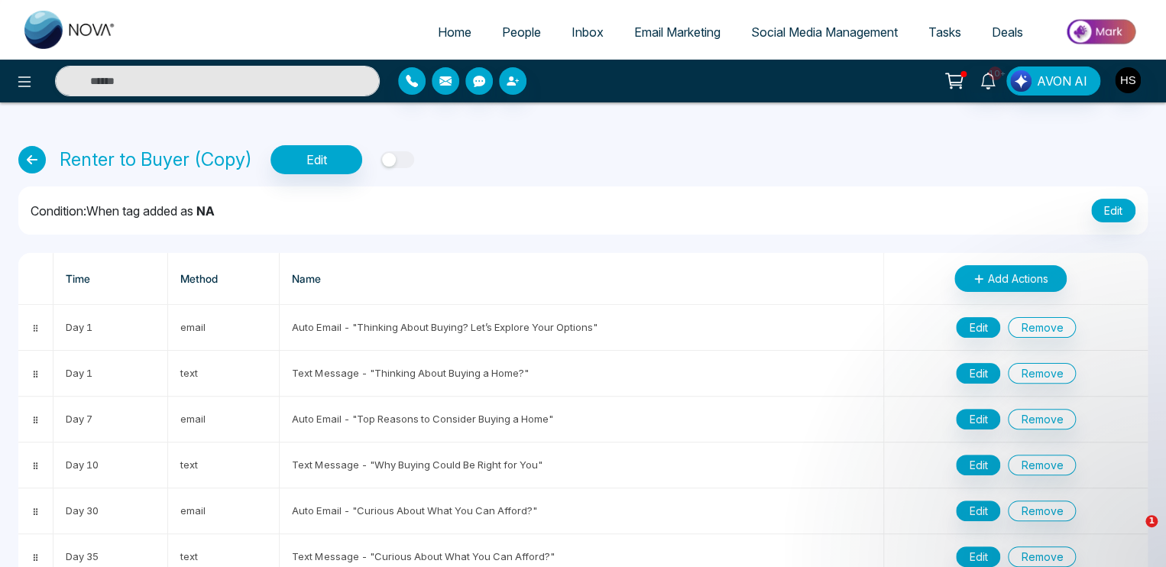
click at [31, 156] on icon at bounding box center [32, 160] width 28 height 28
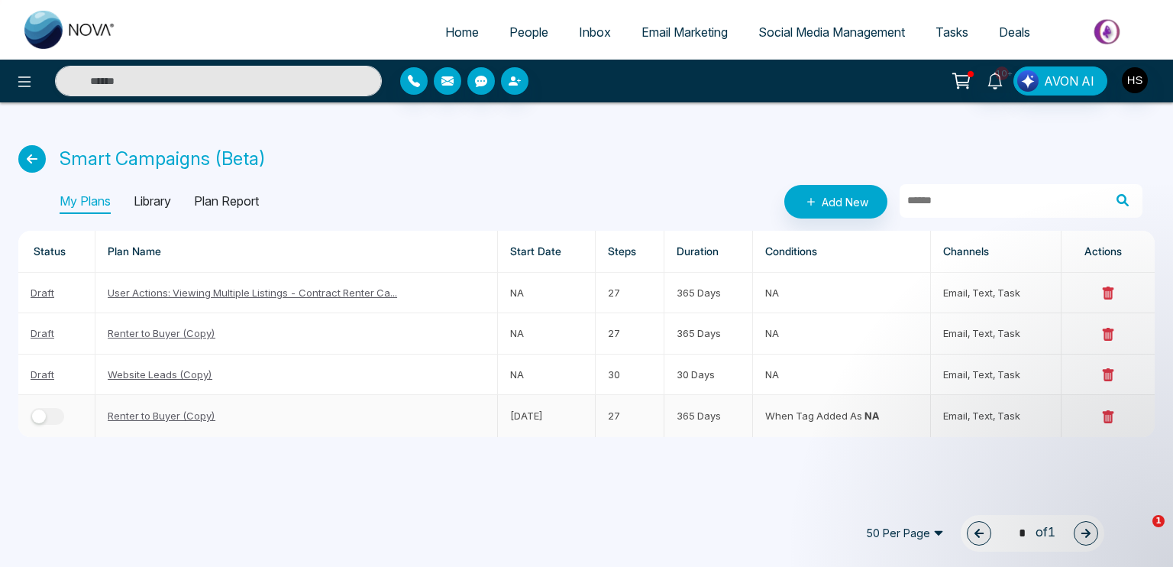
click at [193, 413] on link "Renter to Buyer (Copy)" at bounding box center [162, 415] width 108 height 12
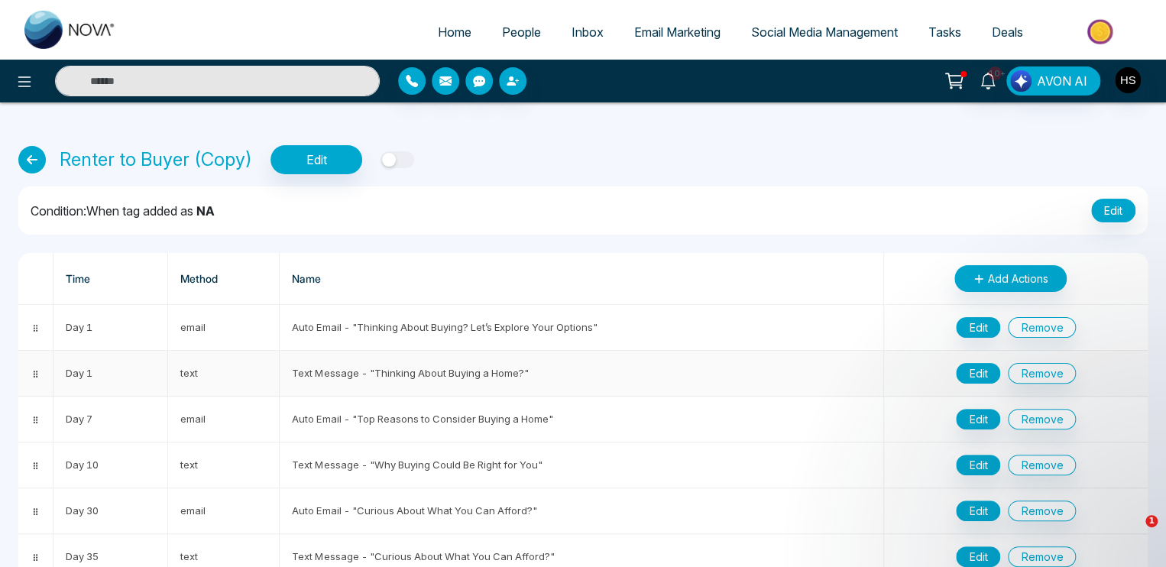
click at [983, 377] on button "Edit" at bounding box center [978, 373] width 44 height 21
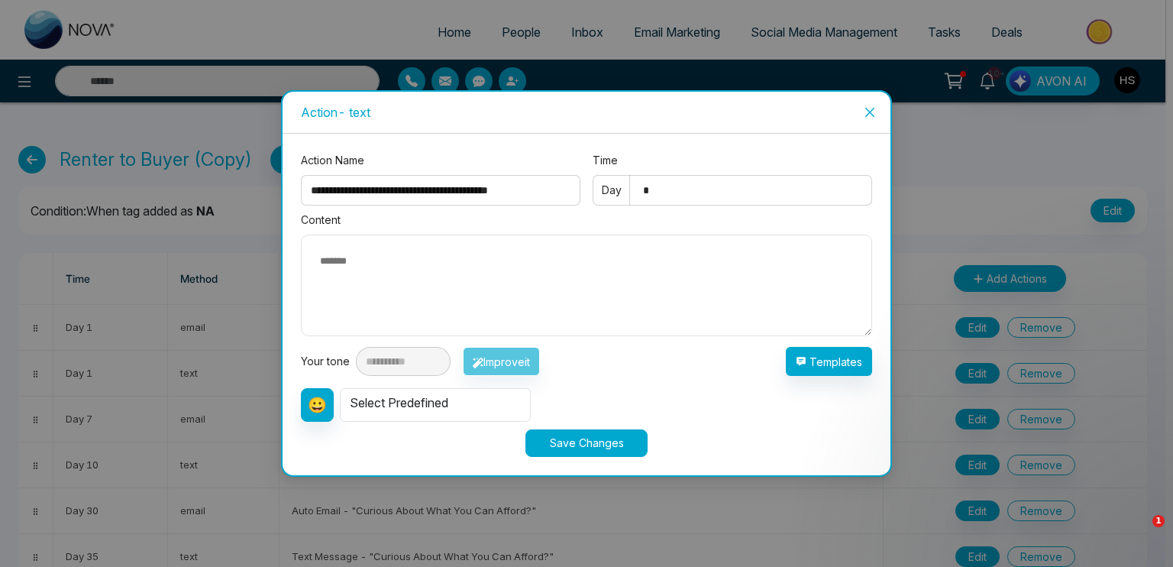
click at [867, 115] on icon "close" at bounding box center [869, 112] width 9 height 9
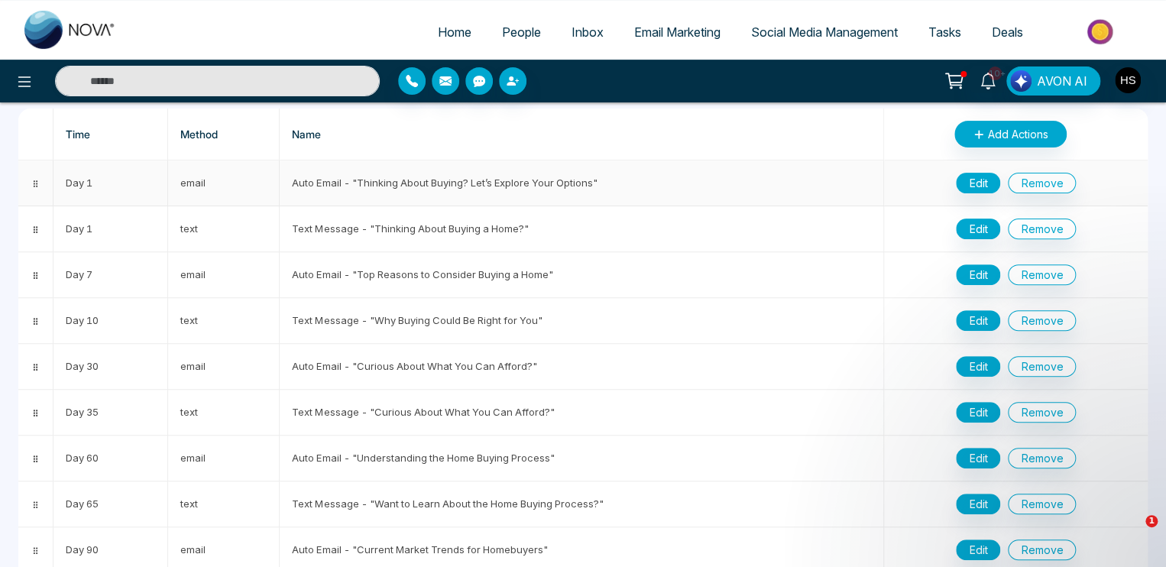
scroll to position [153, 0]
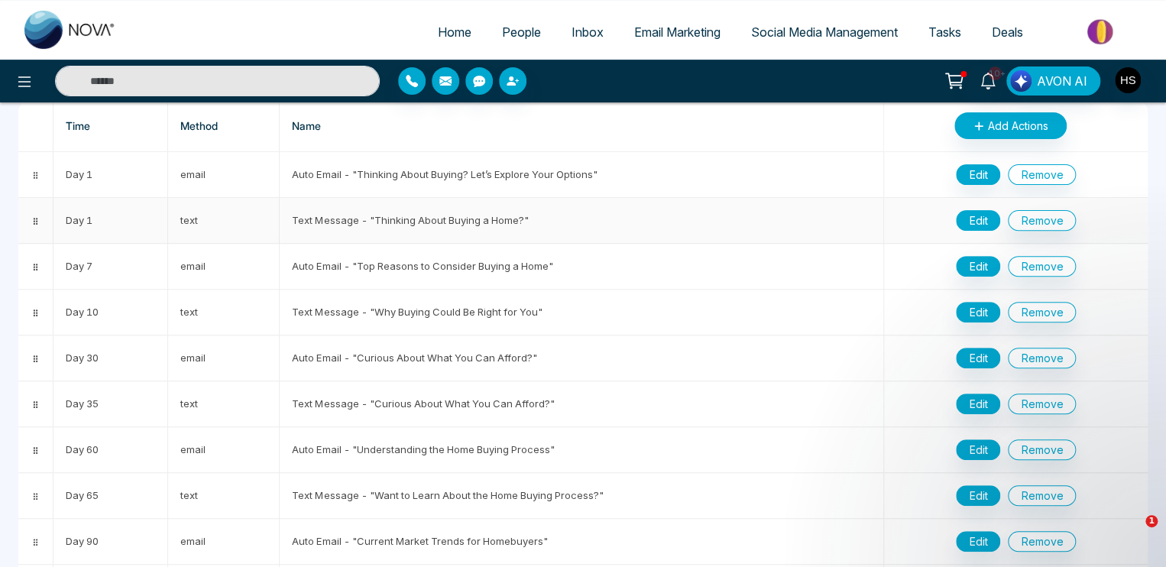
click at [981, 215] on button "Edit" at bounding box center [978, 220] width 44 height 21
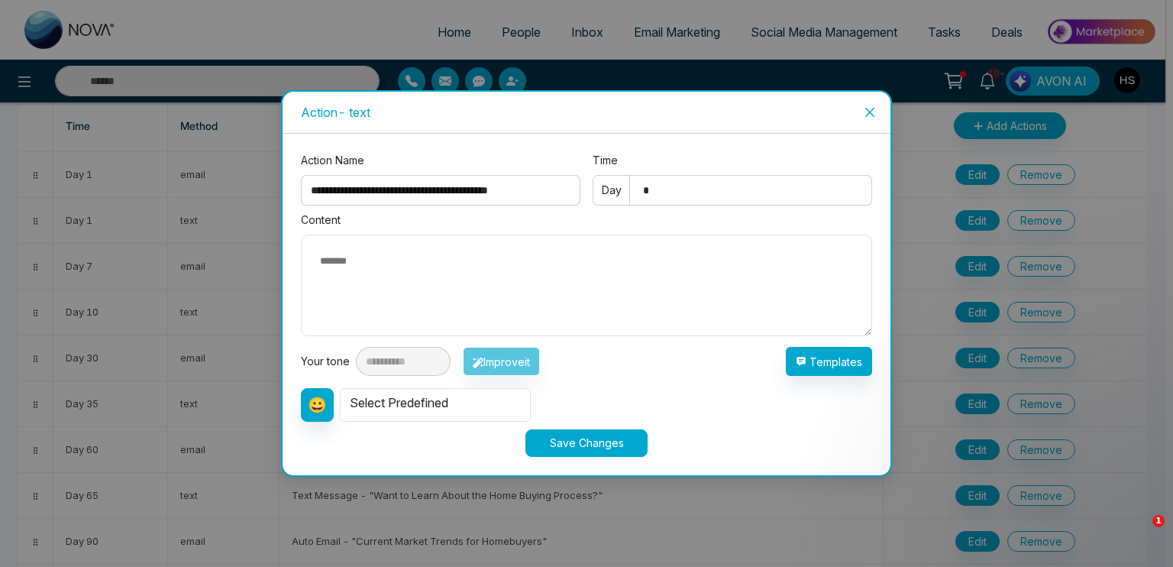
click at [867, 114] on icon "close" at bounding box center [870, 112] width 12 height 12
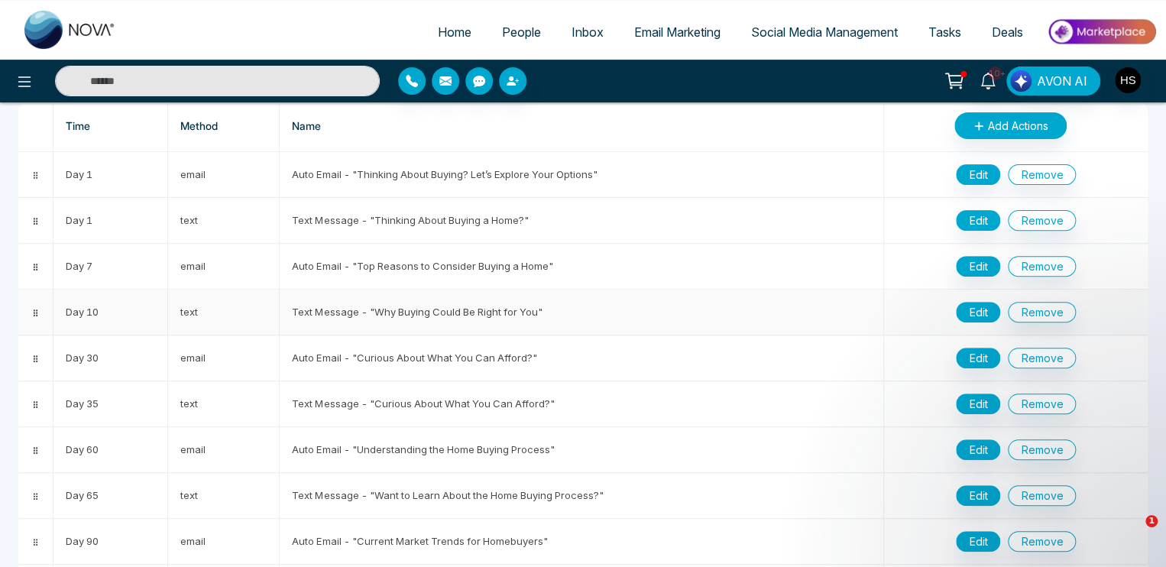
click at [969, 305] on button "Edit" at bounding box center [978, 312] width 44 height 21
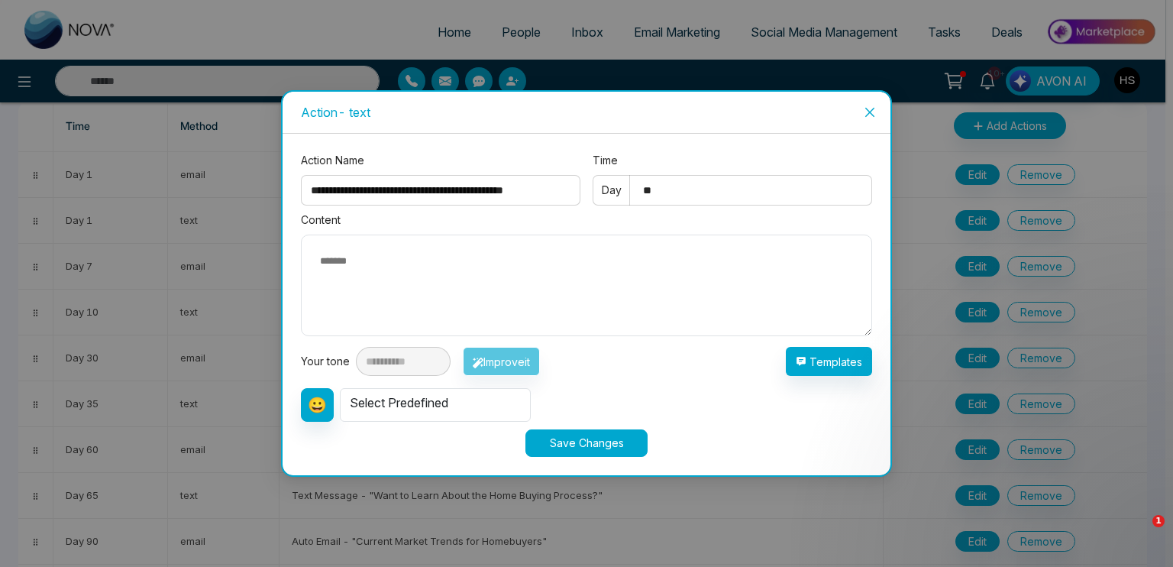
click at [869, 111] on icon "close" at bounding box center [869, 112] width 9 height 9
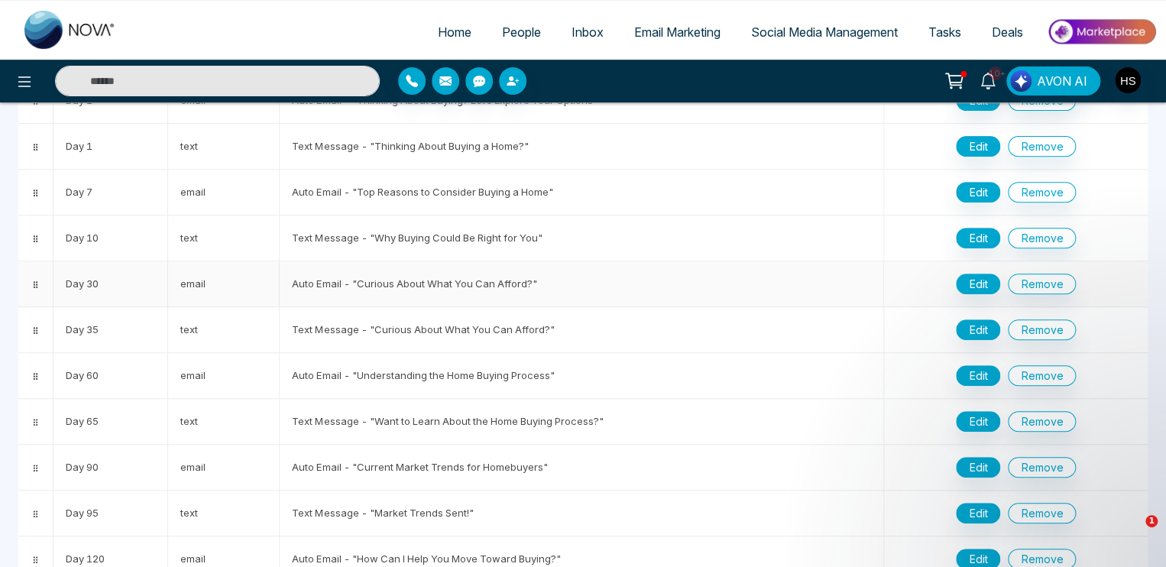
scroll to position [229, 0]
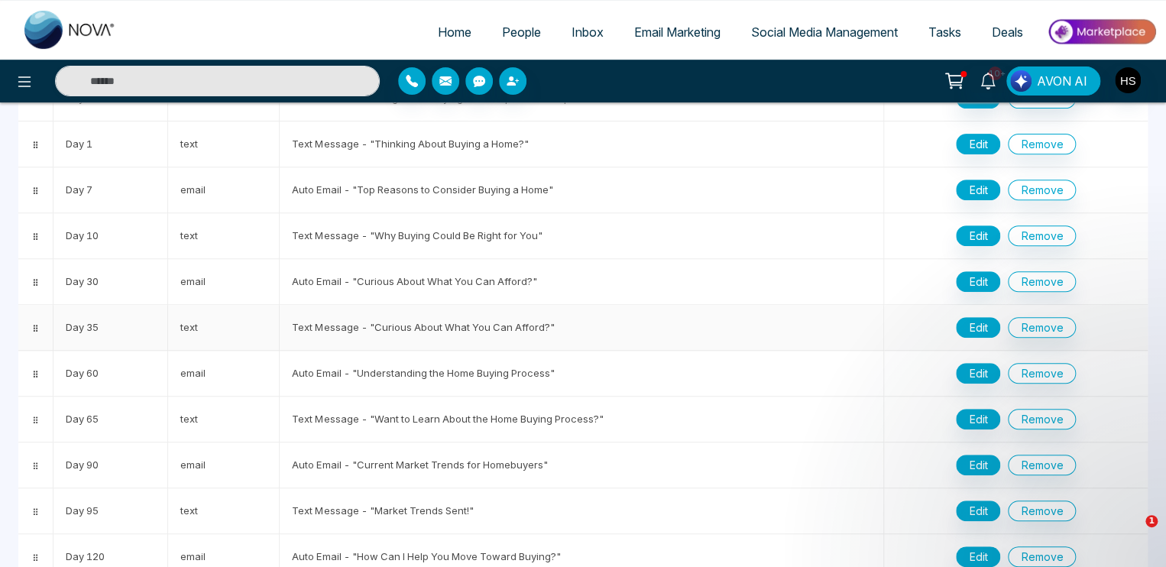
click at [976, 325] on button "Edit" at bounding box center [978, 327] width 44 height 21
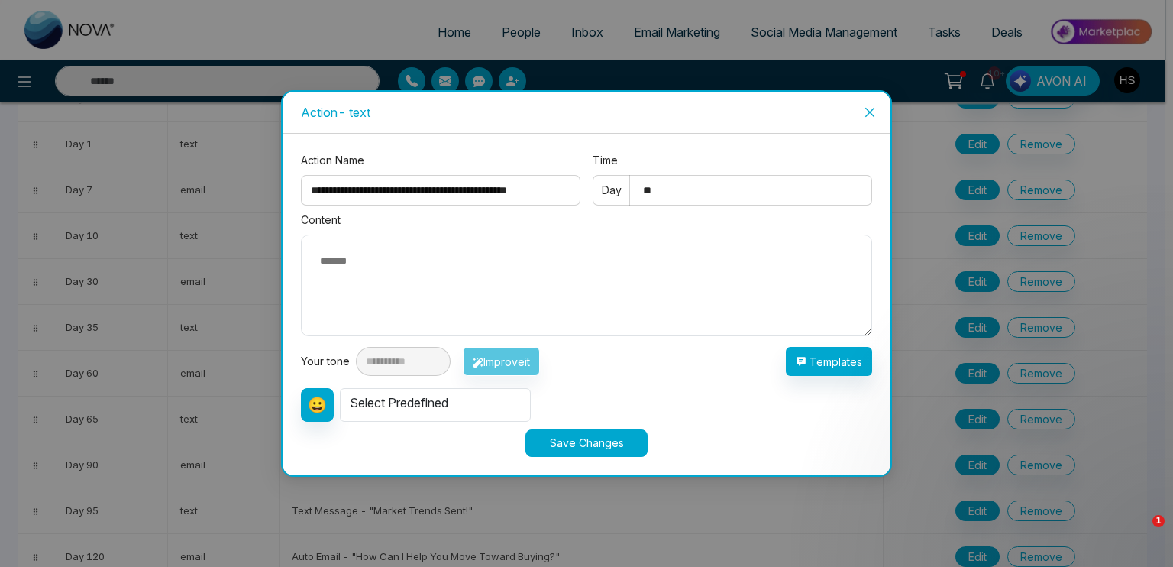
click at [868, 113] on icon "close" at bounding box center [869, 112] width 9 height 9
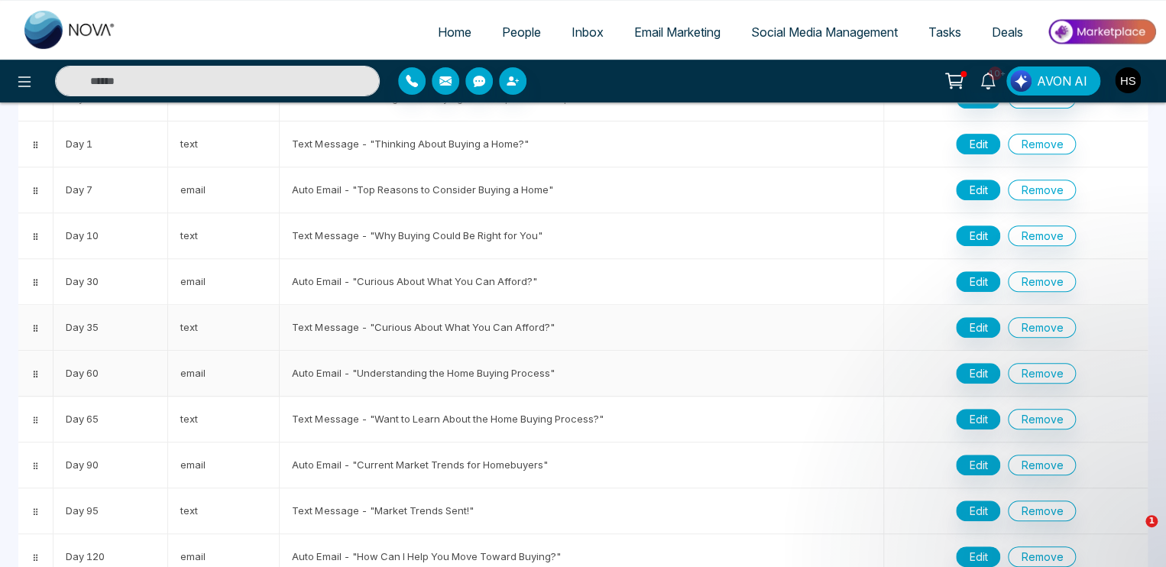
scroll to position [0, 0]
